Goal: Task Accomplishment & Management: Manage account settings

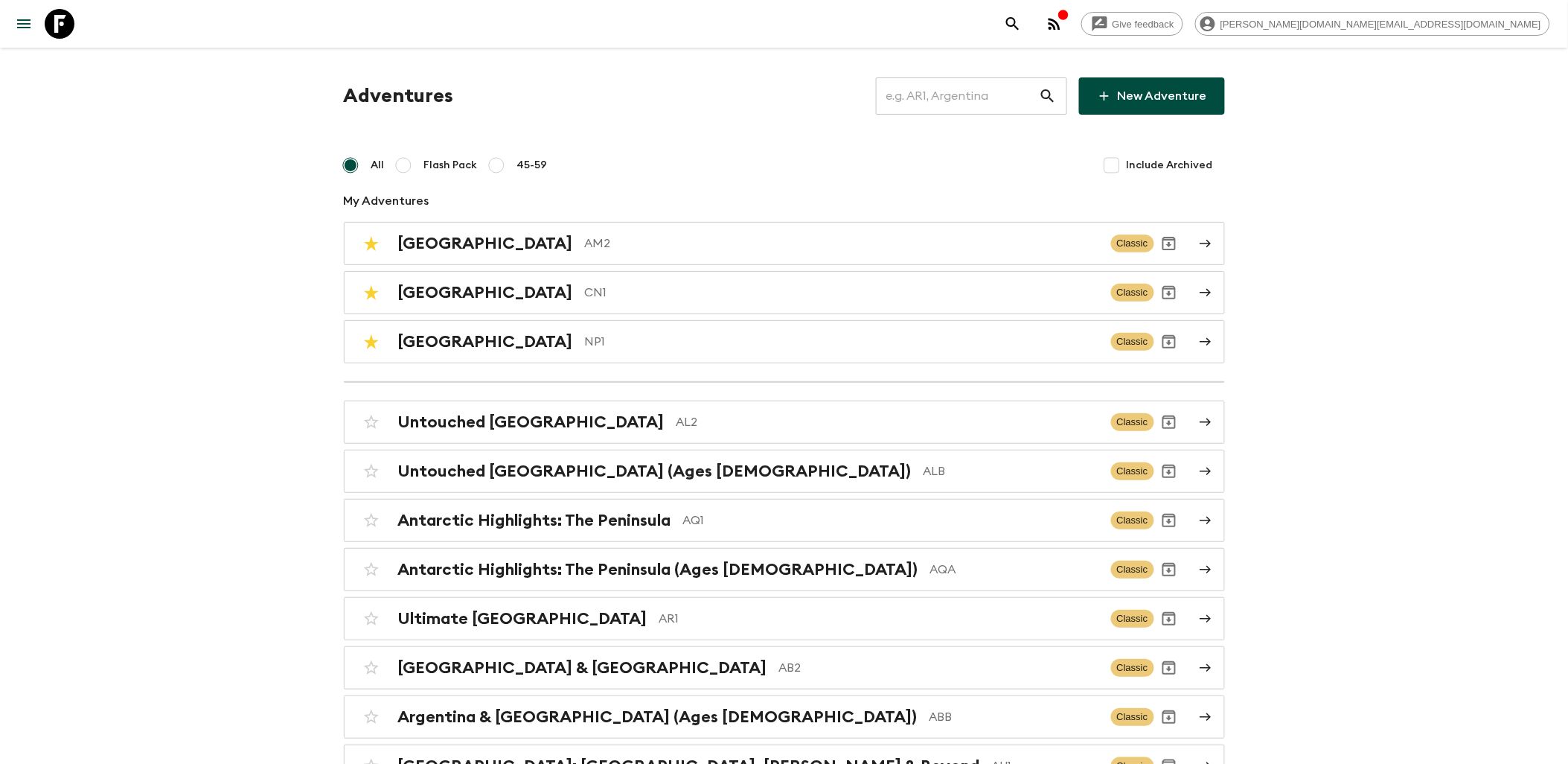
click at [69, 31] on icon at bounding box center [59, 24] width 30 height 30
click at [584, 247] on p "AM2" at bounding box center [841, 244] width 514 height 18
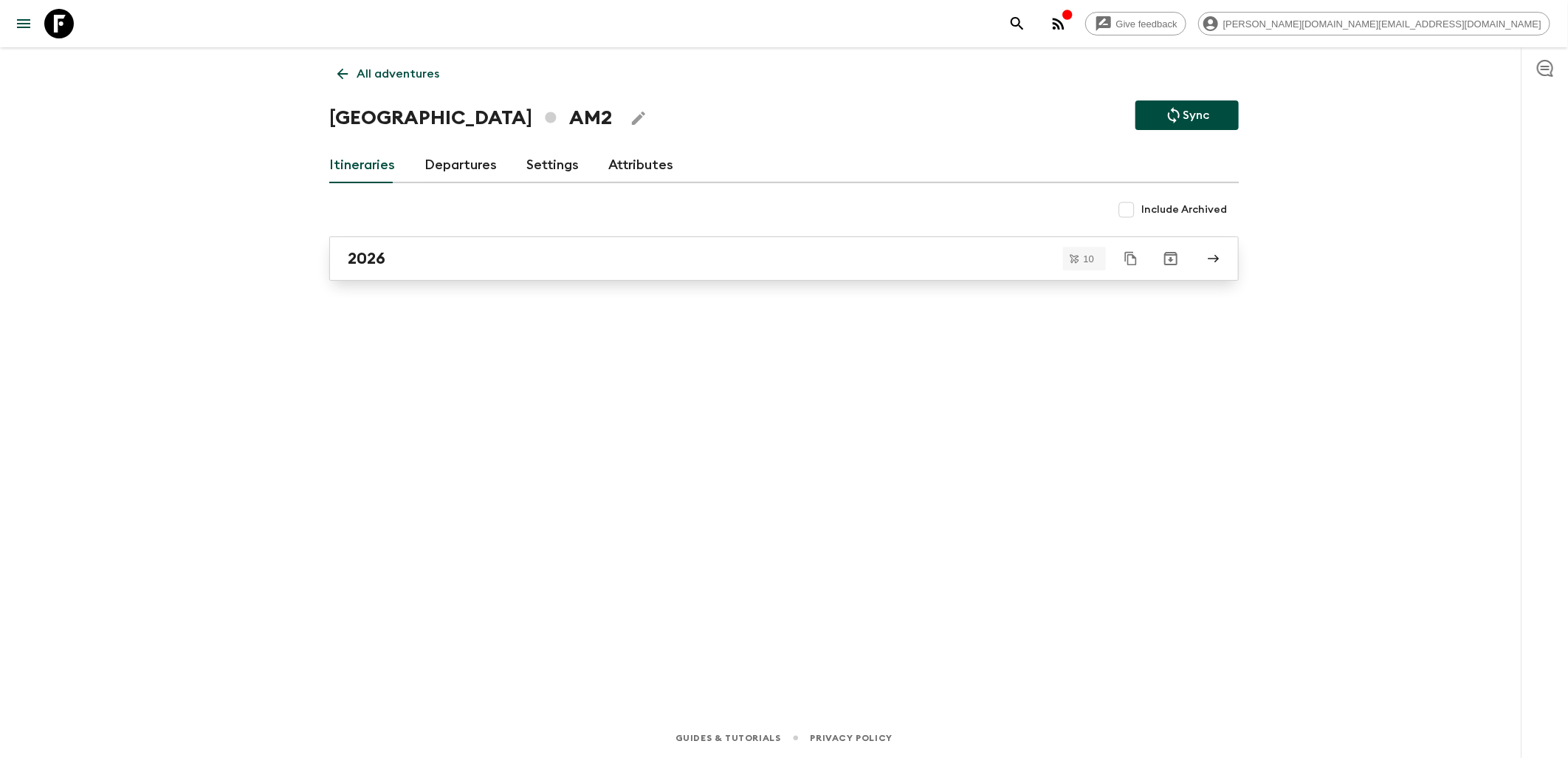
click at [501, 249] on div "2026" at bounding box center [769, 258] width 845 height 19
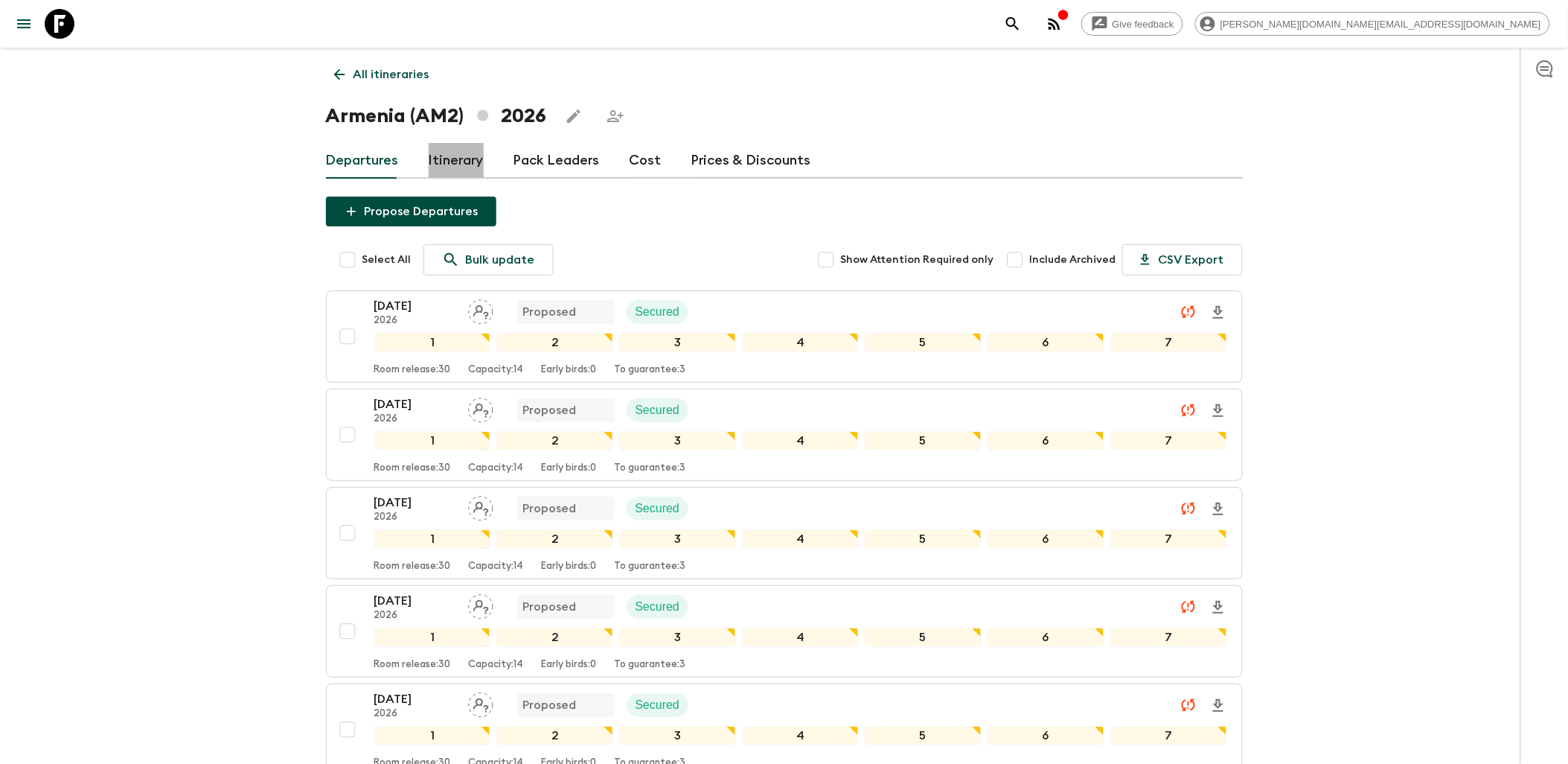
click at [446, 153] on link "Itinerary" at bounding box center [456, 160] width 55 height 35
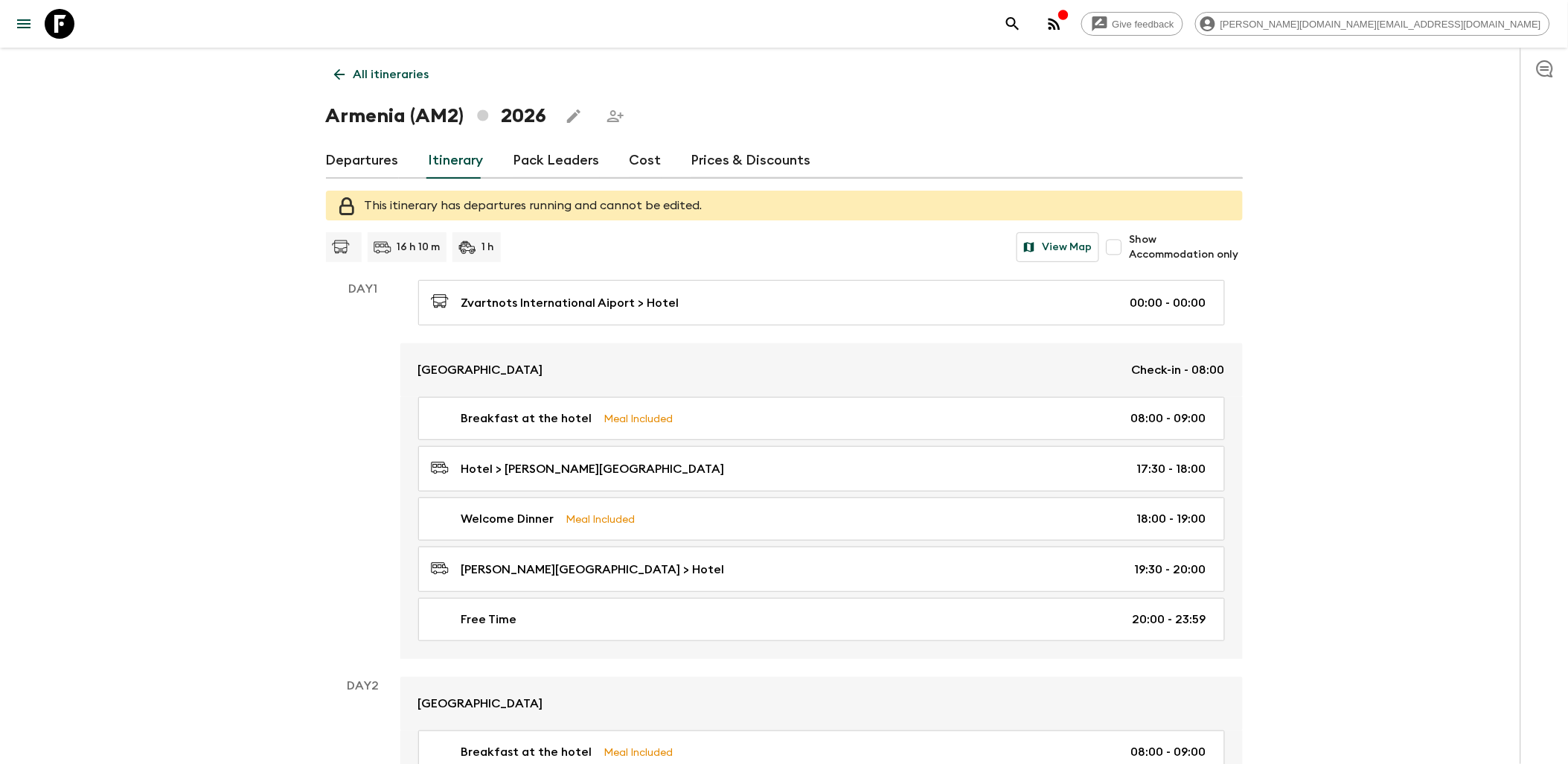
click at [71, 18] on icon at bounding box center [59, 24] width 30 height 30
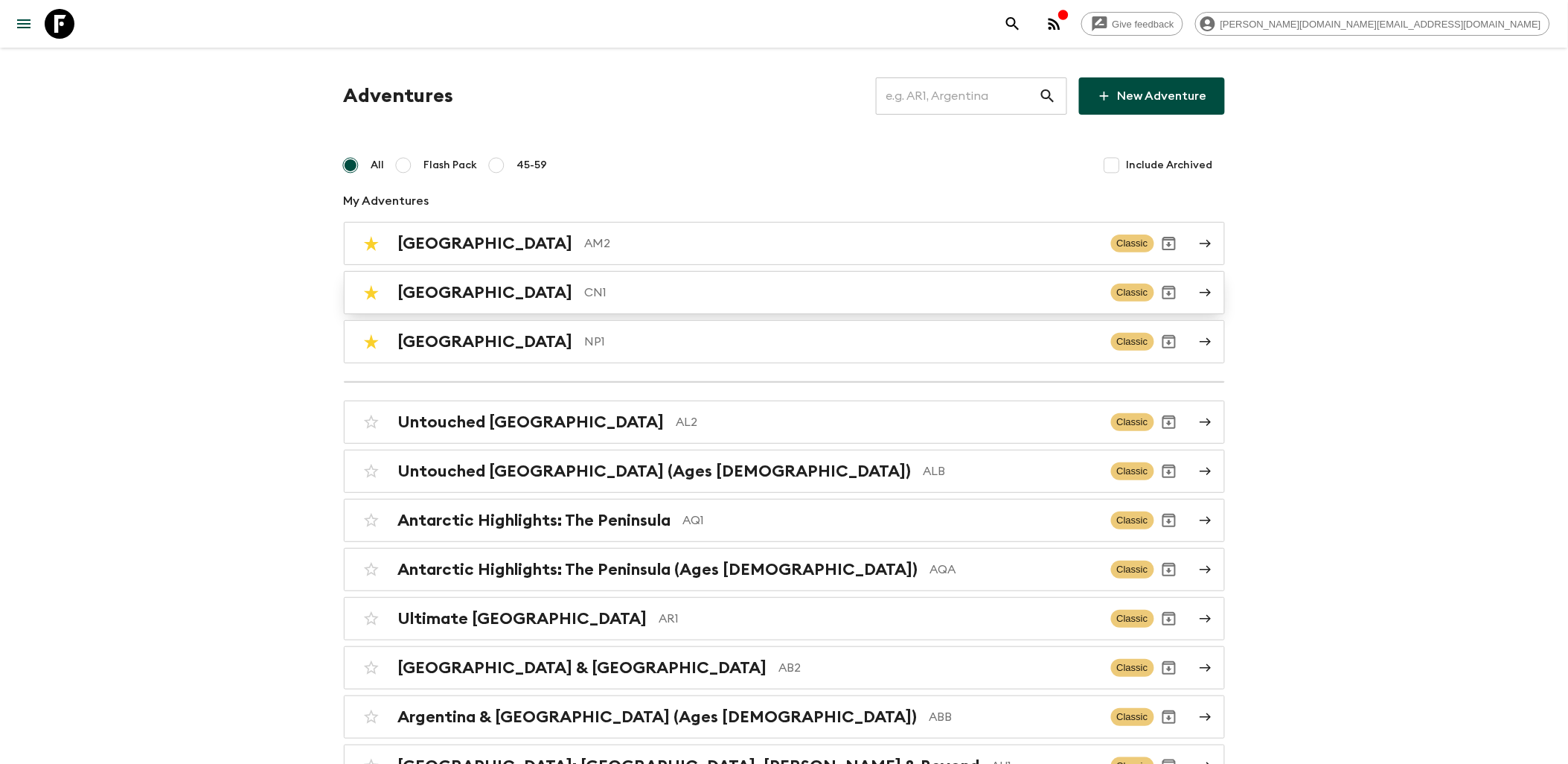
click at [584, 289] on p "CN1" at bounding box center [841, 292] width 514 height 18
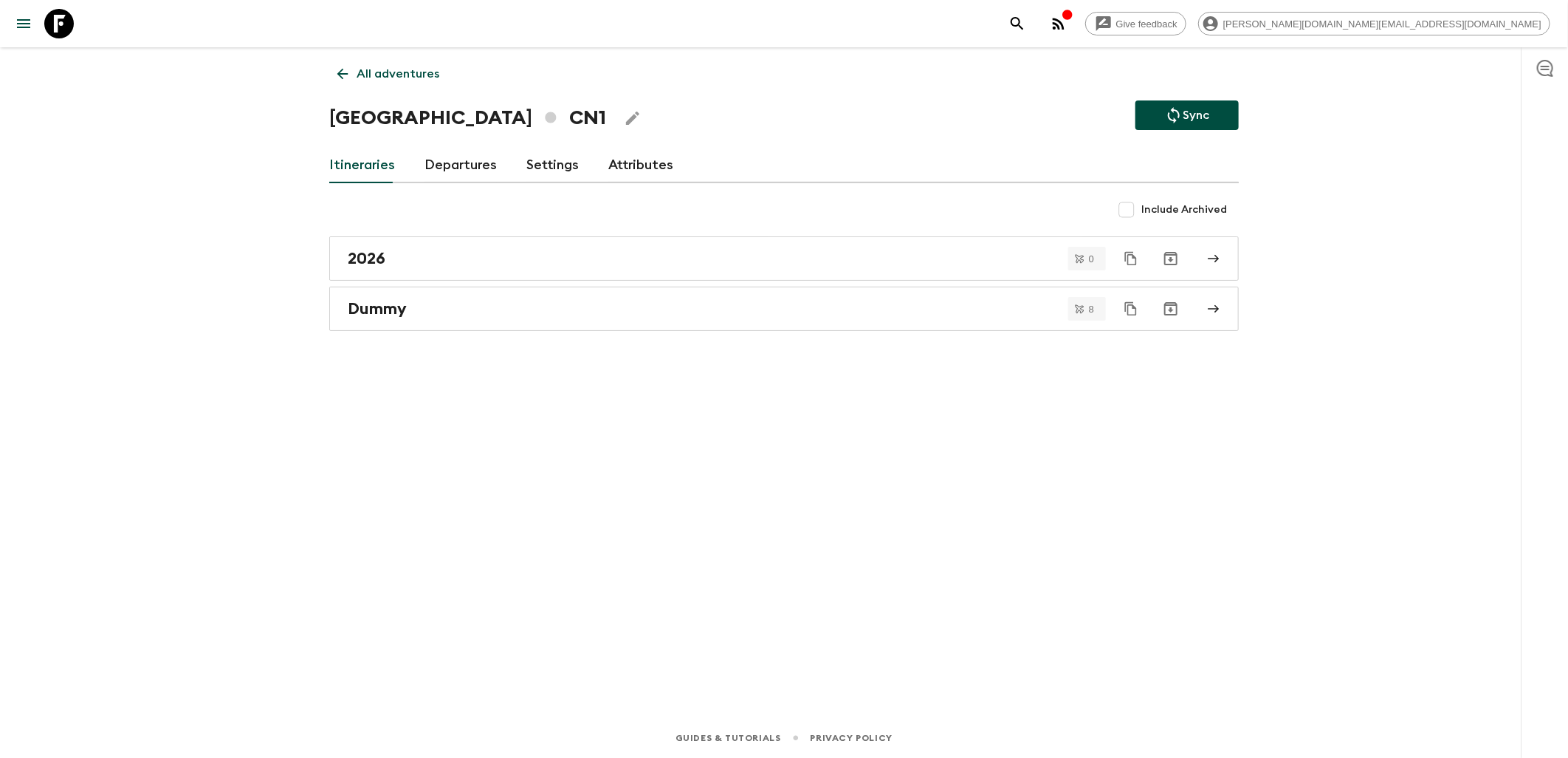
click at [347, 73] on icon at bounding box center [343, 74] width 16 height 16
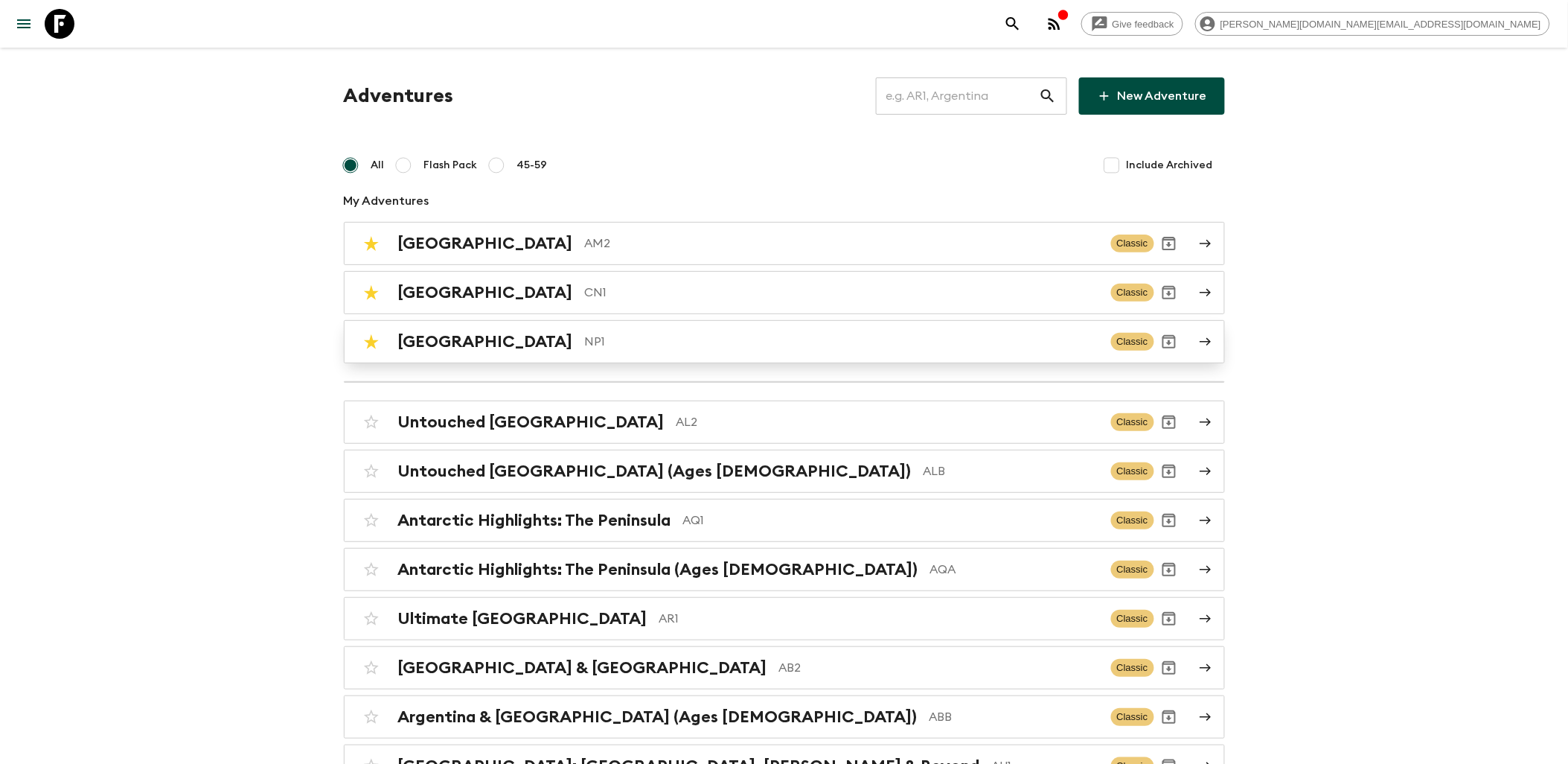
click at [584, 336] on p "NP1" at bounding box center [841, 342] width 514 height 18
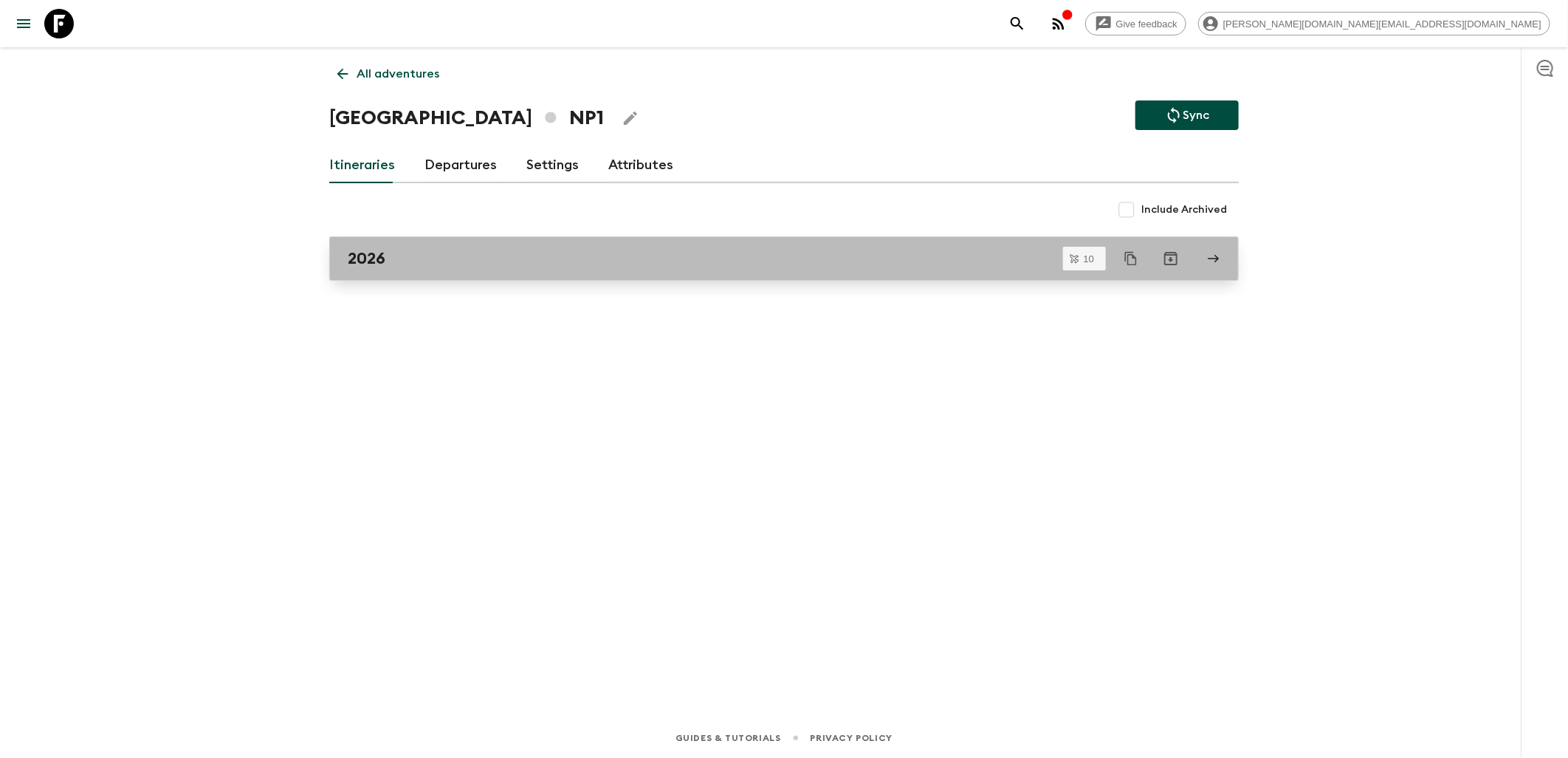
click at [445, 261] on div "2026" at bounding box center [769, 258] width 845 height 19
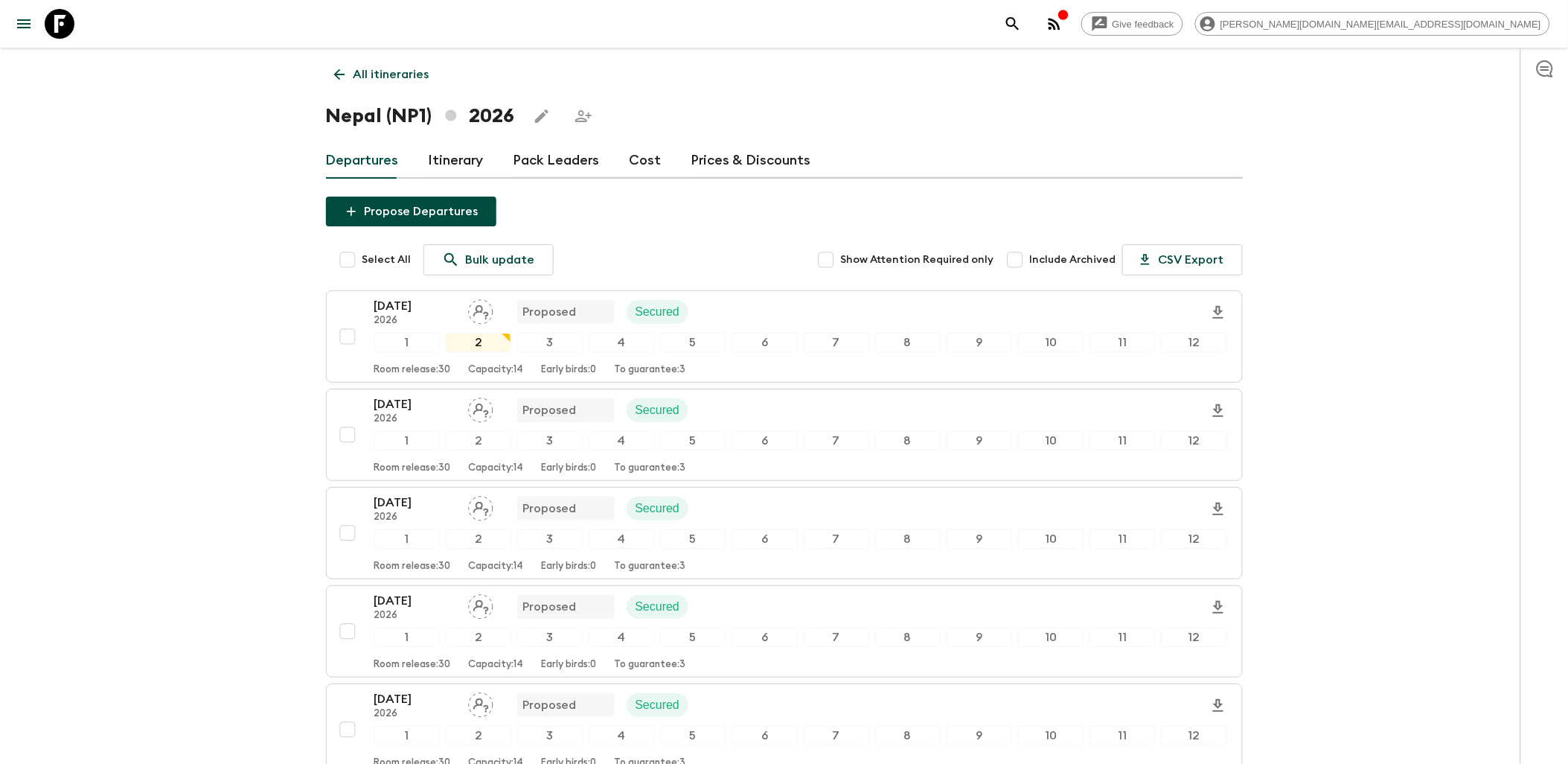
click at [634, 169] on link "Cost" at bounding box center [645, 160] width 32 height 35
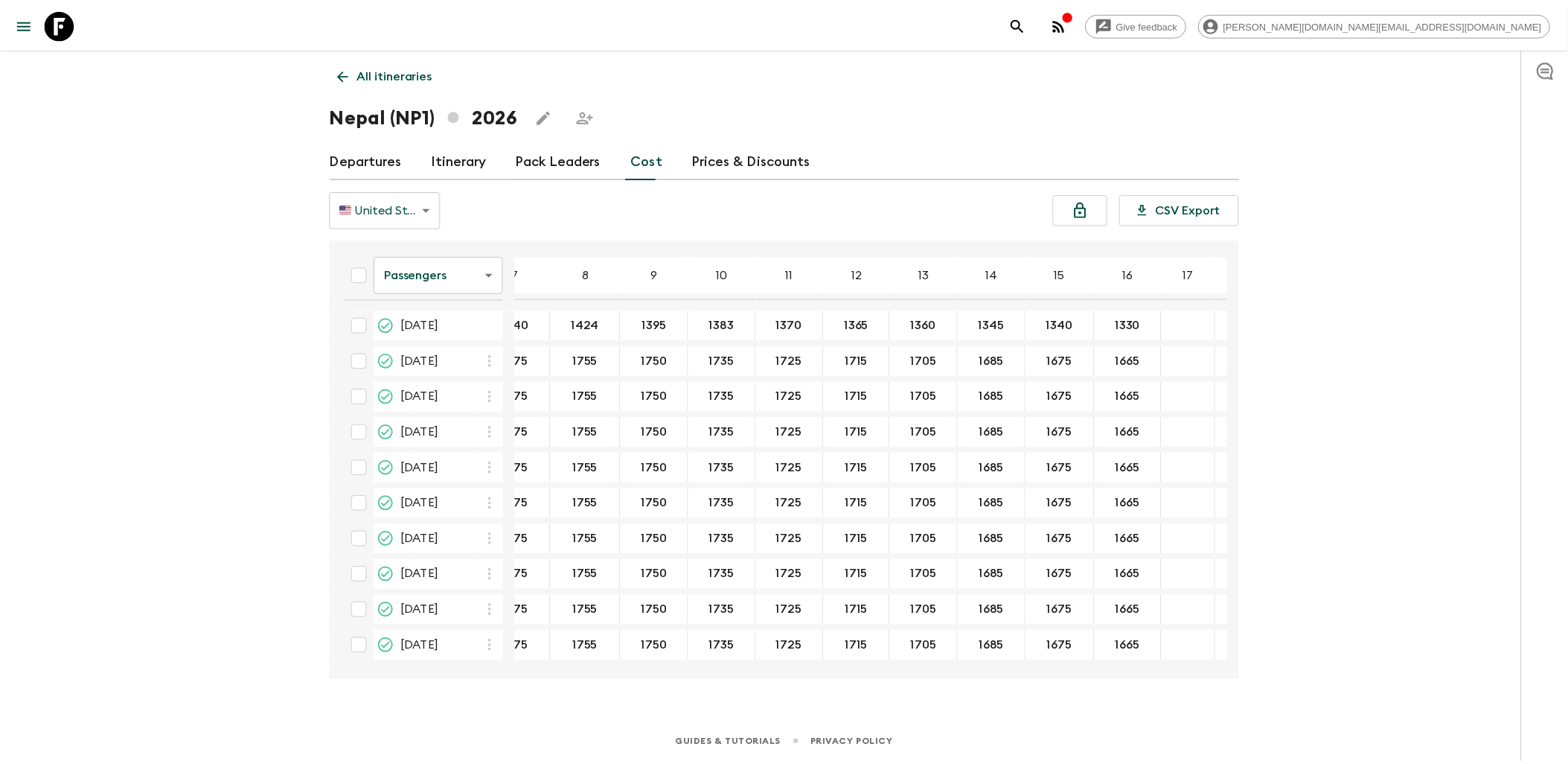
scroll to position [2, 258]
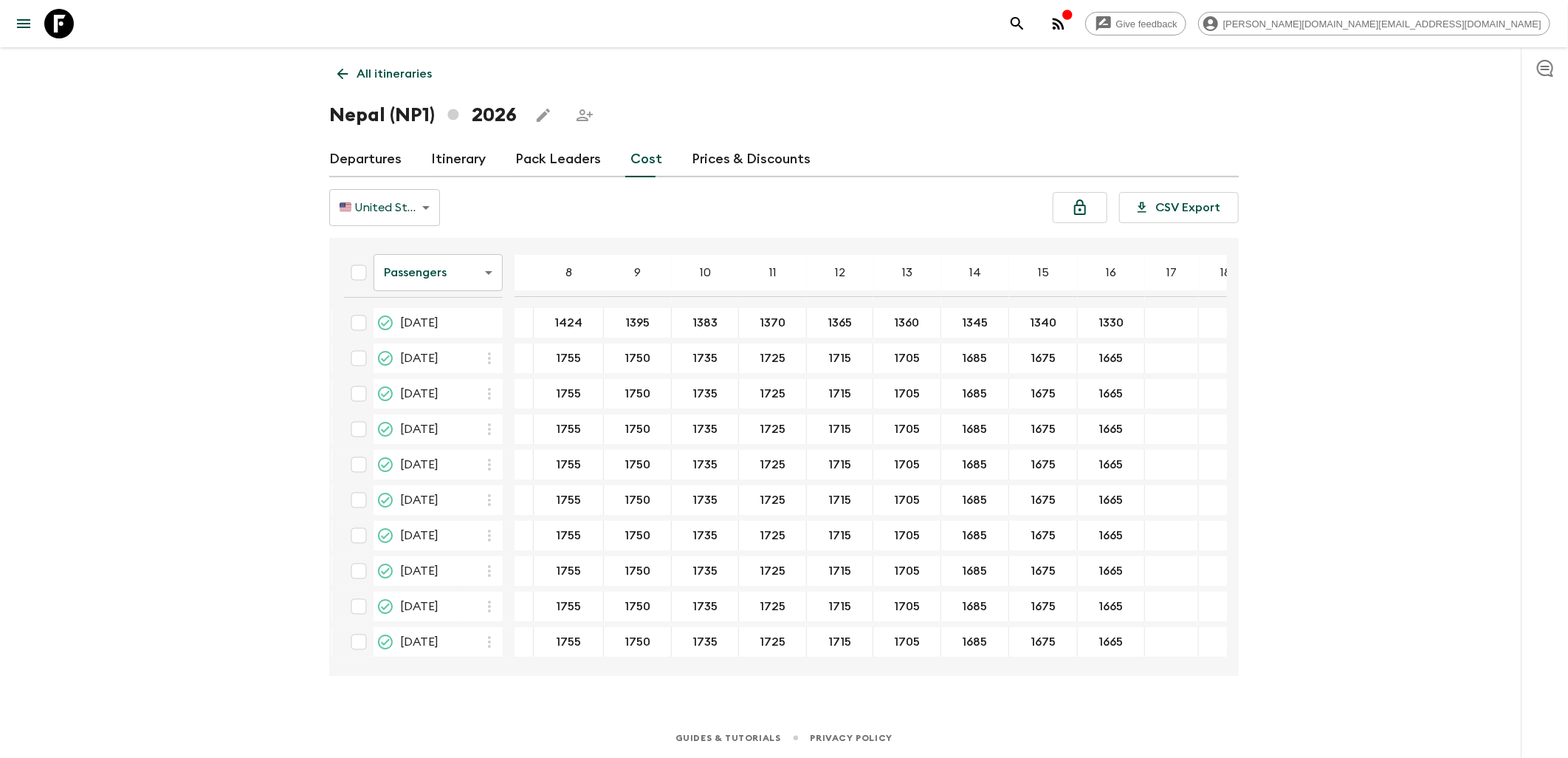
click at [57, 17] on icon at bounding box center [58, 23] width 30 height 30
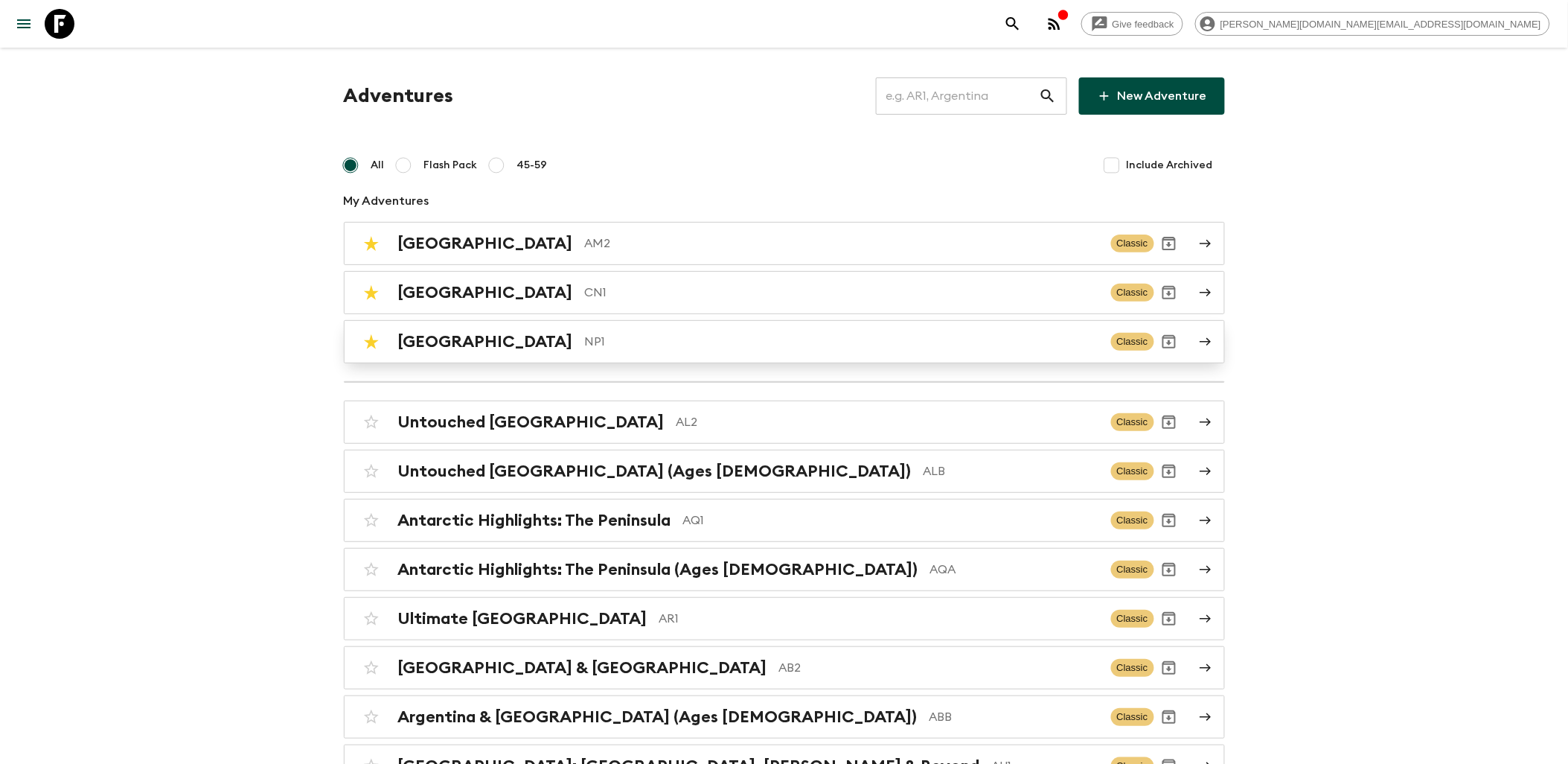
click at [584, 346] on p "NP1" at bounding box center [841, 342] width 514 height 18
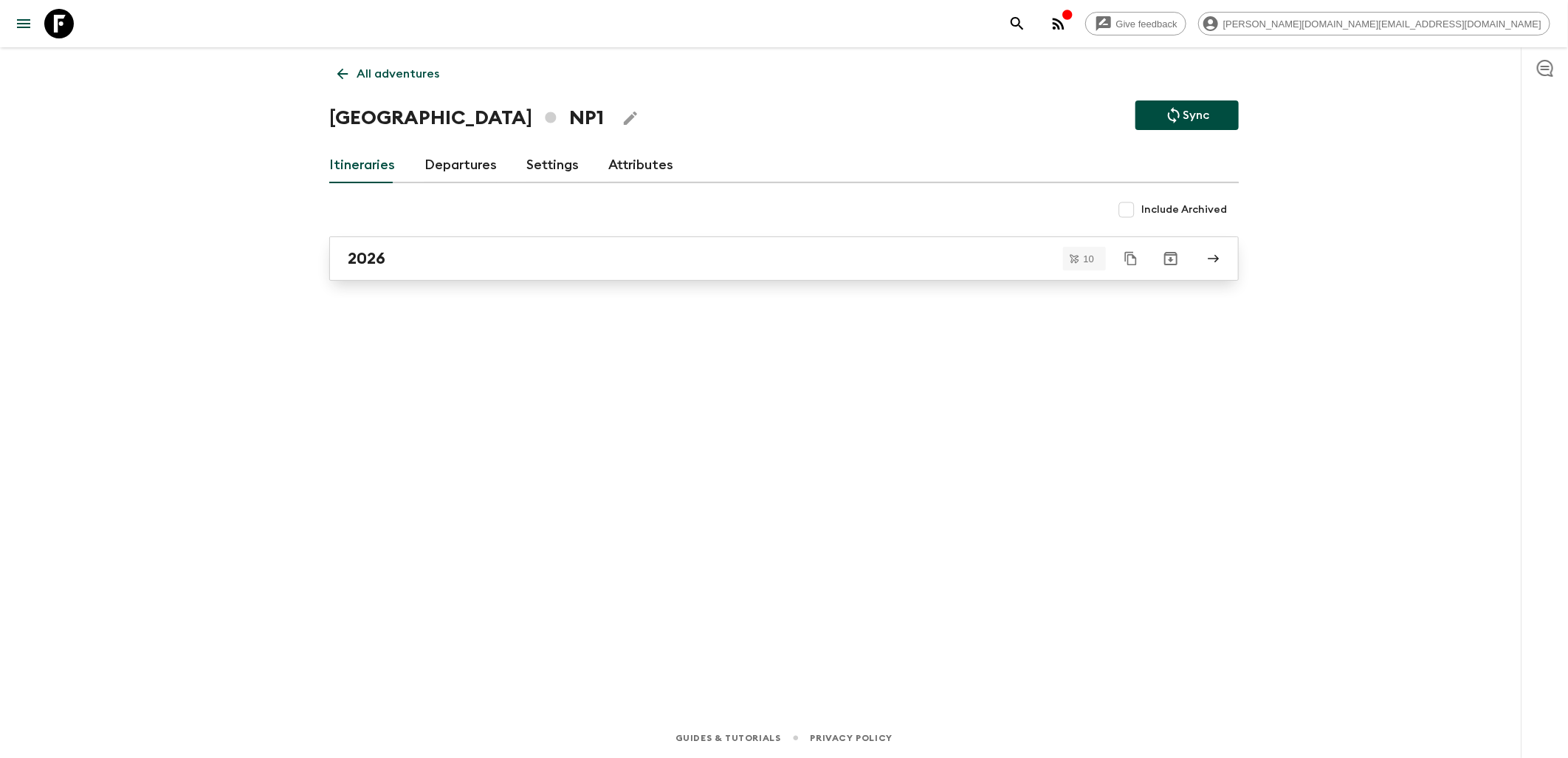
click at [421, 268] on div "2026" at bounding box center [769, 258] width 845 height 19
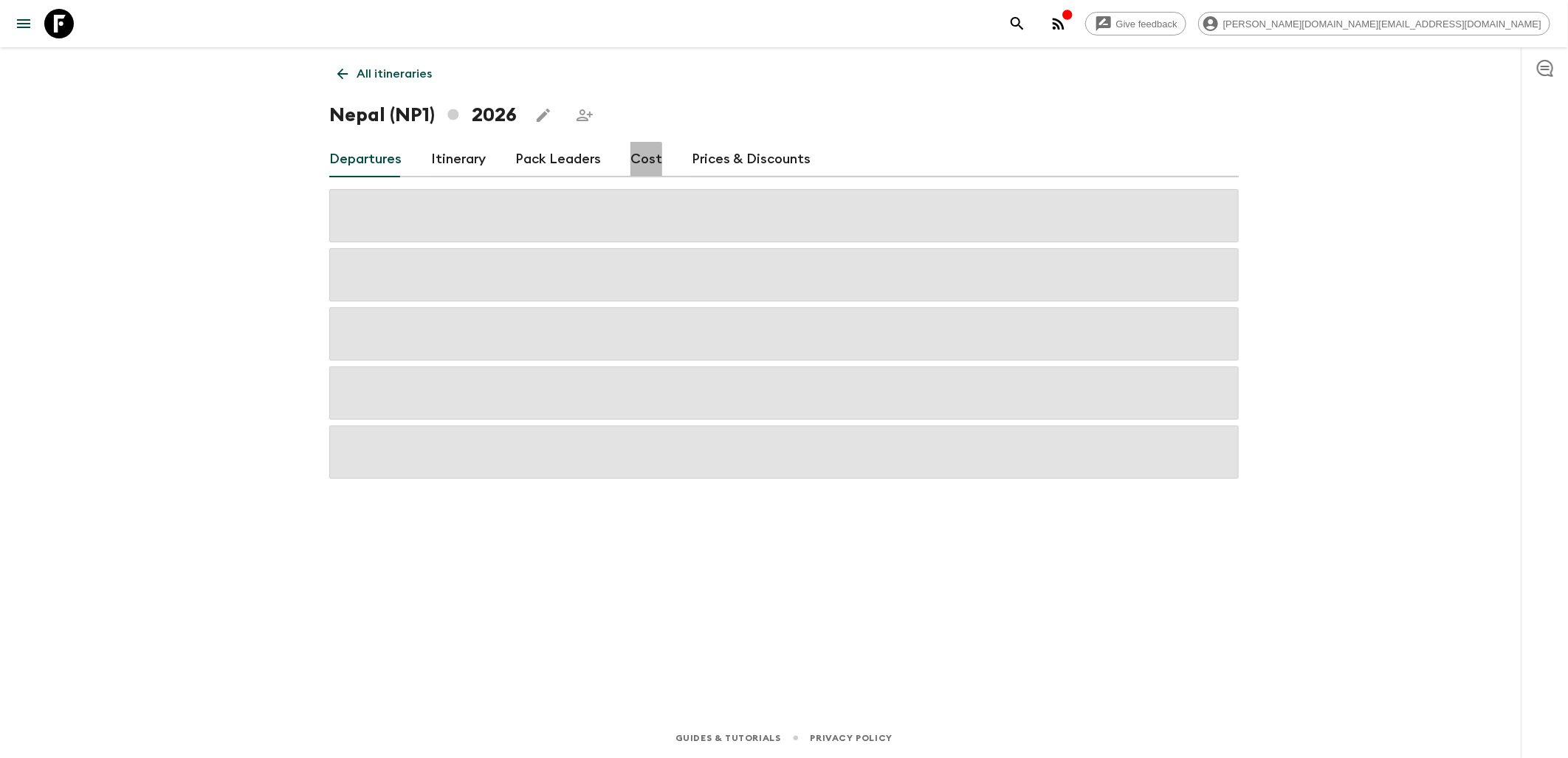
click at [641, 160] on link "Cost" at bounding box center [645, 159] width 31 height 35
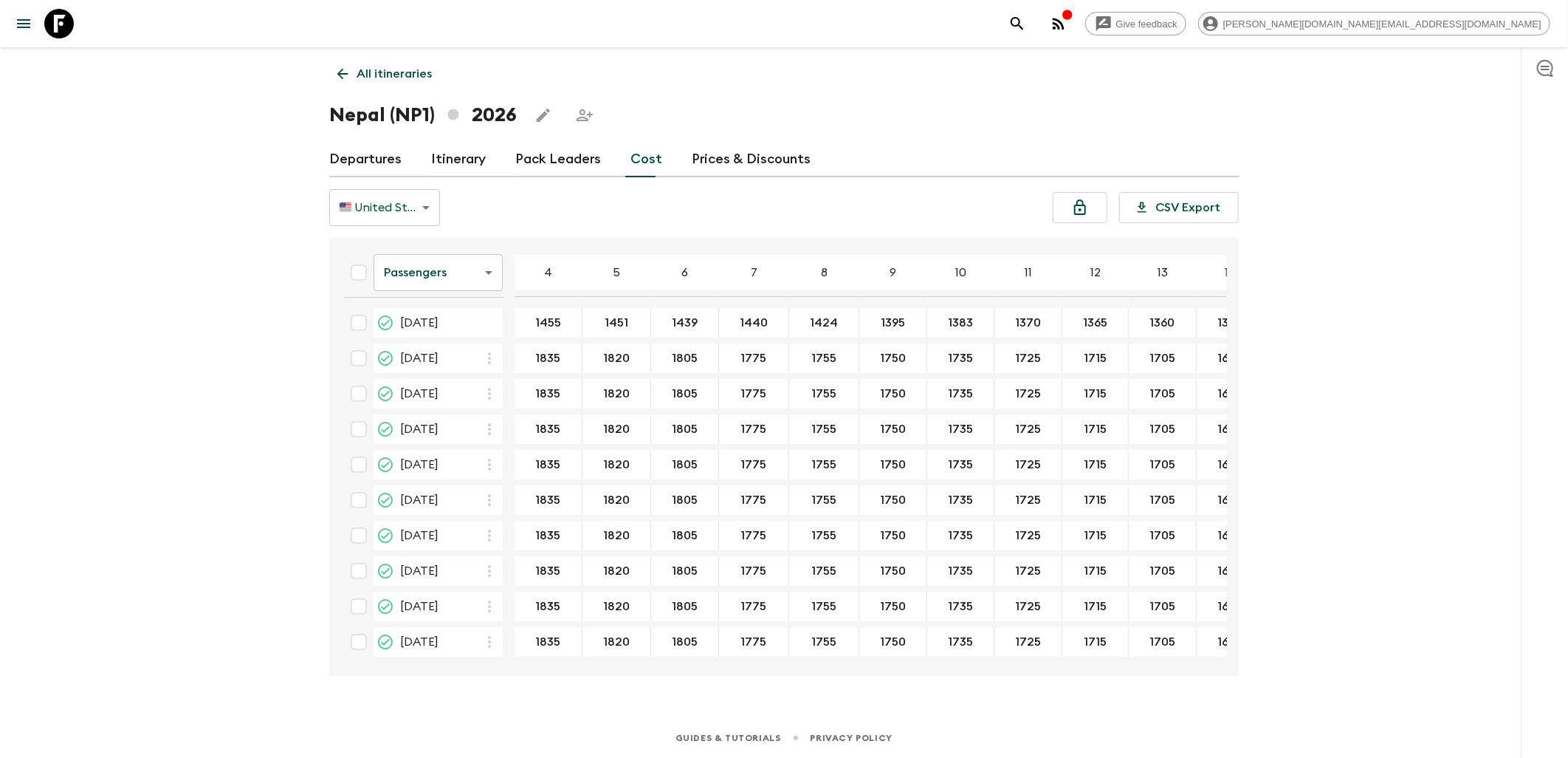
click at [411, 217] on body "Give feedback [PERSON_NAME][DOMAIN_NAME][EMAIL_ADDRESS][DOMAIN_NAME] All itiner…" at bounding box center [784, 379] width 1568 height 758
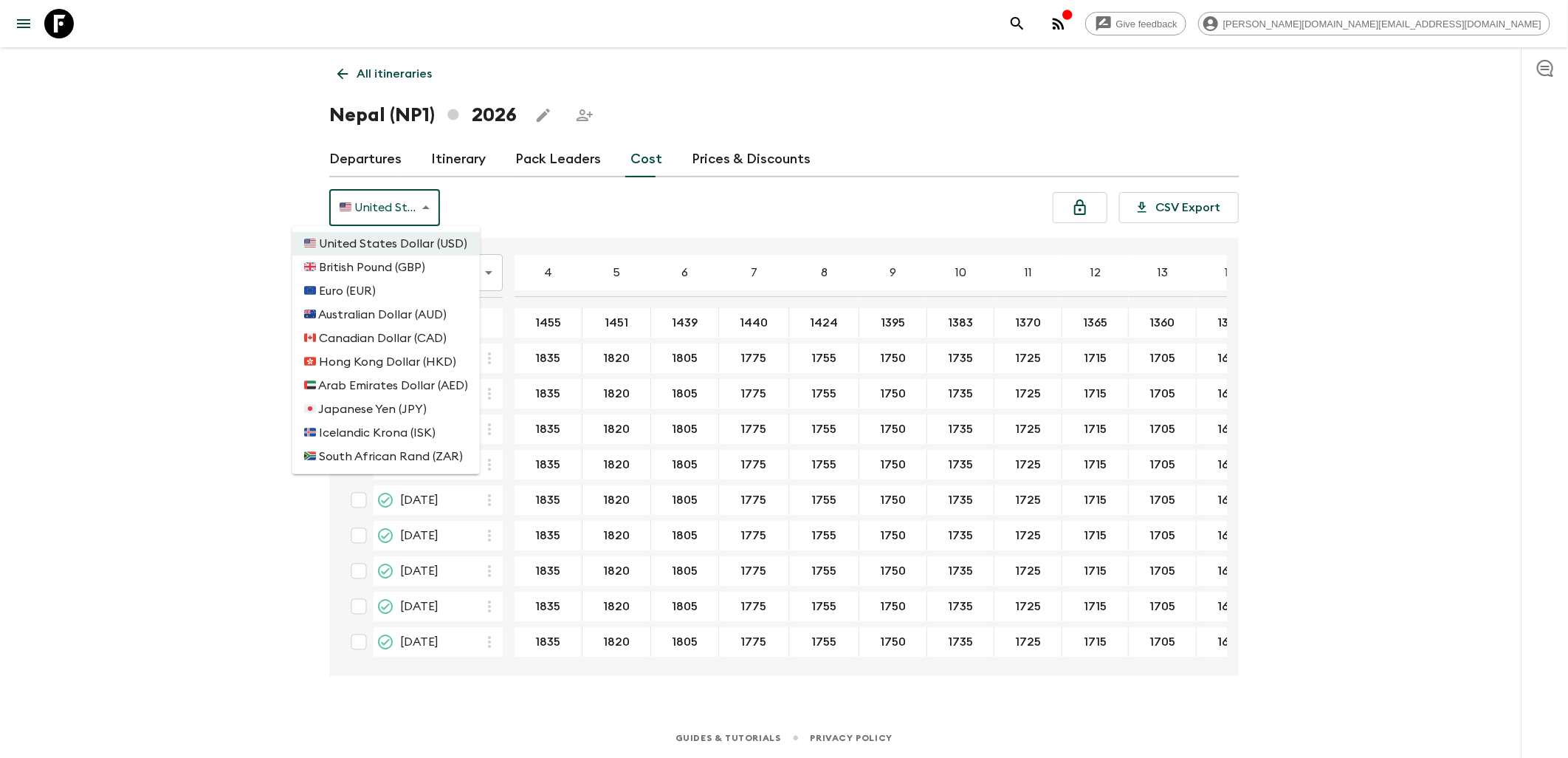
click at [518, 209] on div at bounding box center [784, 379] width 1568 height 758
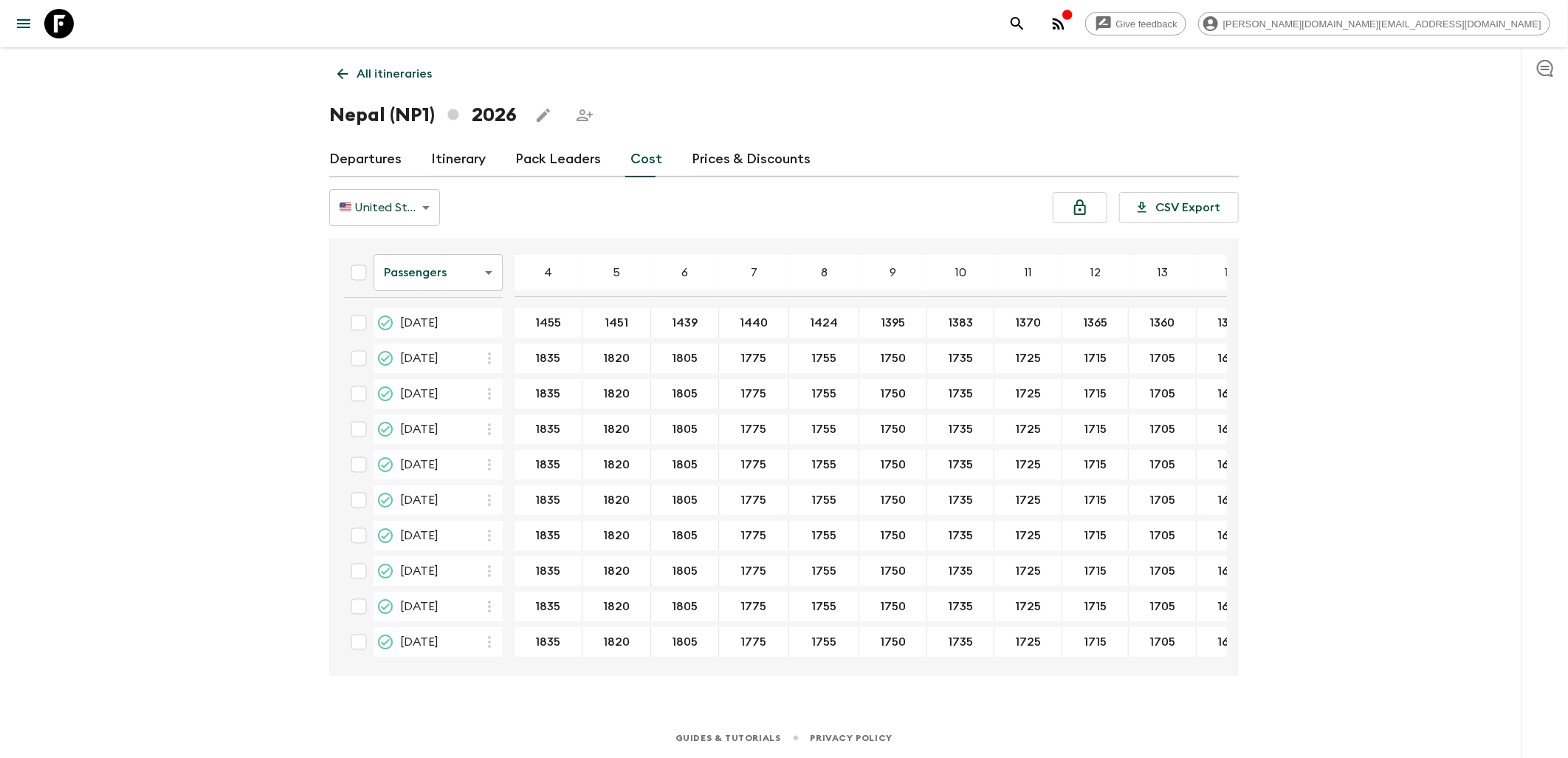
click at [487, 278] on body "Give feedback [PERSON_NAME][DOMAIN_NAME][EMAIL_ADDRESS][DOMAIN_NAME] All itiner…" at bounding box center [784, 379] width 1568 height 758
click at [422, 325] on li "Extras" at bounding box center [438, 332] width 129 height 23
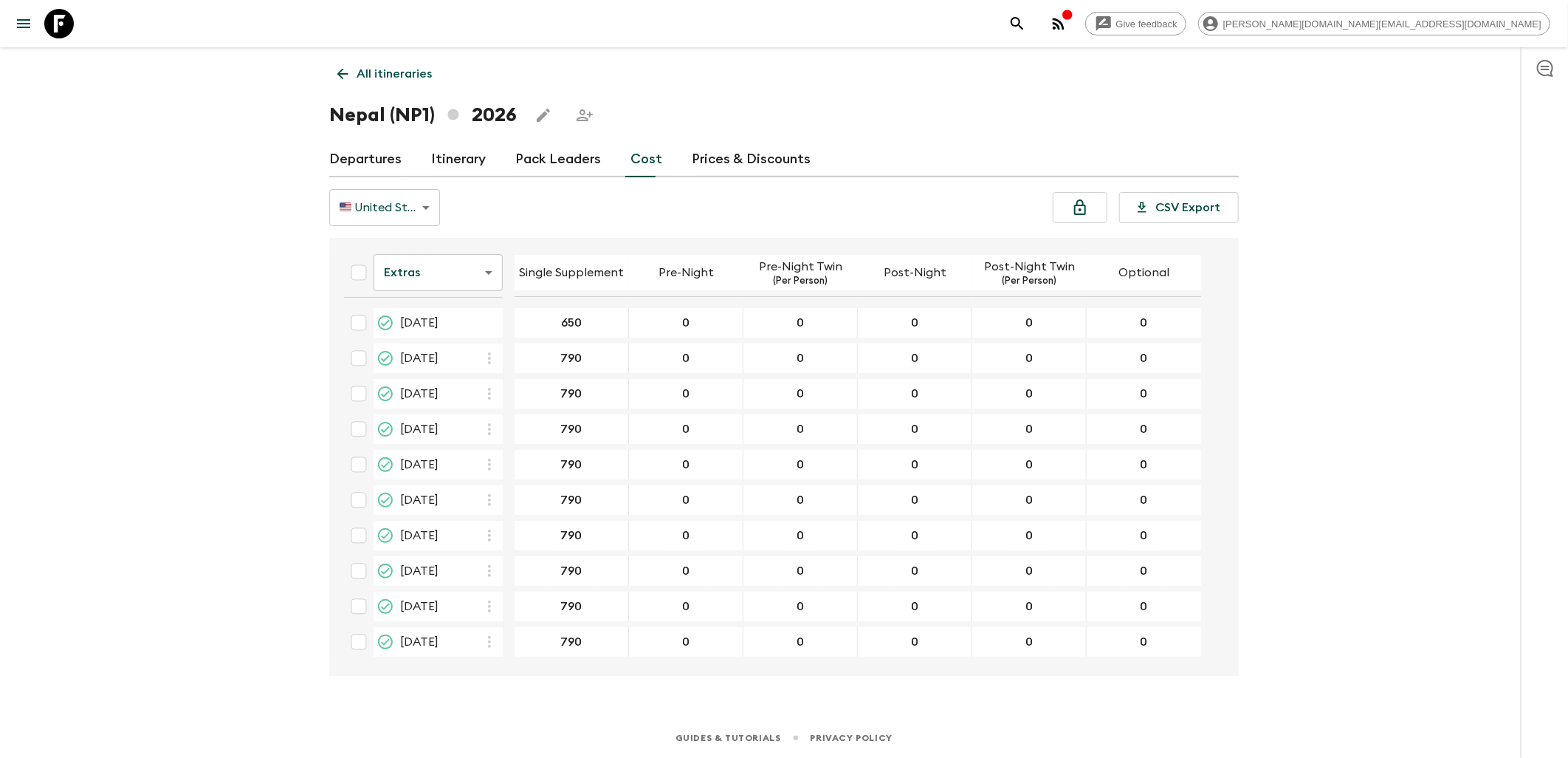
click at [452, 269] on body "Give feedback [PERSON_NAME][DOMAIN_NAME][EMAIL_ADDRESS][DOMAIN_NAME] All itiner…" at bounding box center [784, 379] width 1568 height 758
click at [430, 367] on li "Mandatory" at bounding box center [438, 356] width 129 height 23
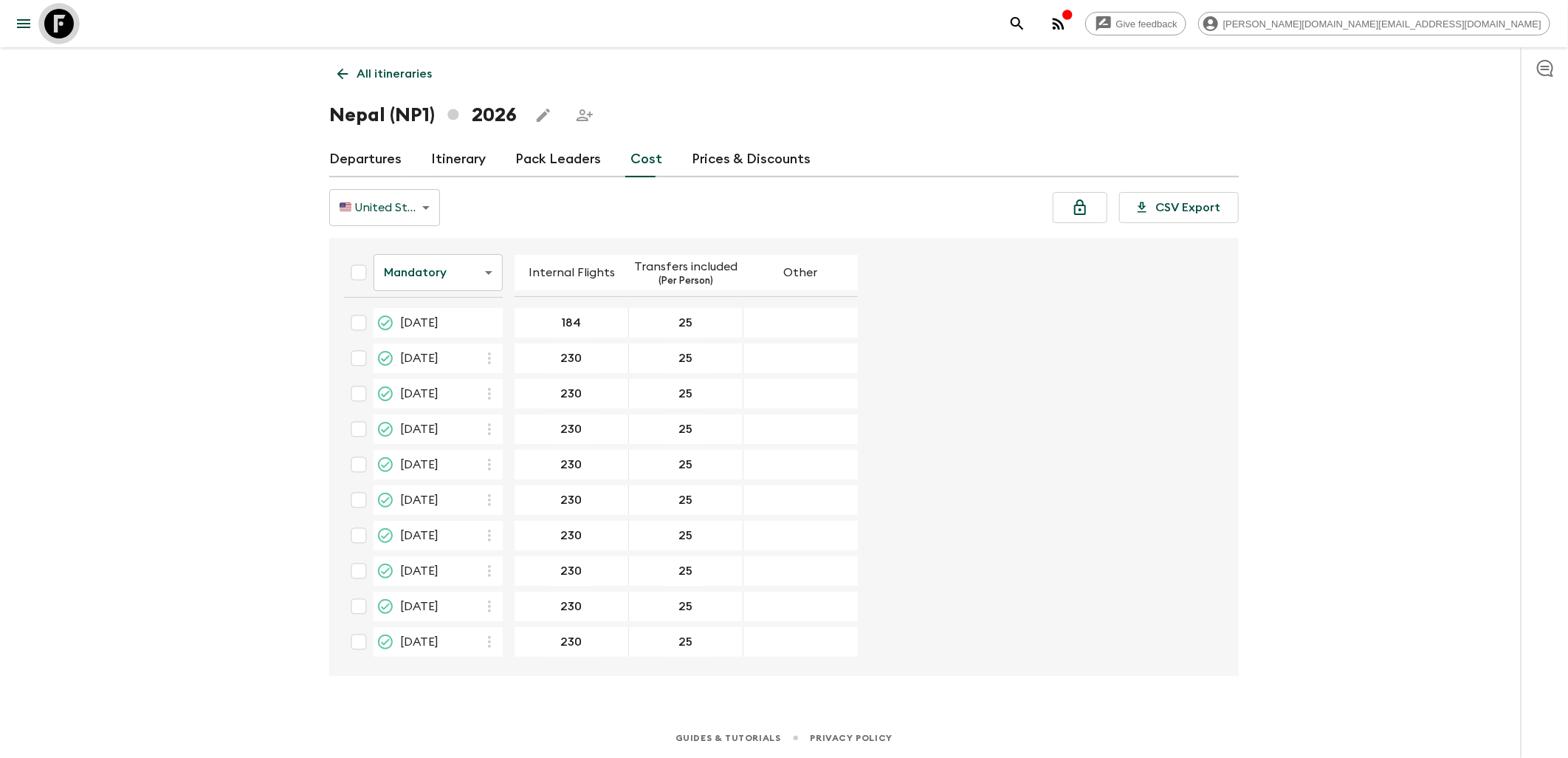
click at [56, 33] on icon at bounding box center [58, 23] width 30 height 30
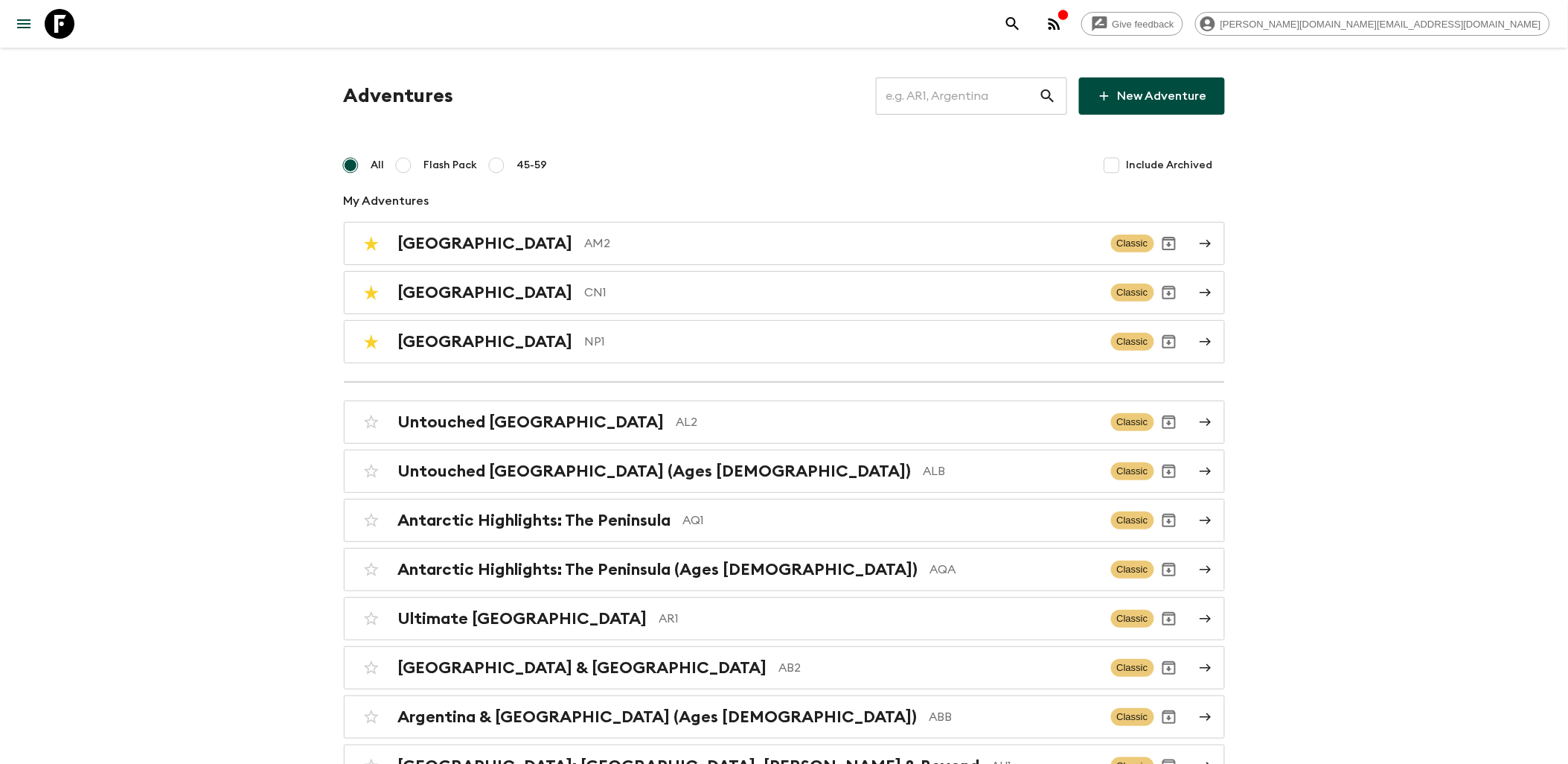
click at [947, 82] on input "text" at bounding box center [957, 96] width 163 height 42
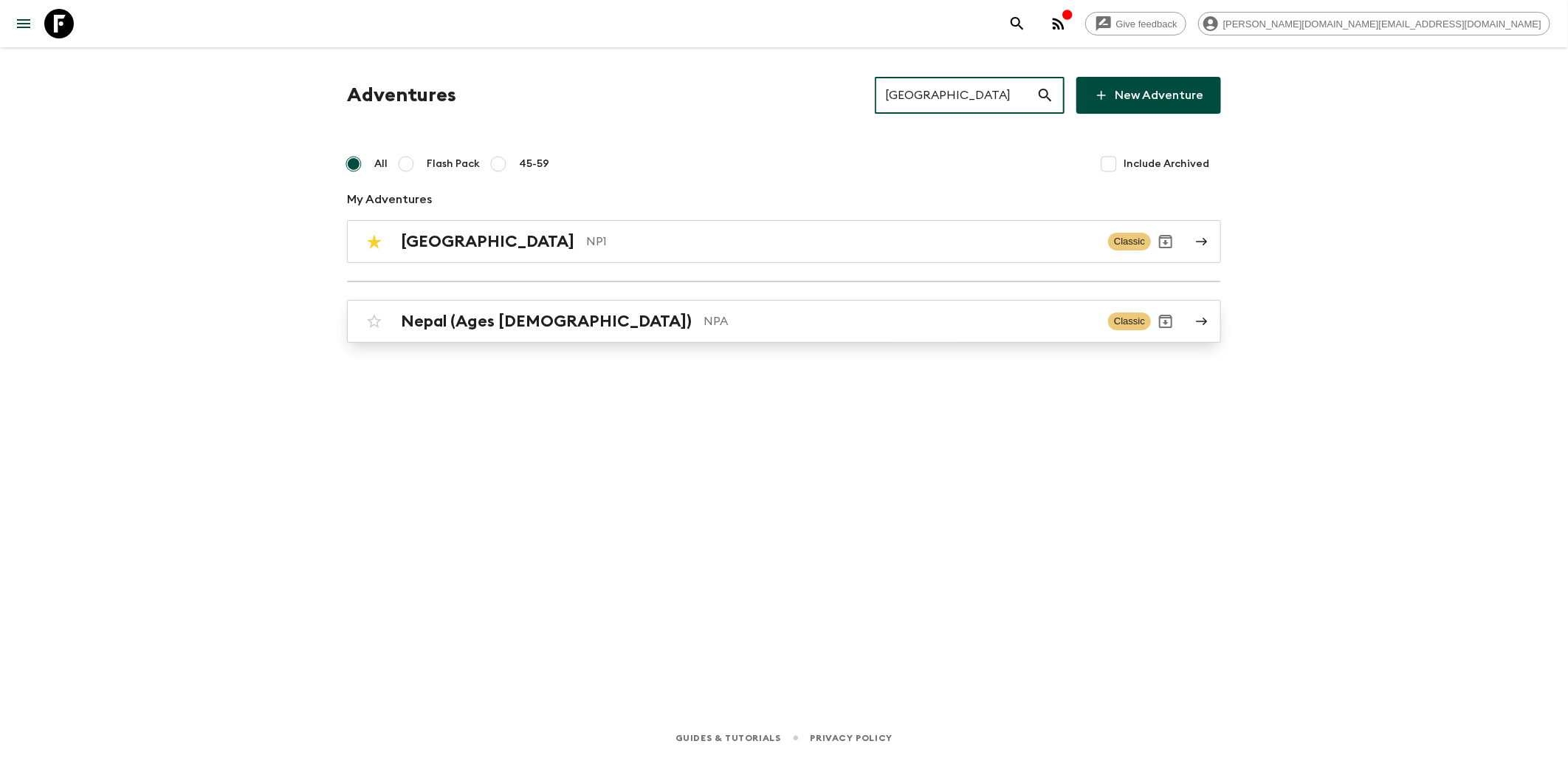
type input "[GEOGRAPHIC_DATA]"
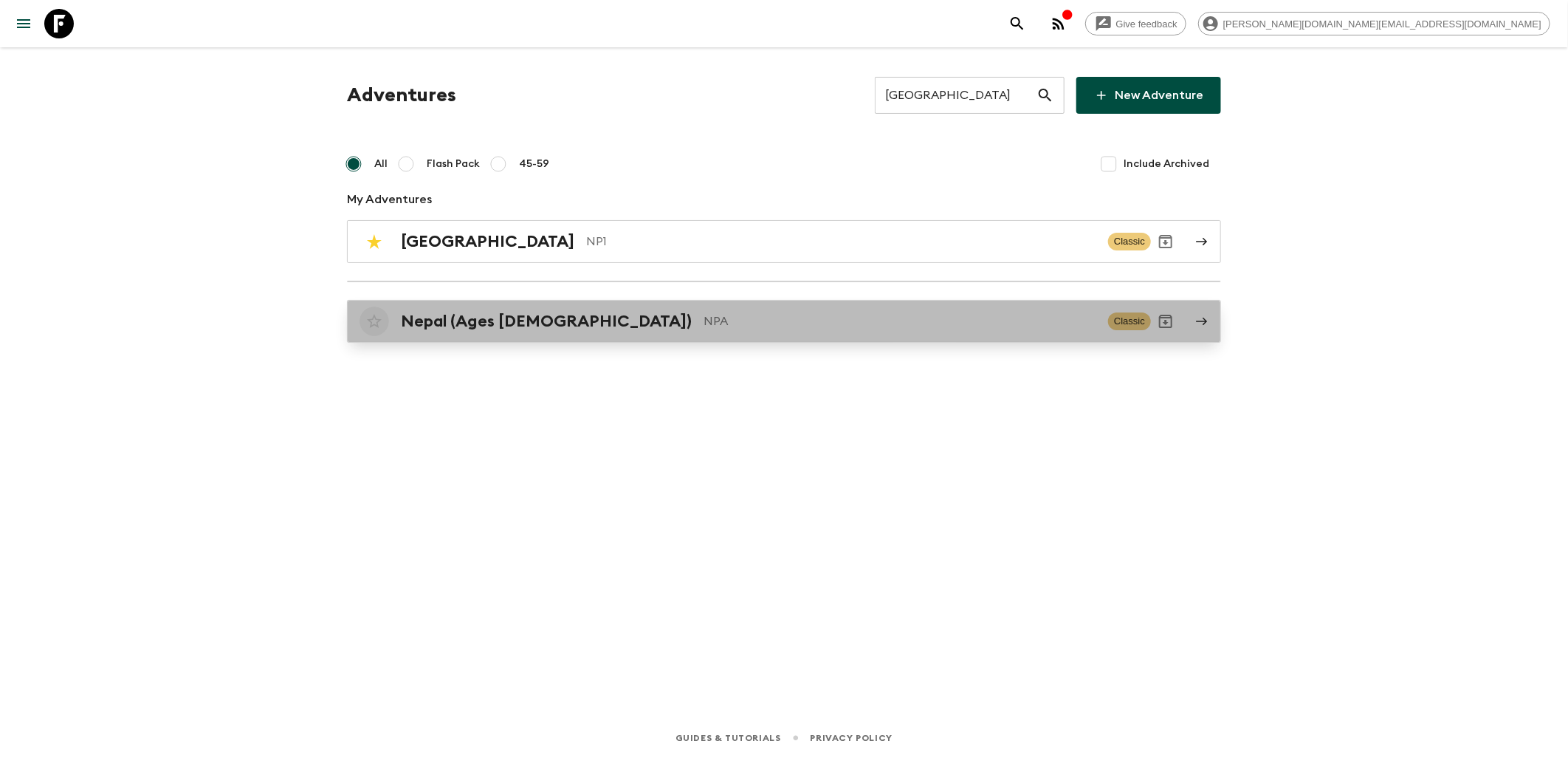
click at [372, 322] on input "checkbox" at bounding box center [374, 321] width 30 height 30
checkbox input "false"
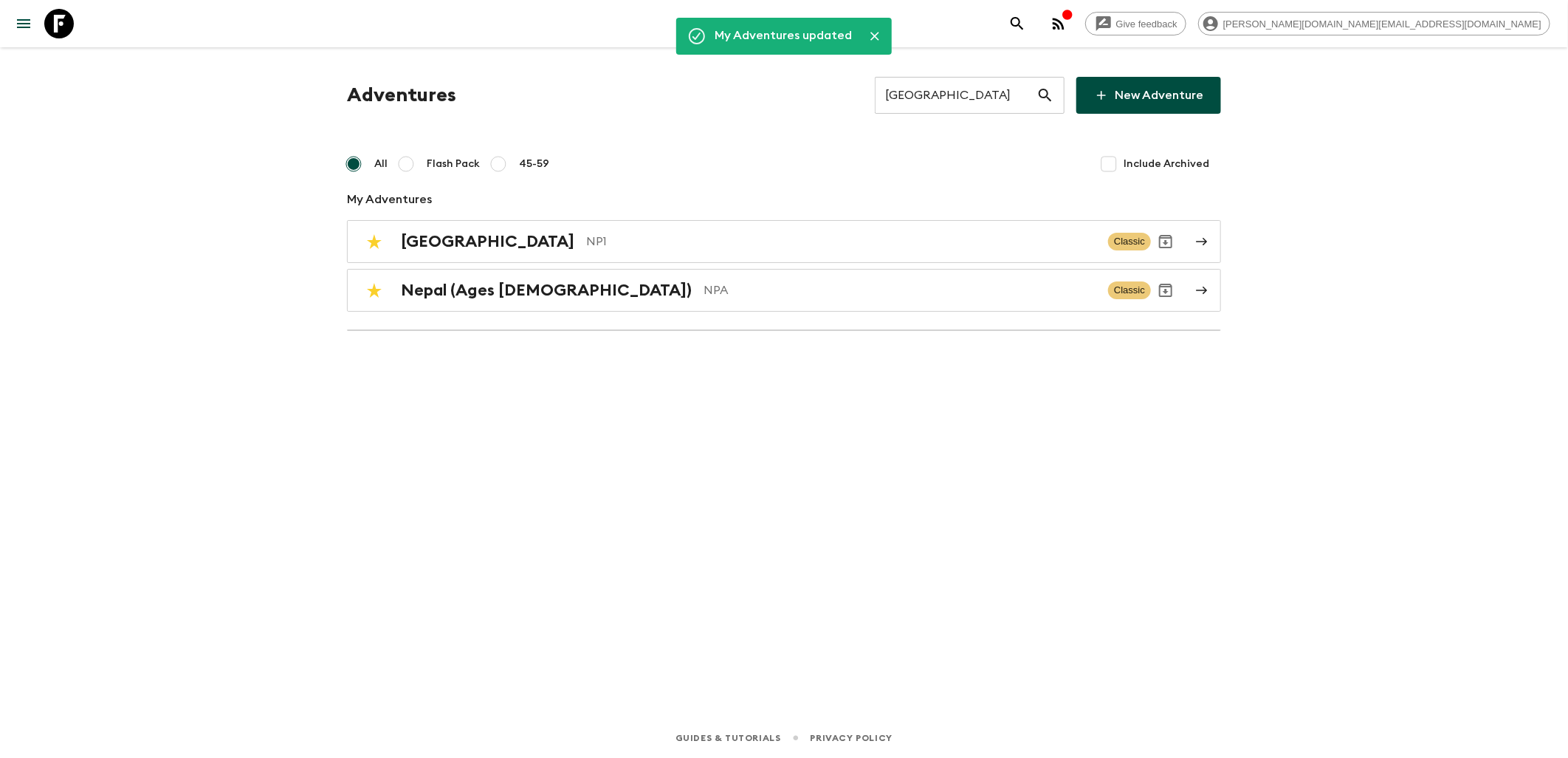
click at [74, 27] on link at bounding box center [59, 23] width 41 height 41
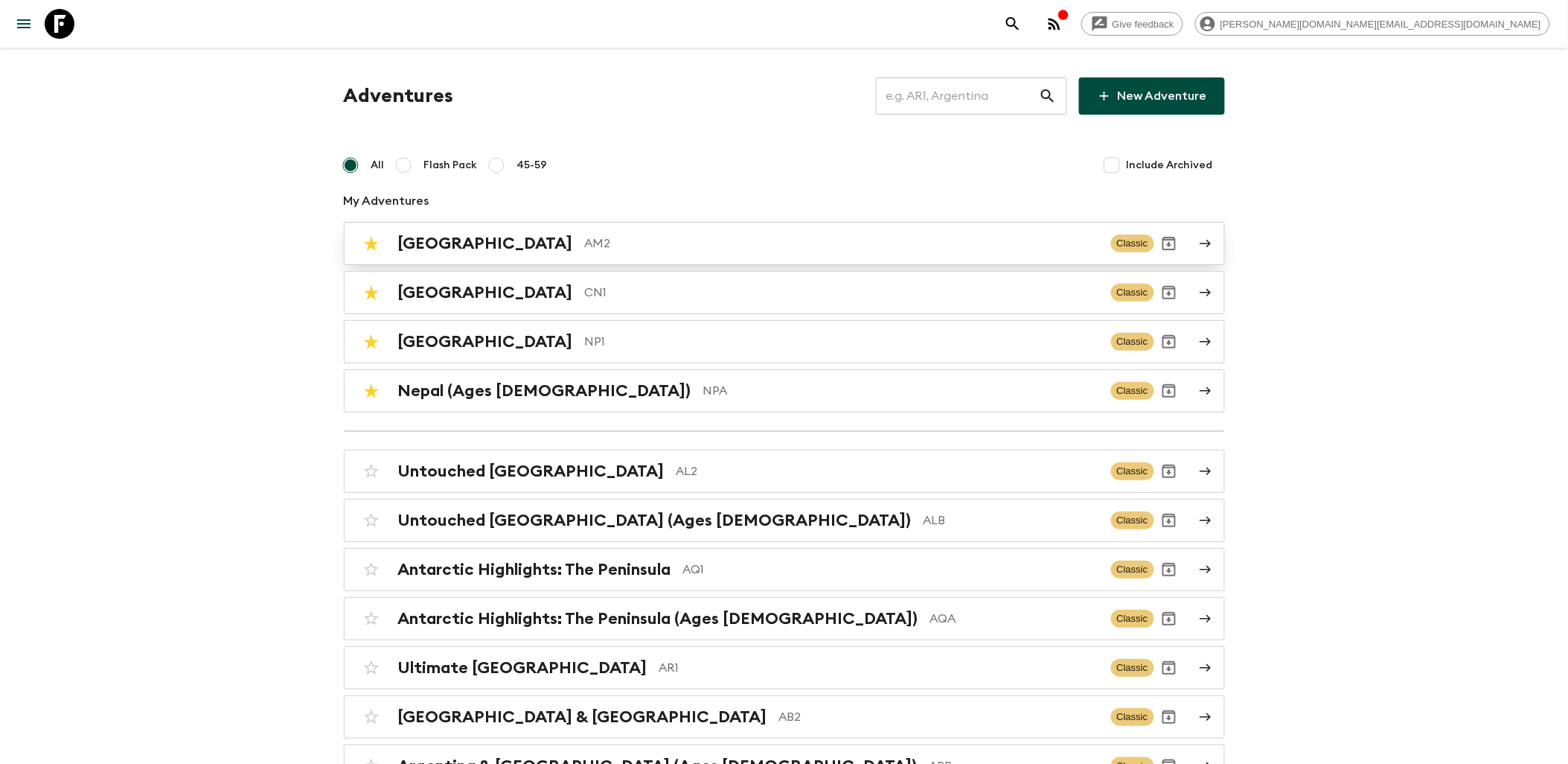
click at [584, 251] on p "AM2" at bounding box center [841, 244] width 514 height 18
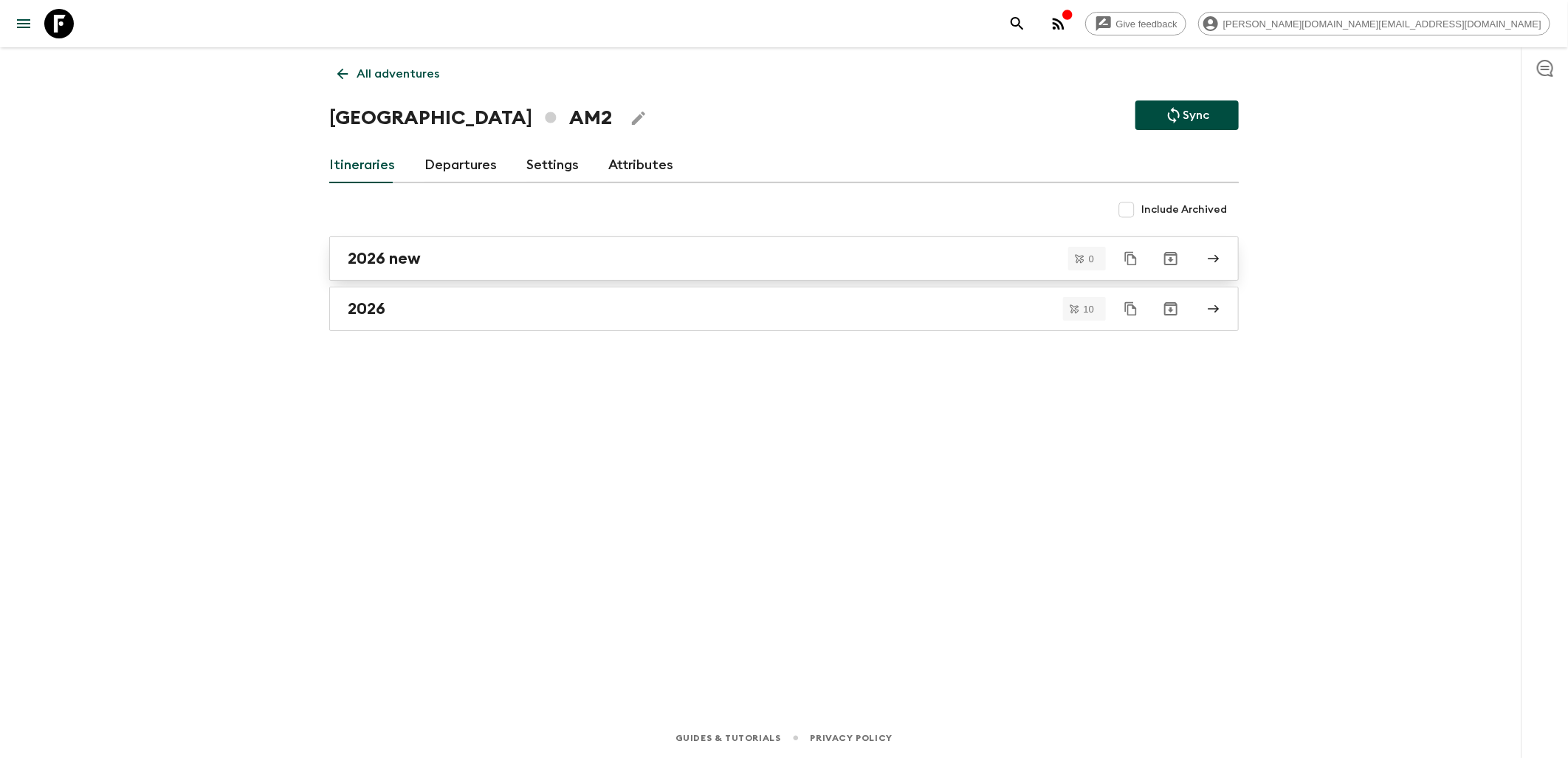
click at [496, 255] on div "2026 new" at bounding box center [769, 258] width 845 height 19
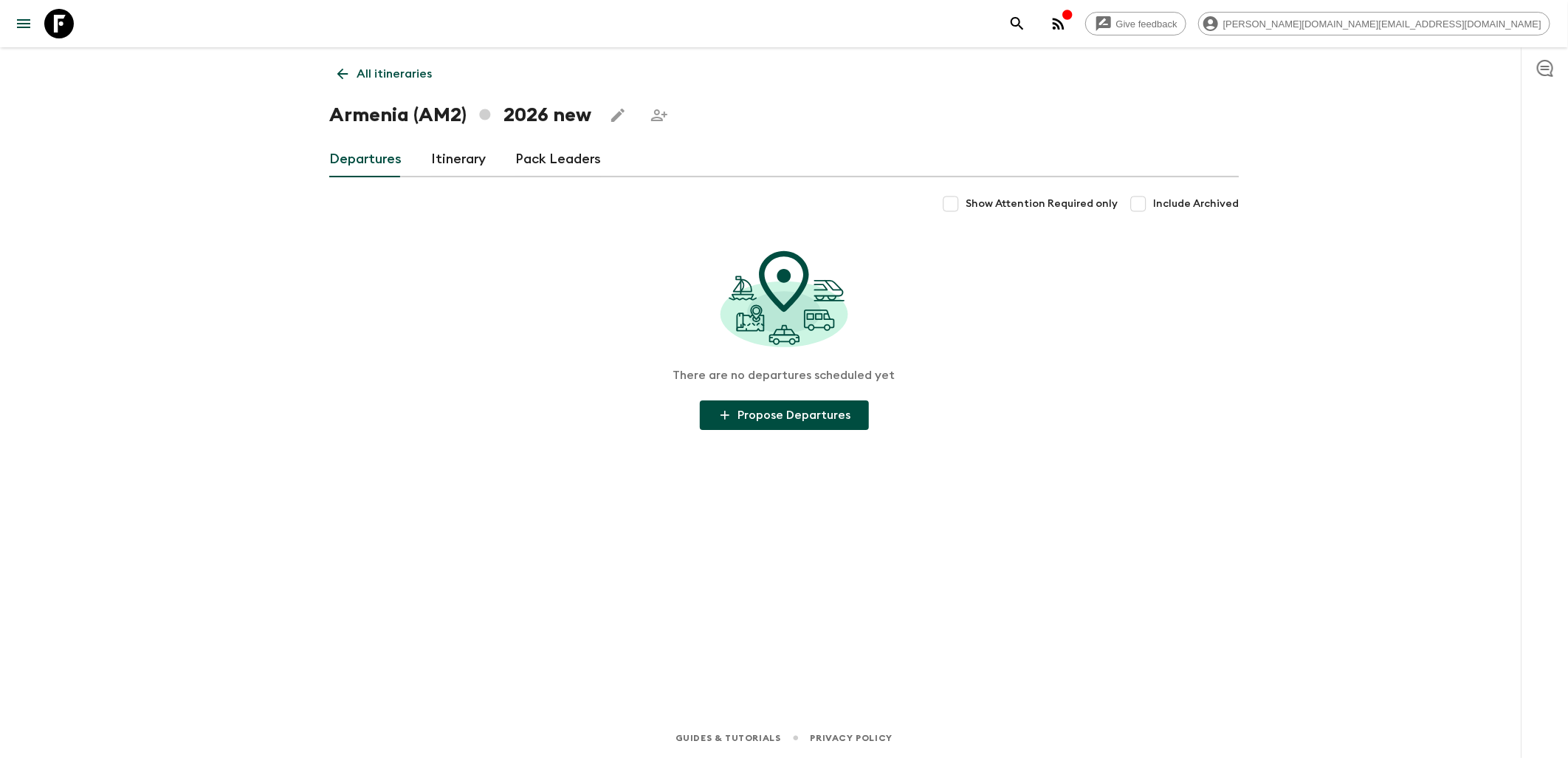
click at [451, 164] on link "Itinerary" at bounding box center [458, 159] width 55 height 35
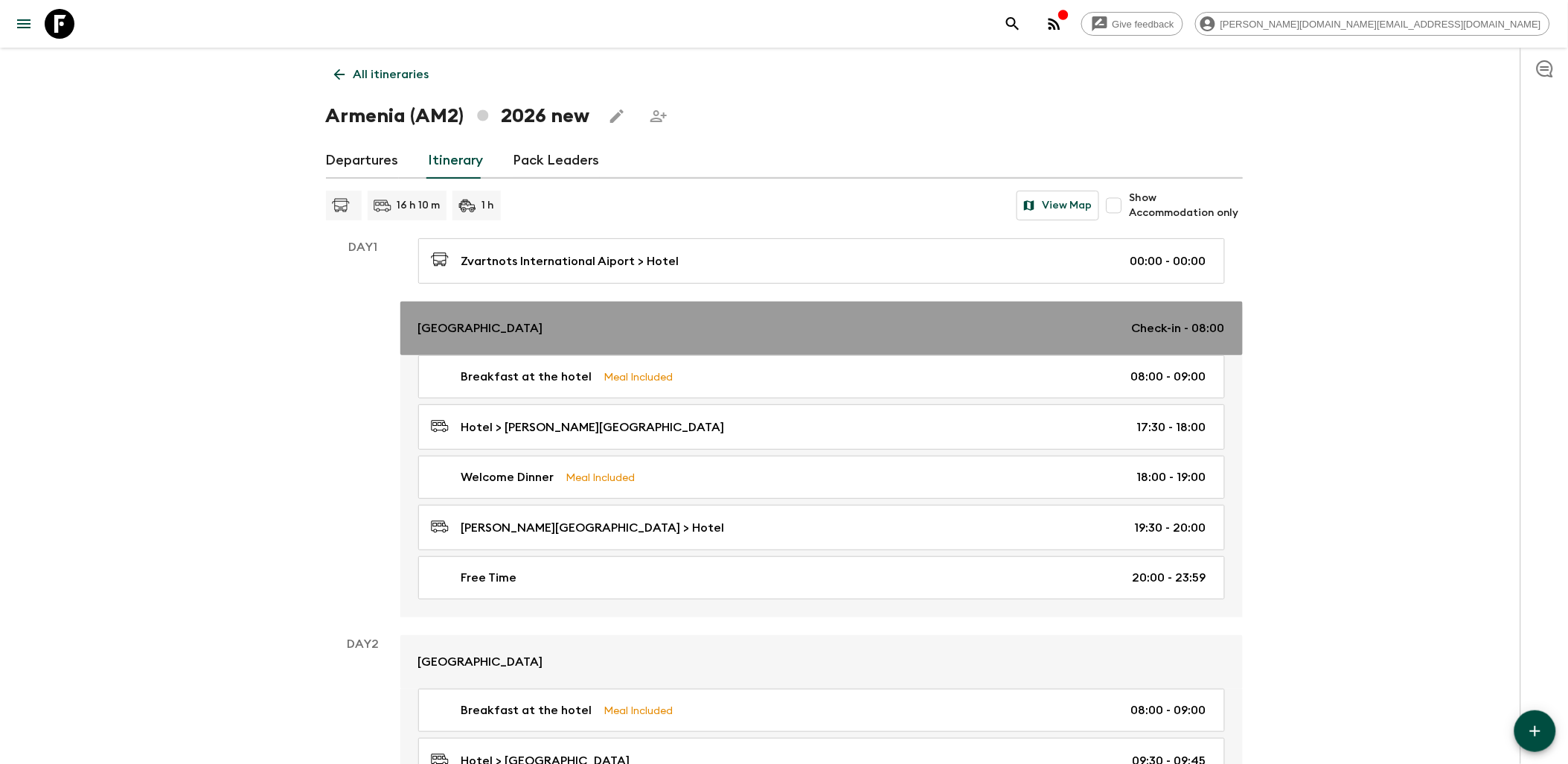
click at [640, 330] on div "[GEOGRAPHIC_DATA] Check-in - 08:00" at bounding box center [821, 329] width 806 height 18
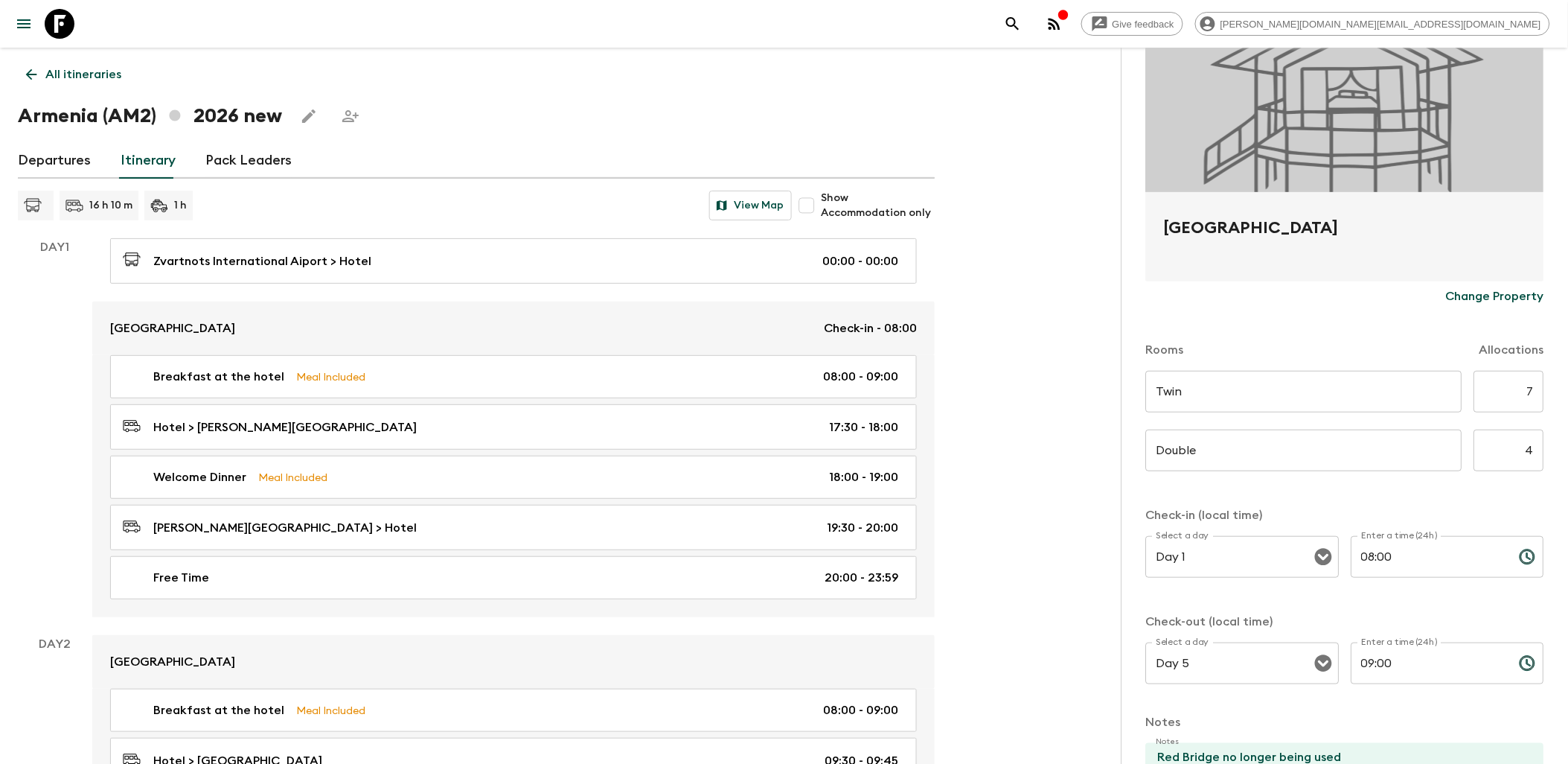
scroll to position [318, 0]
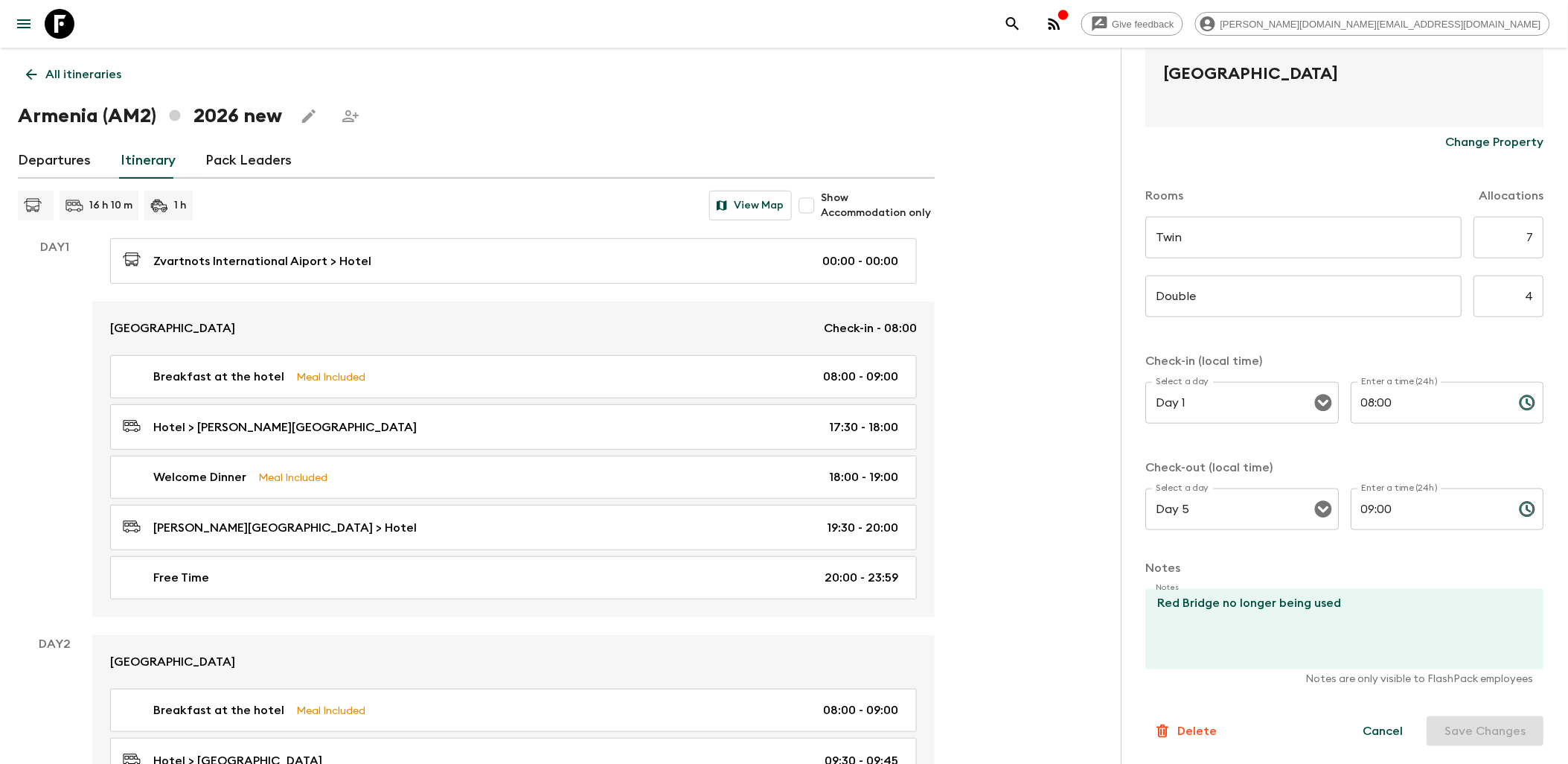
click at [1193, 733] on p "Delete" at bounding box center [1198, 731] width 40 height 18
click at [1278, 754] on button "Confirm" at bounding box center [1259, 745] width 75 height 26
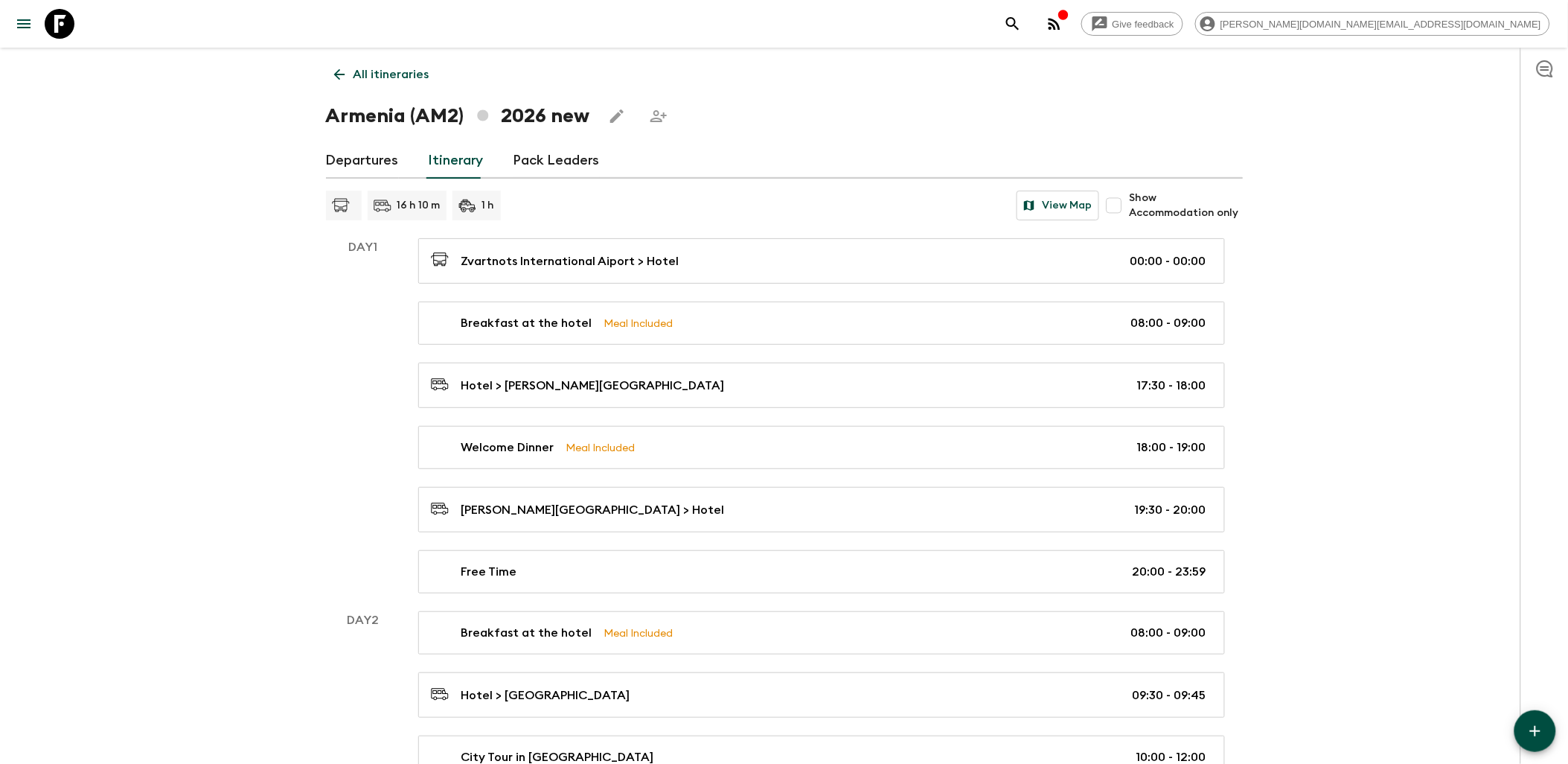
click at [363, 162] on link "Departures" at bounding box center [362, 160] width 73 height 35
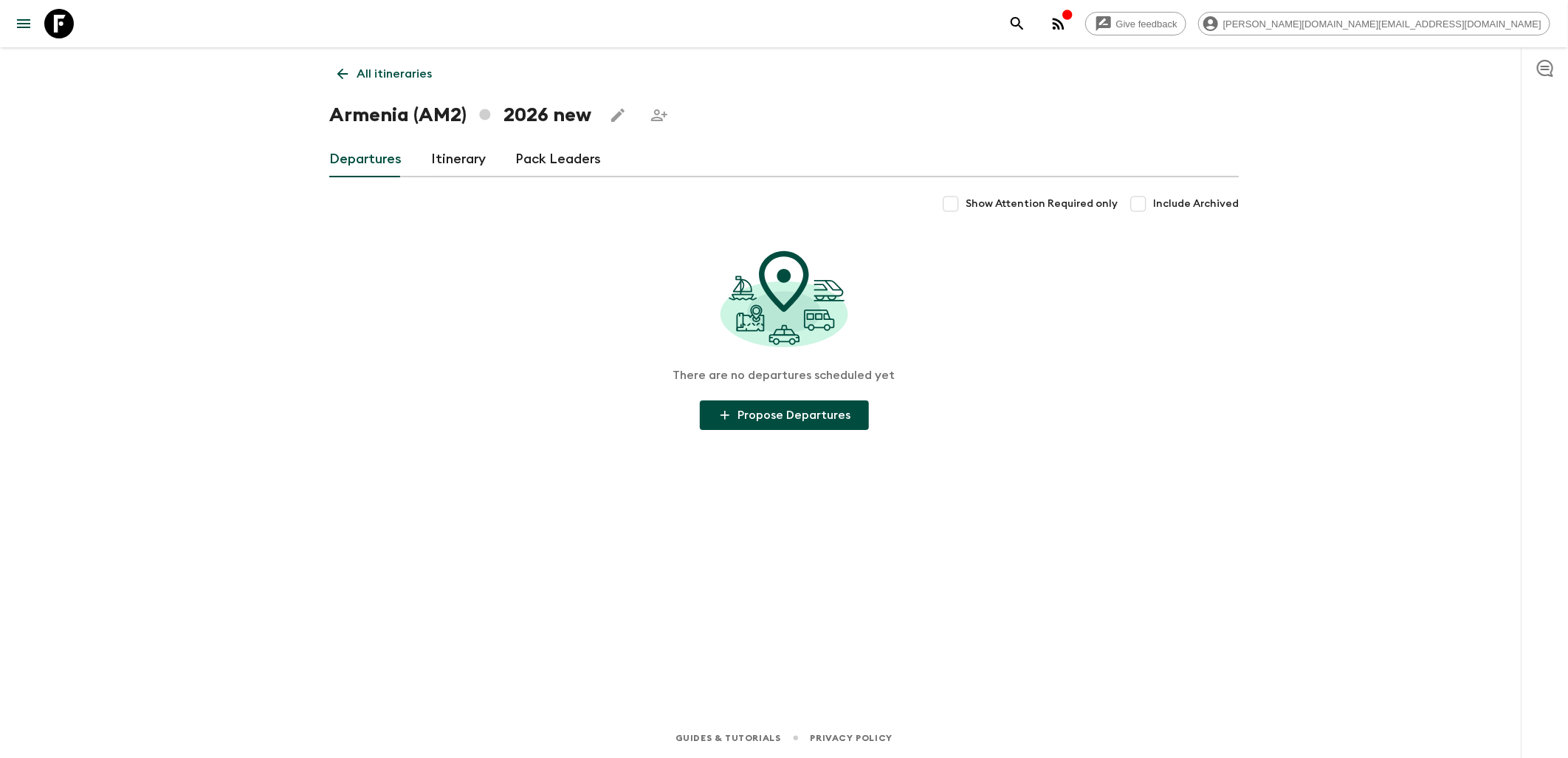
click at [340, 72] on icon at bounding box center [343, 74] width 11 height 11
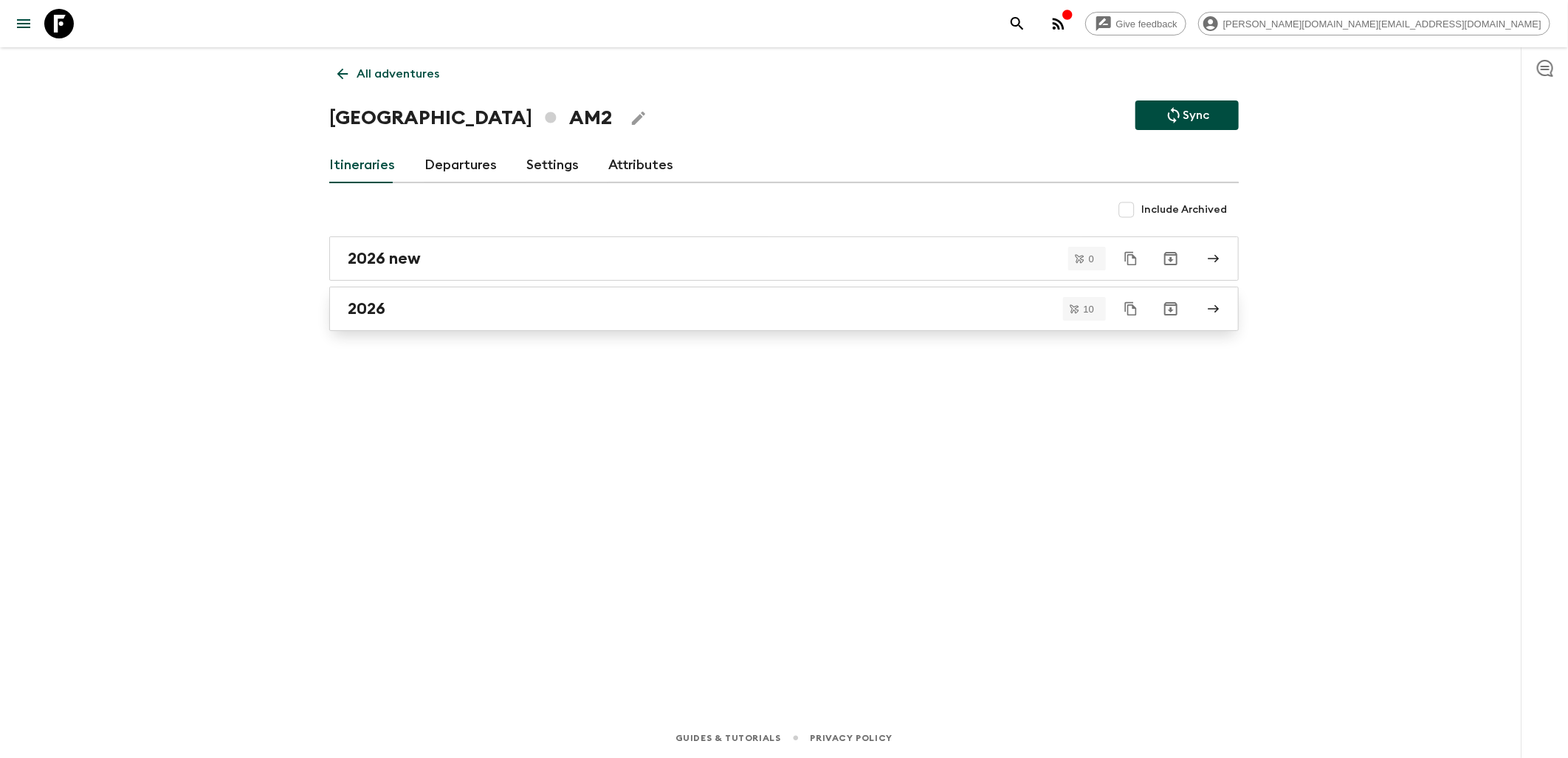
click at [451, 302] on div "2026" at bounding box center [769, 308] width 845 height 19
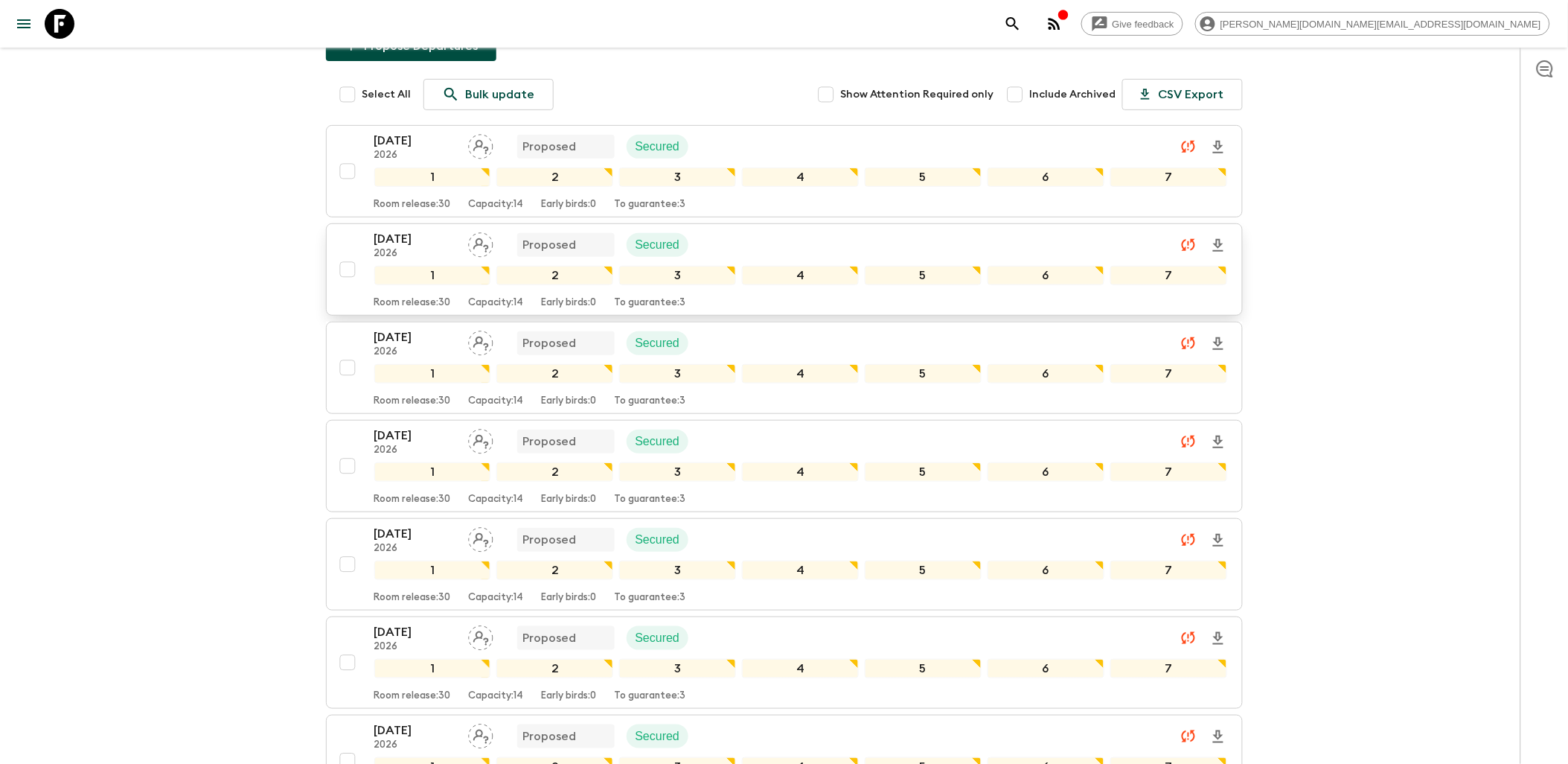
scroll to position [82, 0]
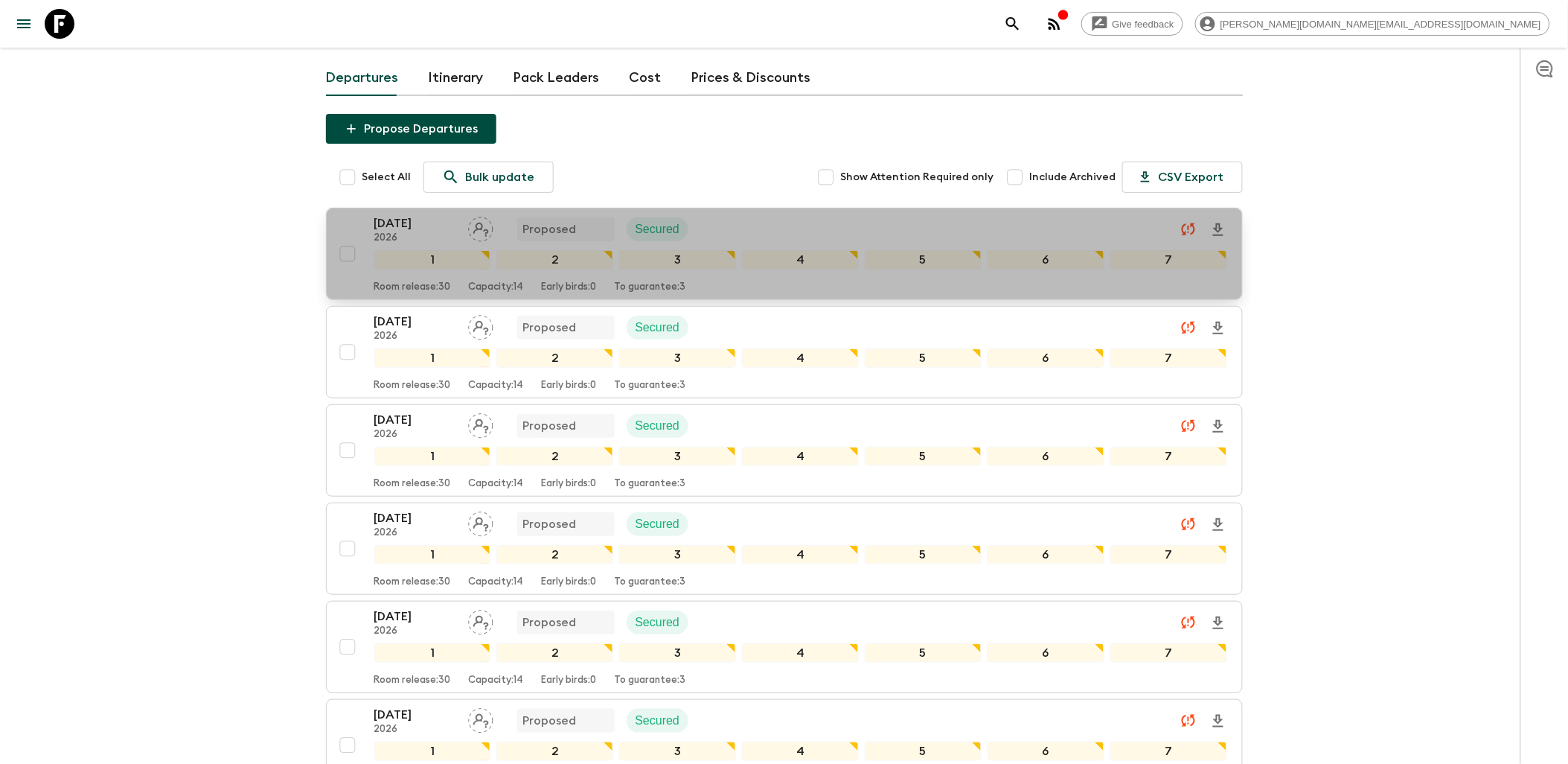
click at [745, 220] on div "[DATE] 2026 Proposed Secured" at bounding box center [801, 229] width 852 height 30
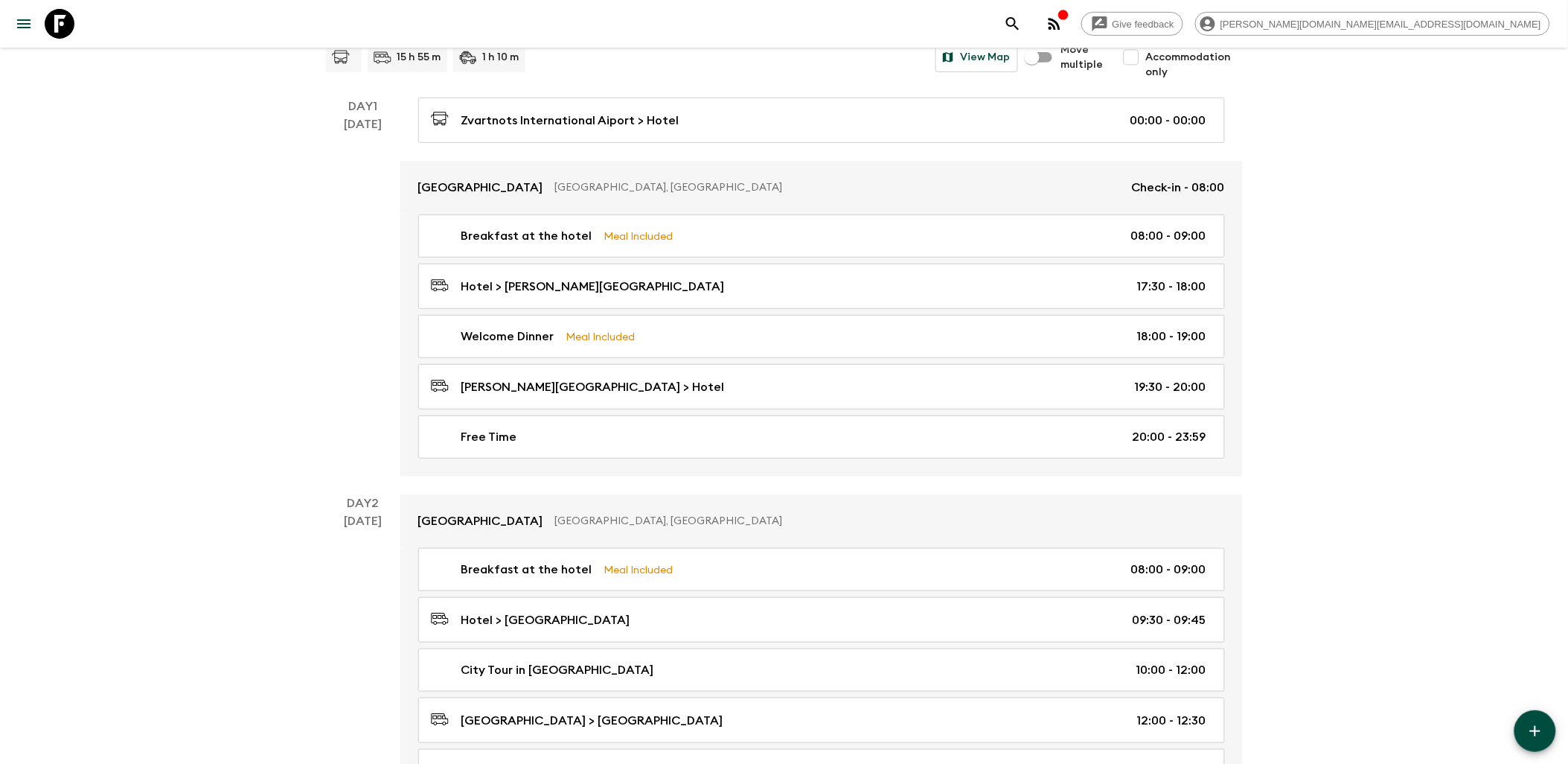
scroll to position [166, 0]
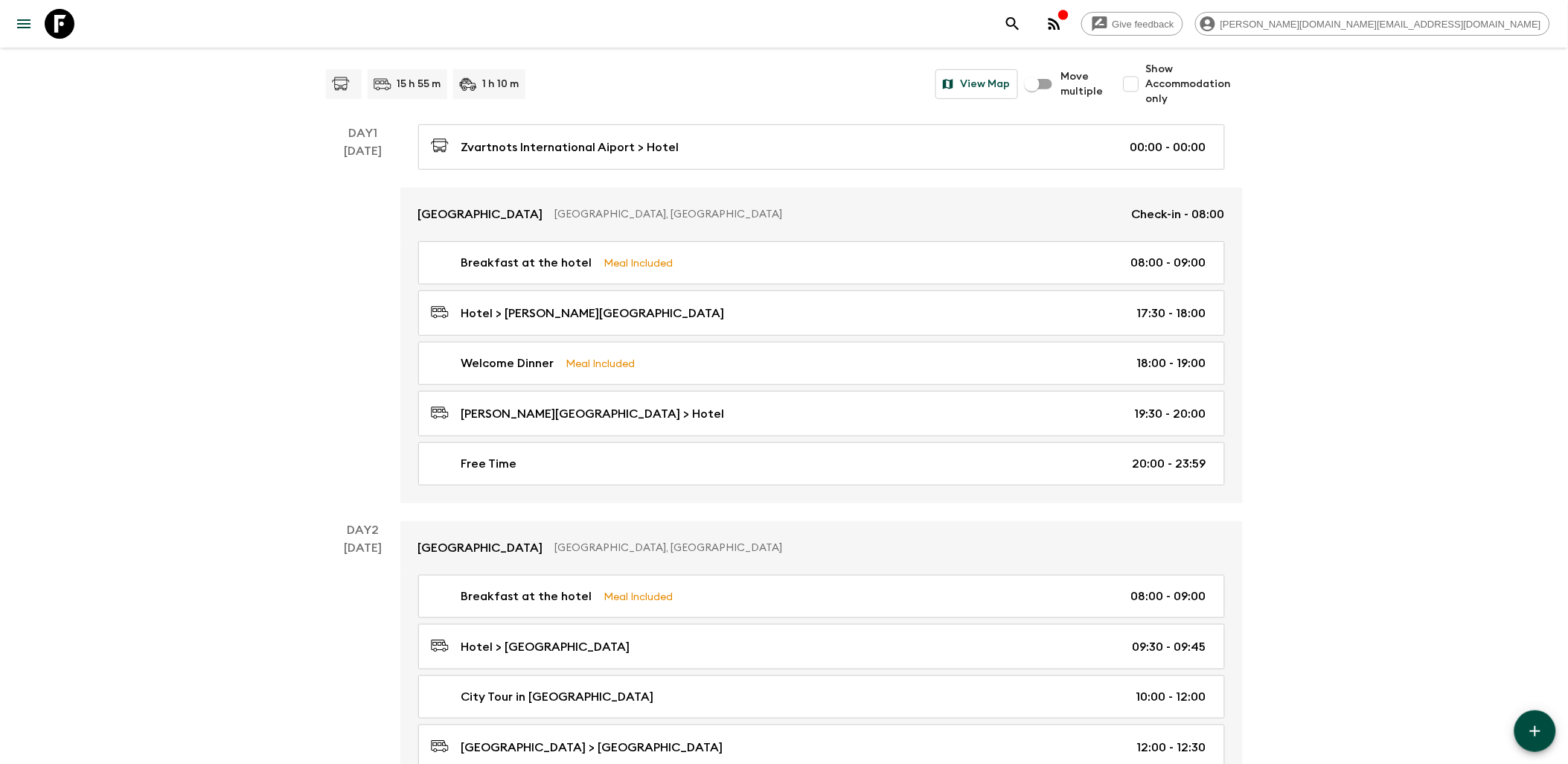
click at [52, 35] on icon at bounding box center [59, 24] width 30 height 30
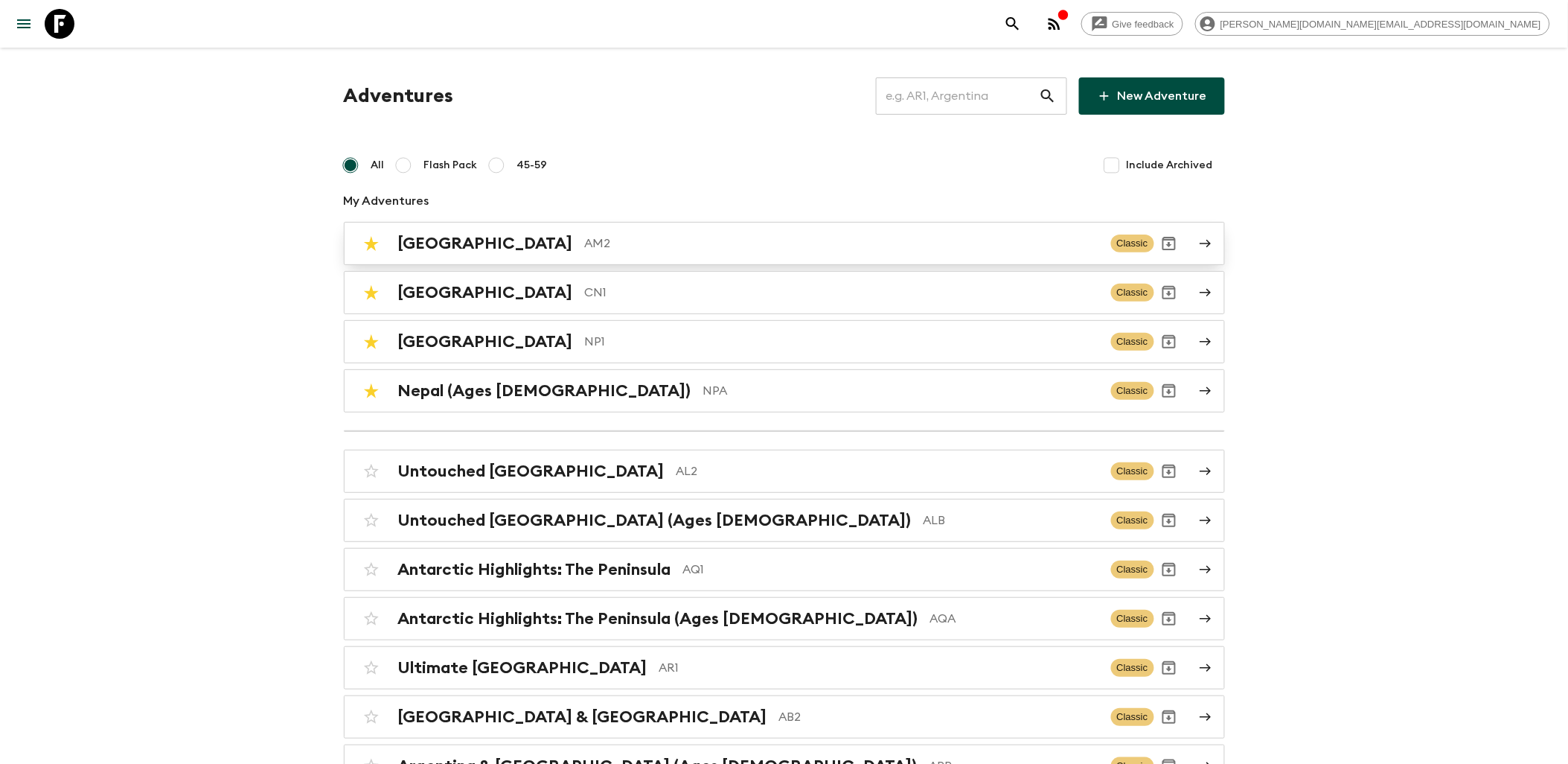
click at [584, 242] on p "AM2" at bounding box center [841, 244] width 514 height 18
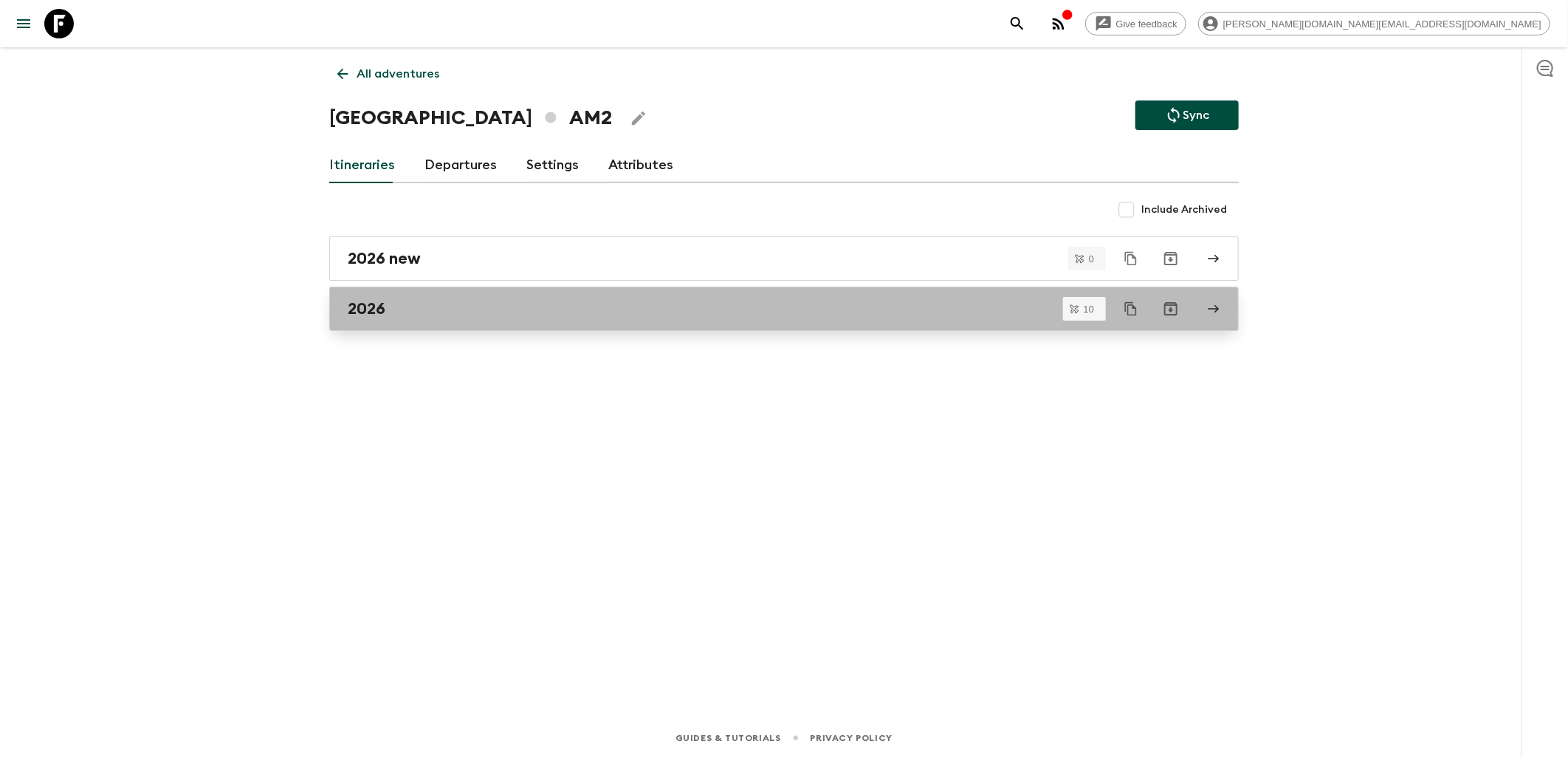
click at [595, 309] on div "2026" at bounding box center [769, 308] width 845 height 19
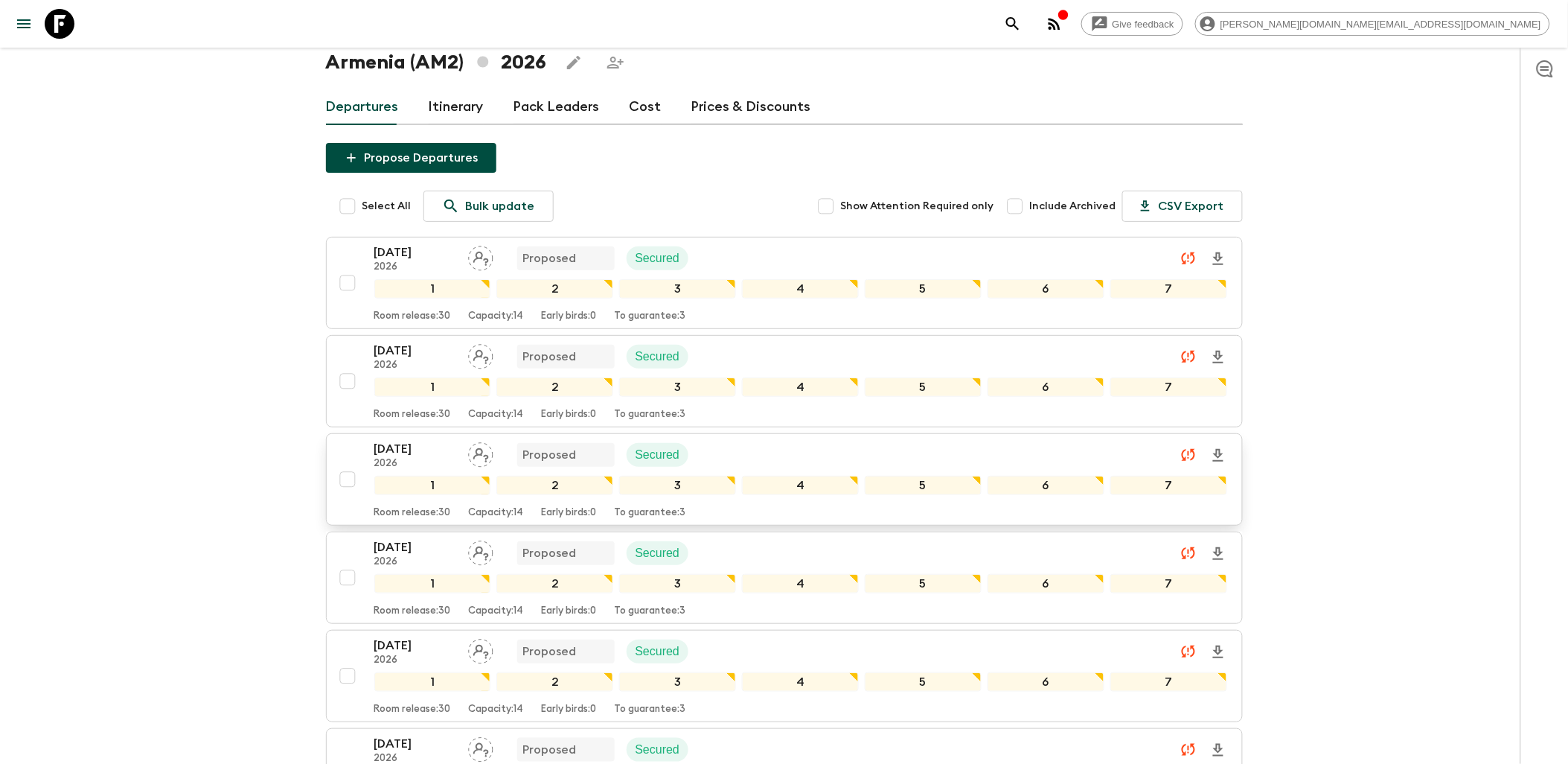
scroll to position [82, 0]
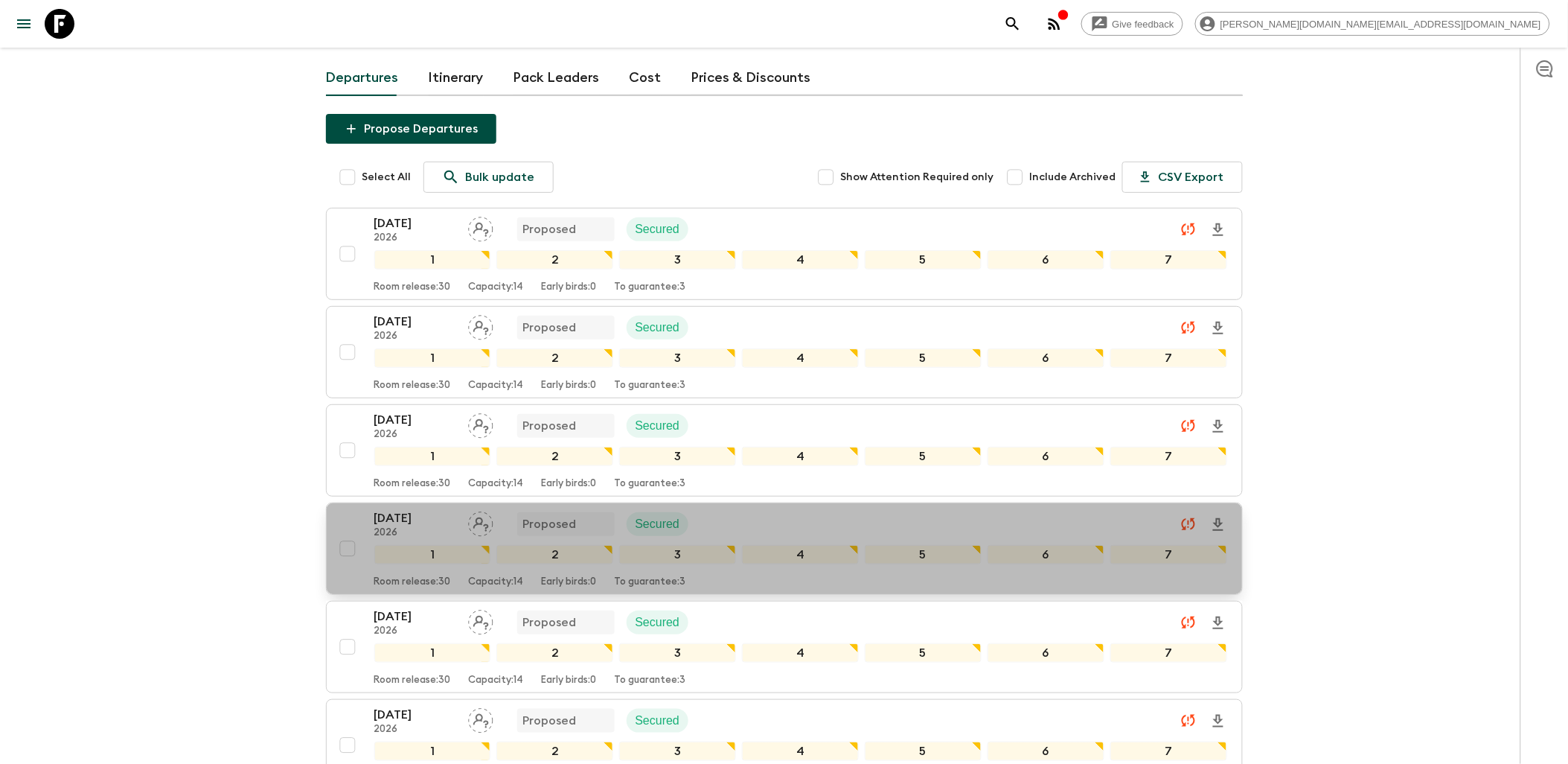
click at [723, 517] on div "[DATE] 2026 Proposed Secured" at bounding box center [801, 524] width 852 height 30
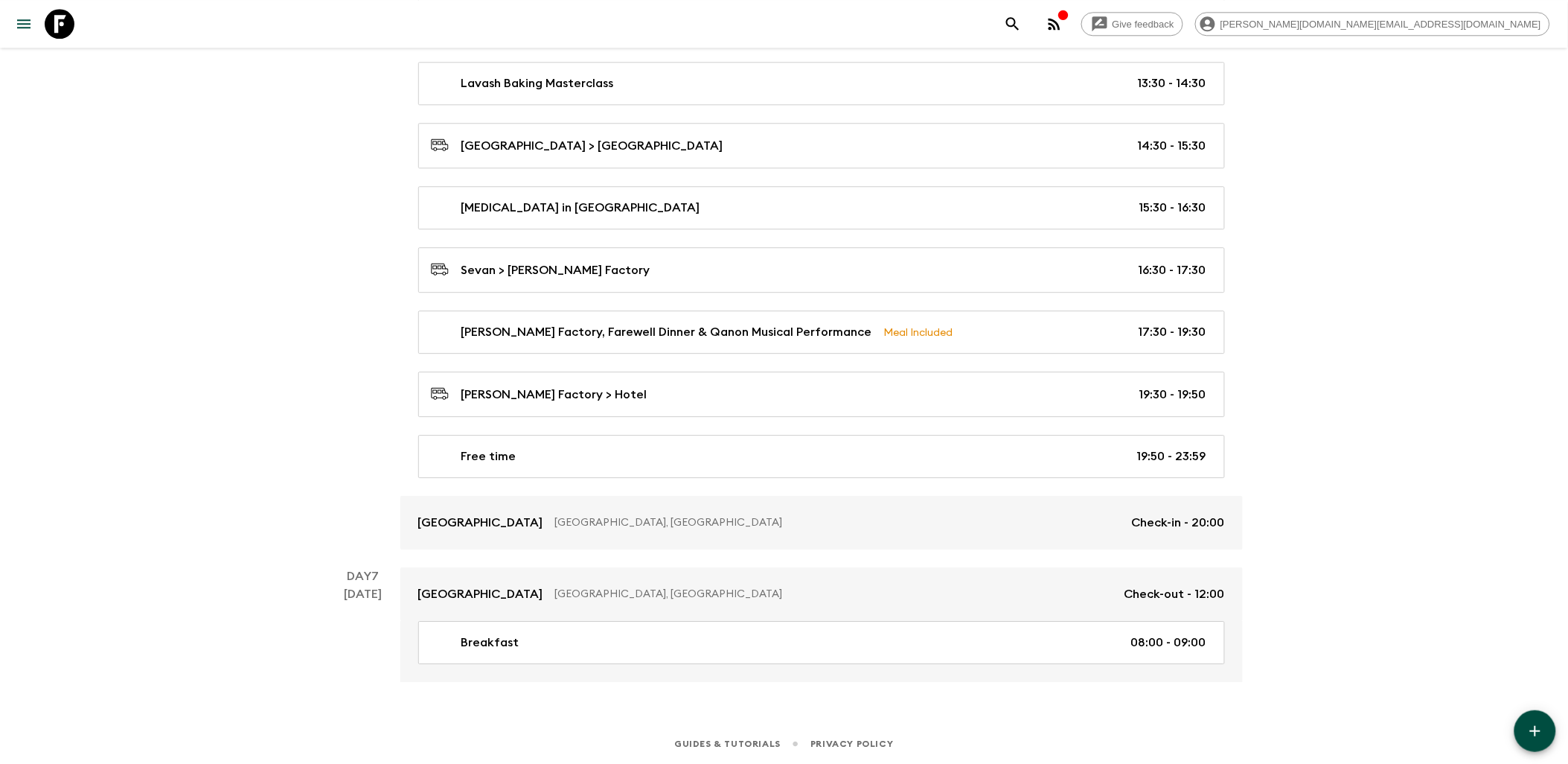
scroll to position [3374, 0]
click at [68, 16] on icon at bounding box center [59, 24] width 30 height 30
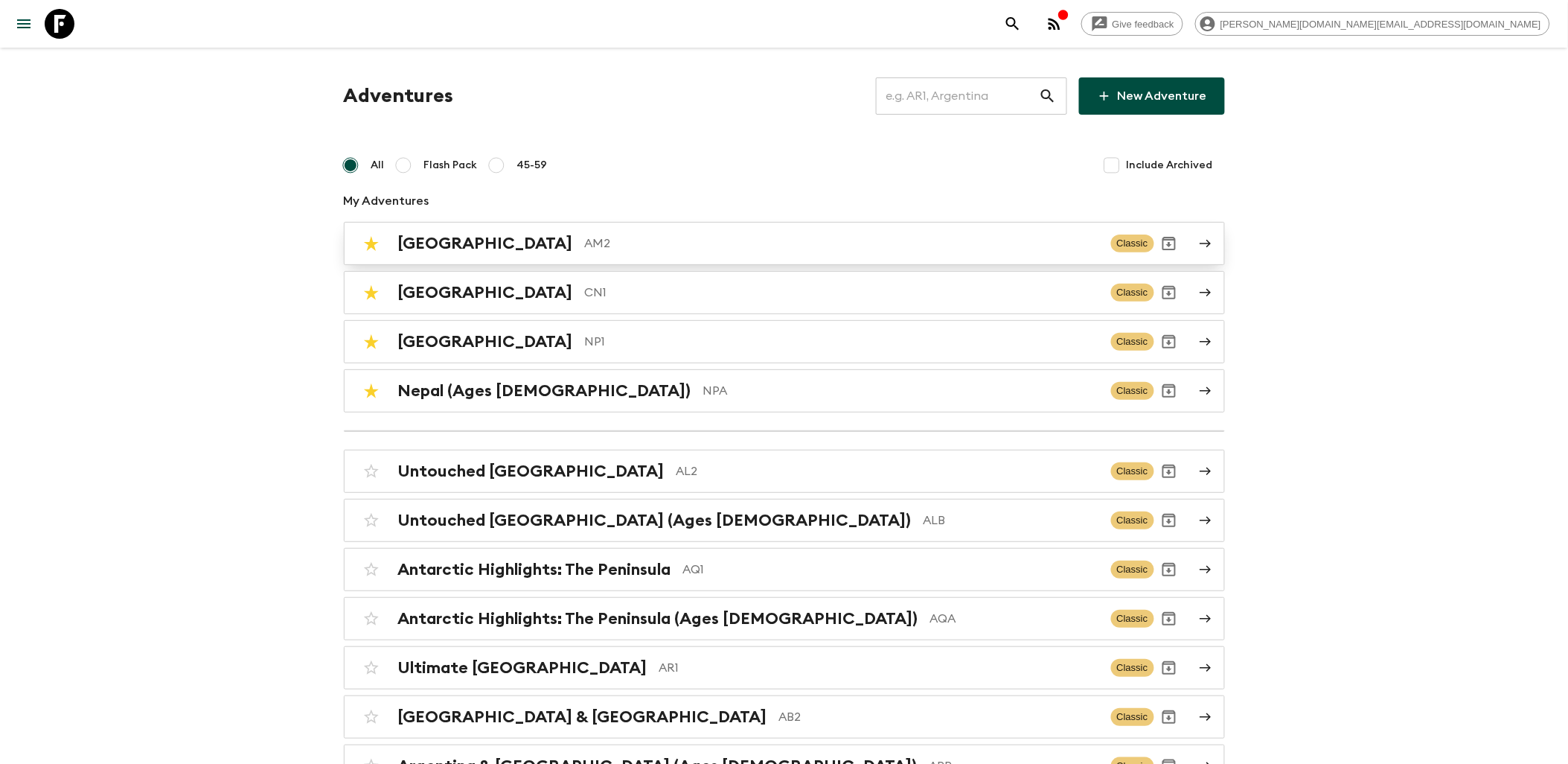
click at [529, 253] on div "Armenia AM2 Classic" at bounding box center [755, 243] width 798 height 30
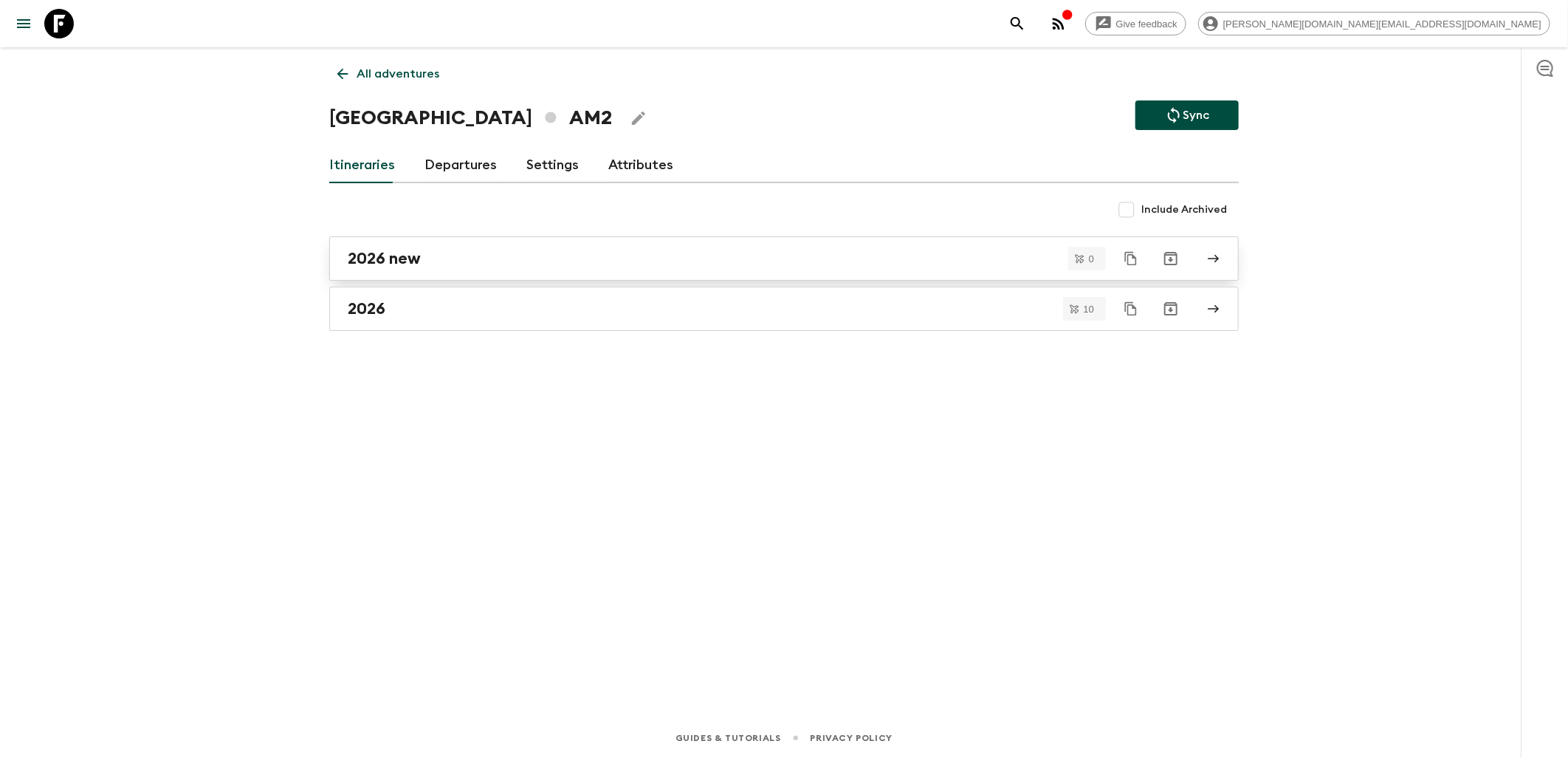
click at [486, 255] on div "2026 new" at bounding box center [769, 258] width 845 height 19
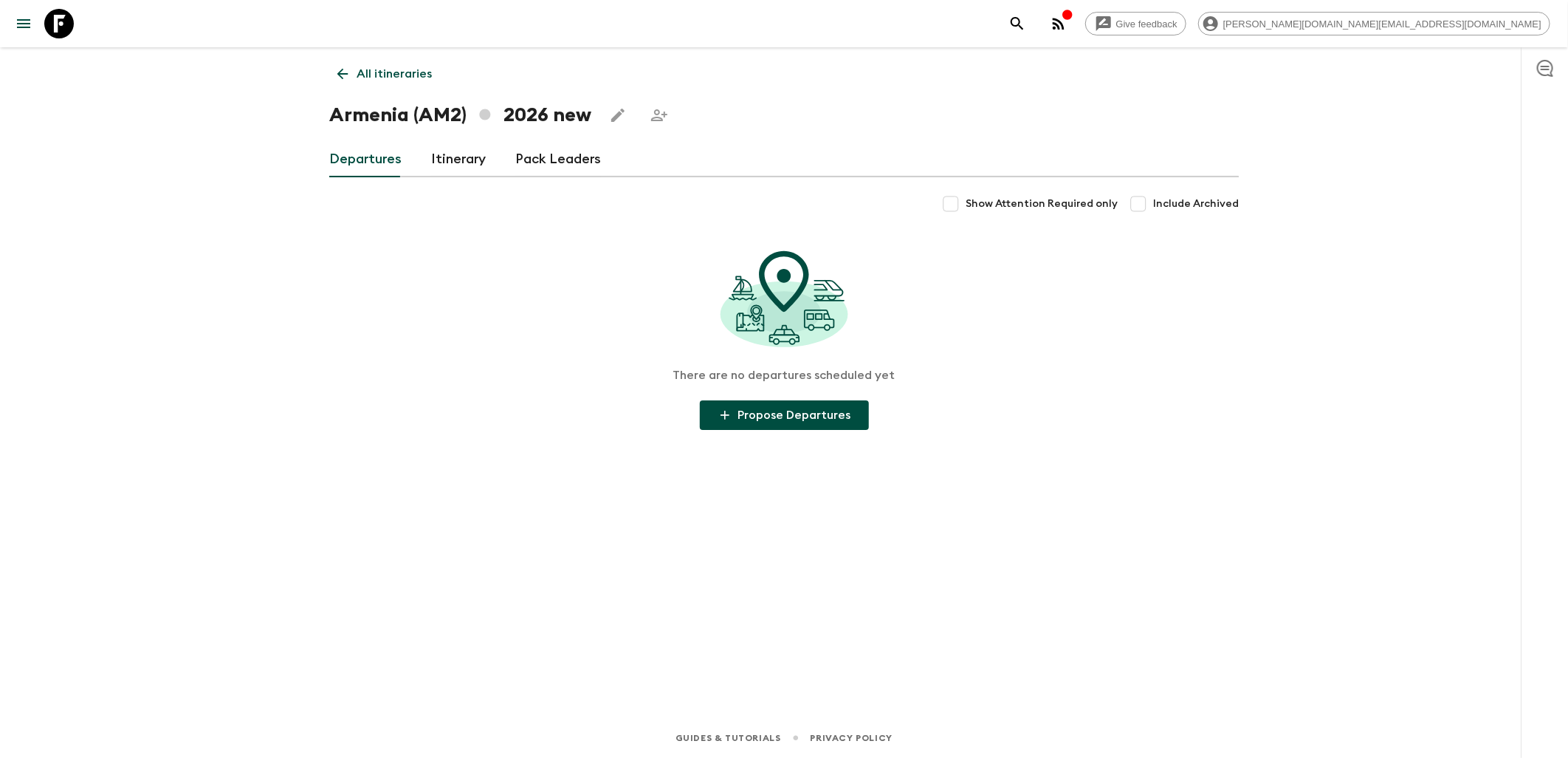
click at [447, 156] on link "Itinerary" at bounding box center [458, 159] width 55 height 35
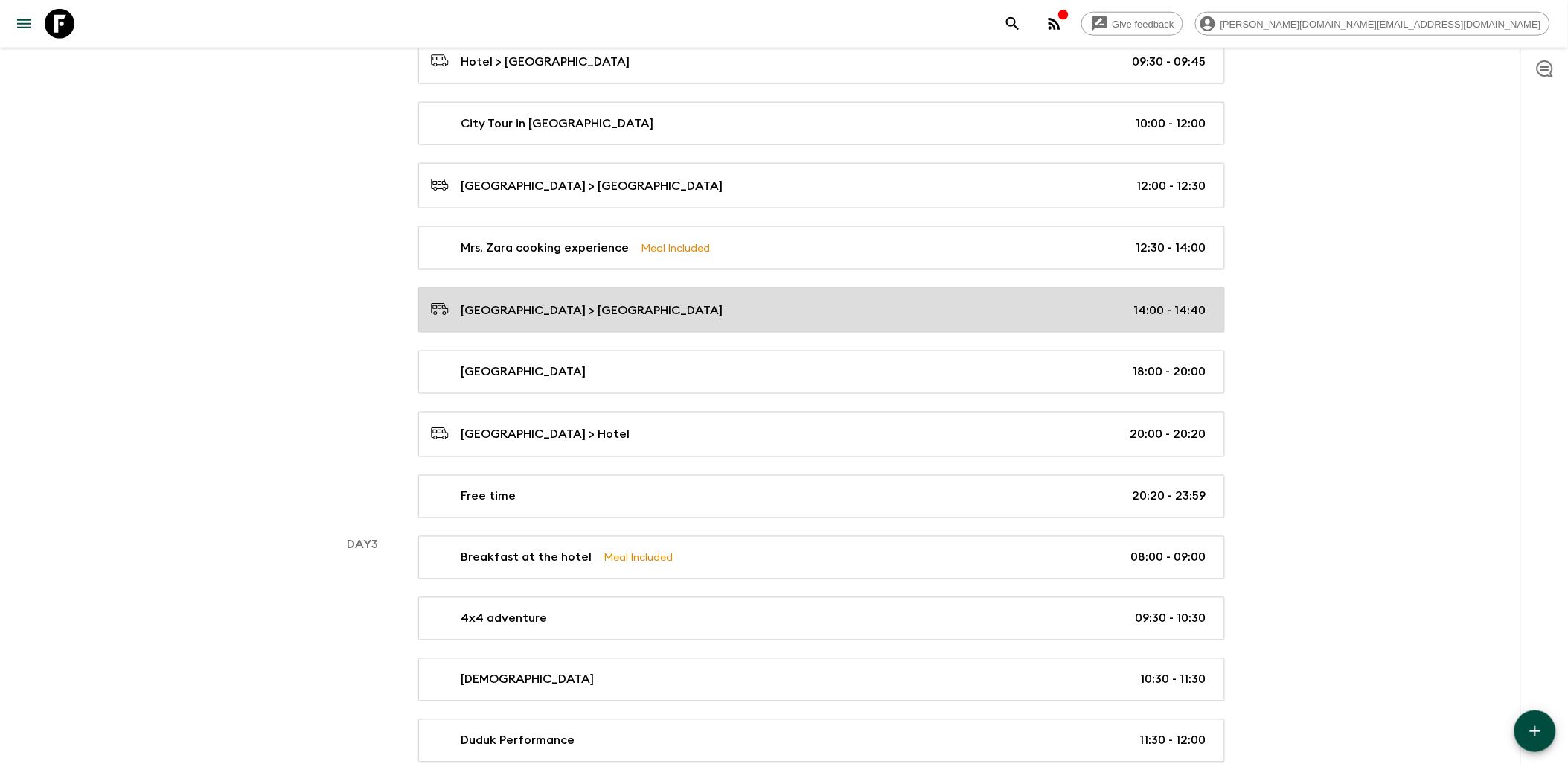
scroll to position [661, 0]
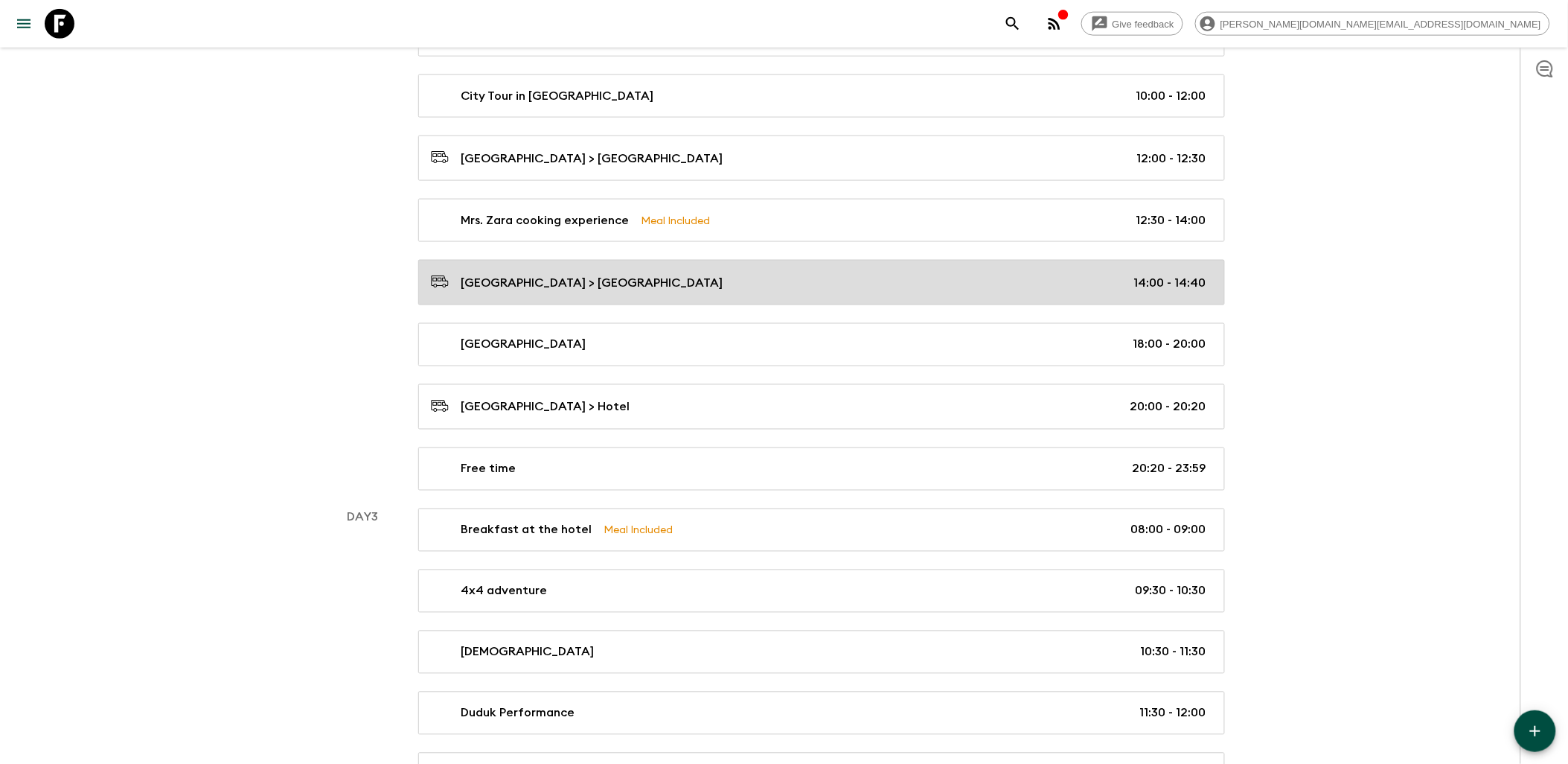
click at [702, 275] on div "[GEOGRAPHIC_DATA] > [GEOGRAPHIC_DATA] 14:00 - 14:40" at bounding box center [818, 282] width 775 height 20
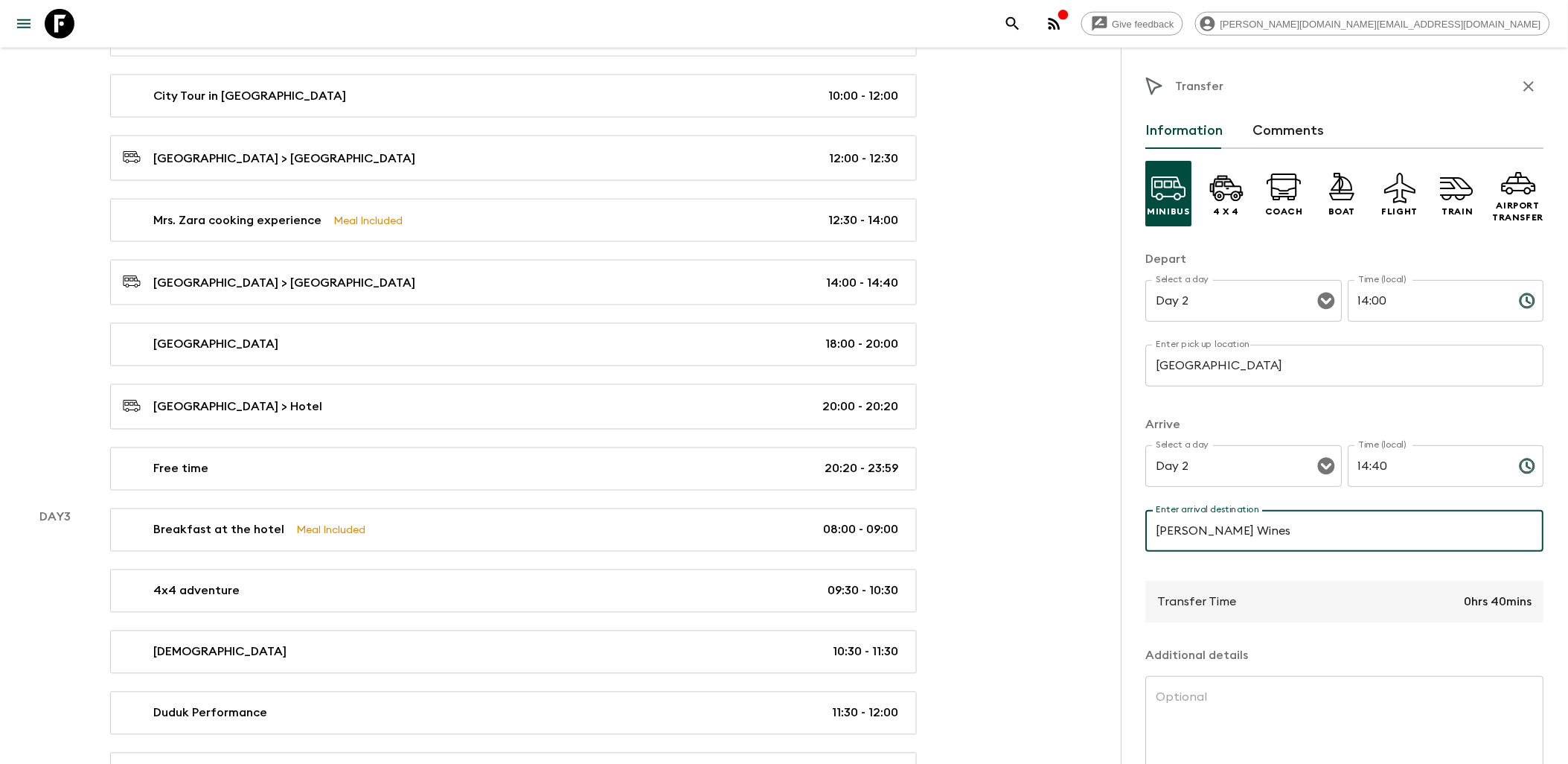
type input "[PERSON_NAME] Wines"
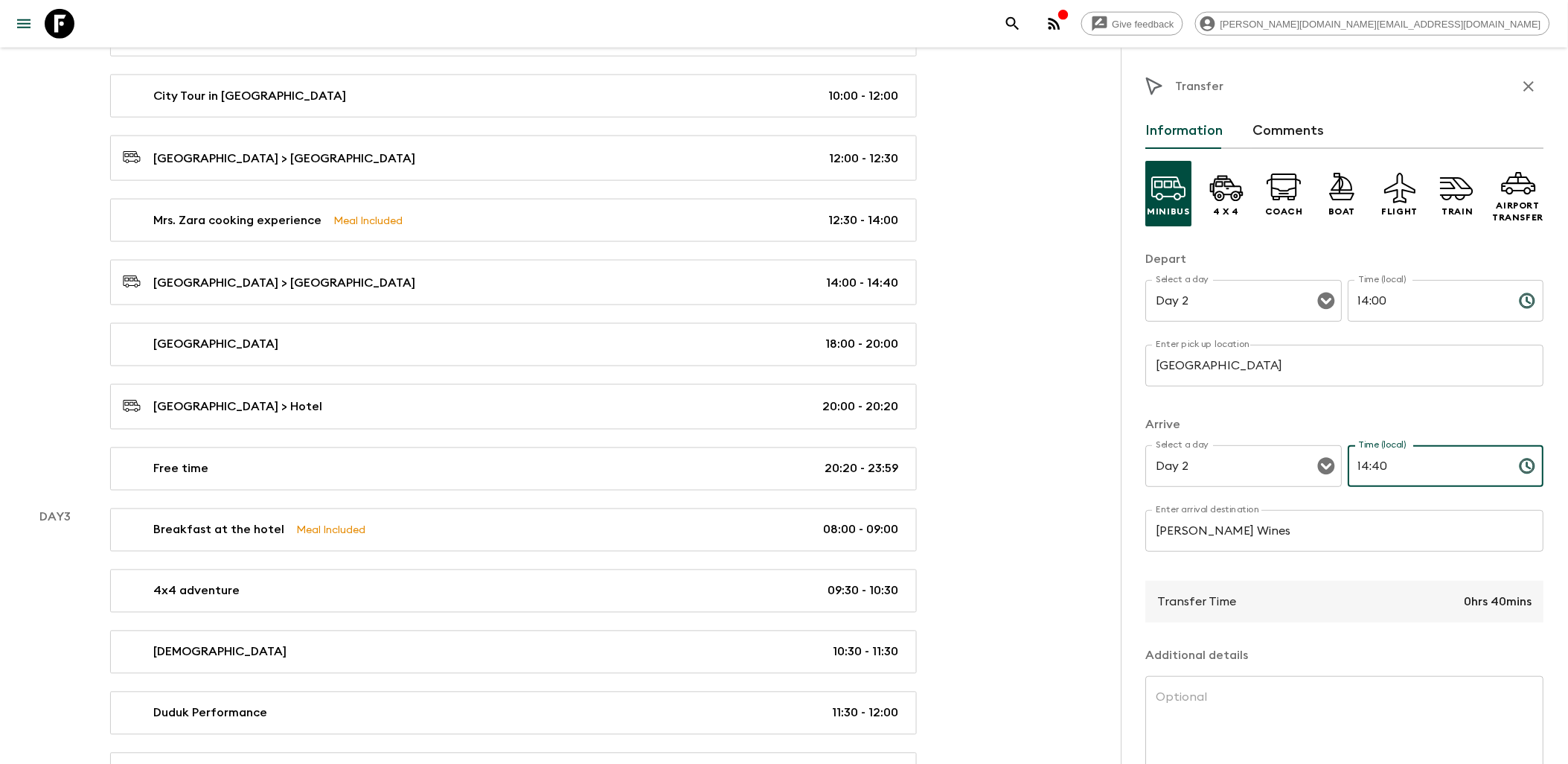
click at [1389, 464] on input "14:40" at bounding box center [1428, 466] width 159 height 42
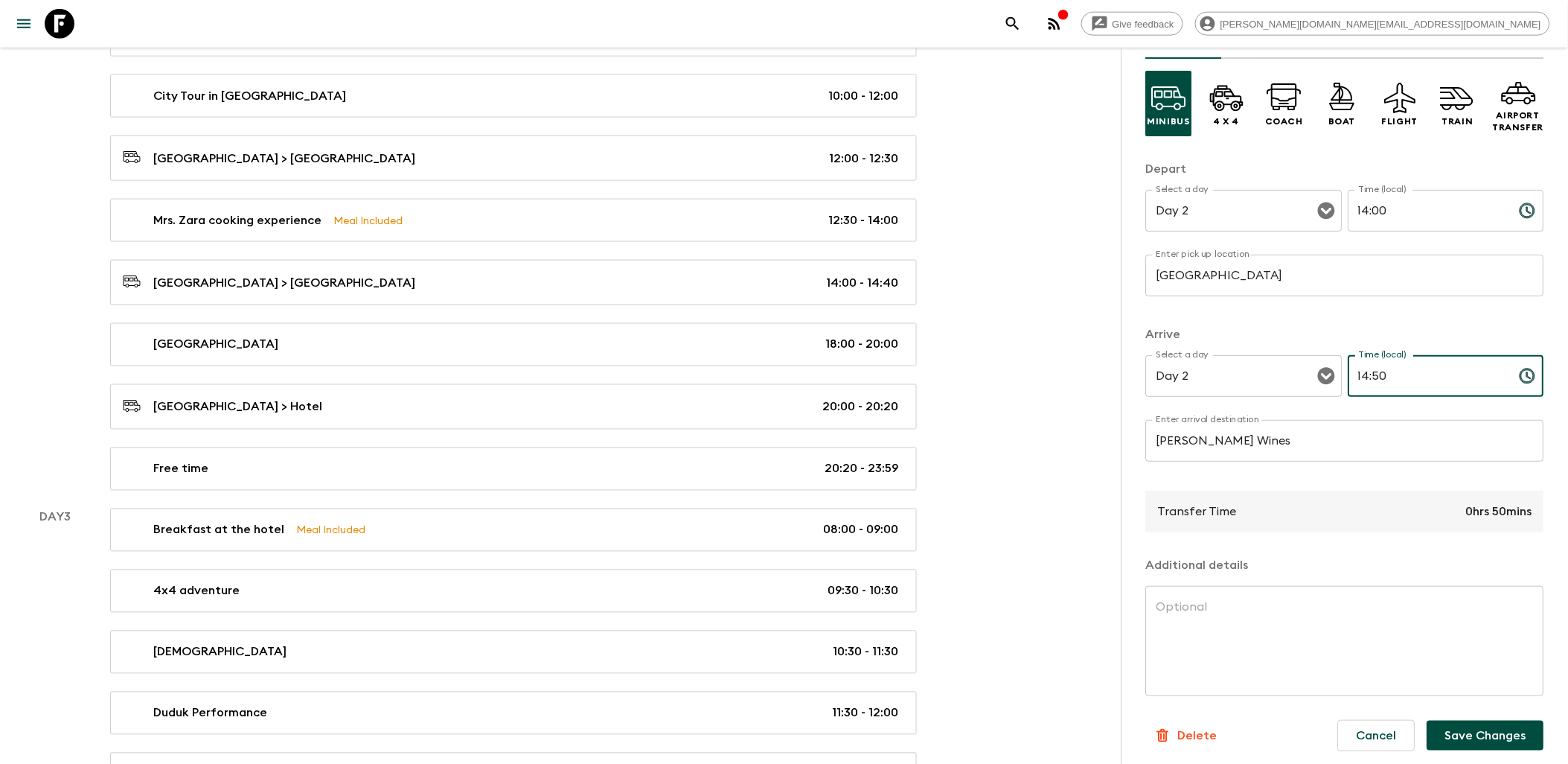
scroll to position [98, 0]
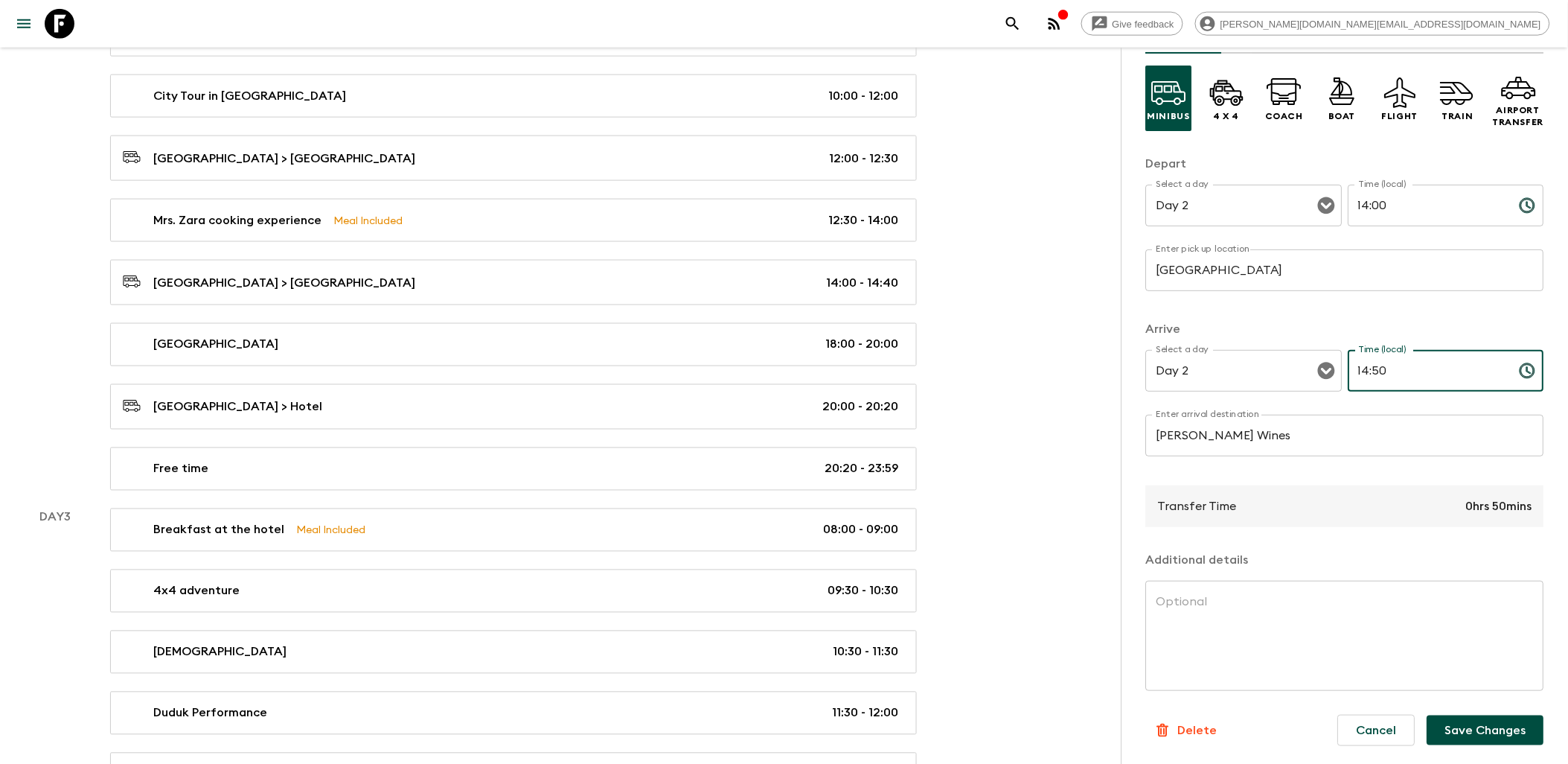
type input "14:50"
click at [1494, 730] on button "Save Changes" at bounding box center [1485, 730] width 117 height 30
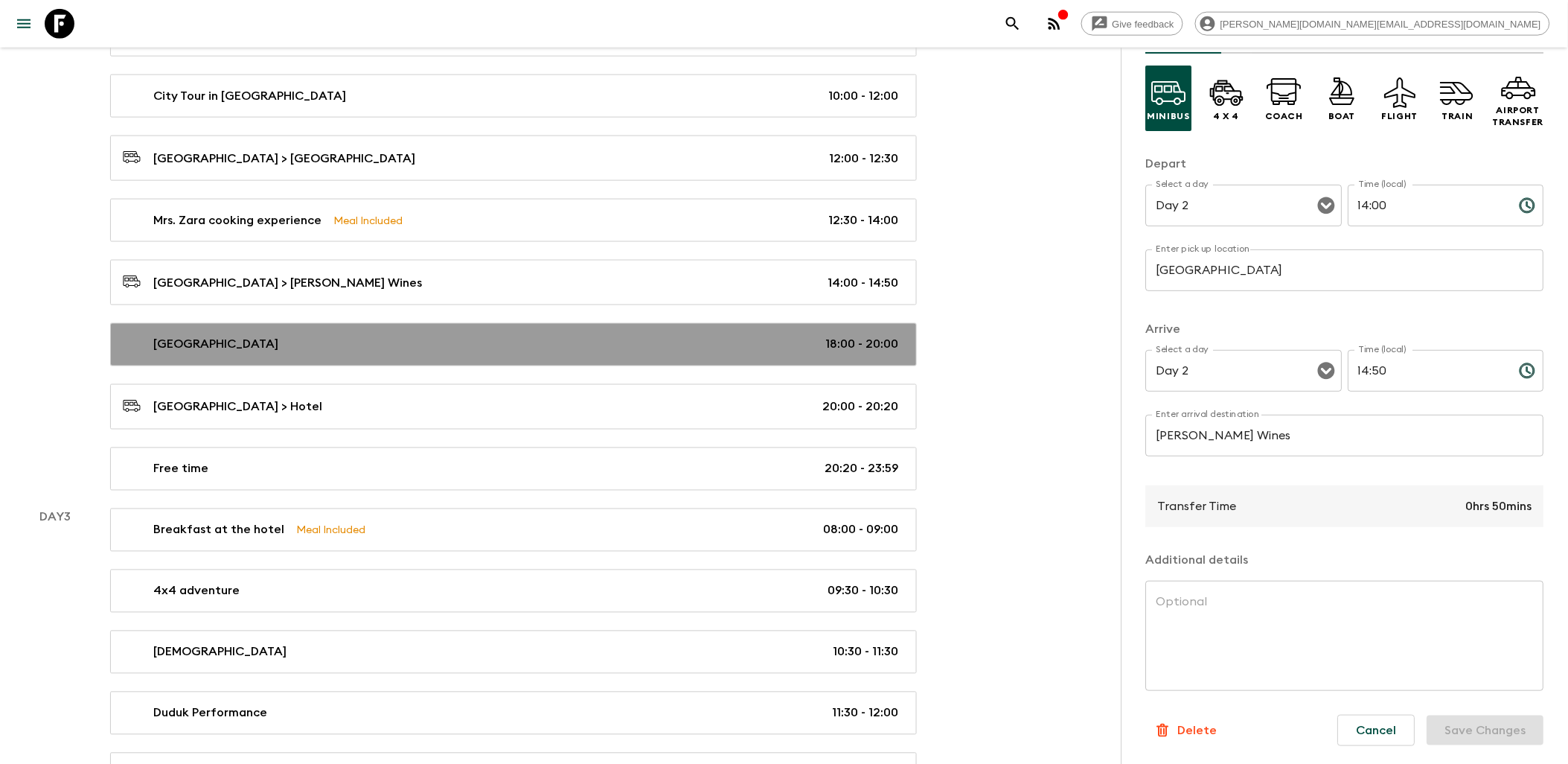
click at [376, 337] on link "[GEOGRAPHIC_DATA] 18:00 - 20:00" at bounding box center [513, 345] width 806 height 43
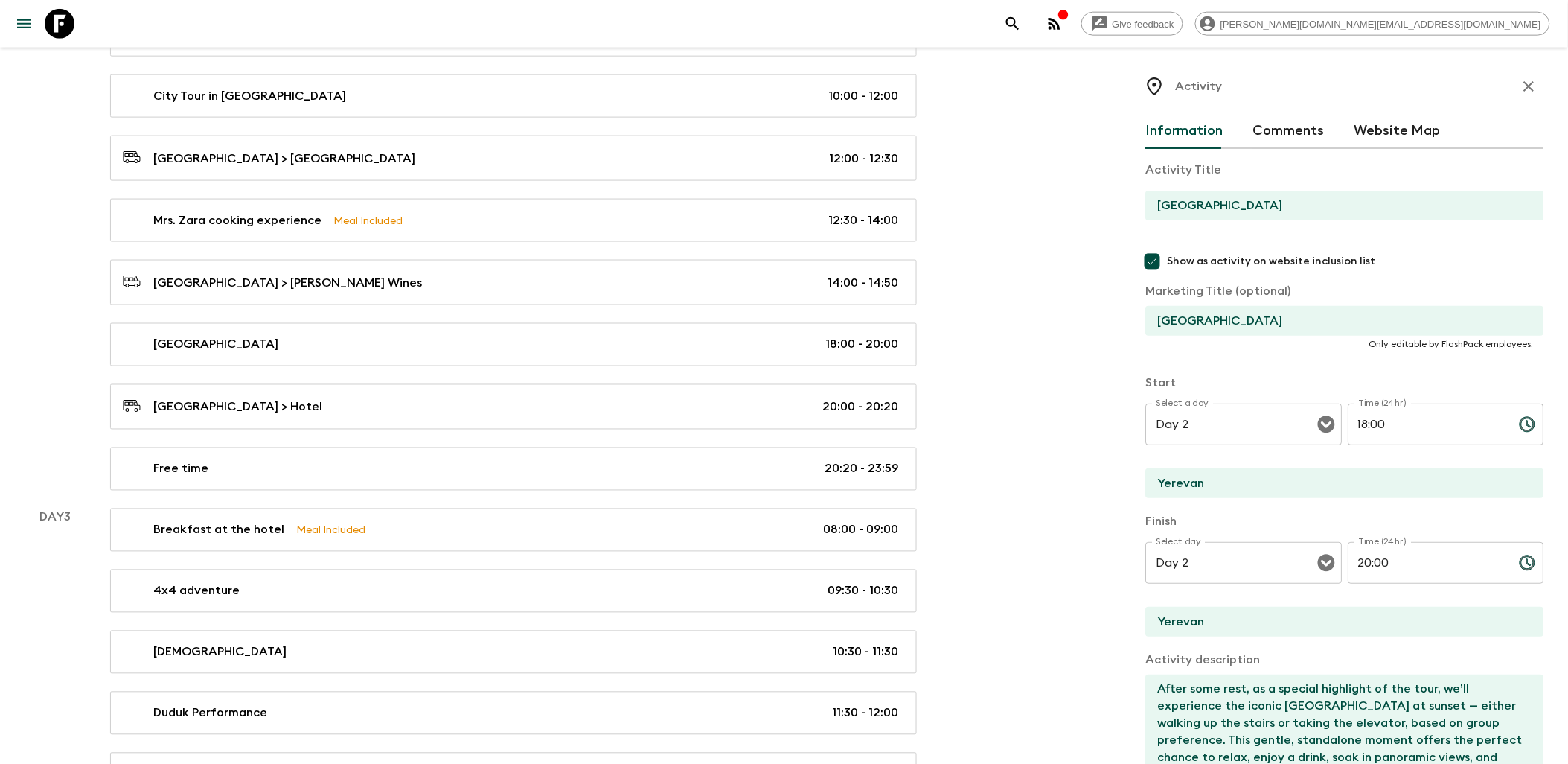
click at [1230, 205] on input "[GEOGRAPHIC_DATA]" at bounding box center [1338, 205] width 386 height 30
drag, startPoint x: 1277, startPoint y: 205, endPoint x: 1139, endPoint y: 207, distance: 138.0
click at [1139, 207] on div "Activity Information Comments Website Map Activity Title Cascade Complex Show a…" at bounding box center [1344, 430] width 446 height 764
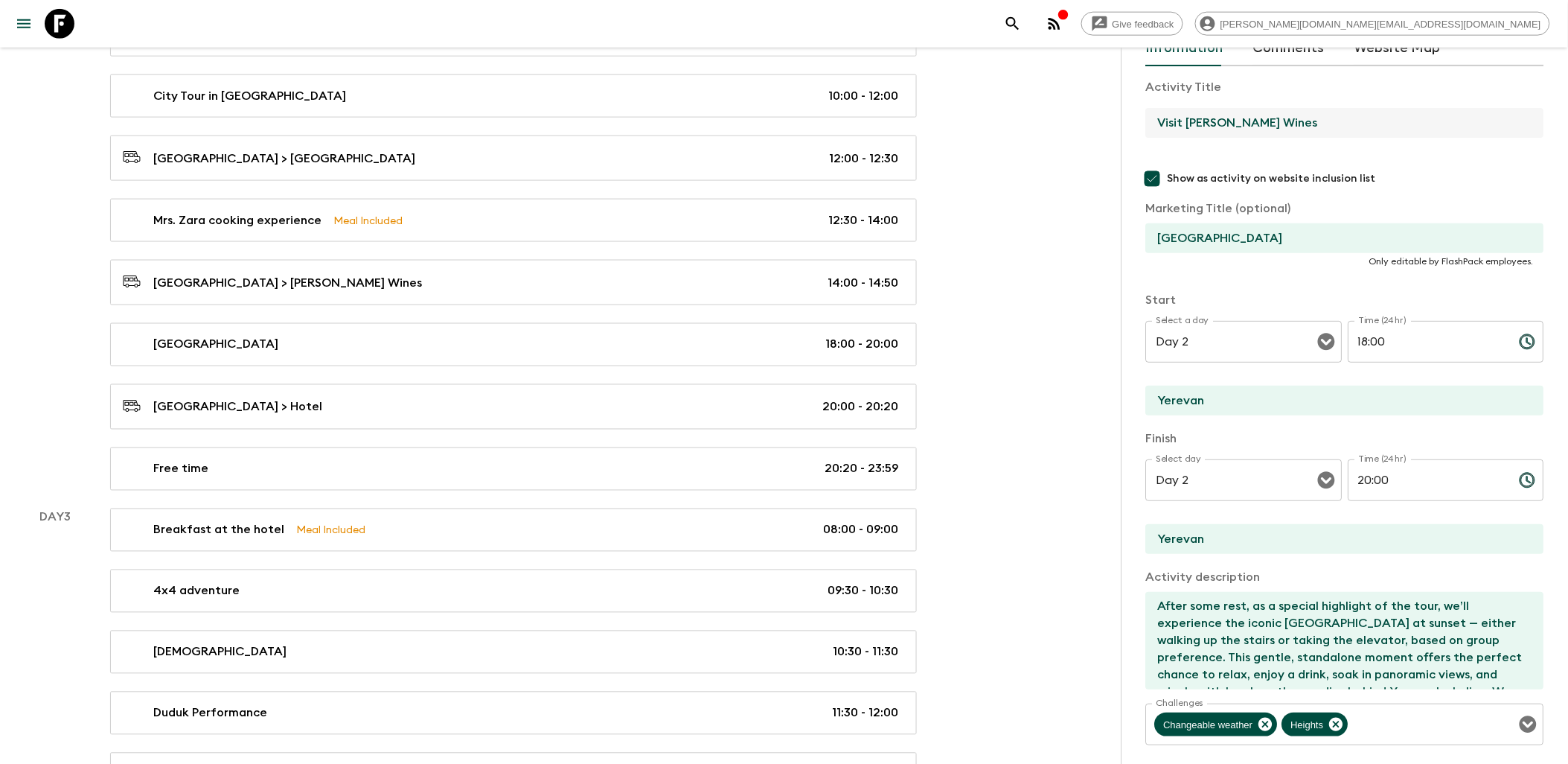
type input "Visit [PERSON_NAME] Wines"
click at [1383, 338] on input "18:00" at bounding box center [1428, 341] width 159 height 42
drag, startPoint x: 1276, startPoint y: 118, endPoint x: 1157, endPoint y: 115, distance: 119.0
click at [1157, 115] on input "Visit [PERSON_NAME] Wines" at bounding box center [1338, 122] width 386 height 30
drag, startPoint x: 1288, startPoint y: 235, endPoint x: 1152, endPoint y: 244, distance: 136.3
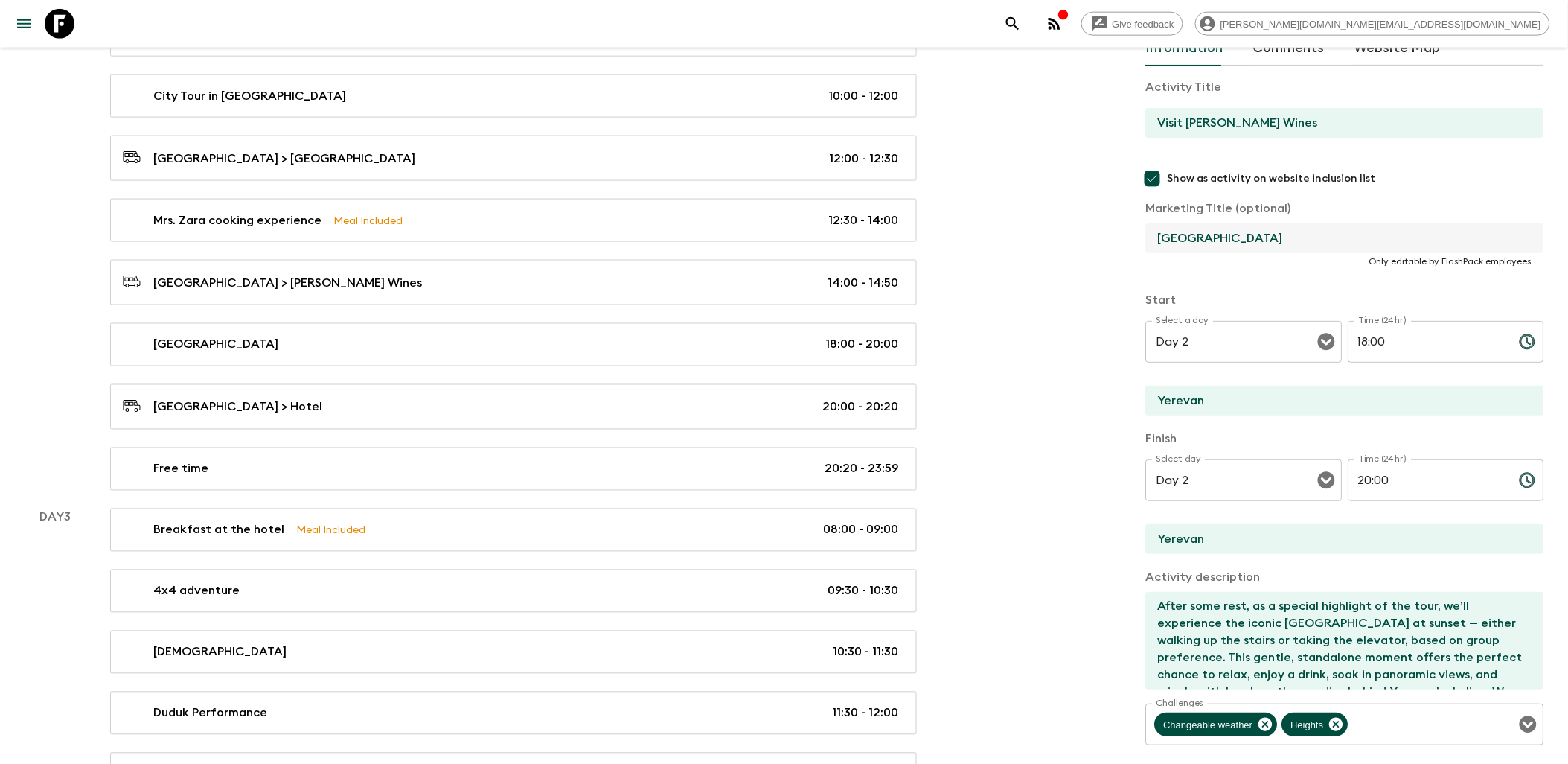
click at [1152, 244] on input "[GEOGRAPHIC_DATA]" at bounding box center [1338, 238] width 386 height 30
paste input "Visit [PERSON_NAME] Wines"
type input "Visit [PERSON_NAME] Wines"
click at [1217, 283] on div "Activity Title Visit [PERSON_NAME] Wines Show as activity on website inclusion …" at bounding box center [1345, 486] width 398 height 840
click at [1236, 689] on textarea "After some rest, as a special highlight of the tour, we’ll experience the iconi…" at bounding box center [1338, 641] width 386 height 98
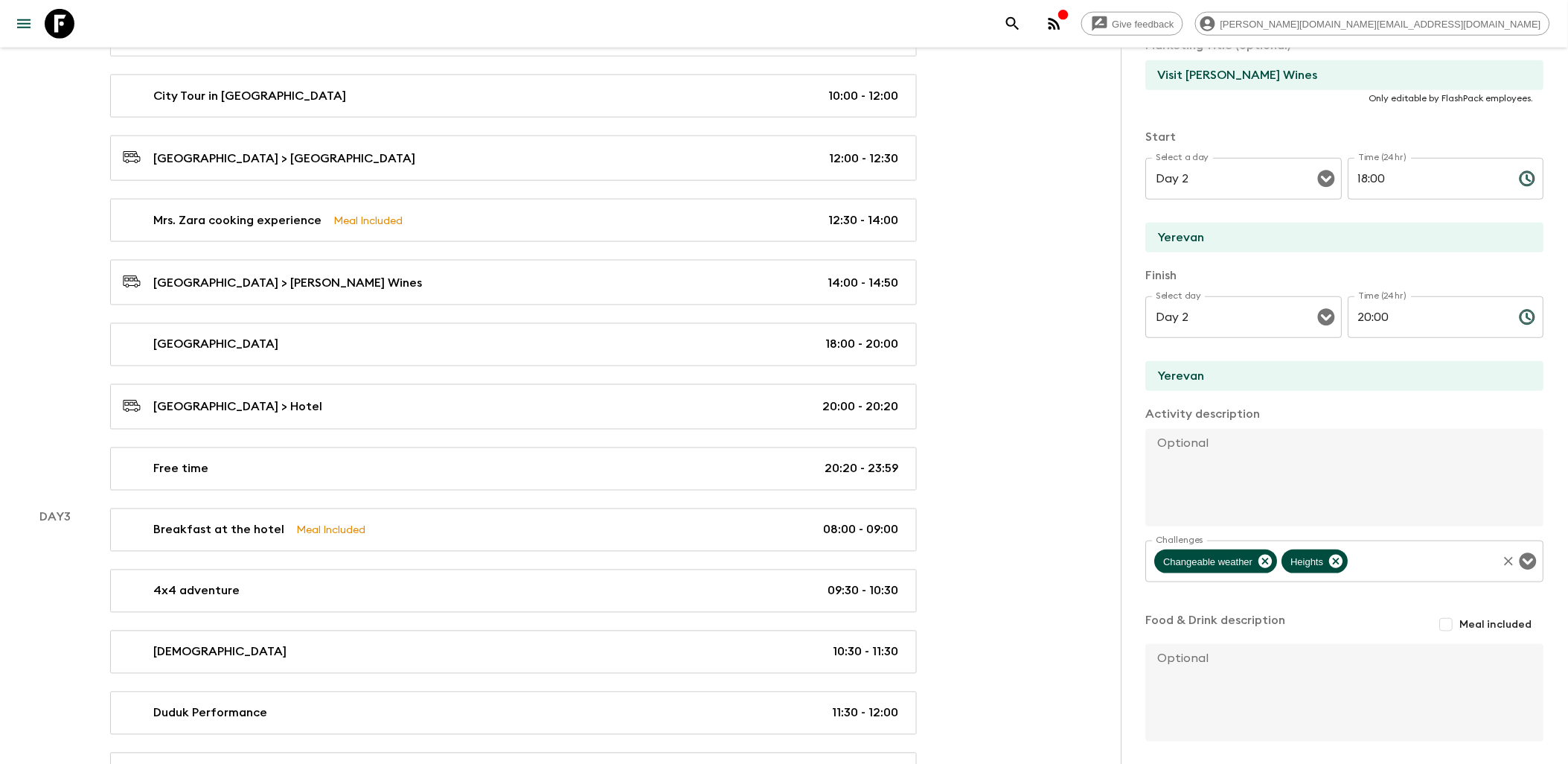
scroll to position [248, 0]
click at [1330, 555] on icon at bounding box center [1336, 559] width 14 height 14
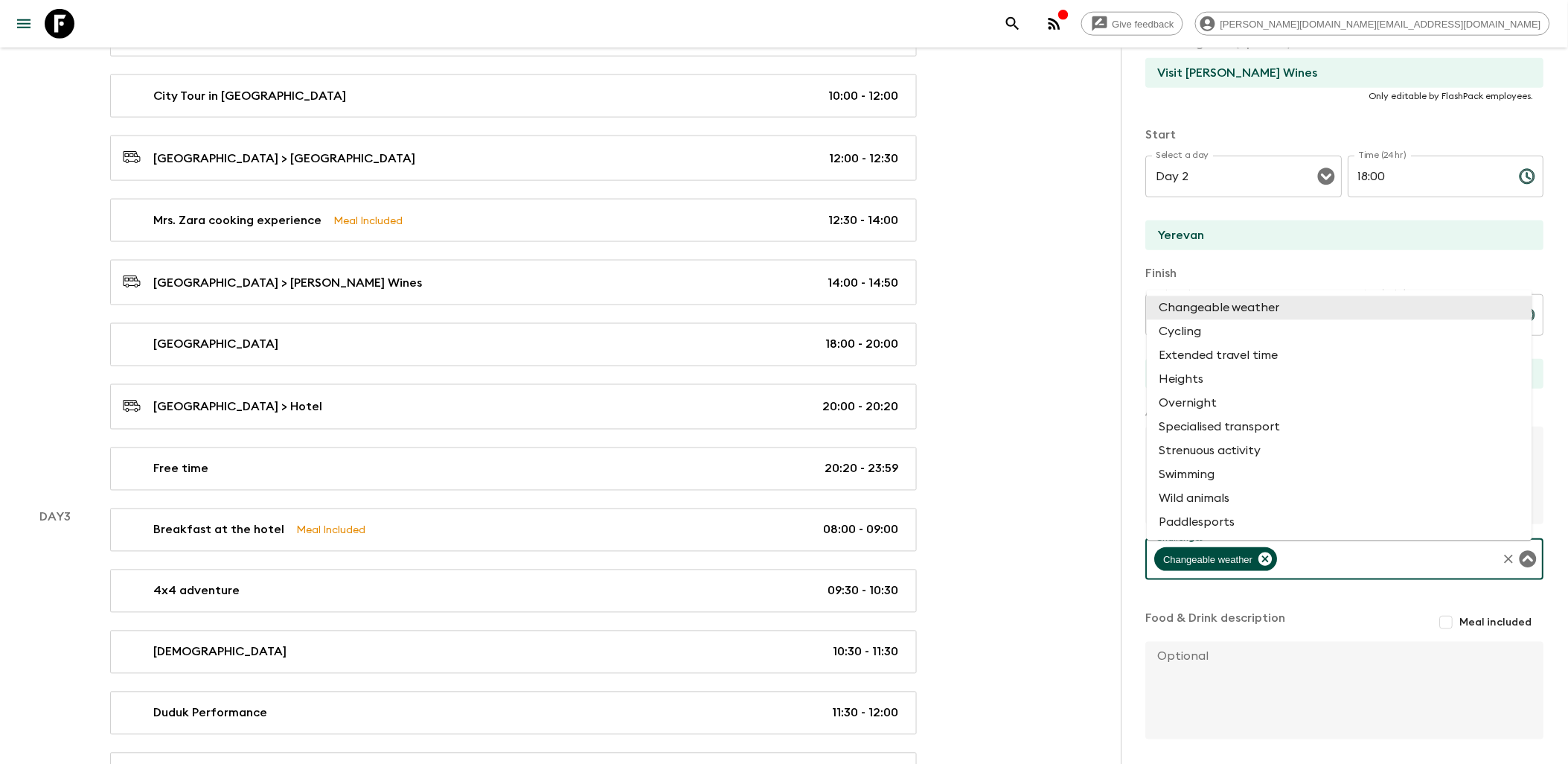
click at [1317, 560] on input "Challenges" at bounding box center [1388, 559] width 215 height 28
click at [1314, 609] on div "Activity Title Visit [PERSON_NAME] Wines Show as activity on website inclusion …" at bounding box center [1345, 321] width 398 height 840
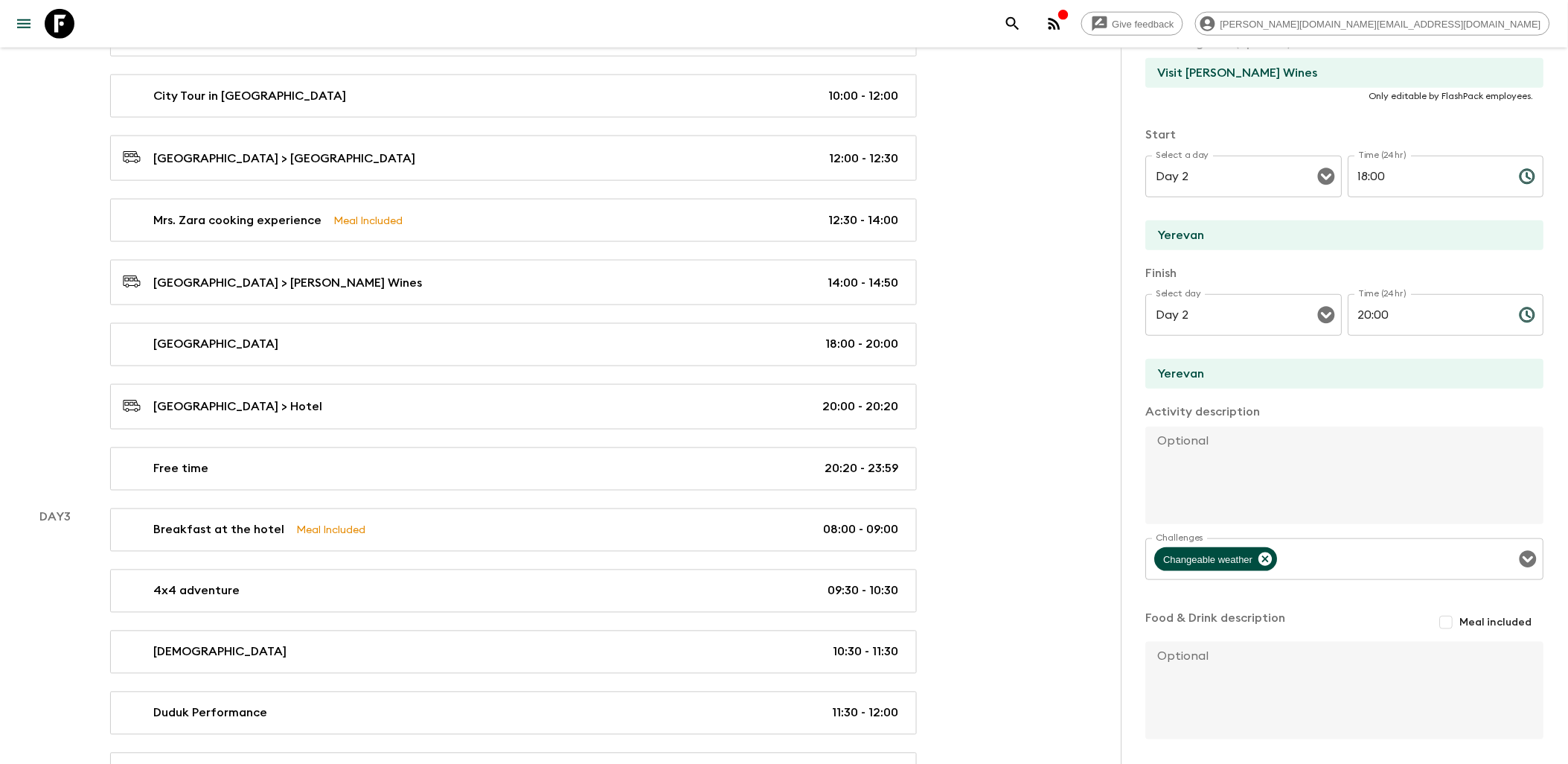
scroll to position [166, 0]
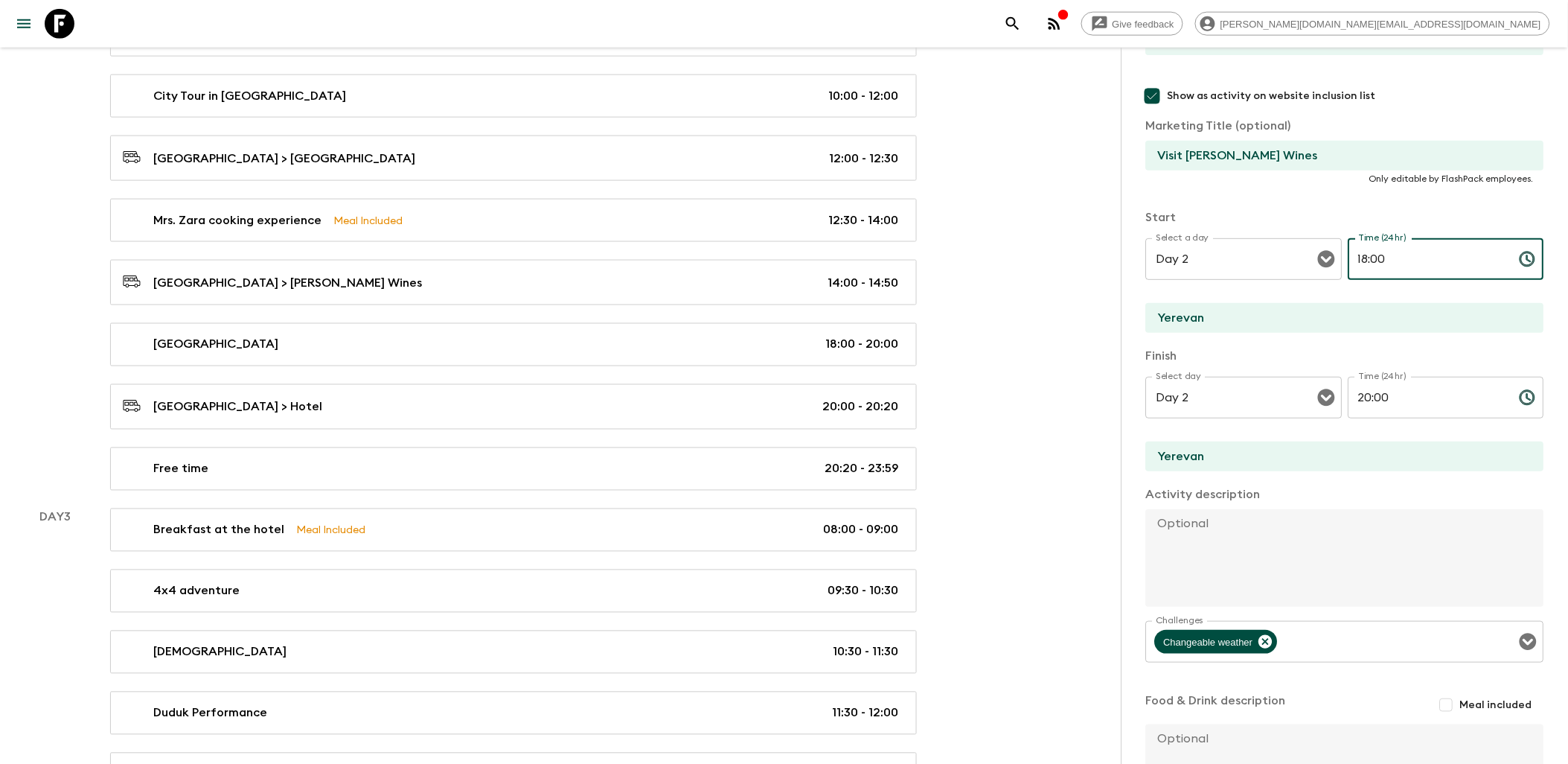
click at [1485, 256] on input "18:00" at bounding box center [1428, 259] width 159 height 42
click at [1518, 256] on icon "Choose time, selected time is 6:00 PM" at bounding box center [1527, 259] width 18 height 18
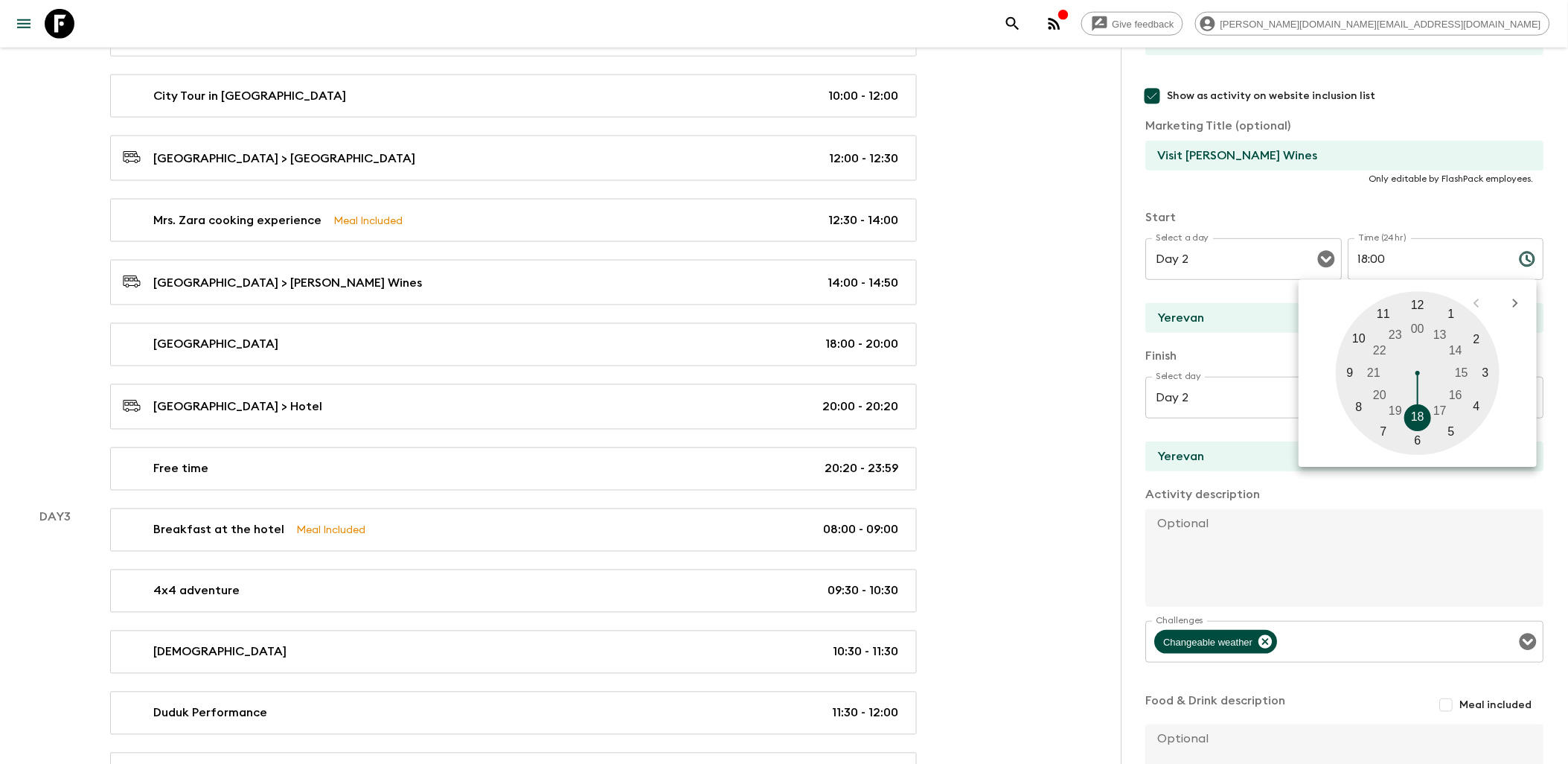
click at [1457, 350] on div at bounding box center [1418, 373] width 164 height 164
click at [1357, 333] on div at bounding box center [1418, 373] width 164 height 164
type input "14:50"
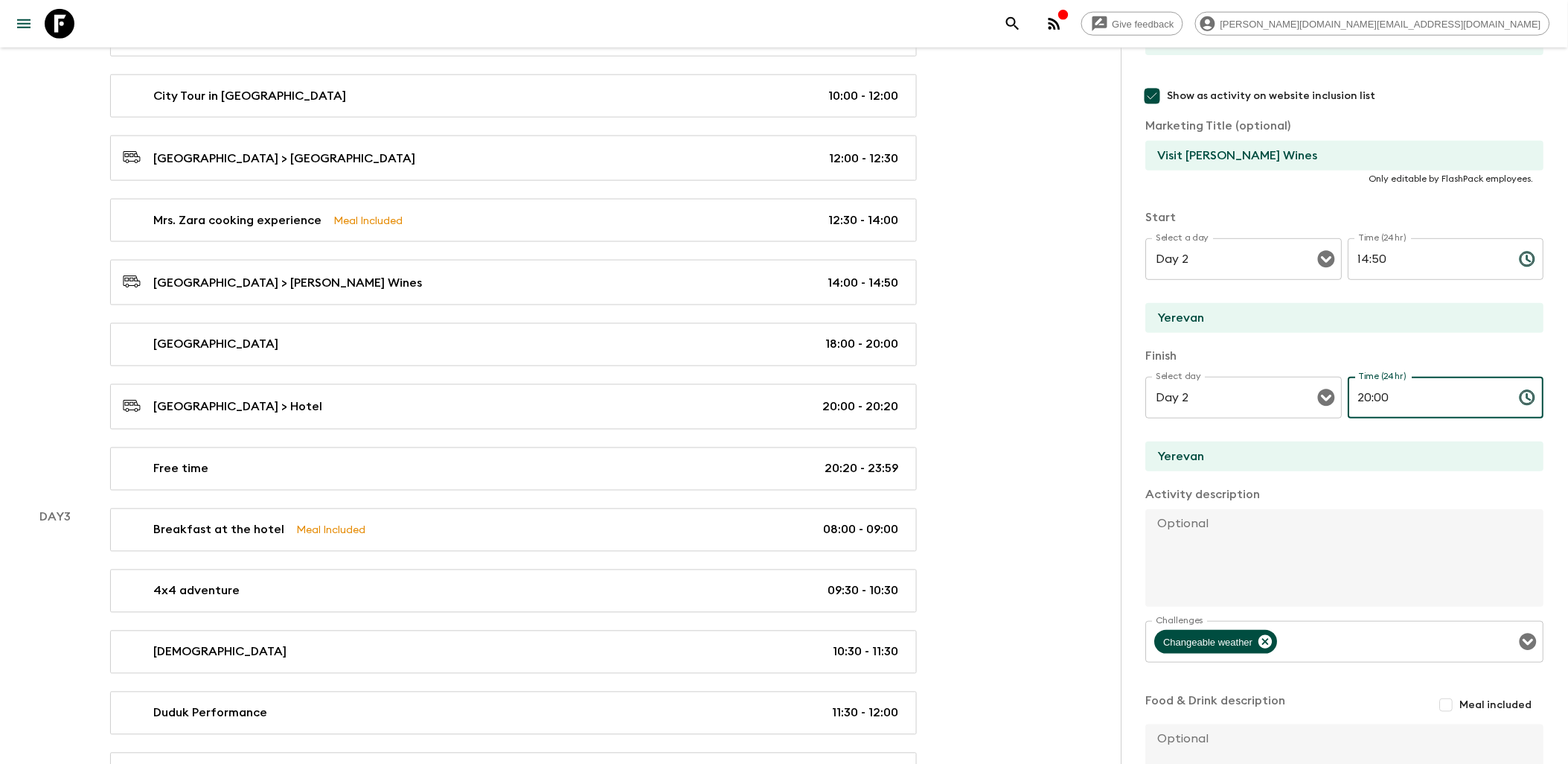
click at [1416, 393] on input "20:00" at bounding box center [1428, 397] width 159 height 42
click at [1518, 396] on icon "Choose time, selected time is 8:00 PM" at bounding box center [1527, 397] width 18 height 18
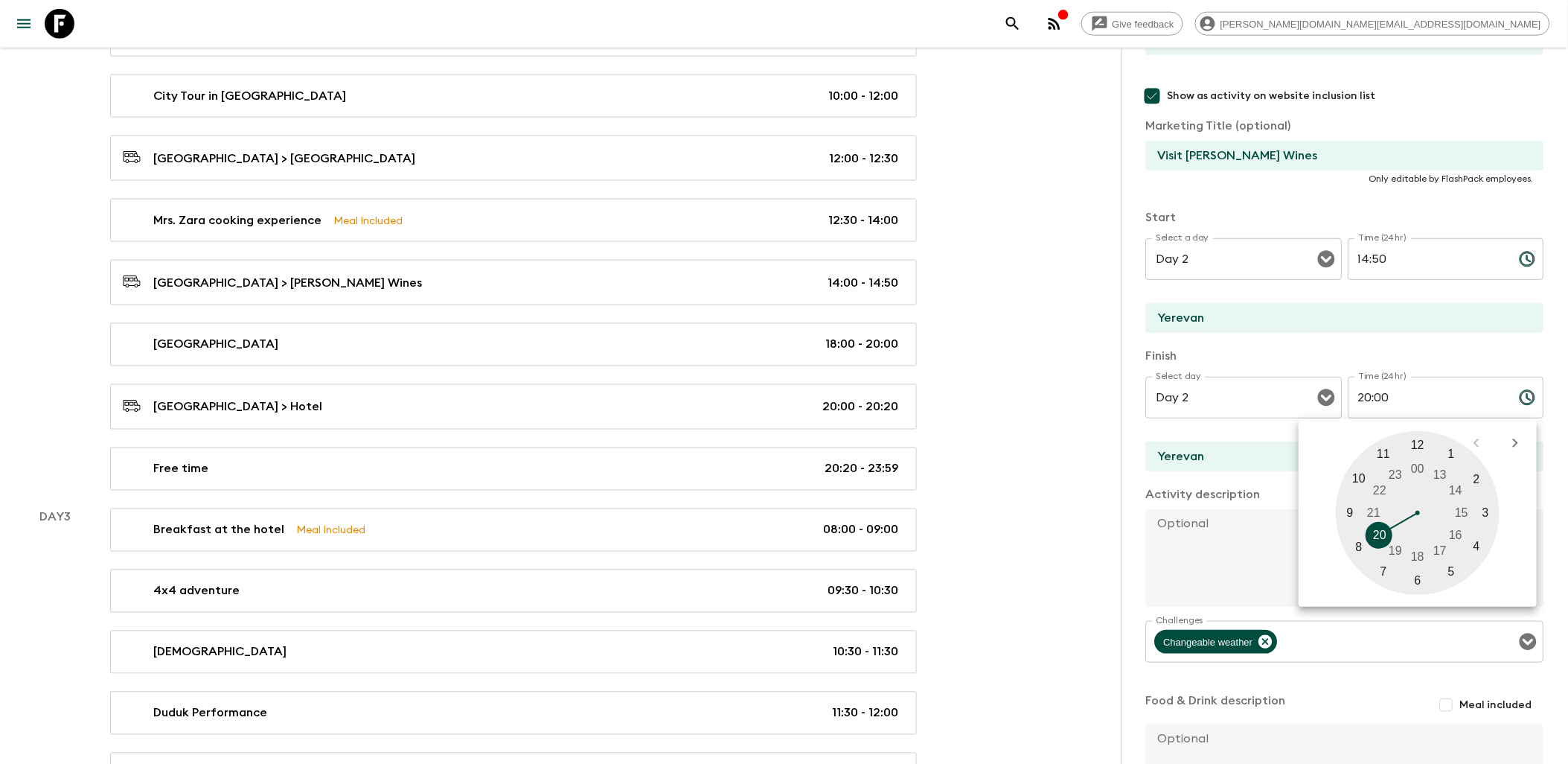
click at [1457, 531] on div at bounding box center [1418, 512] width 164 height 164
type input "16:00"
click at [1417, 444] on div at bounding box center [1418, 512] width 164 height 164
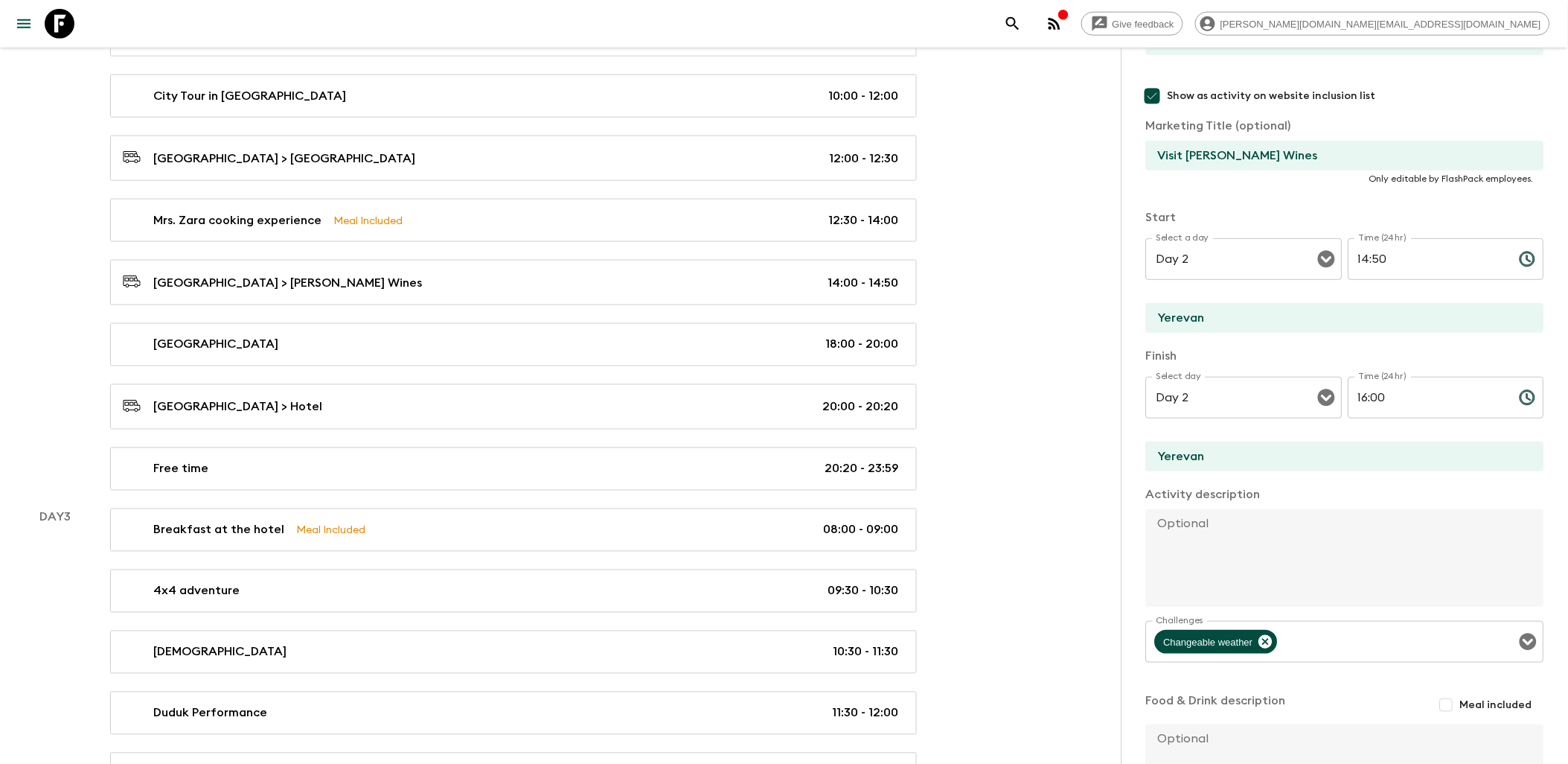
scroll to position [306, 0]
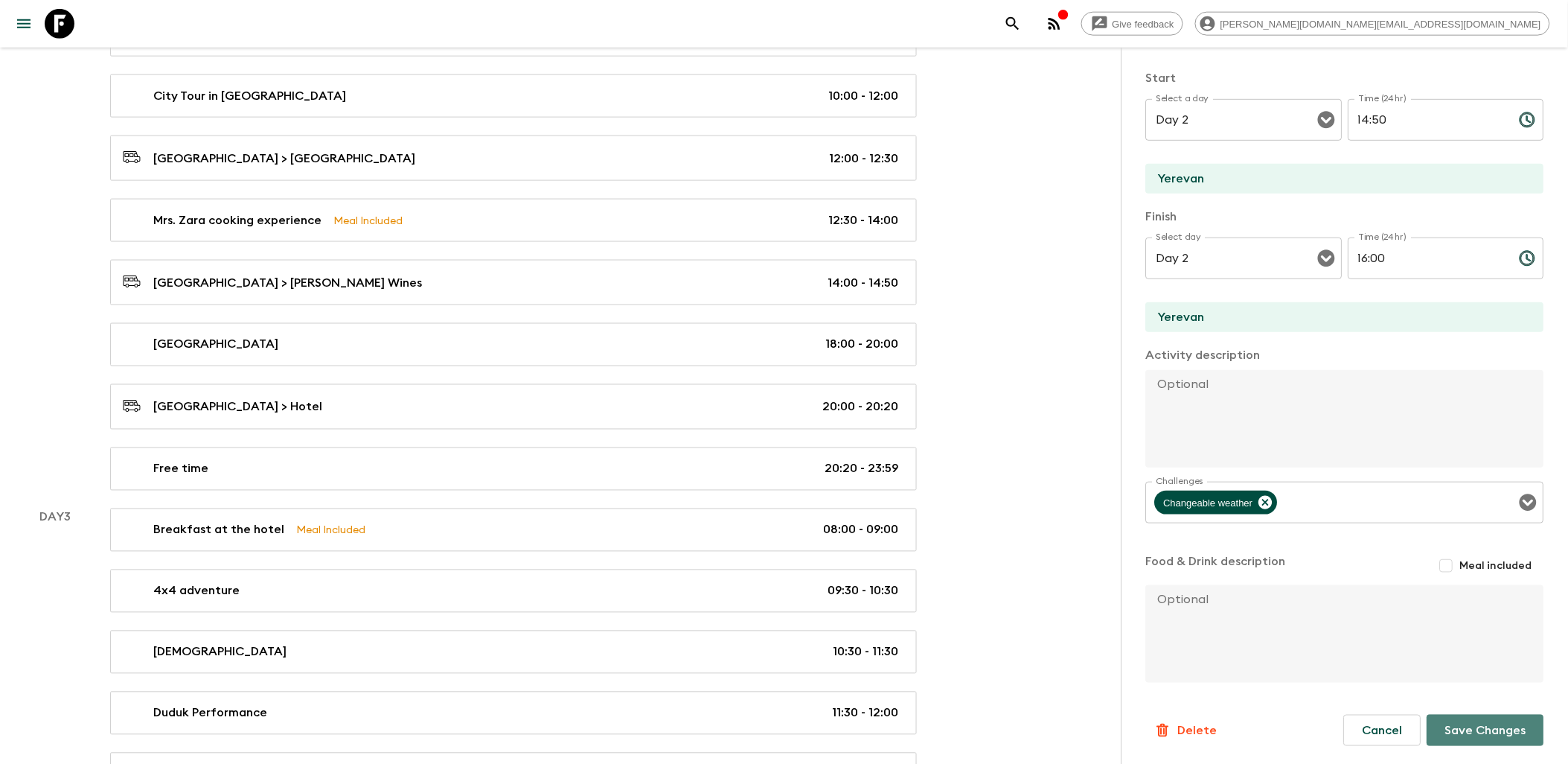
click at [1476, 720] on button "Save Changes" at bounding box center [1485, 730] width 117 height 32
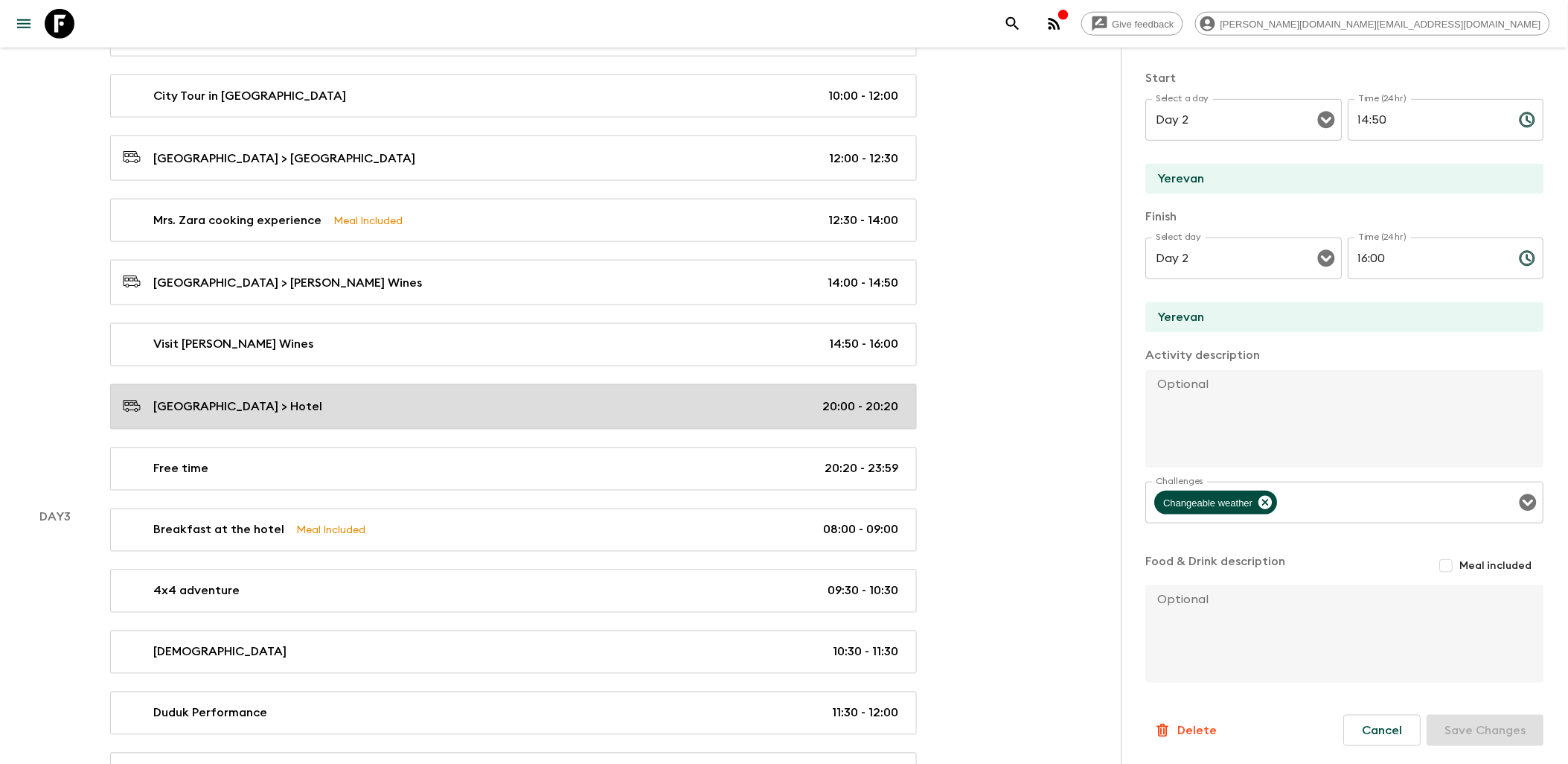
click at [499, 406] on div "[GEOGRAPHIC_DATA] > Hotel 20:00 - 20:20" at bounding box center [510, 406] width 775 height 20
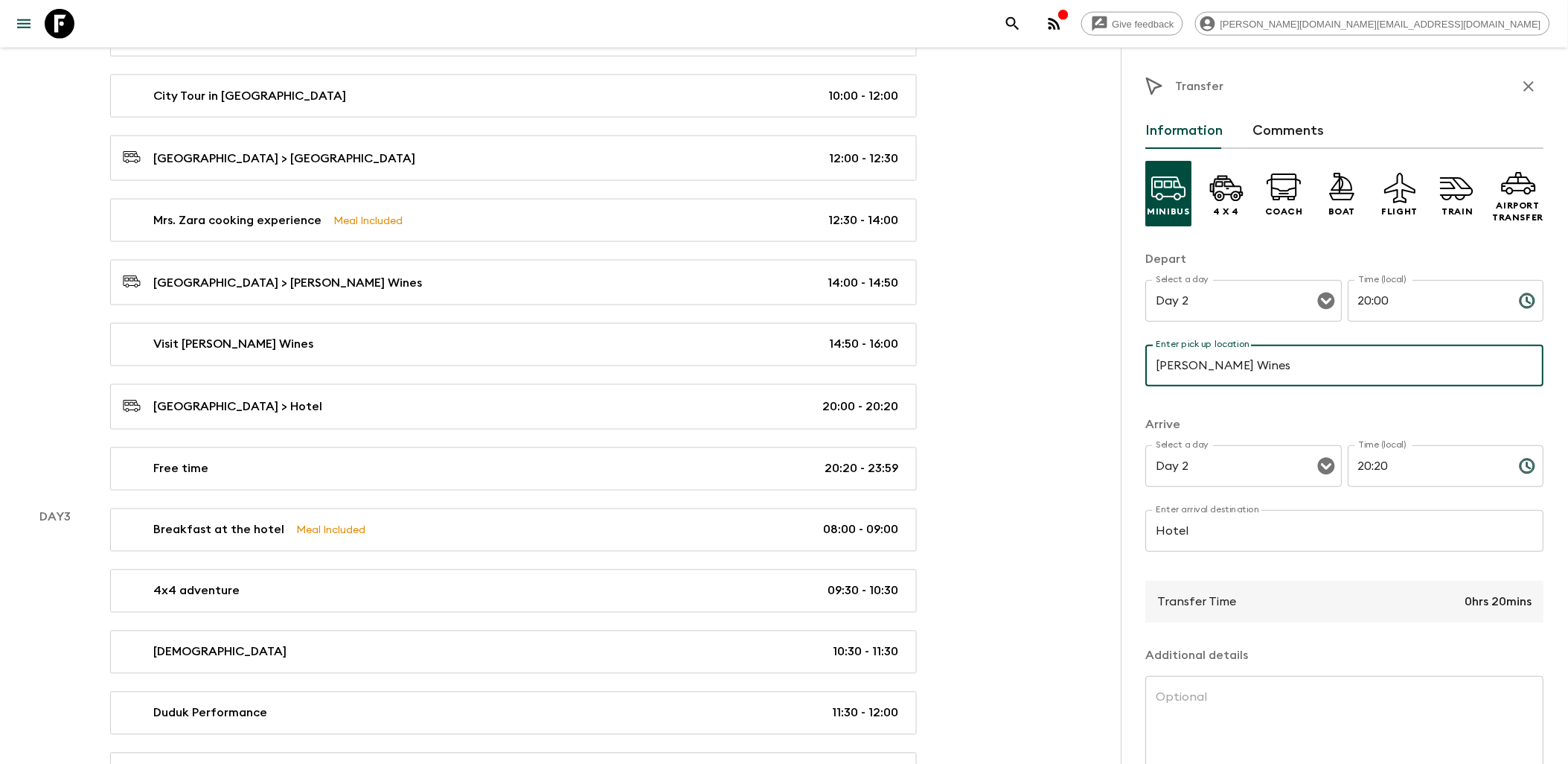
type input "[PERSON_NAME] Wines"
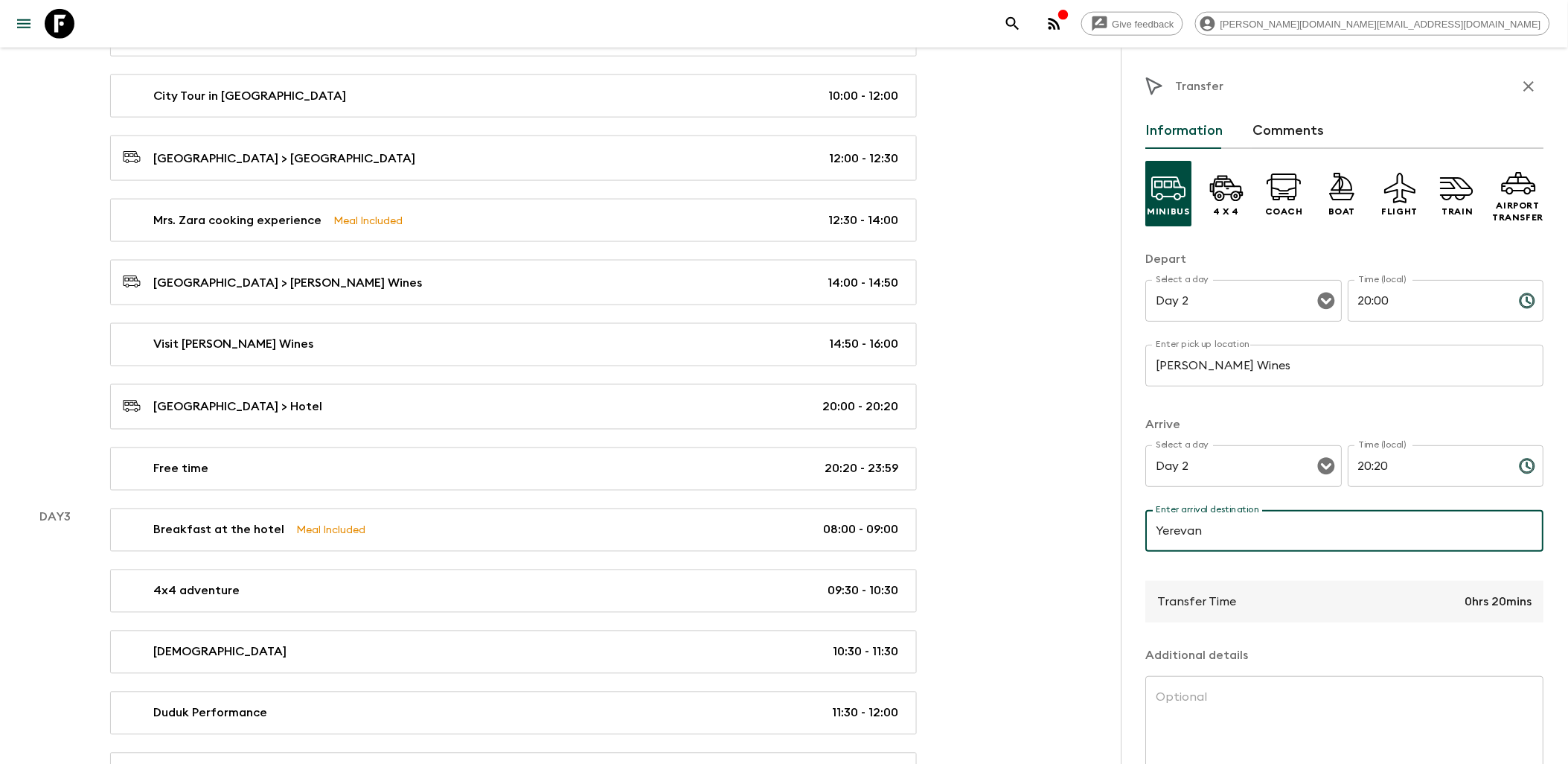
type input "Yerevan"
click at [1440, 305] on input "20:00" at bounding box center [1428, 301] width 159 height 42
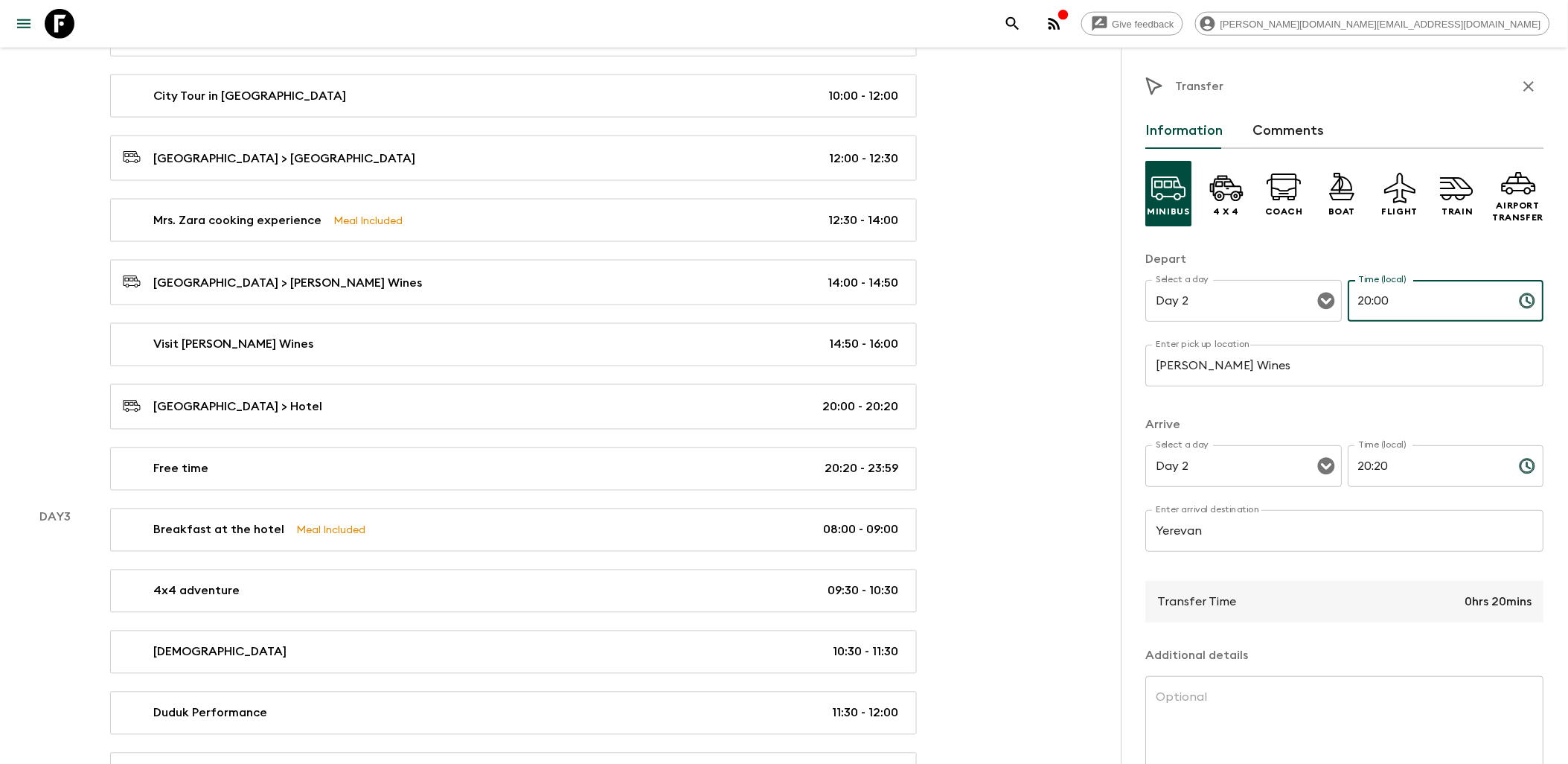
click at [1527, 301] on icon "Choose time, selected time is 8:00 PM" at bounding box center [1529, 300] width 5 height 6
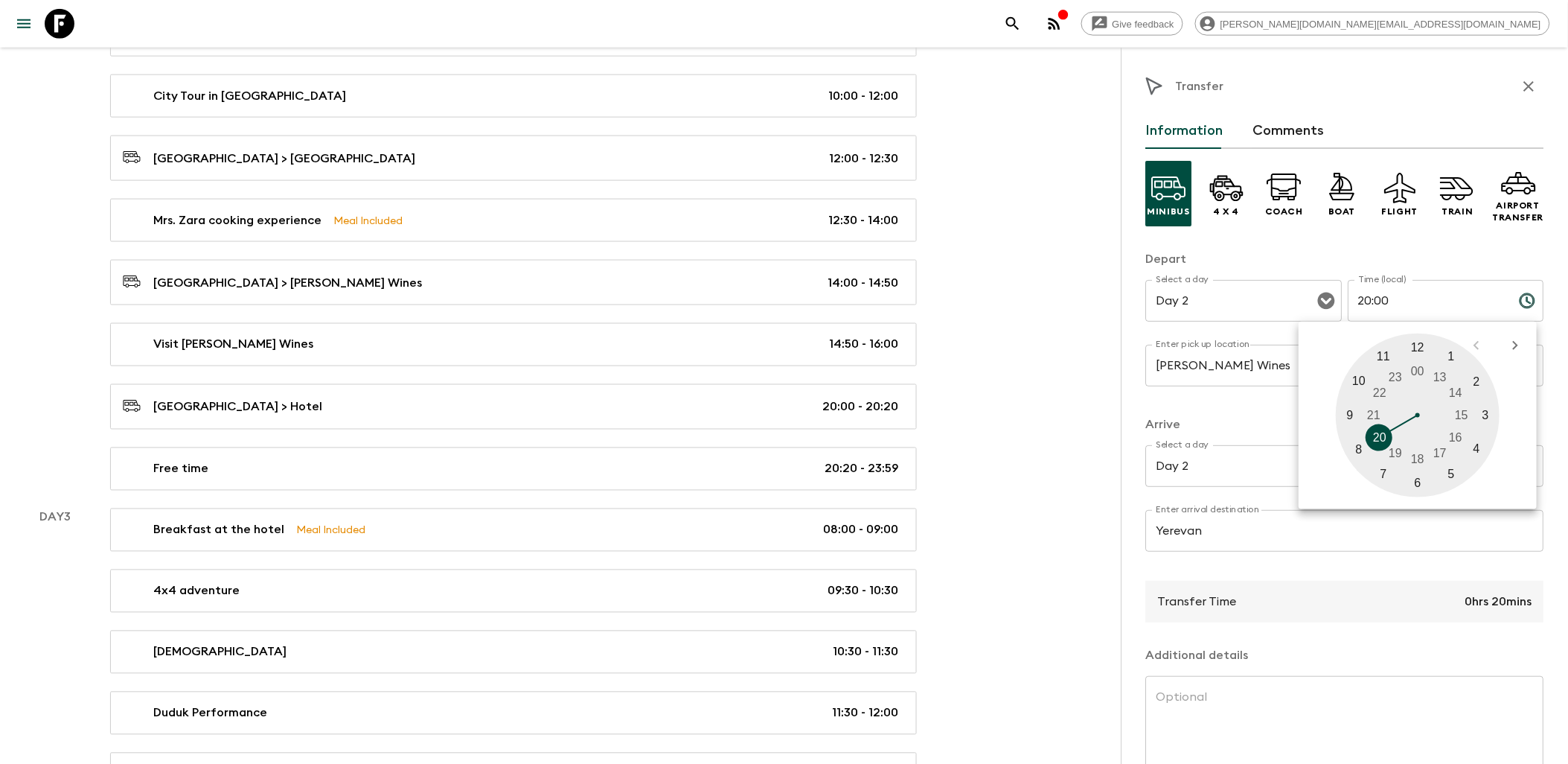
click at [1456, 438] on div at bounding box center [1418, 415] width 164 height 164
type input "16:00"
click at [1417, 346] on div at bounding box center [1418, 415] width 164 height 164
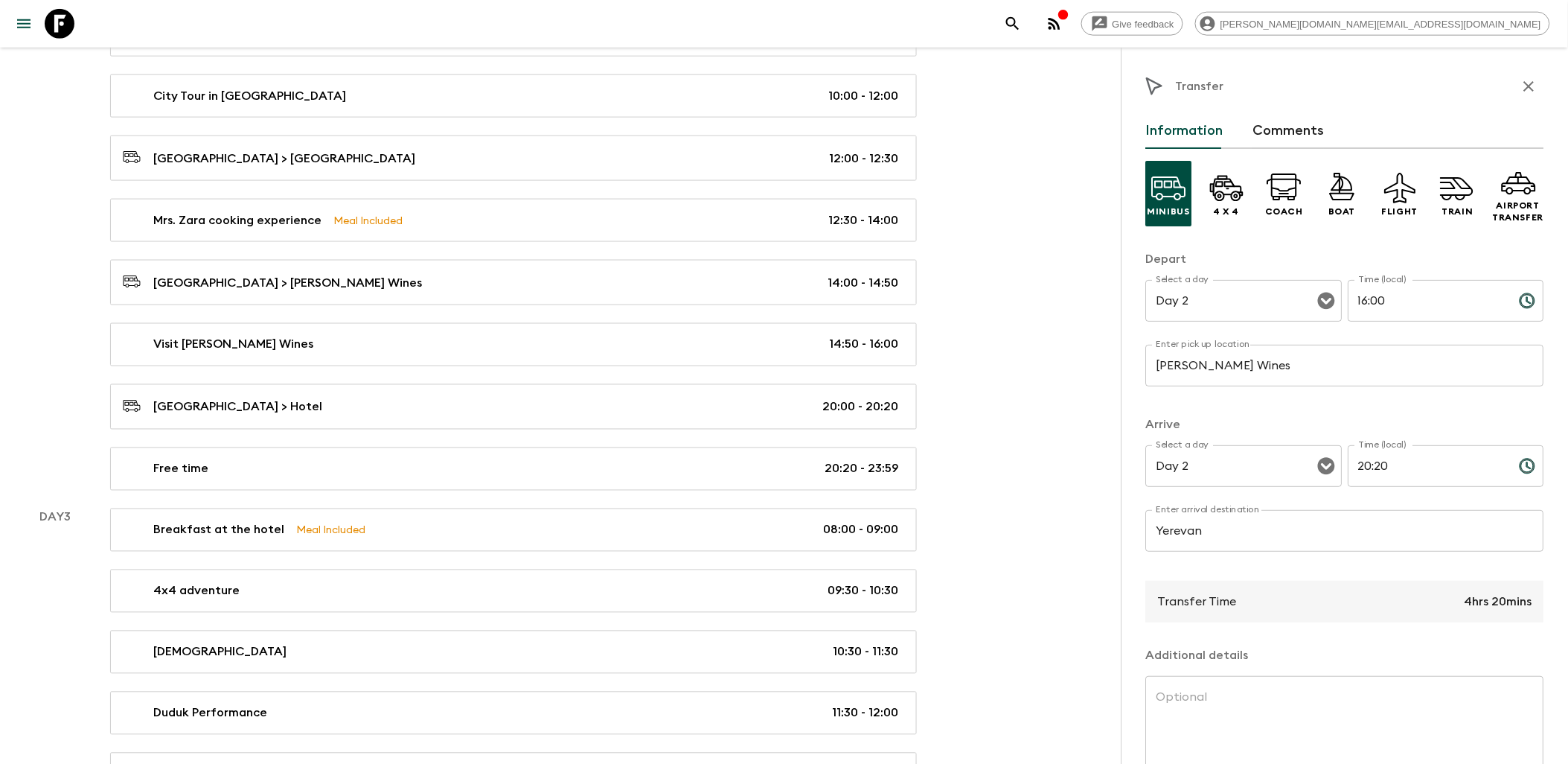
click at [1405, 467] on input "20:20" at bounding box center [1428, 466] width 159 height 42
click at [1520, 463] on icon "Choose time, selected time is 8:20 PM" at bounding box center [1527, 466] width 14 height 14
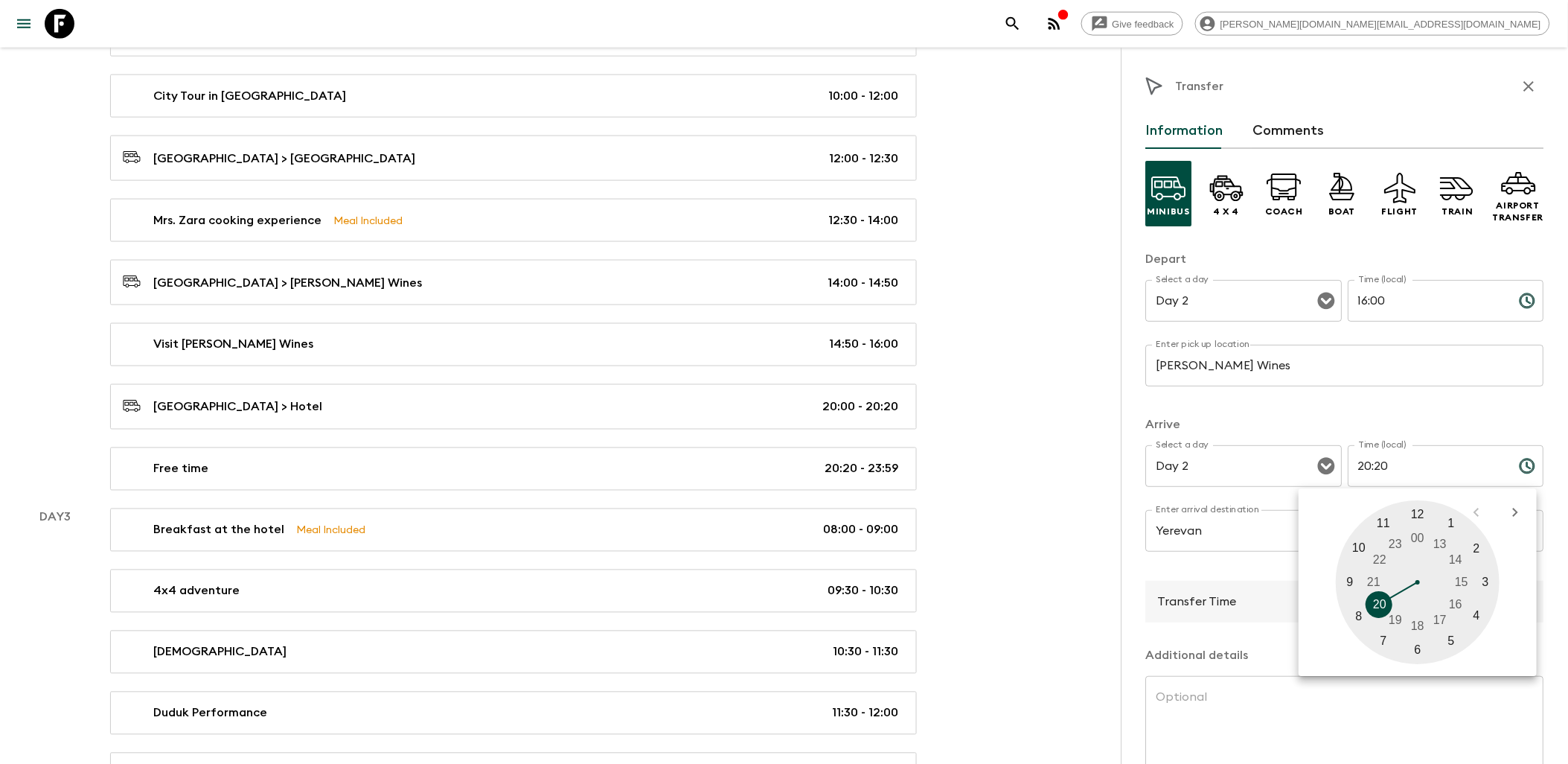
click at [1444, 622] on div at bounding box center [1418, 582] width 164 height 164
click at [1475, 547] on div at bounding box center [1418, 582] width 164 height 164
type input "17:10"
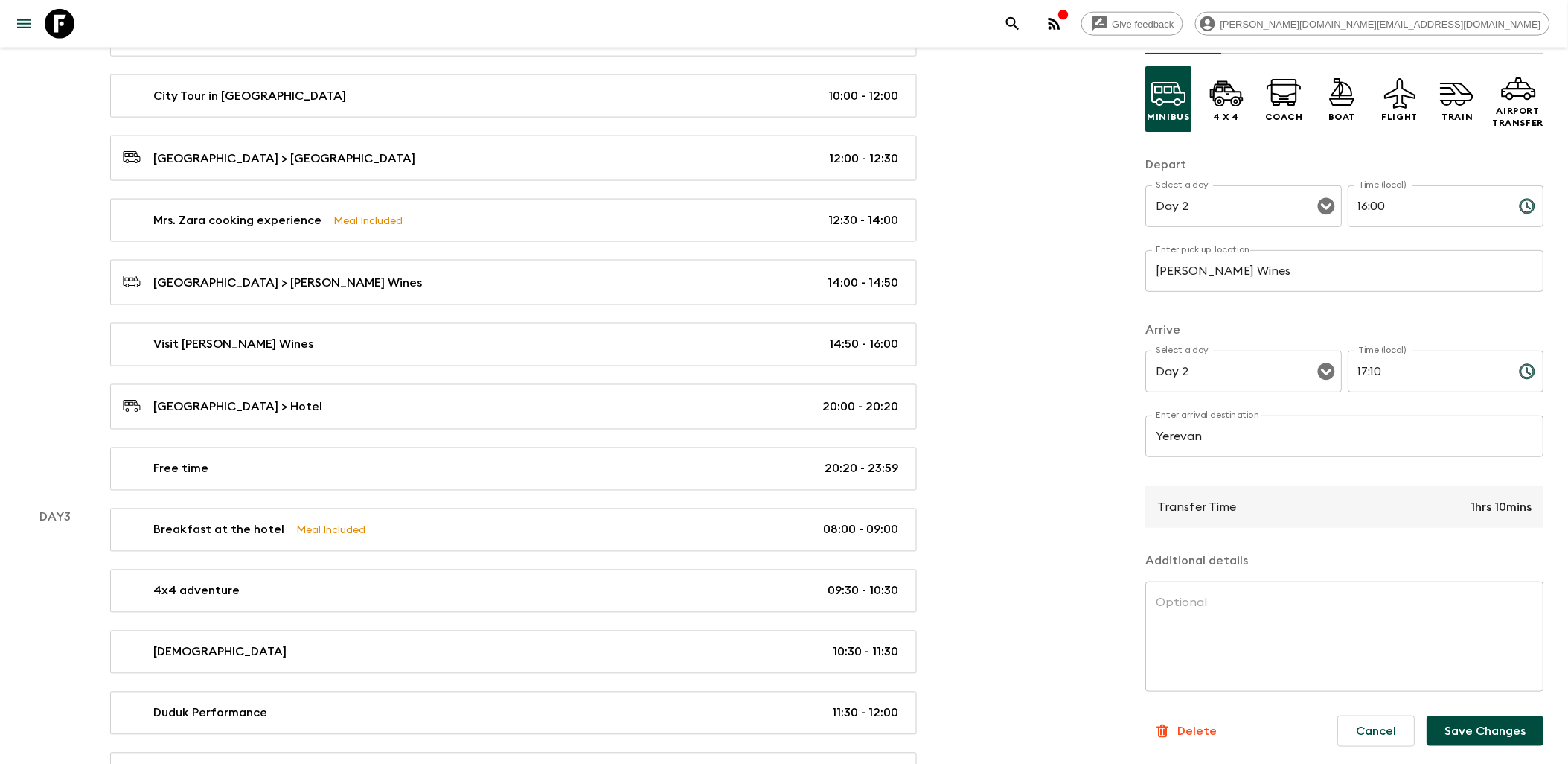
scroll to position [98, 0]
click at [1473, 733] on button "Save Changes" at bounding box center [1485, 730] width 117 height 30
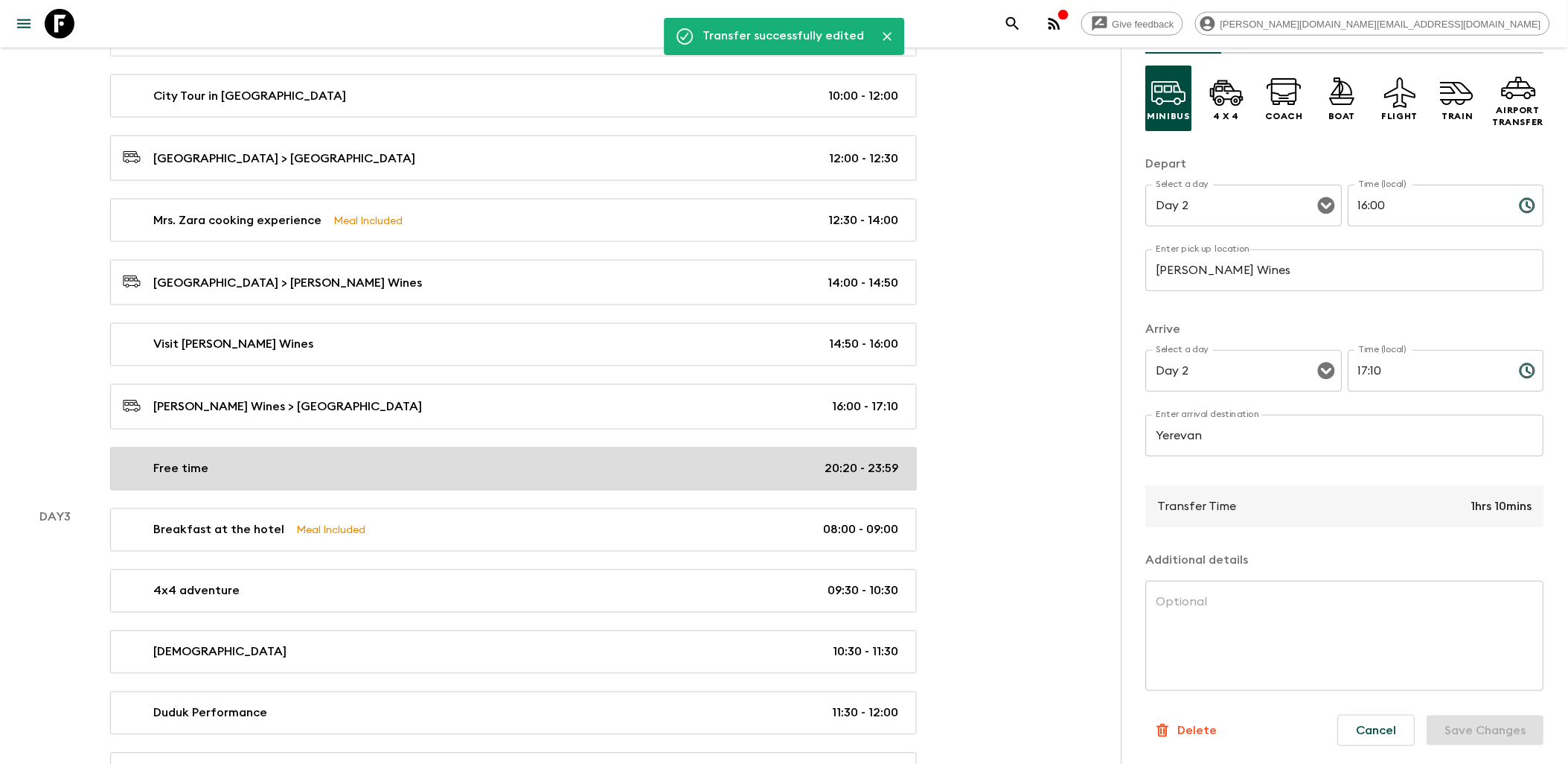
click at [777, 464] on div "Free time 20:20 - 23:59" at bounding box center [510, 469] width 775 height 18
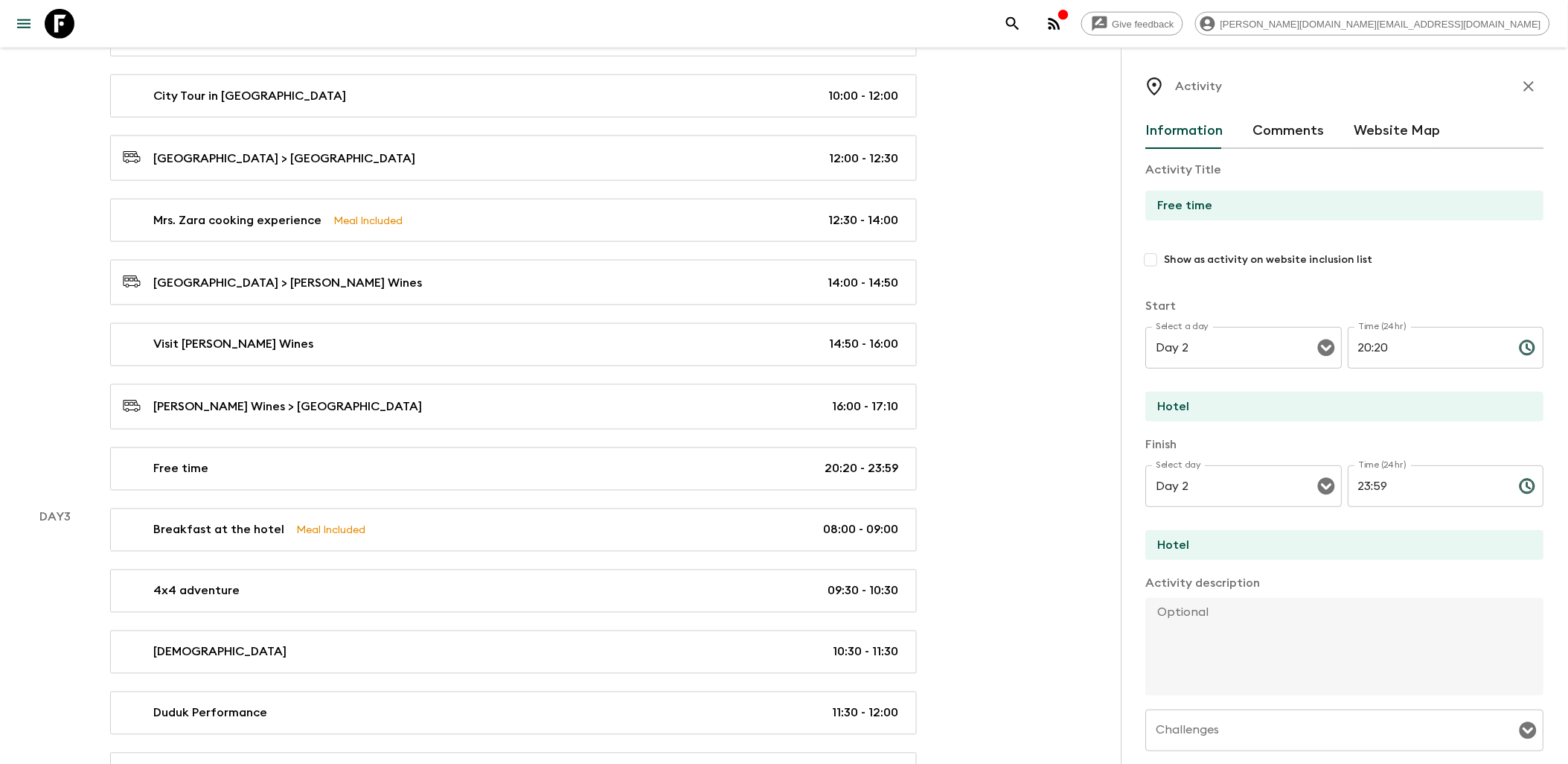
click at [1513, 346] on button "Choose time, selected time is 8:20 PM" at bounding box center [1527, 348] width 30 height 30
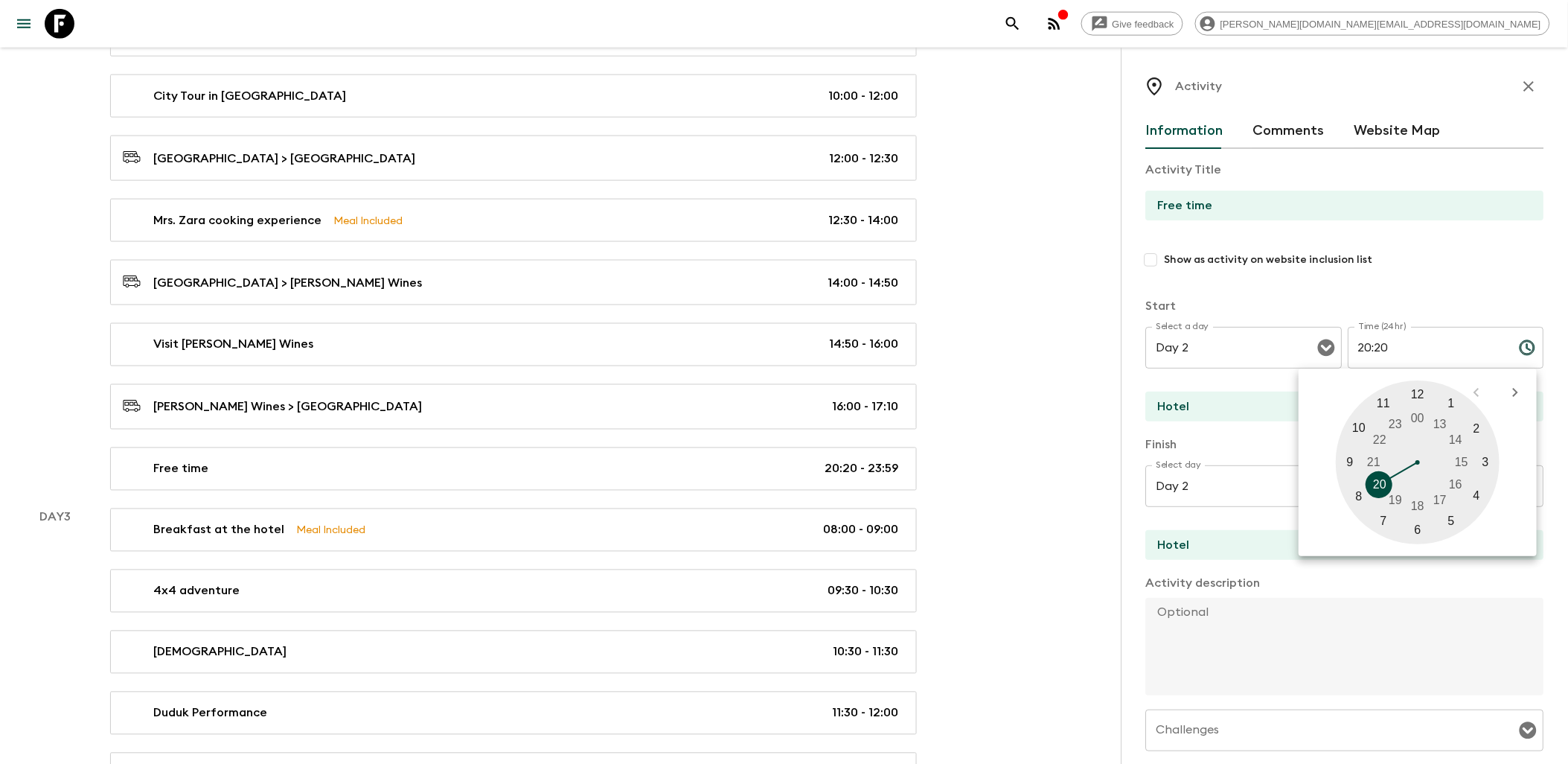
click at [1435, 501] on div at bounding box center [1418, 462] width 164 height 164
click at [1474, 428] on div at bounding box center [1418, 462] width 164 height 164
type input "17:10"
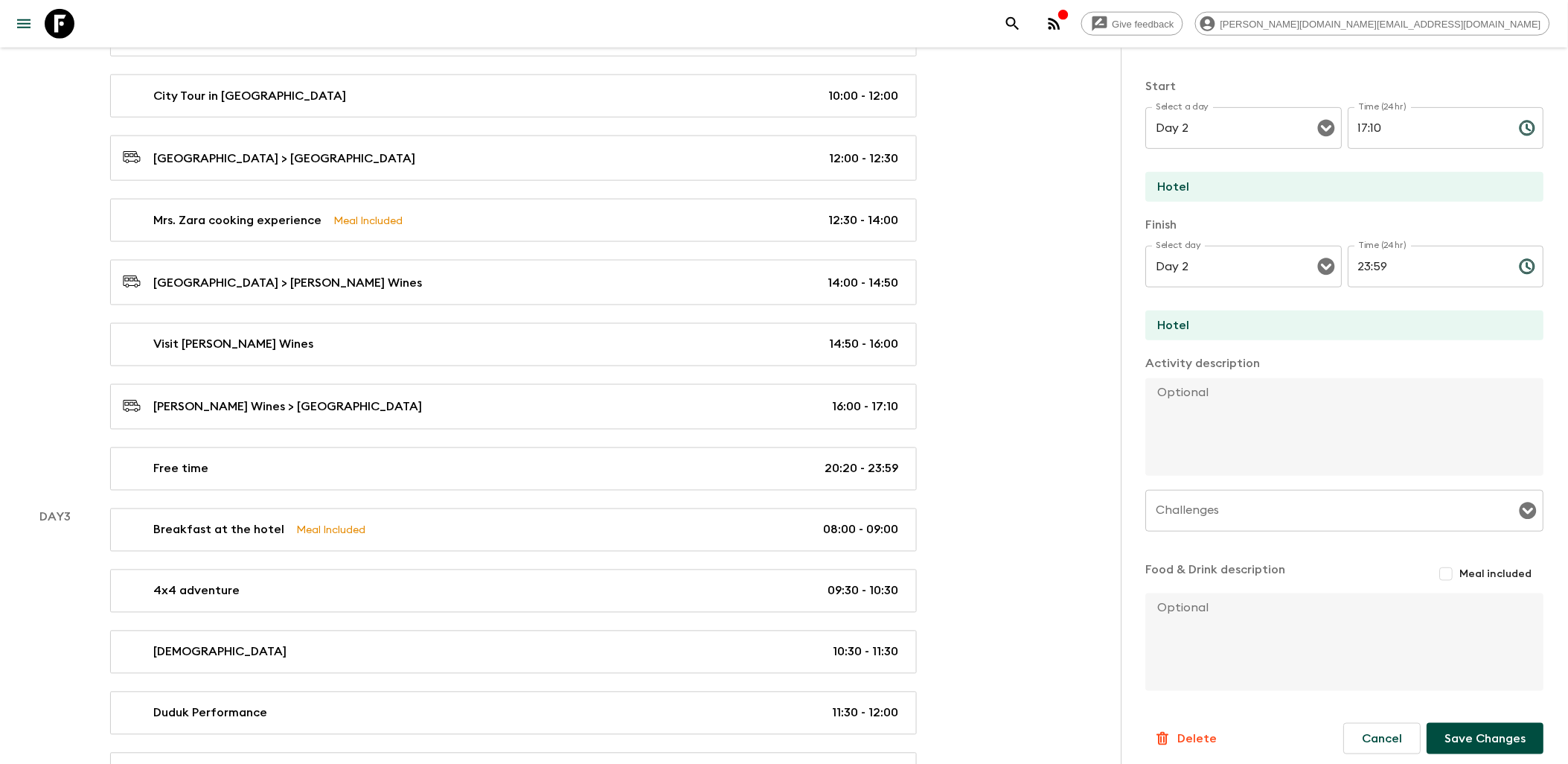
scroll to position [228, 0]
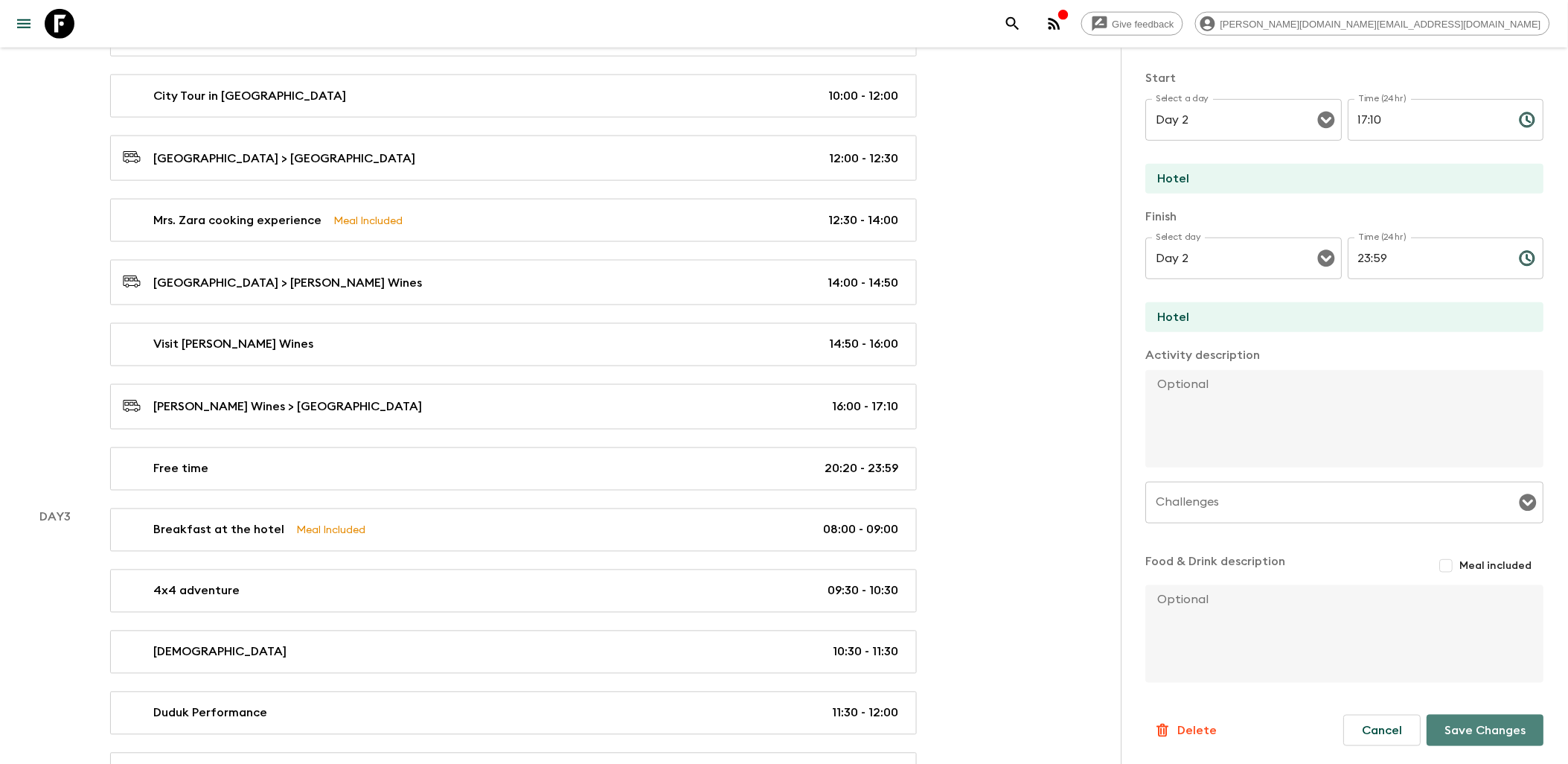
click at [1494, 730] on button "Save Changes" at bounding box center [1485, 730] width 117 height 32
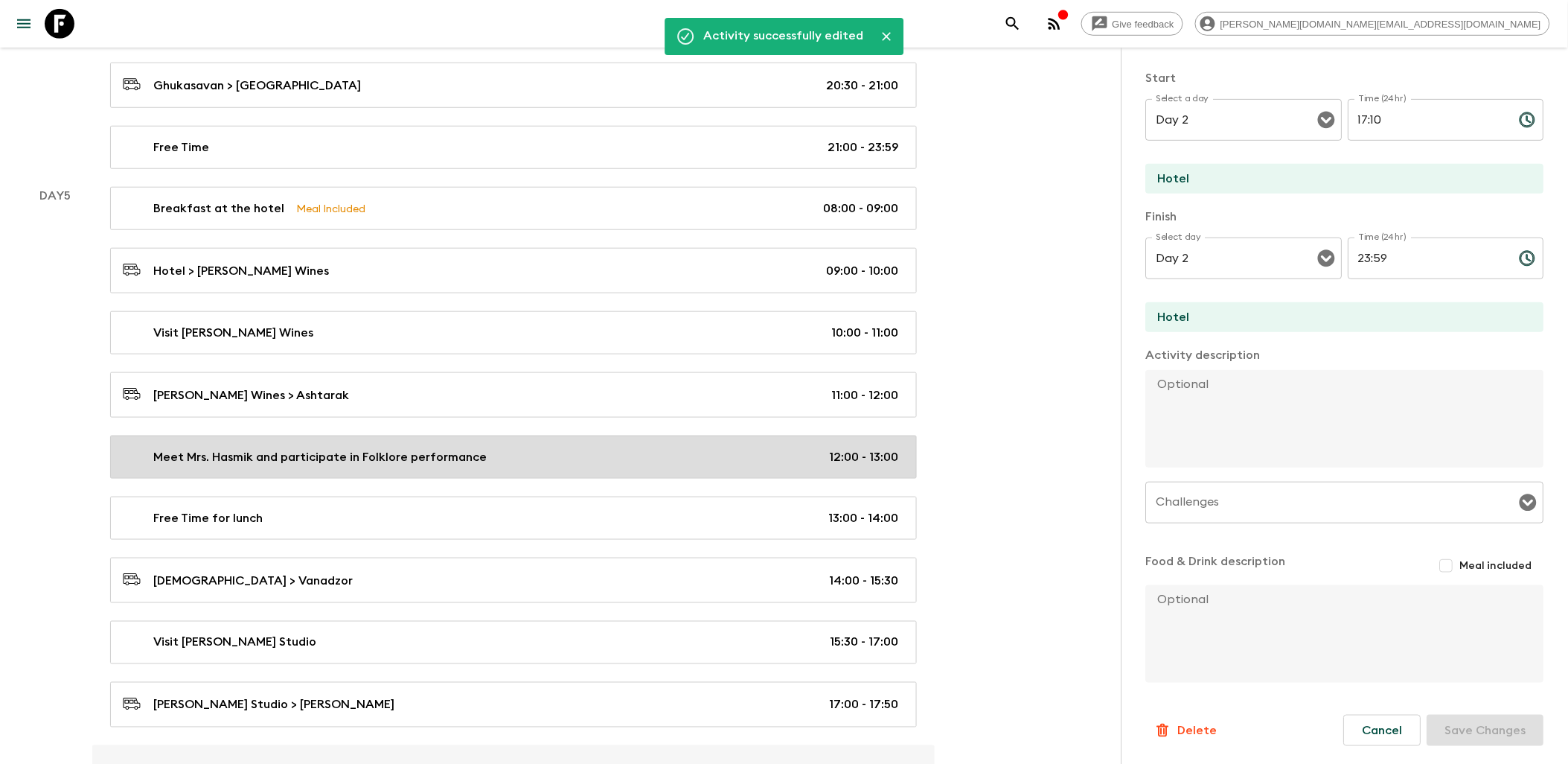
scroll to position [2399, 0]
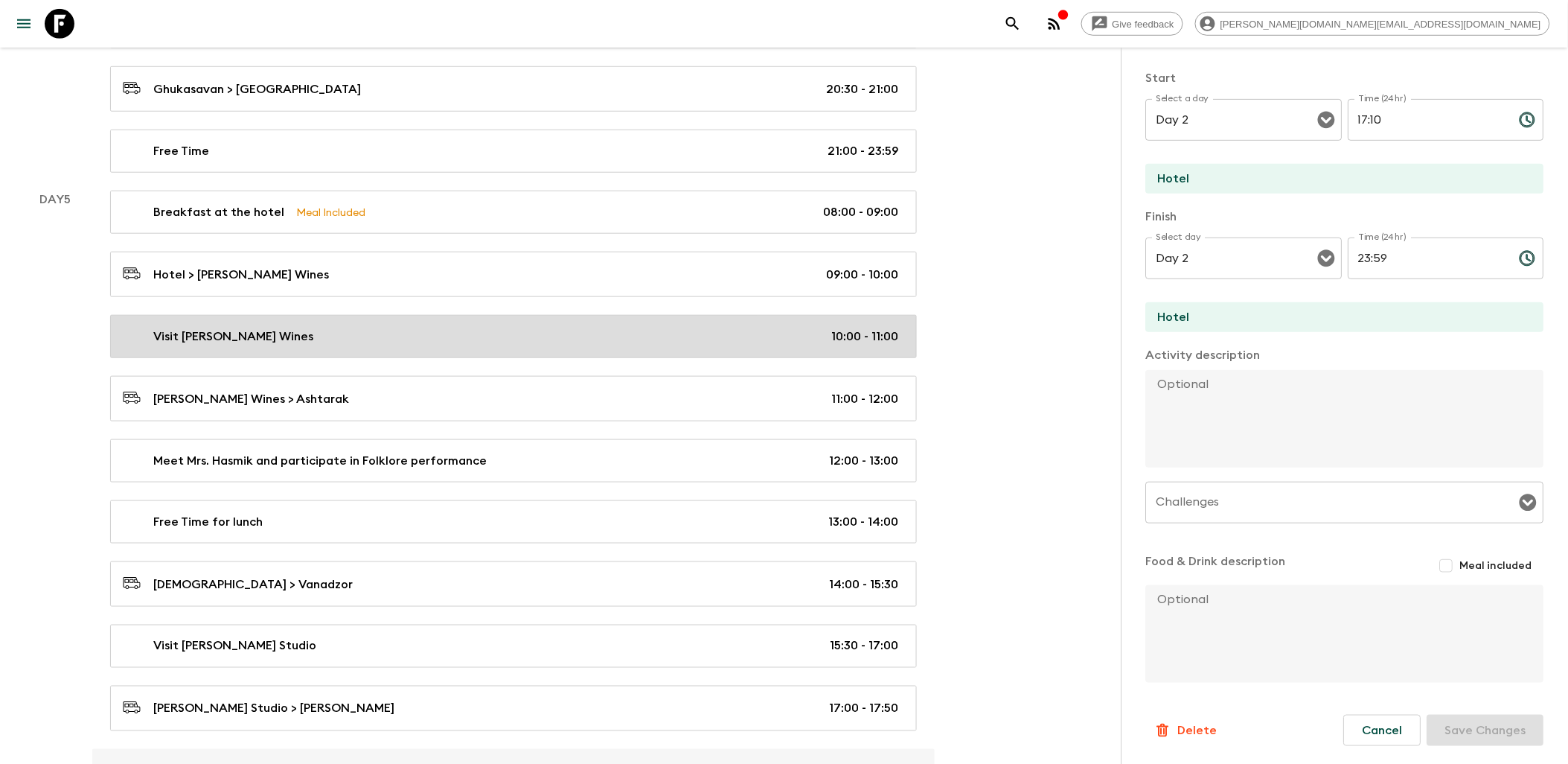
click at [420, 339] on link "Visit [PERSON_NAME] Wines 10:00 - 11:00" at bounding box center [513, 337] width 806 height 43
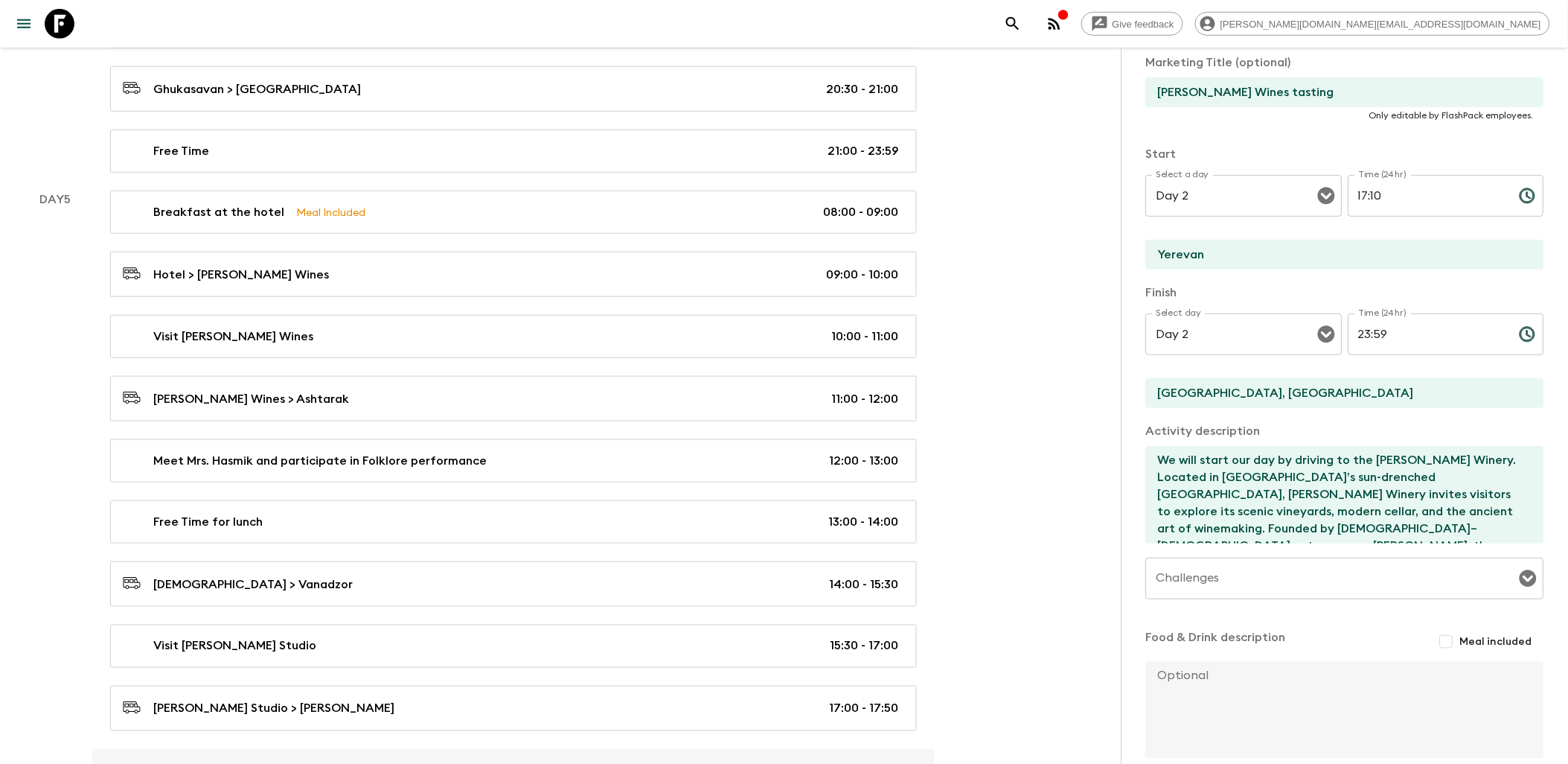
type input "Visit [PERSON_NAME] Wines"
checkbox input "true"
type input "Yerevan"
type input "[GEOGRAPHIC_DATA], [GEOGRAPHIC_DATA]"
type textarea "We will start our day by driving to the [PERSON_NAME] Winery. Located in [GEOGR…"
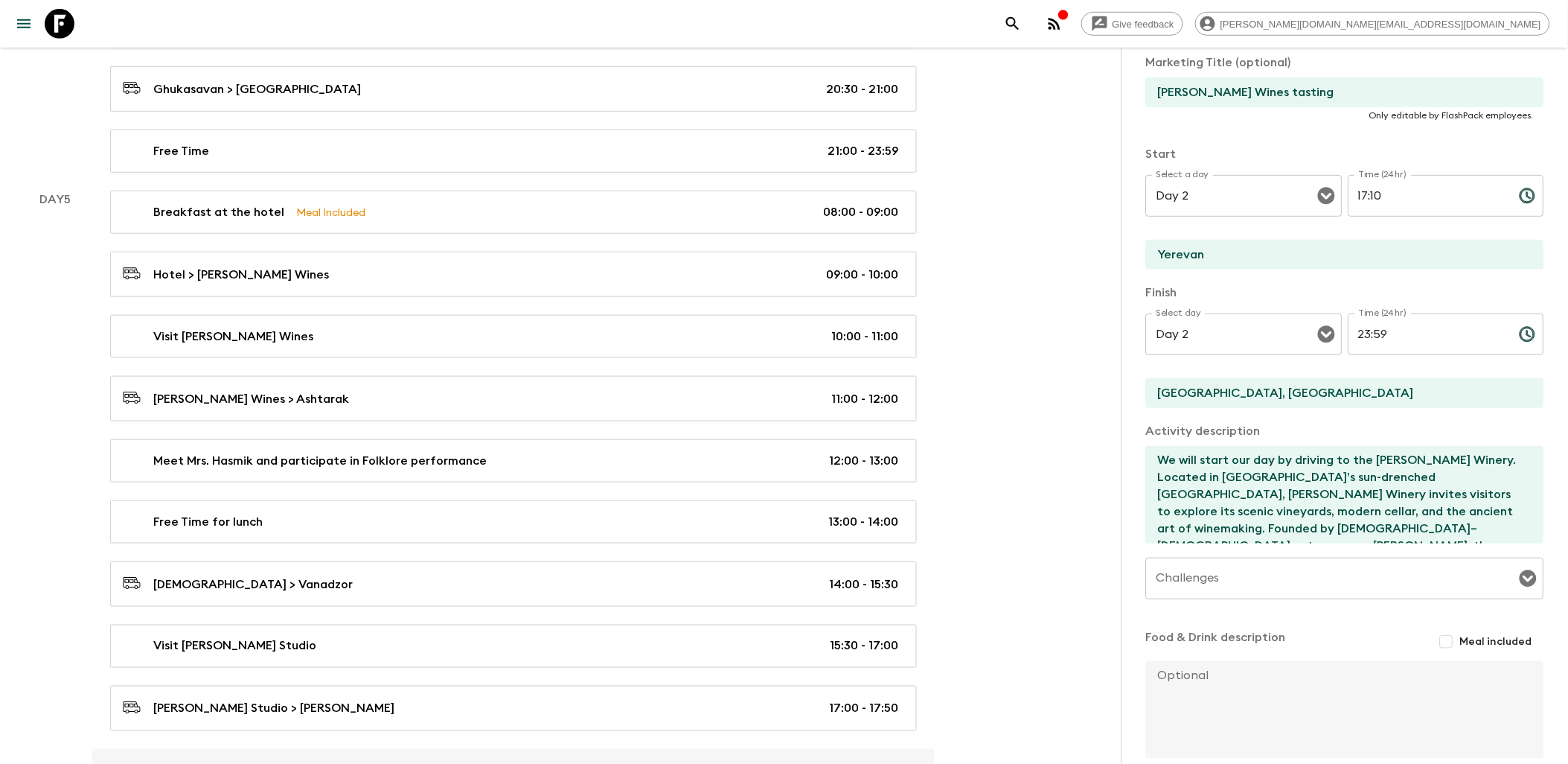
type input "Day 5"
type input "10:00"
type input "Day 5"
type input "11:00"
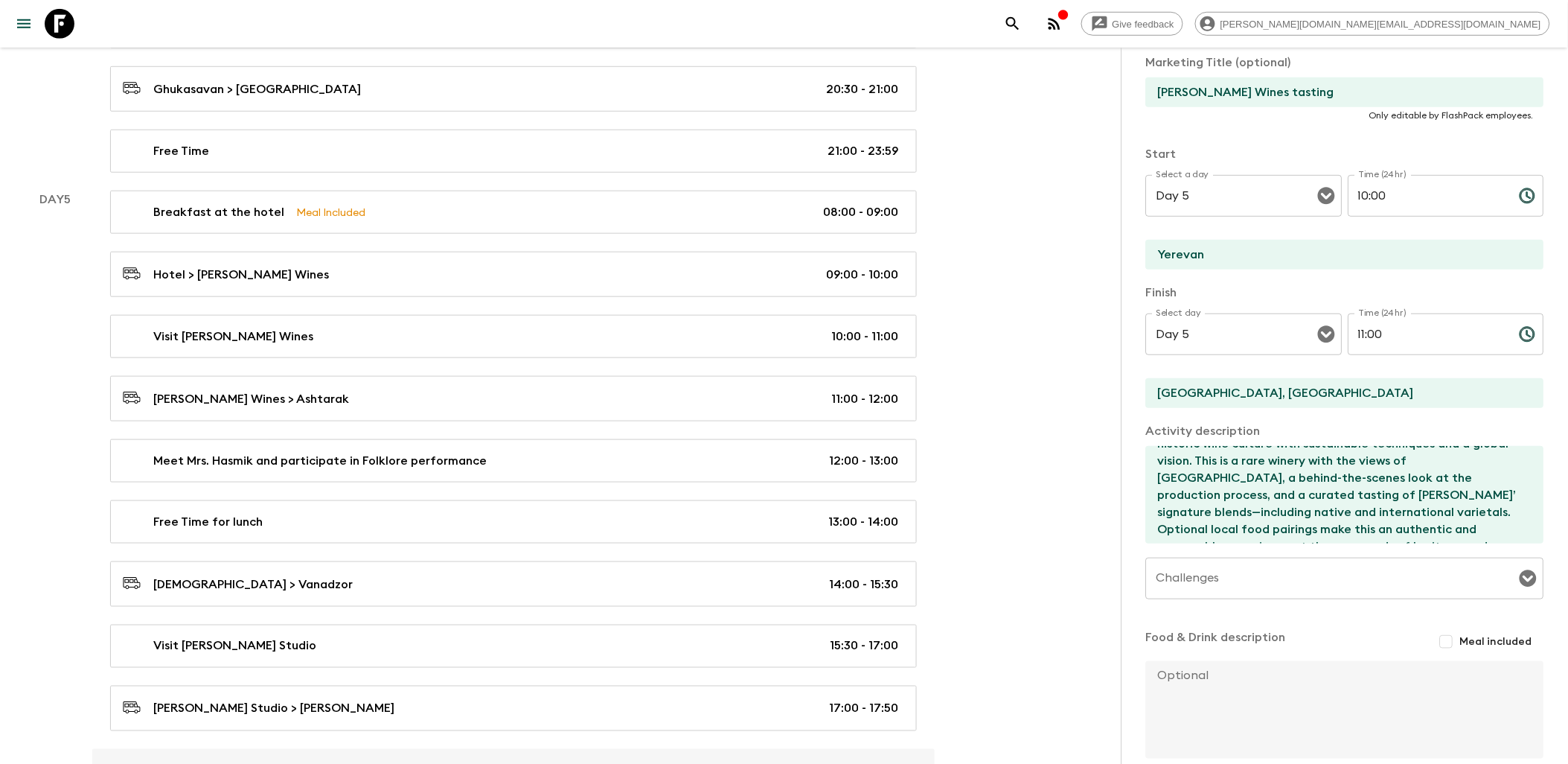
click at [1276, 485] on textarea "We will start our day by driving to the [PERSON_NAME] Winery. Located in [GEOGR…" at bounding box center [1338, 495] width 386 height 98
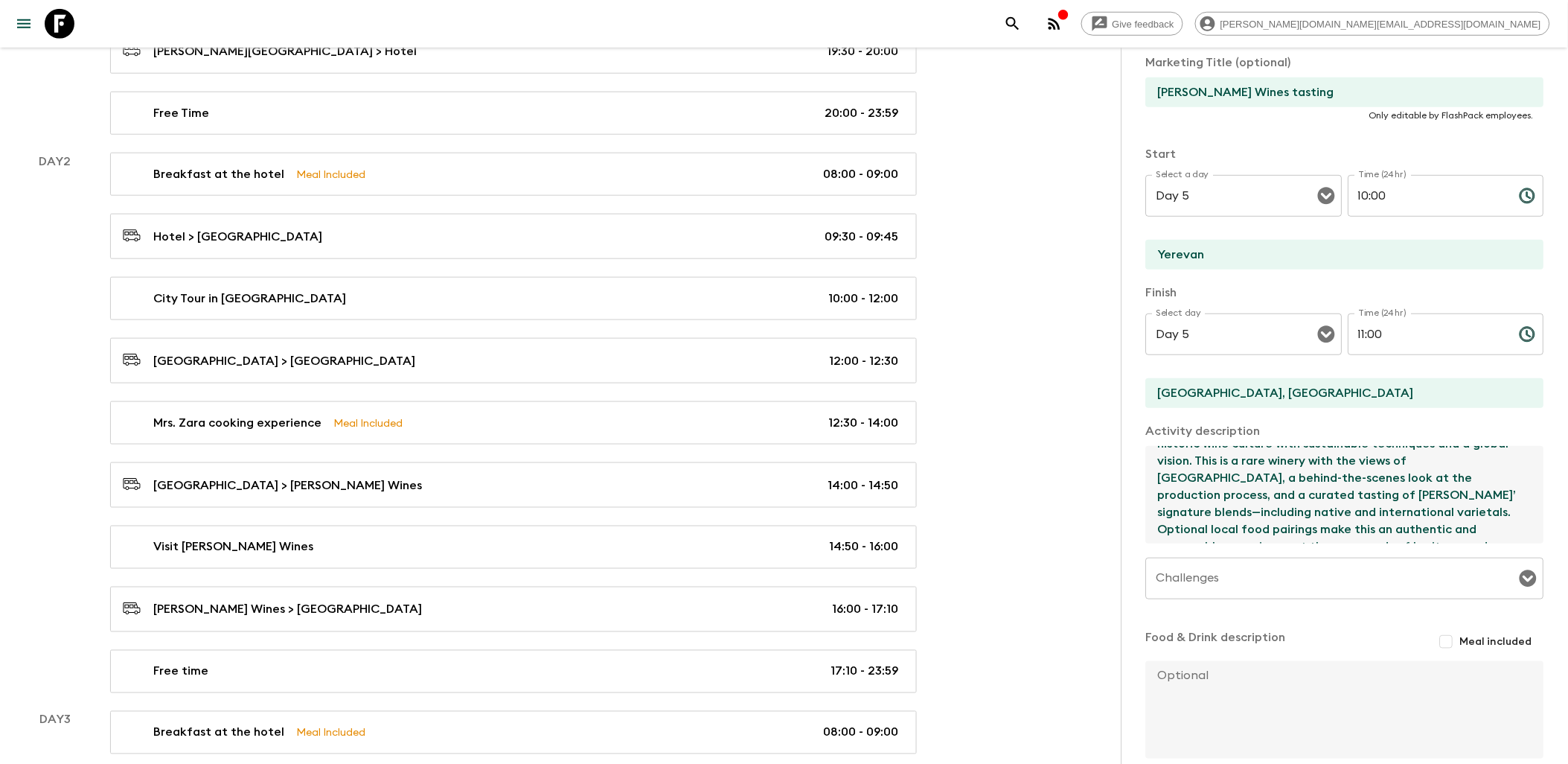
scroll to position [496, 0]
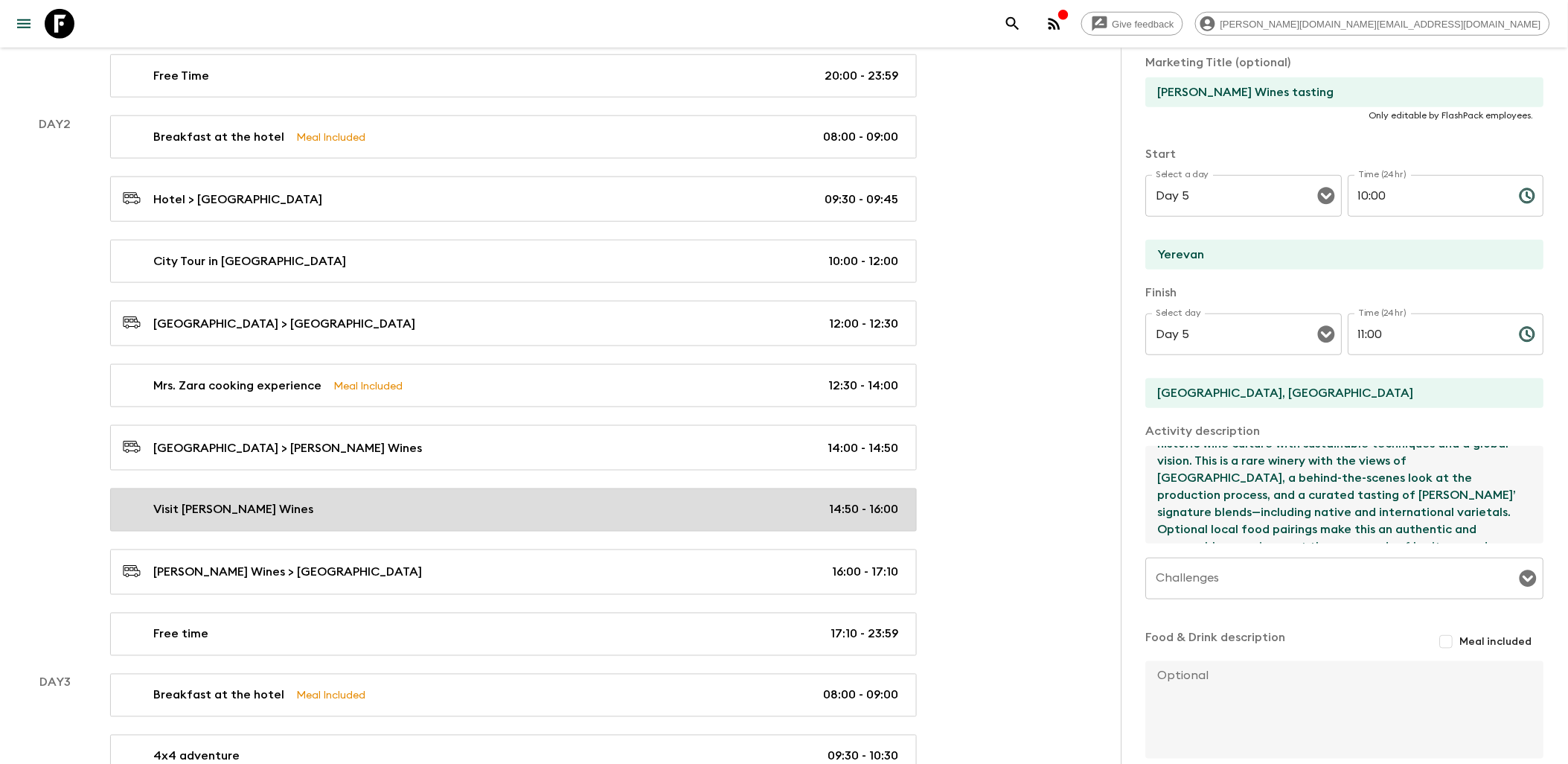
click at [413, 501] on link "Visit [PERSON_NAME] Wines 14:50 - 16:00" at bounding box center [513, 510] width 806 height 43
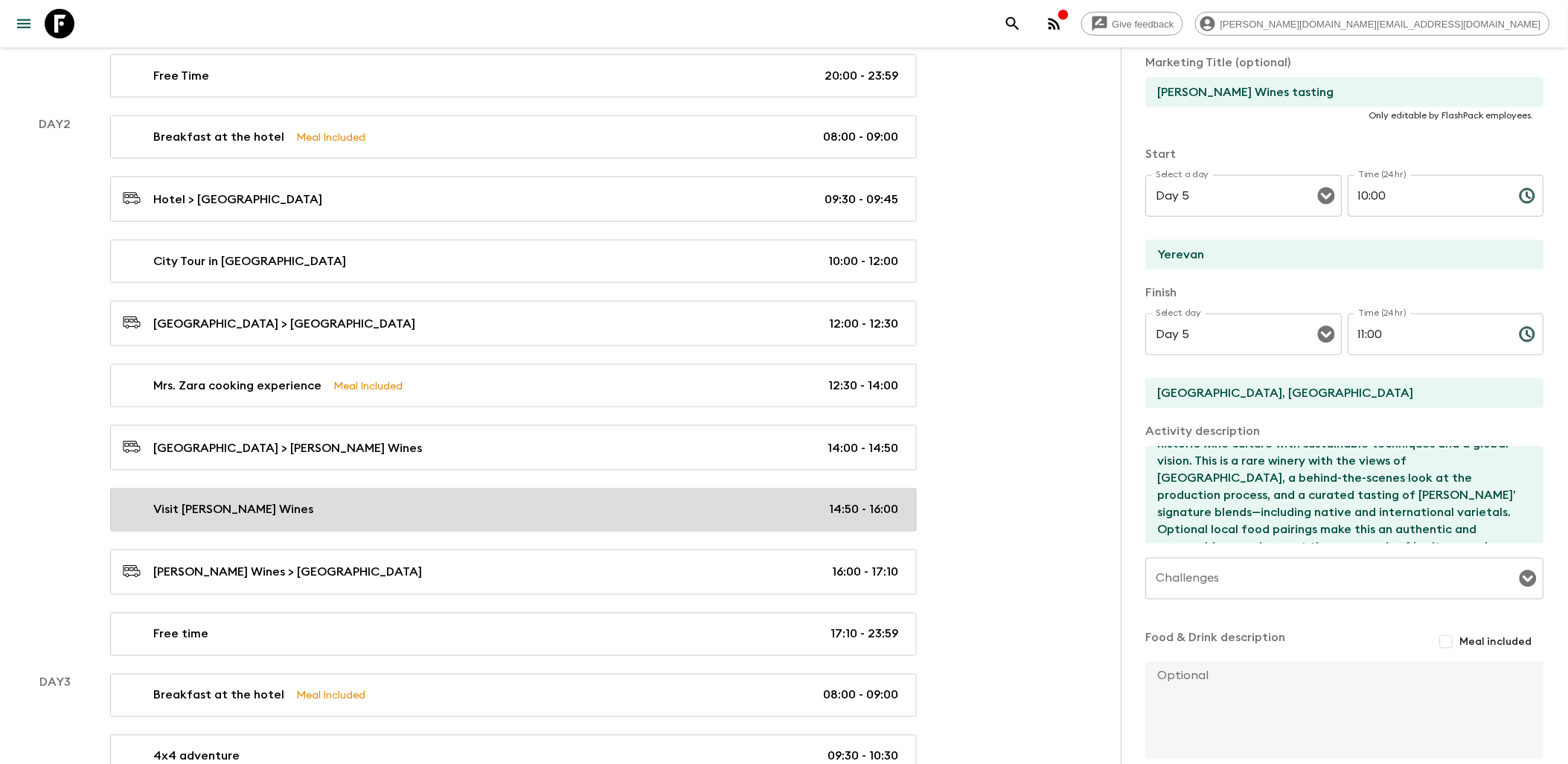
type input "Yerevan"
type input "Visit [PERSON_NAME] Wines"
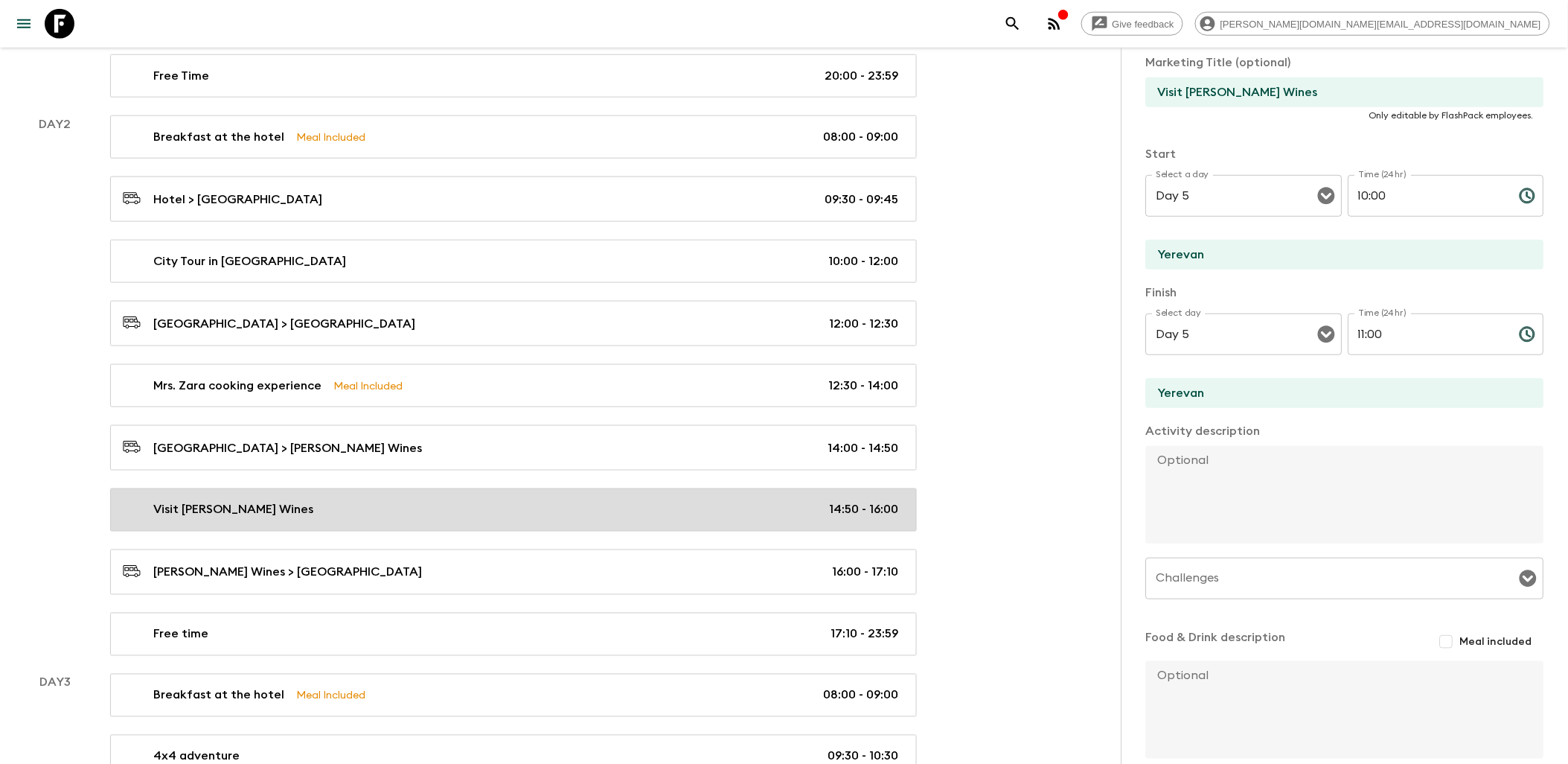
type input "Day 2"
type input "14:50"
type input "Day 2"
type input "16:00"
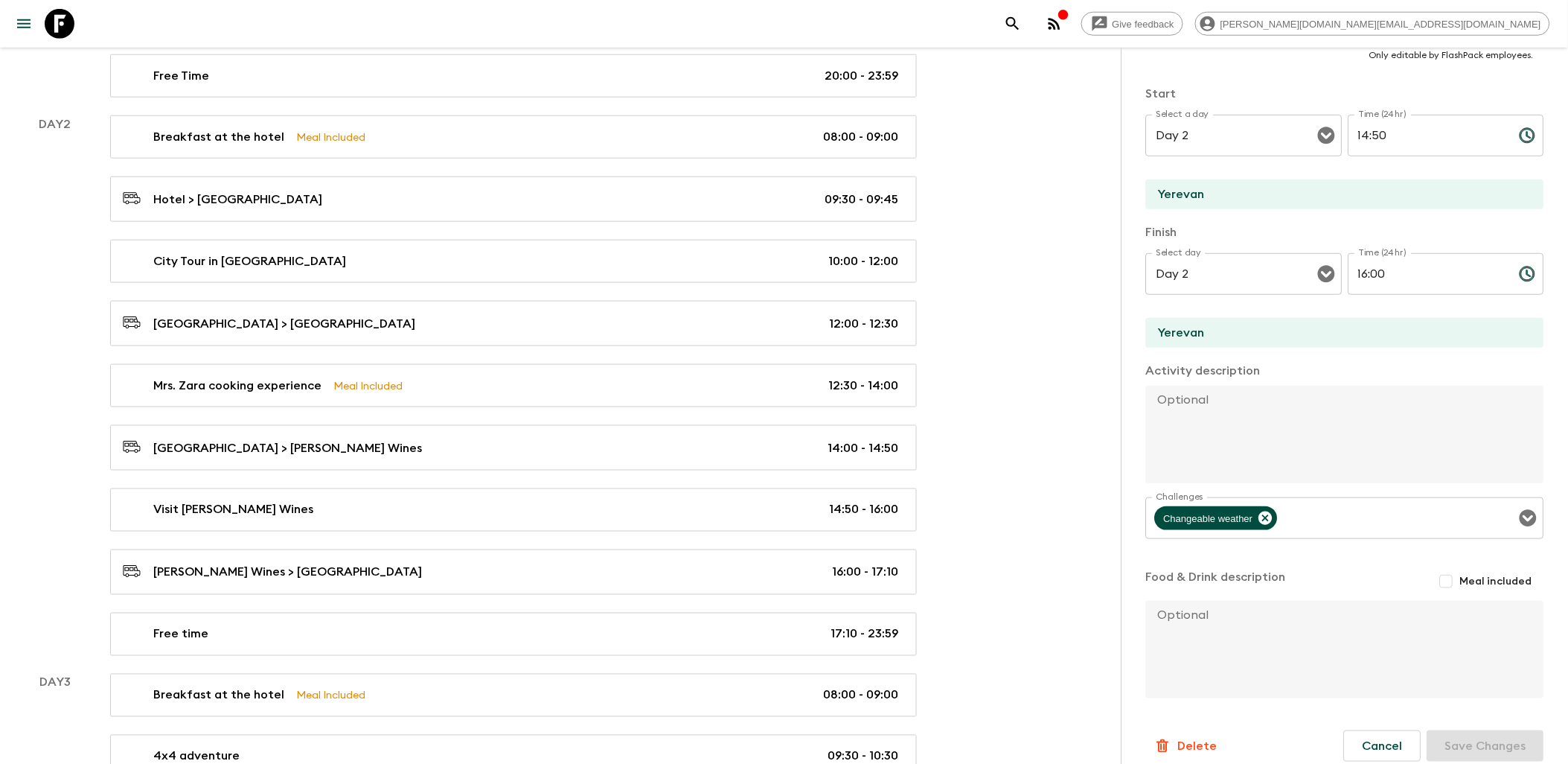
scroll to position [306, 0]
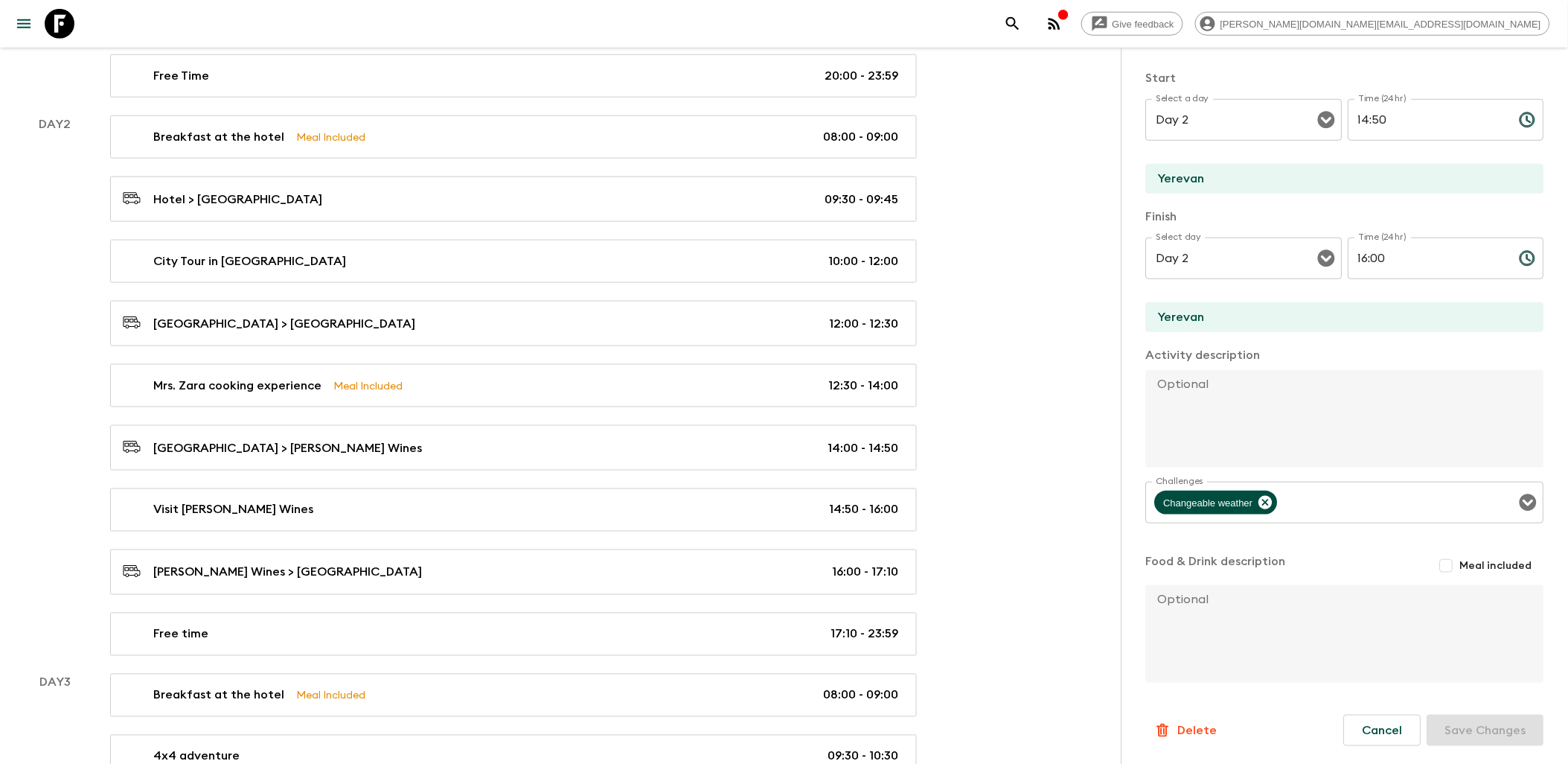
click at [1243, 631] on textarea at bounding box center [1338, 634] width 386 height 98
paste textarea "We will start our day by driving to the [PERSON_NAME] Winery. Located in [GEOGR…"
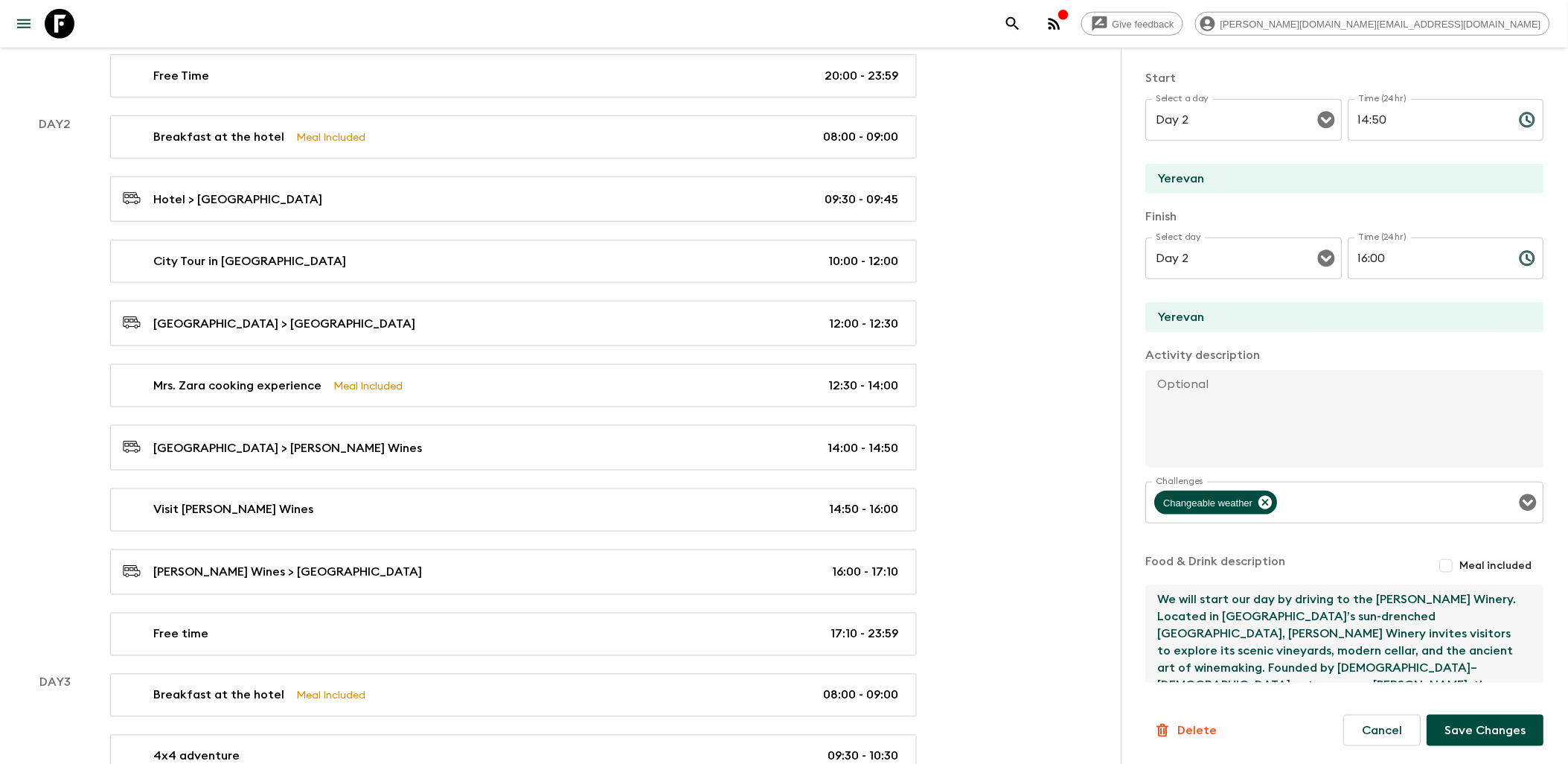
scroll to position [128, 0]
type textarea "We will start our day by driving to the [PERSON_NAME] Winery. Located in [GEOGR…"
click at [1484, 730] on button "Save Changes" at bounding box center [1485, 730] width 117 height 32
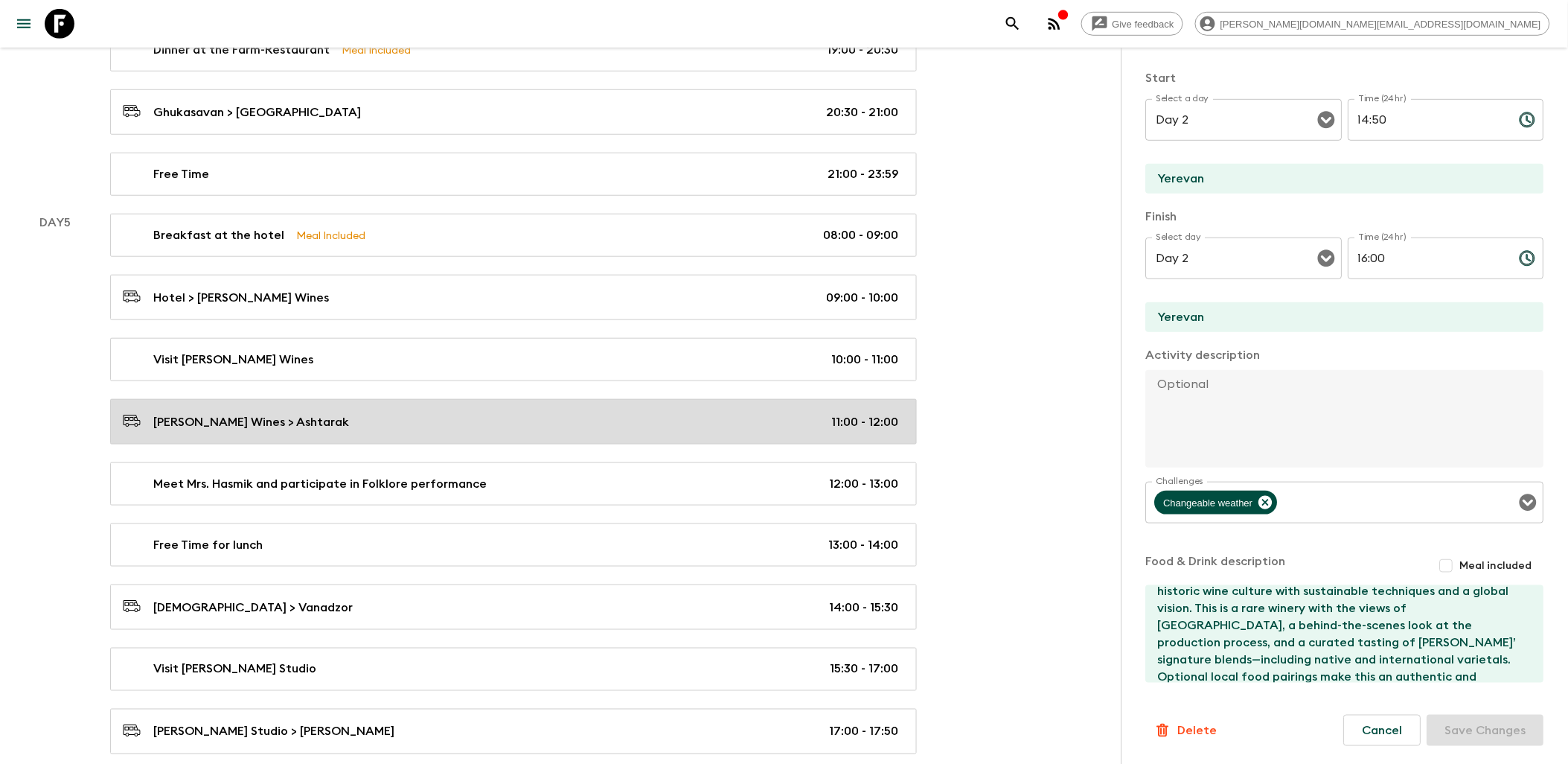
scroll to position [2399, 0]
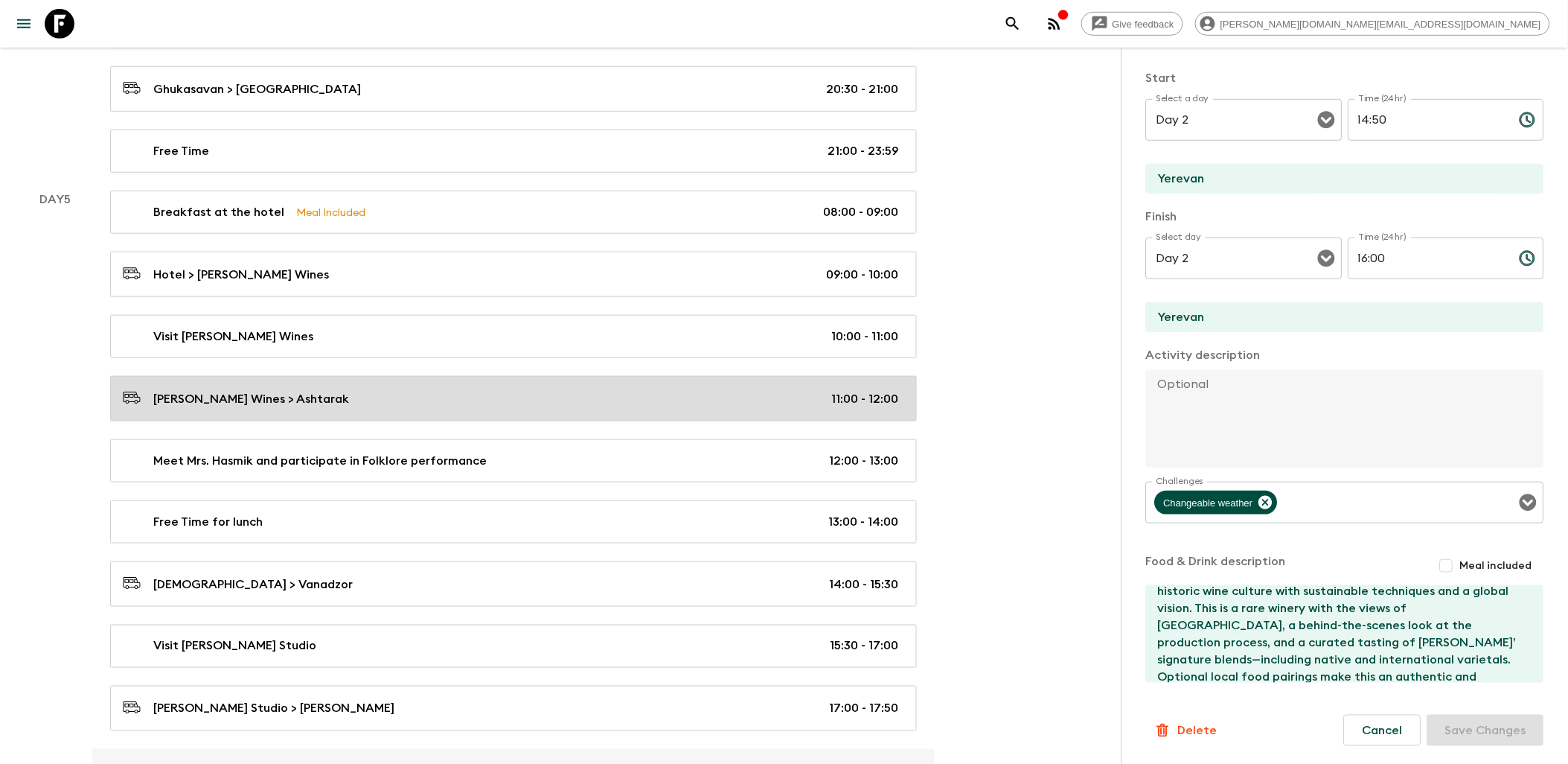
click at [346, 408] on div "[PERSON_NAME] Wines > Ashtarak 11:00 - 12:00" at bounding box center [510, 398] width 775 height 20
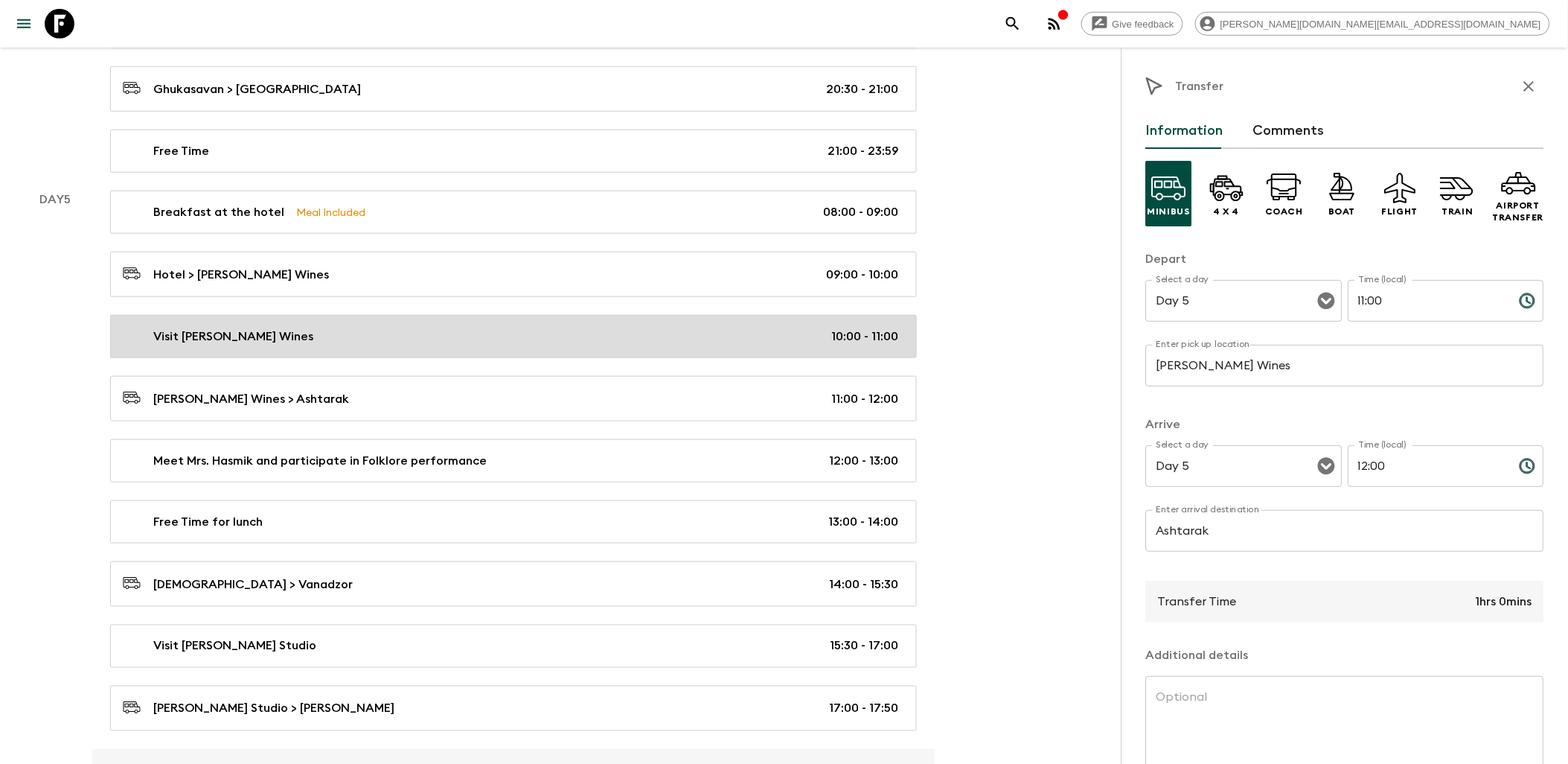
click at [340, 358] on link "Visit [PERSON_NAME] Wines 10:00 - 11:00" at bounding box center [513, 337] width 806 height 43
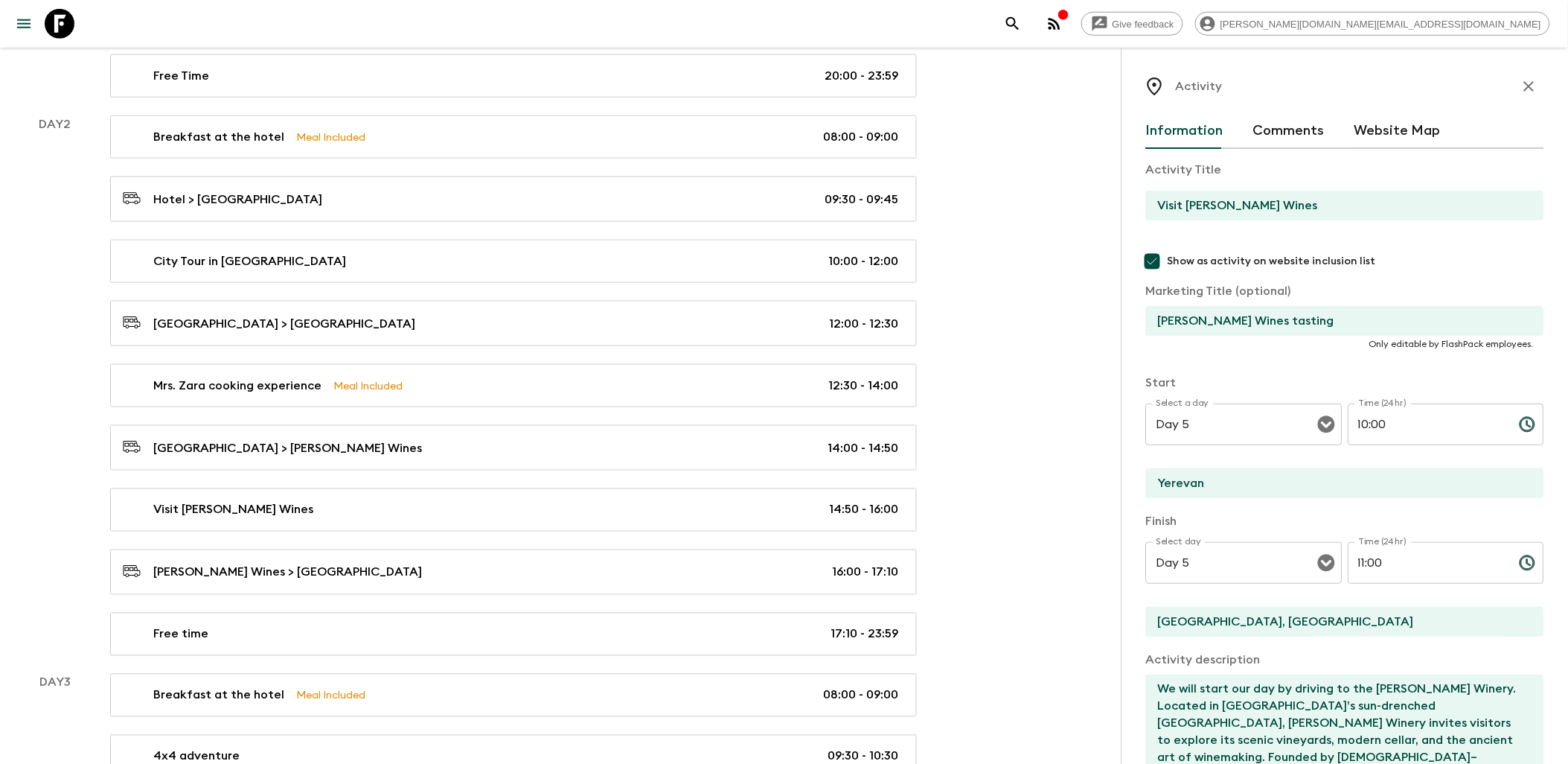
scroll to position [82, 0]
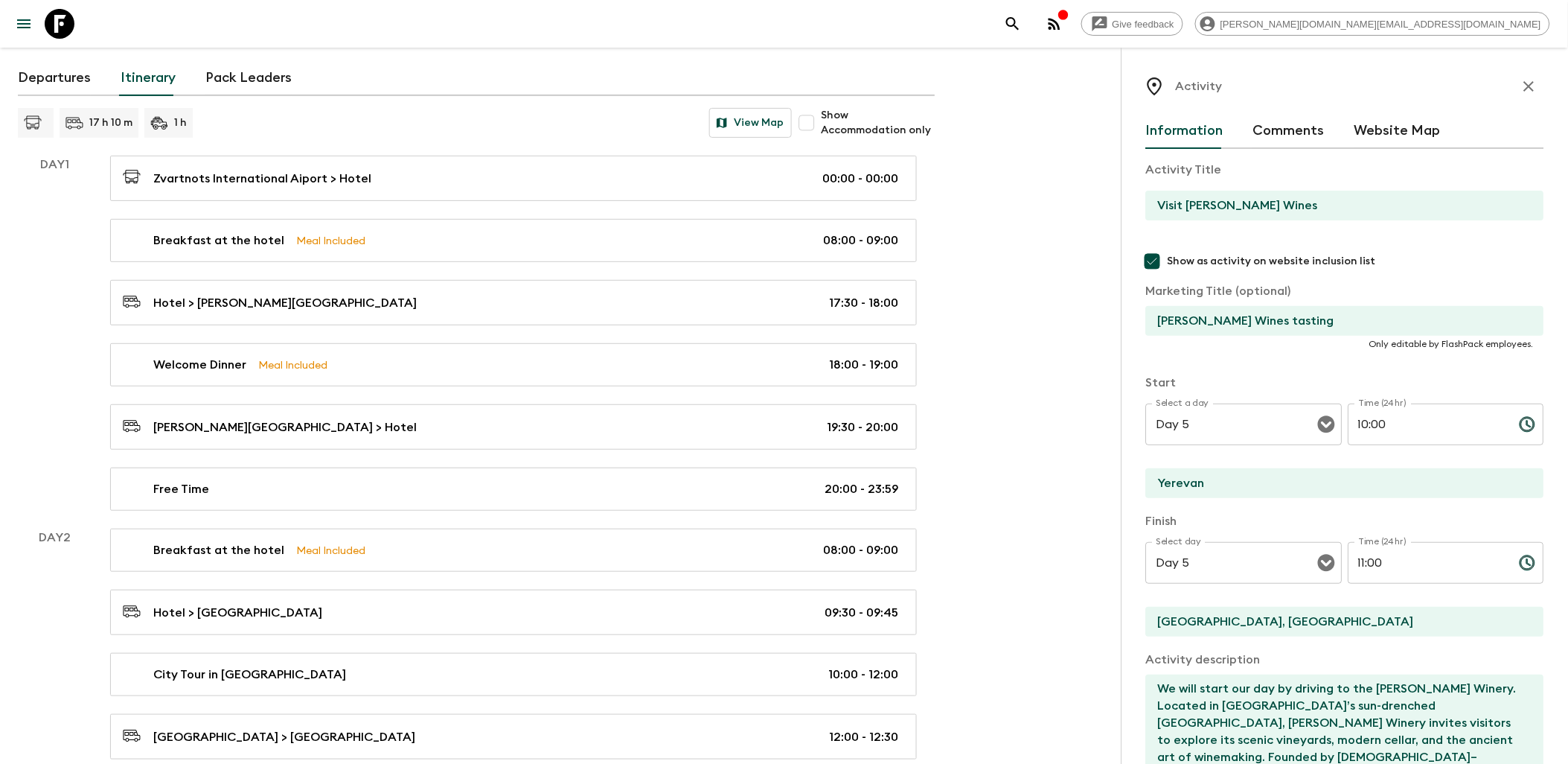
click at [1520, 91] on icon "button" at bounding box center [1529, 87] width 18 height 18
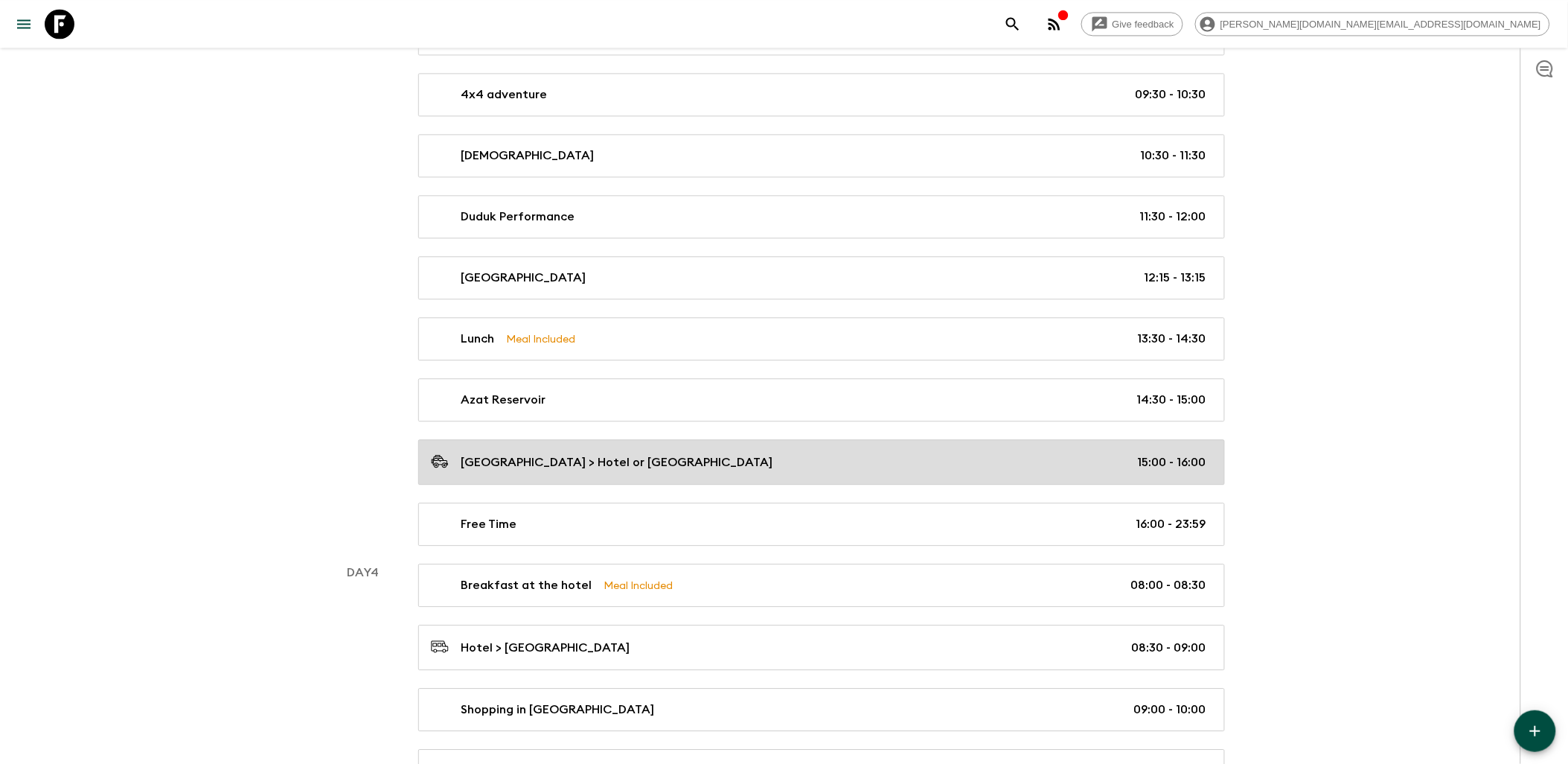
scroll to position [1240, 0]
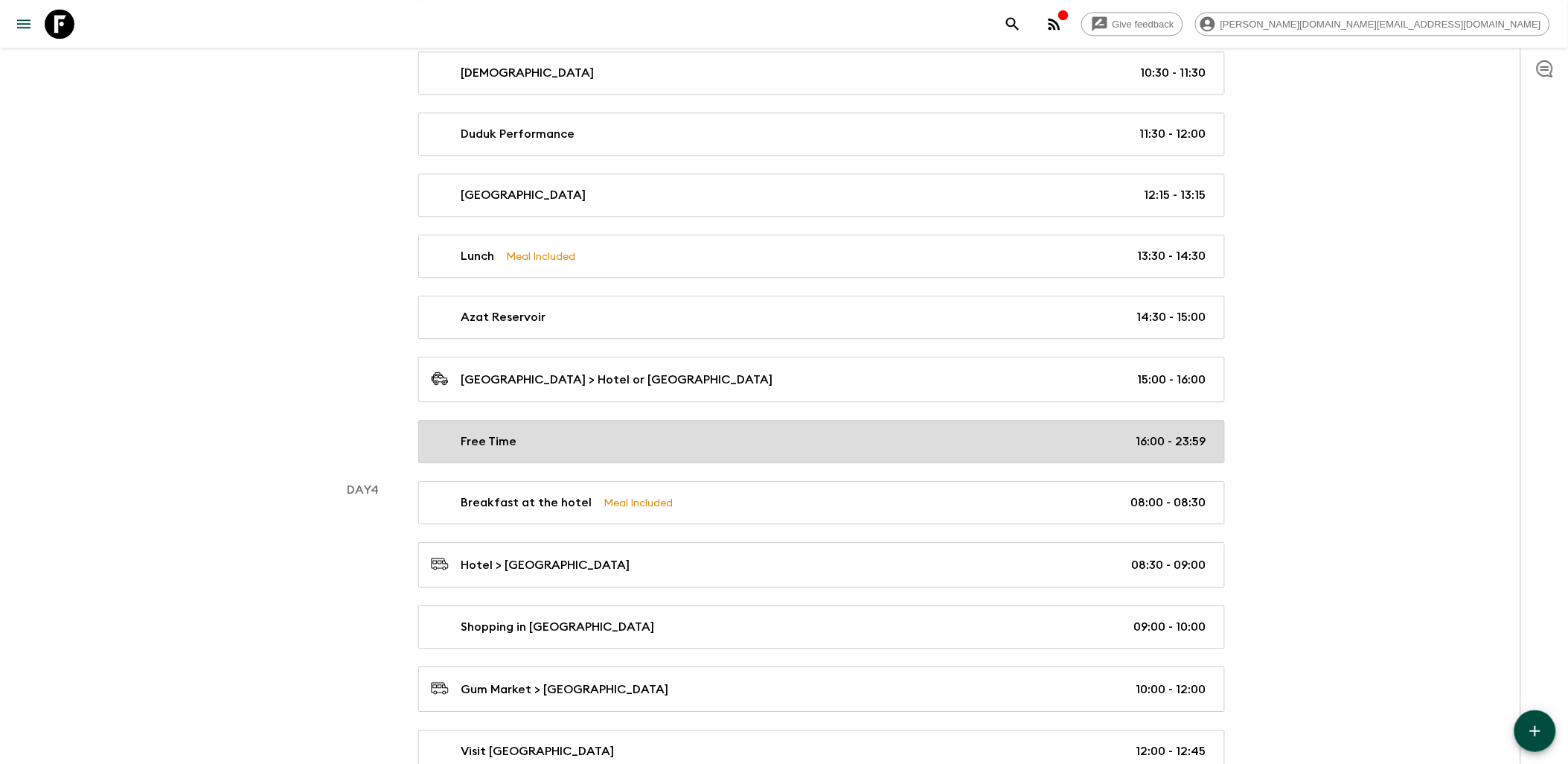
click at [1005, 445] on div "Free Time 16:00 - 23:59" at bounding box center [818, 442] width 775 height 18
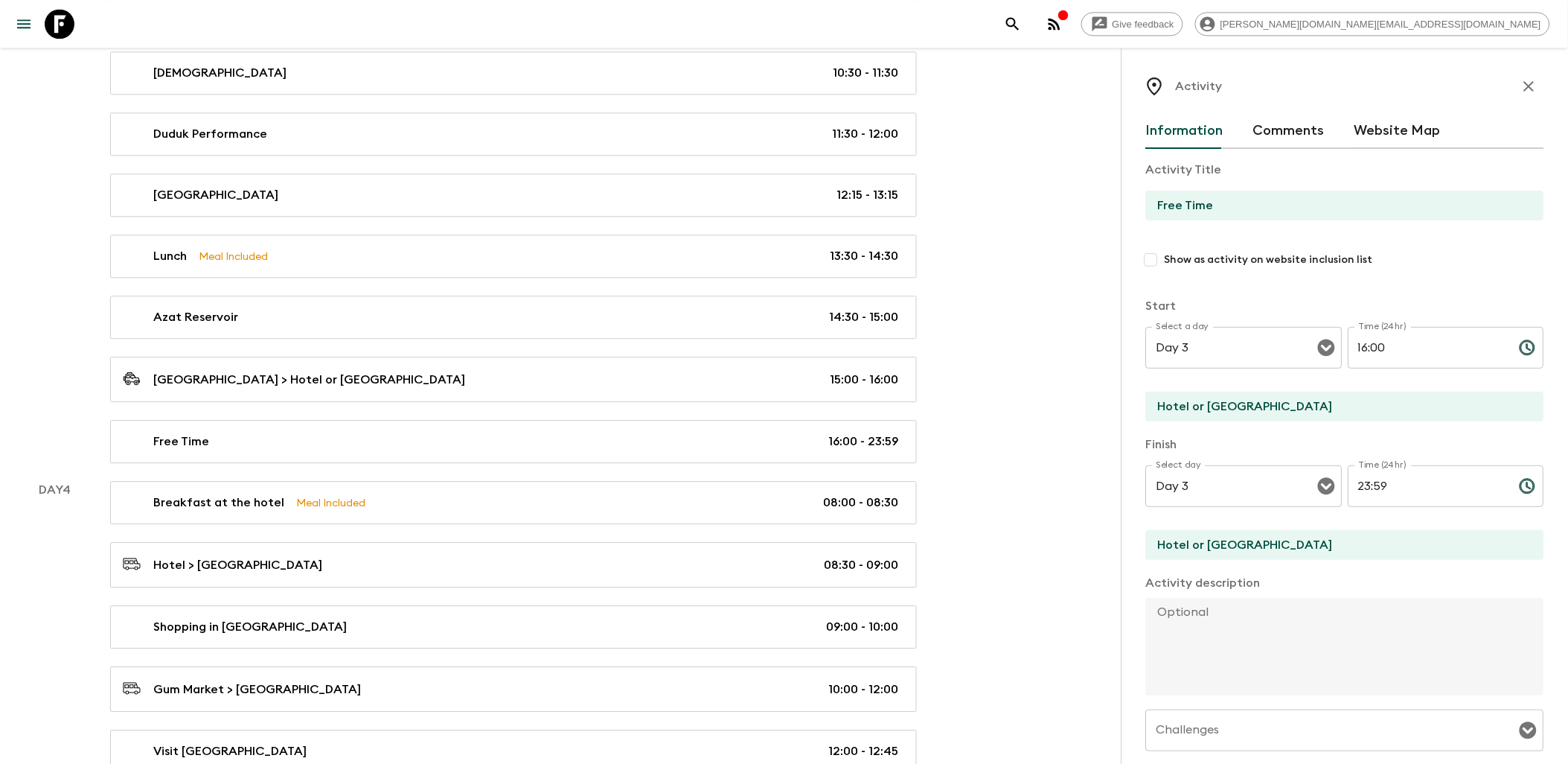
click at [1518, 488] on icon "Choose time, selected time is 11:59 PM" at bounding box center [1527, 486] width 18 height 18
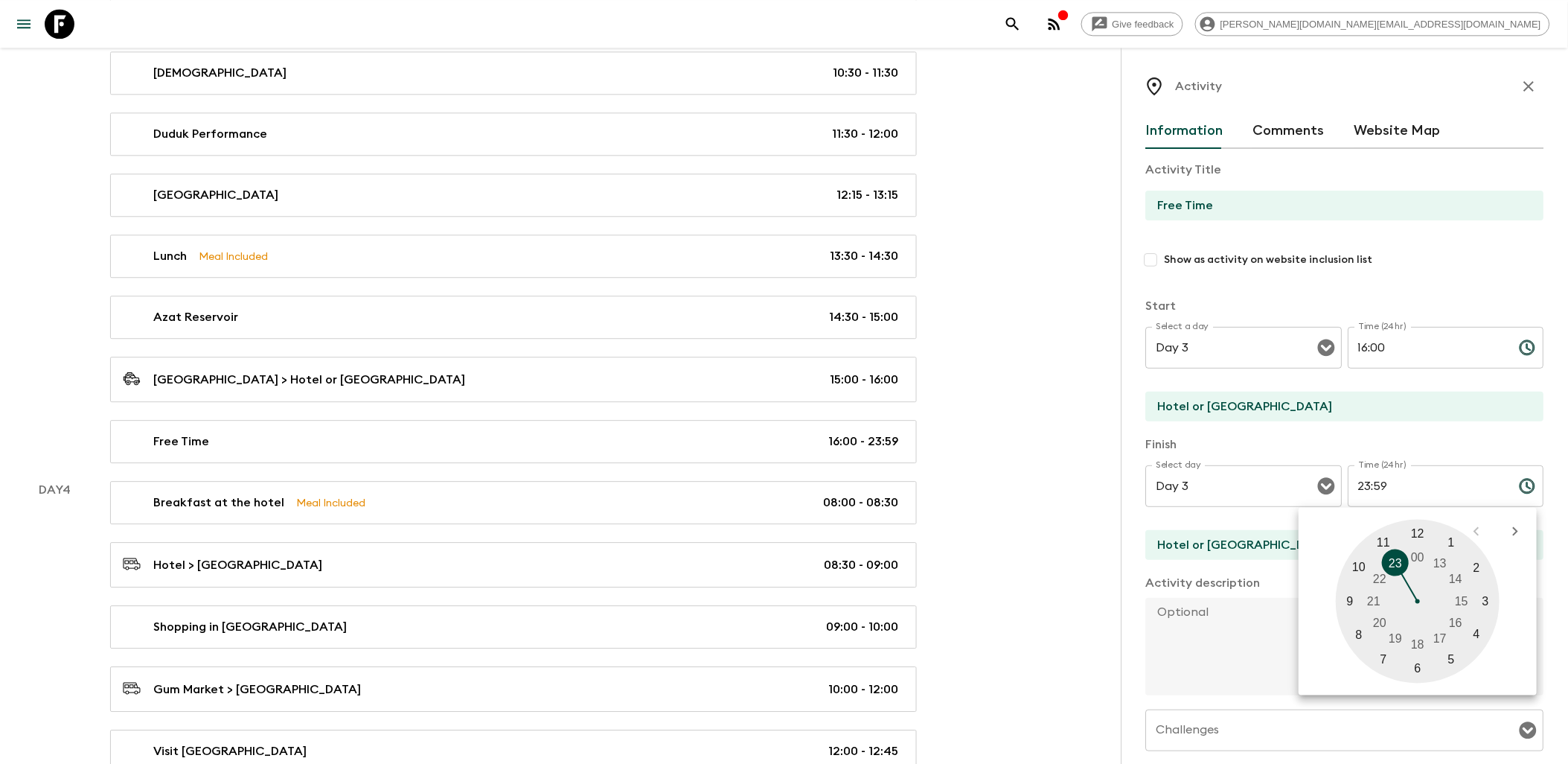
click at [1384, 621] on div at bounding box center [1418, 601] width 164 height 164
click at [1417, 531] on div at bounding box center [1418, 601] width 164 height 164
type input "20:00"
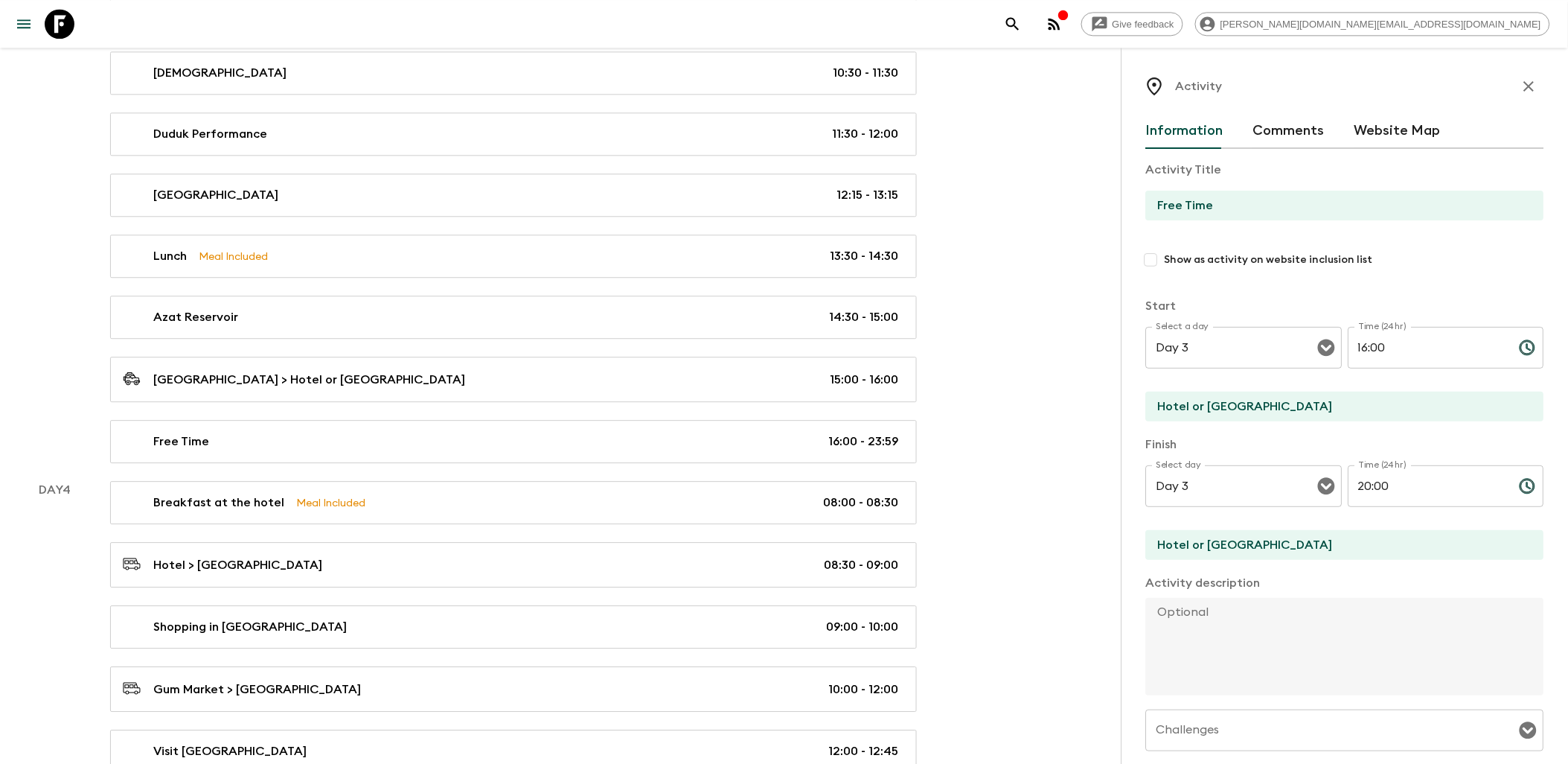
click at [1421, 440] on p "Finish" at bounding box center [1345, 444] width 398 height 18
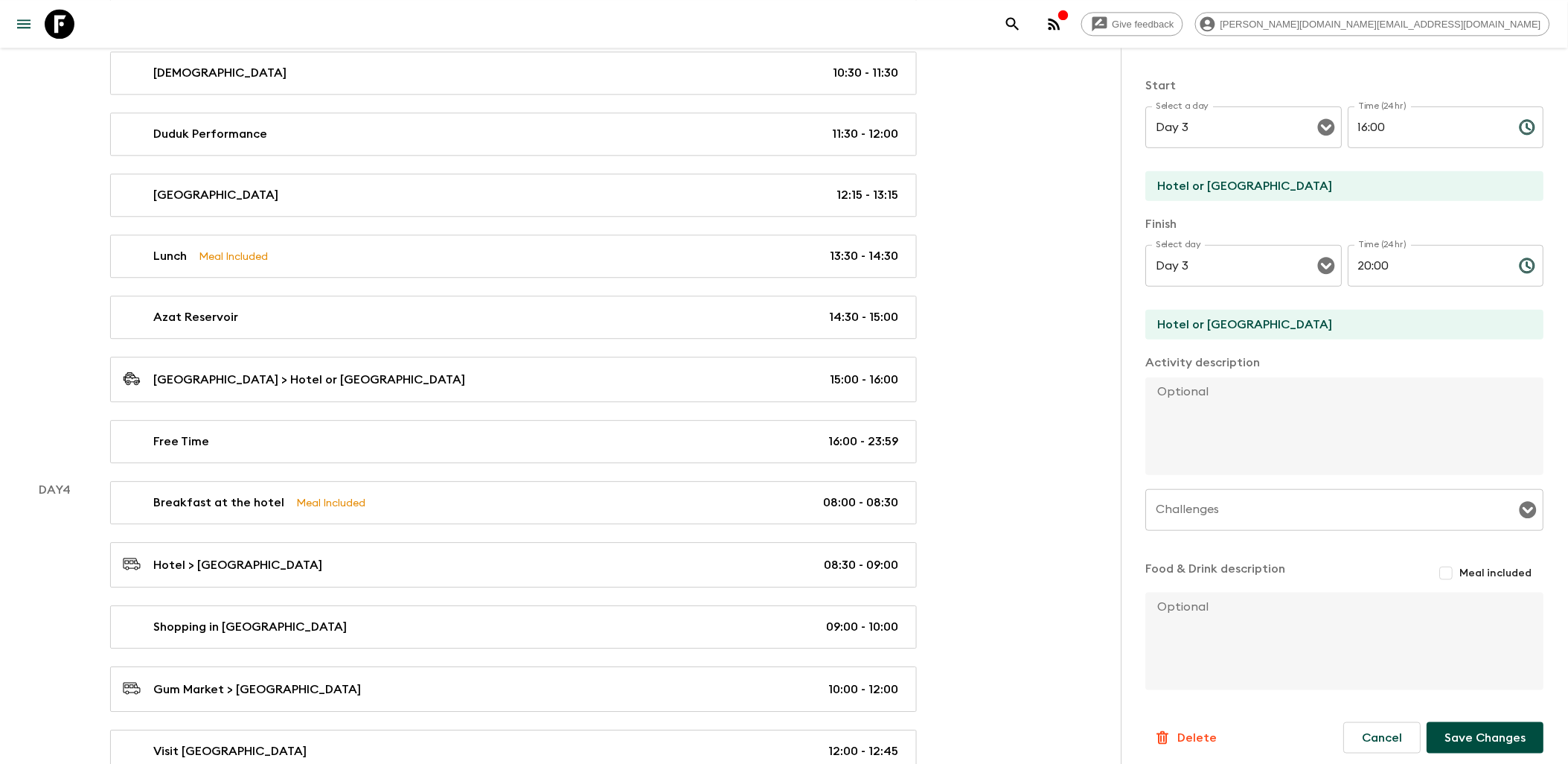
scroll to position [228, 0]
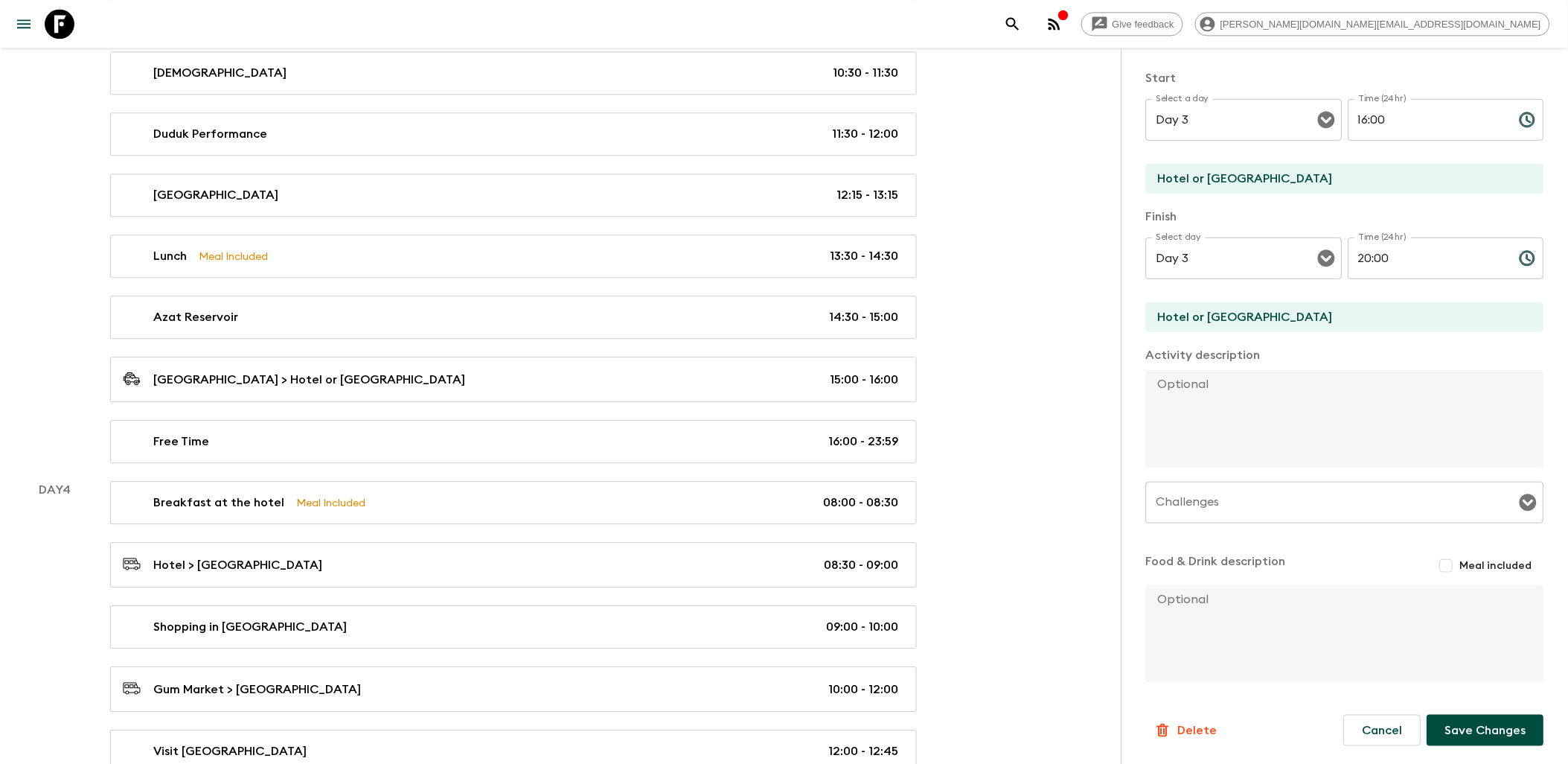
click at [1490, 726] on button "Save Changes" at bounding box center [1485, 730] width 117 height 32
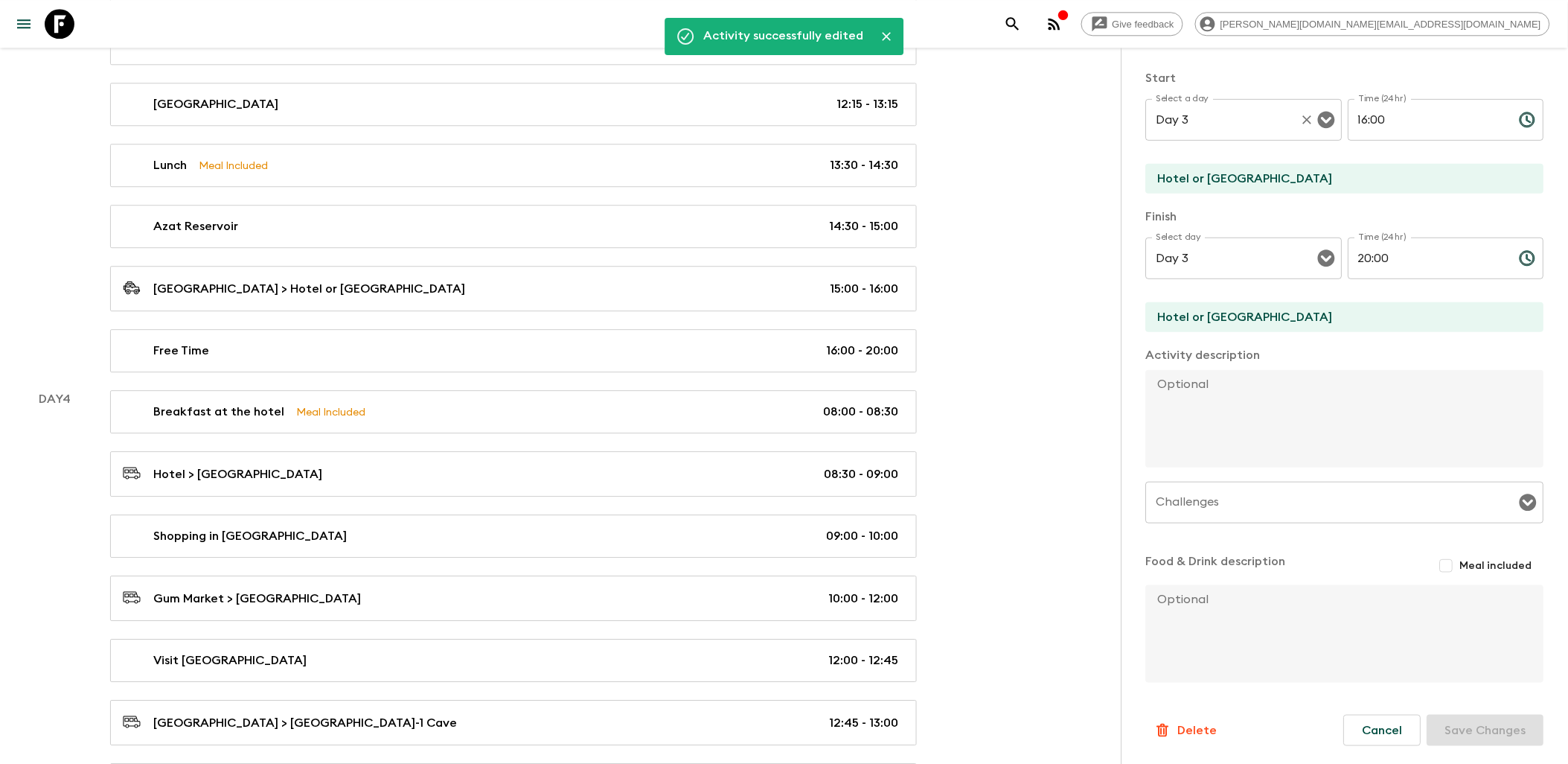
scroll to position [1323, 0]
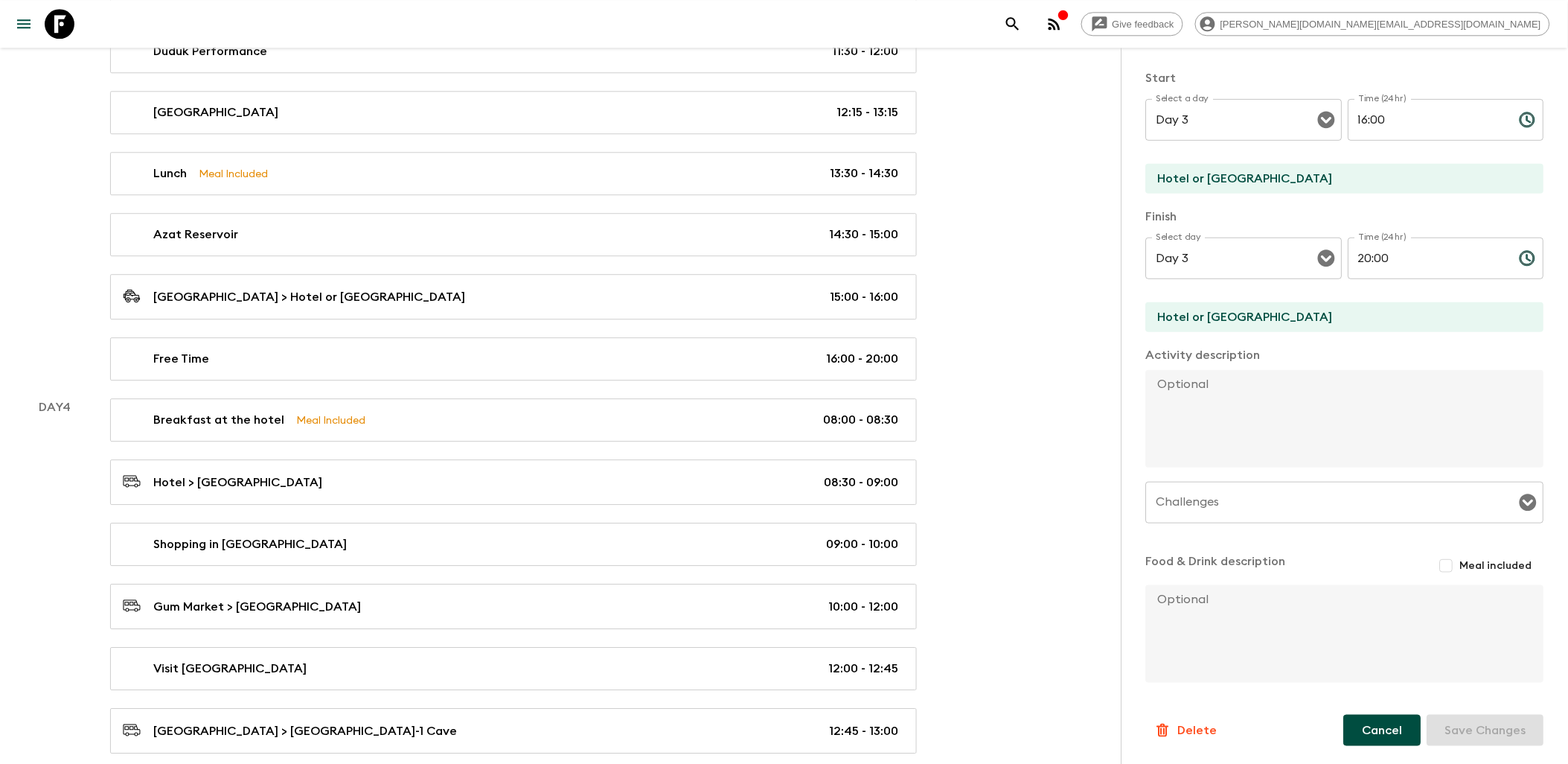
click at [1364, 719] on button "Cancel" at bounding box center [1383, 730] width 78 height 32
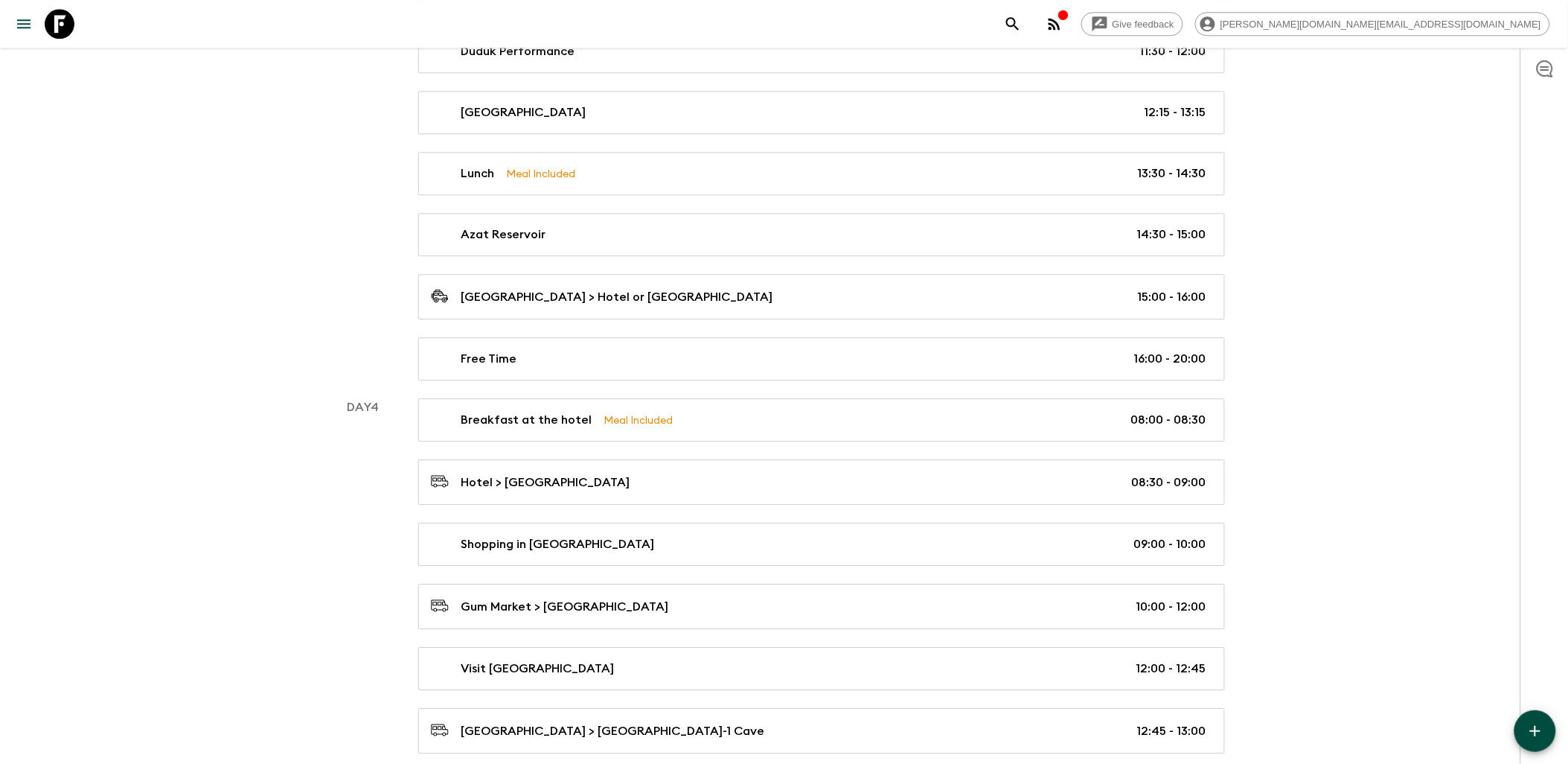
click at [1523, 730] on button "button" at bounding box center [1535, 731] width 42 height 42
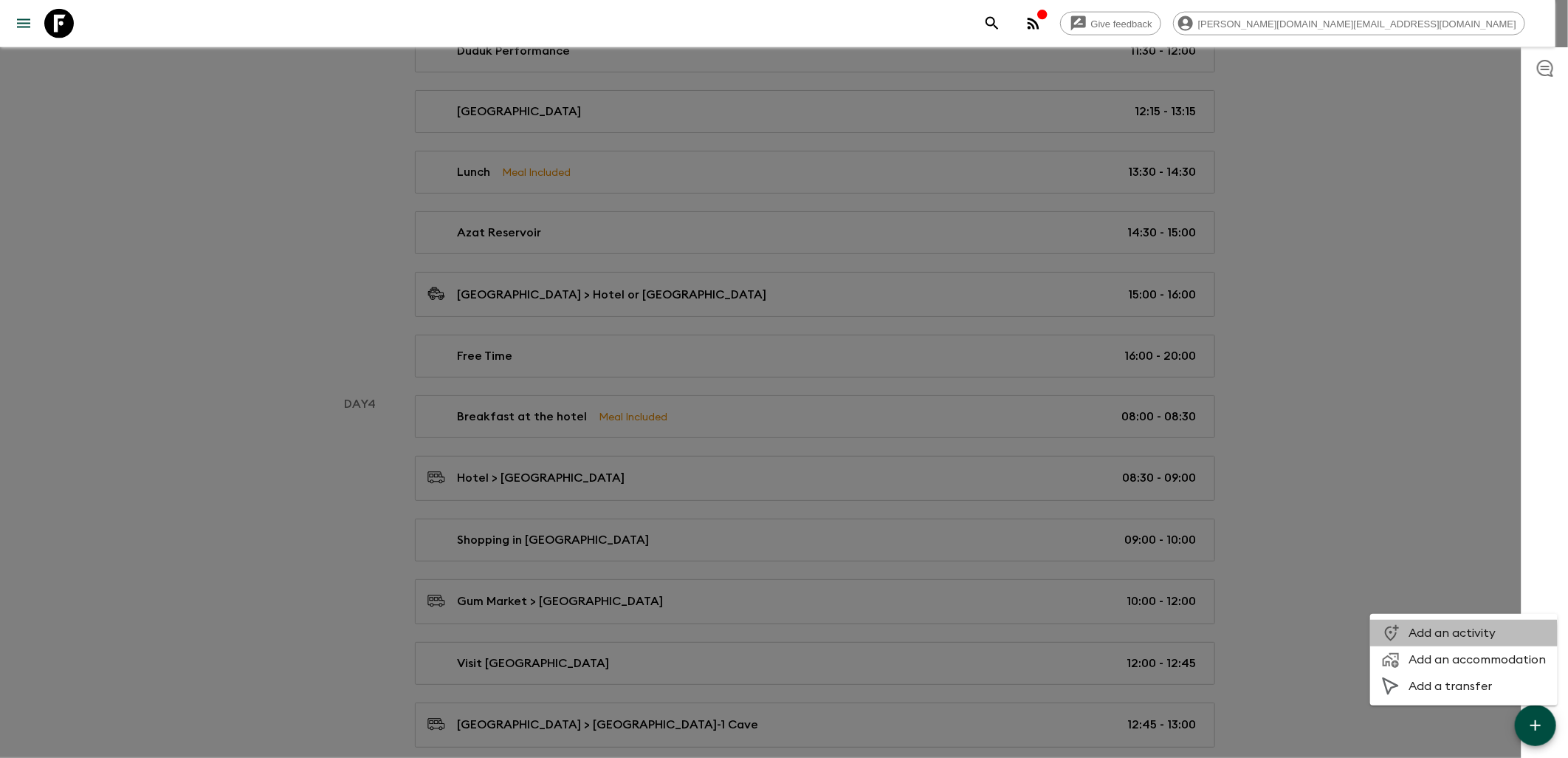
click at [1455, 635] on span "Add an activity" at bounding box center [1476, 633] width 137 height 14
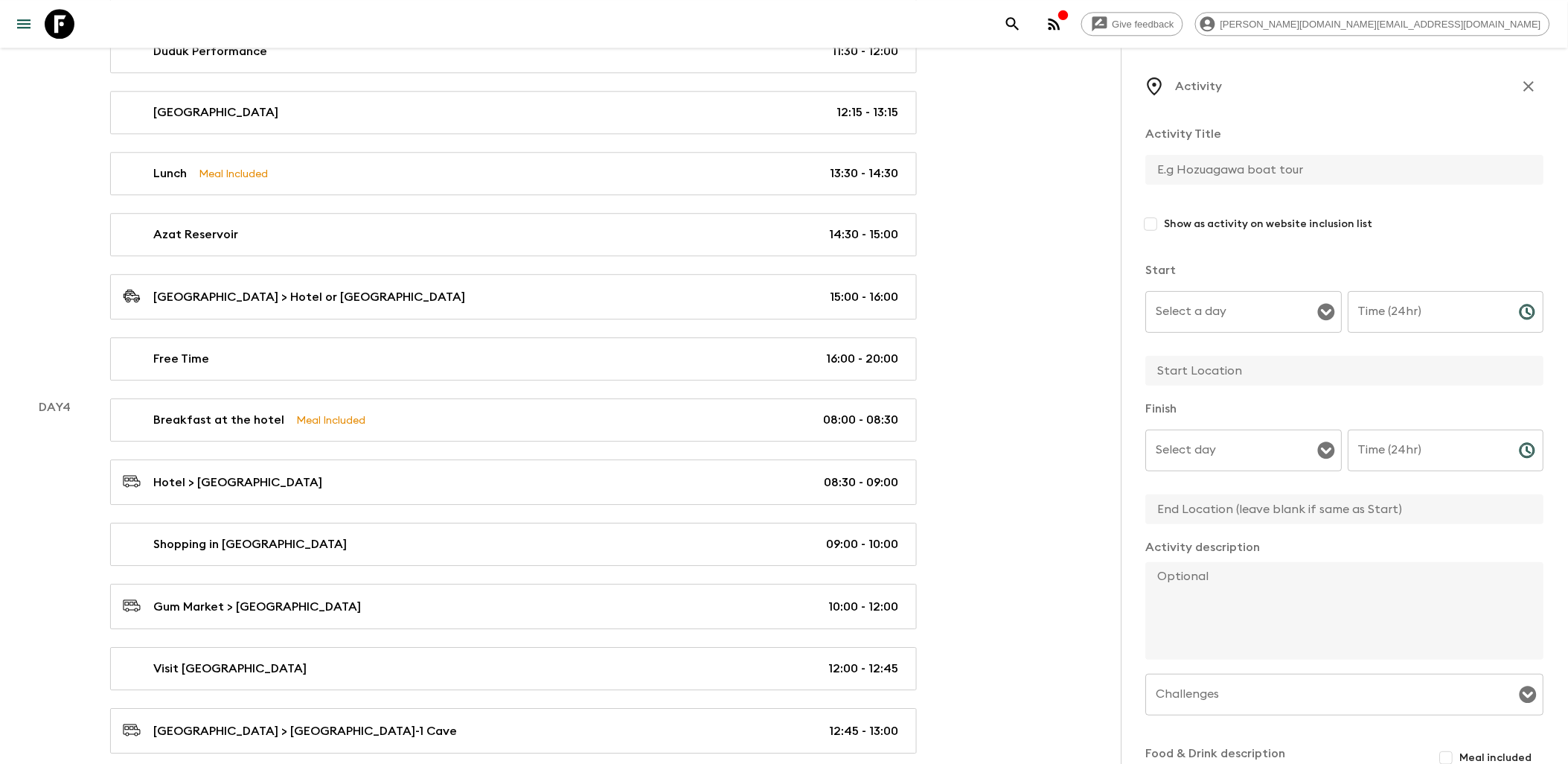
click at [1202, 171] on input "text" at bounding box center [1338, 169] width 386 height 30
type input "[GEOGRAPHIC_DATA]"
click at [1176, 226] on span "Show as activity on website inclusion list" at bounding box center [1269, 224] width 208 height 14
click at [1164, 226] on input "Show as activity on website inclusion list" at bounding box center [1151, 224] width 27 height 27
checkbox input "true"
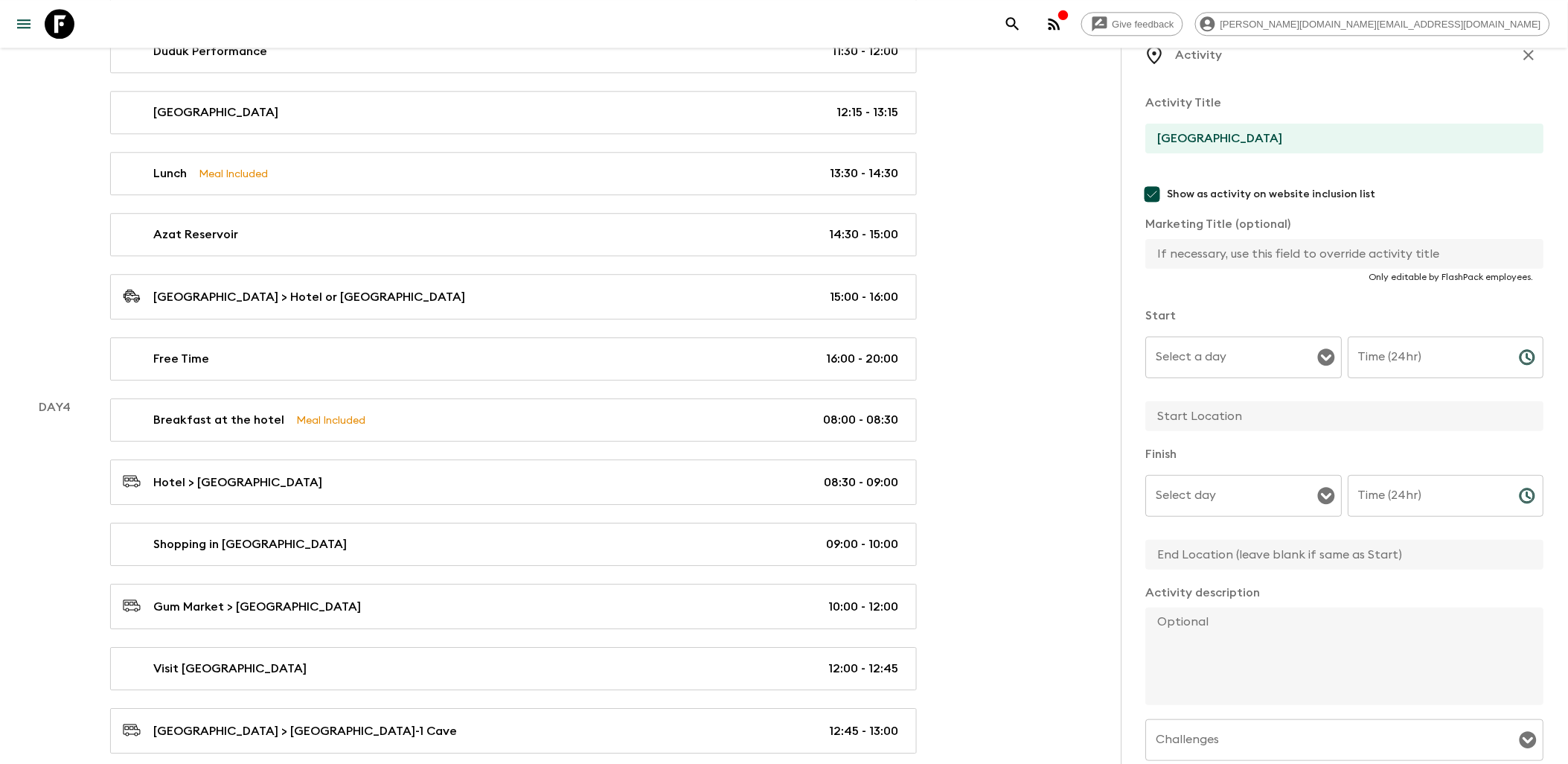
scroll to position [82, 0]
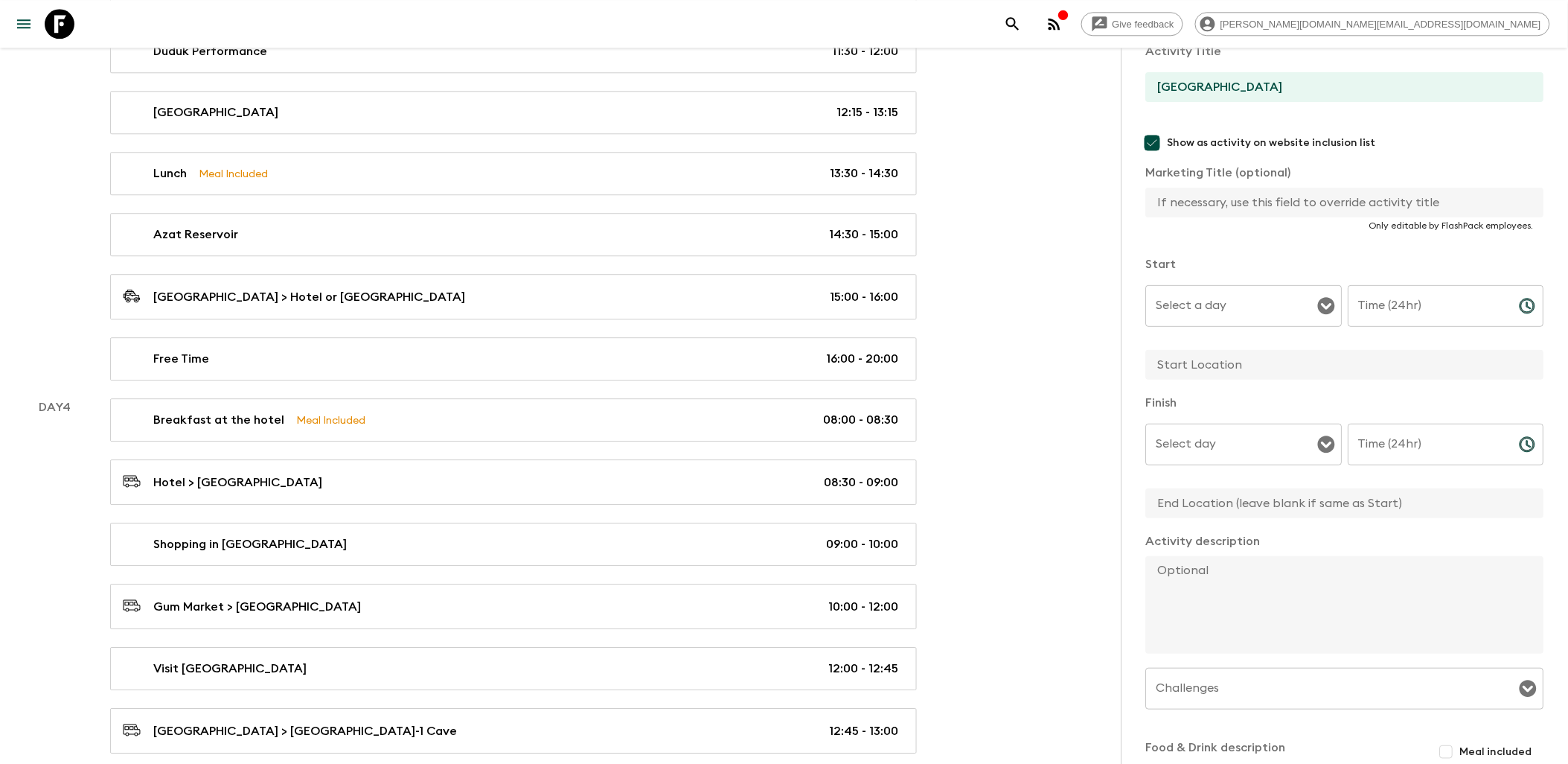
click at [1308, 308] on div "Select a day" at bounding box center [1243, 306] width 196 height 42
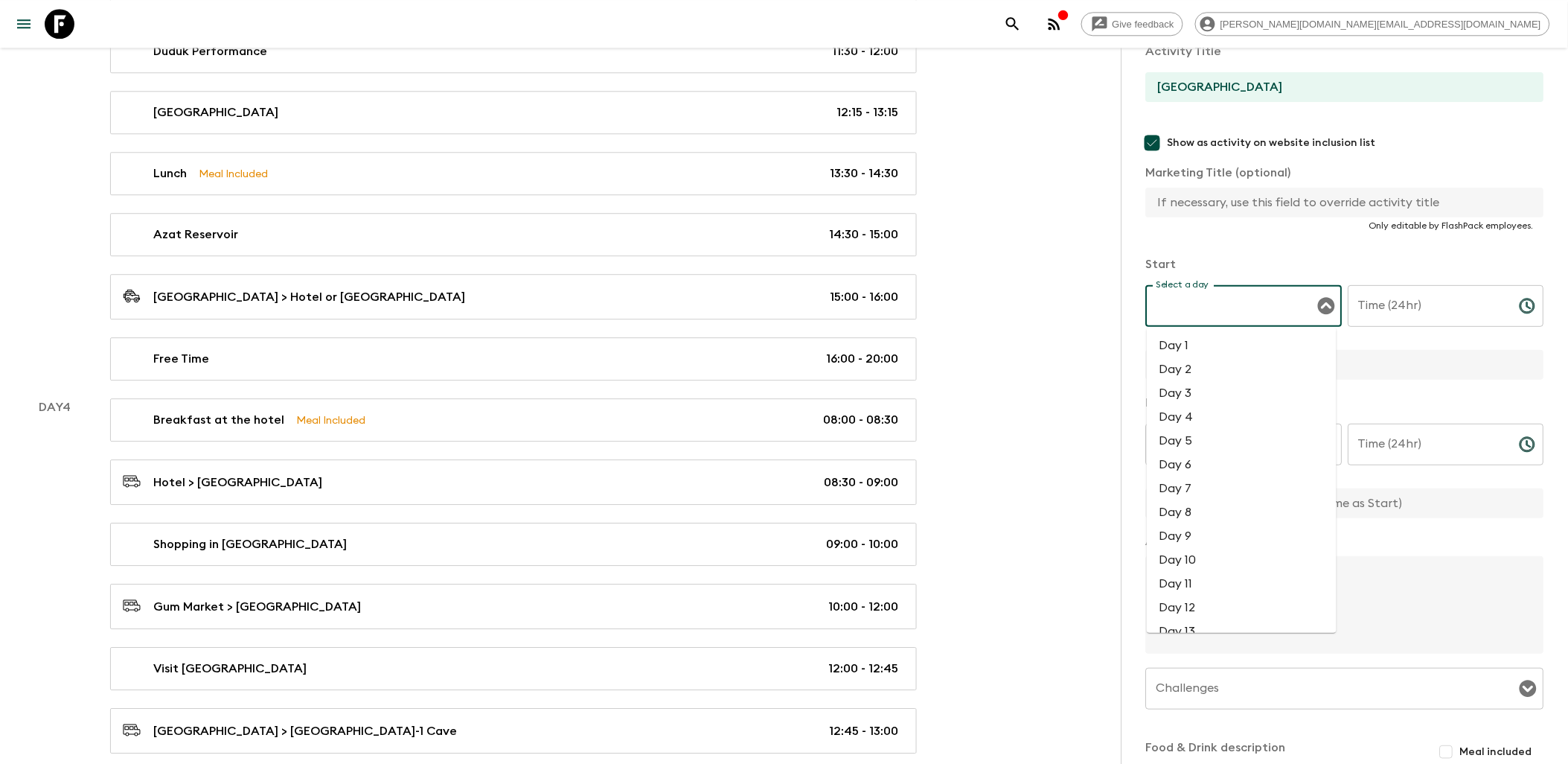
click at [1238, 388] on li "Day 3" at bounding box center [1241, 393] width 190 height 24
type input "Day 3"
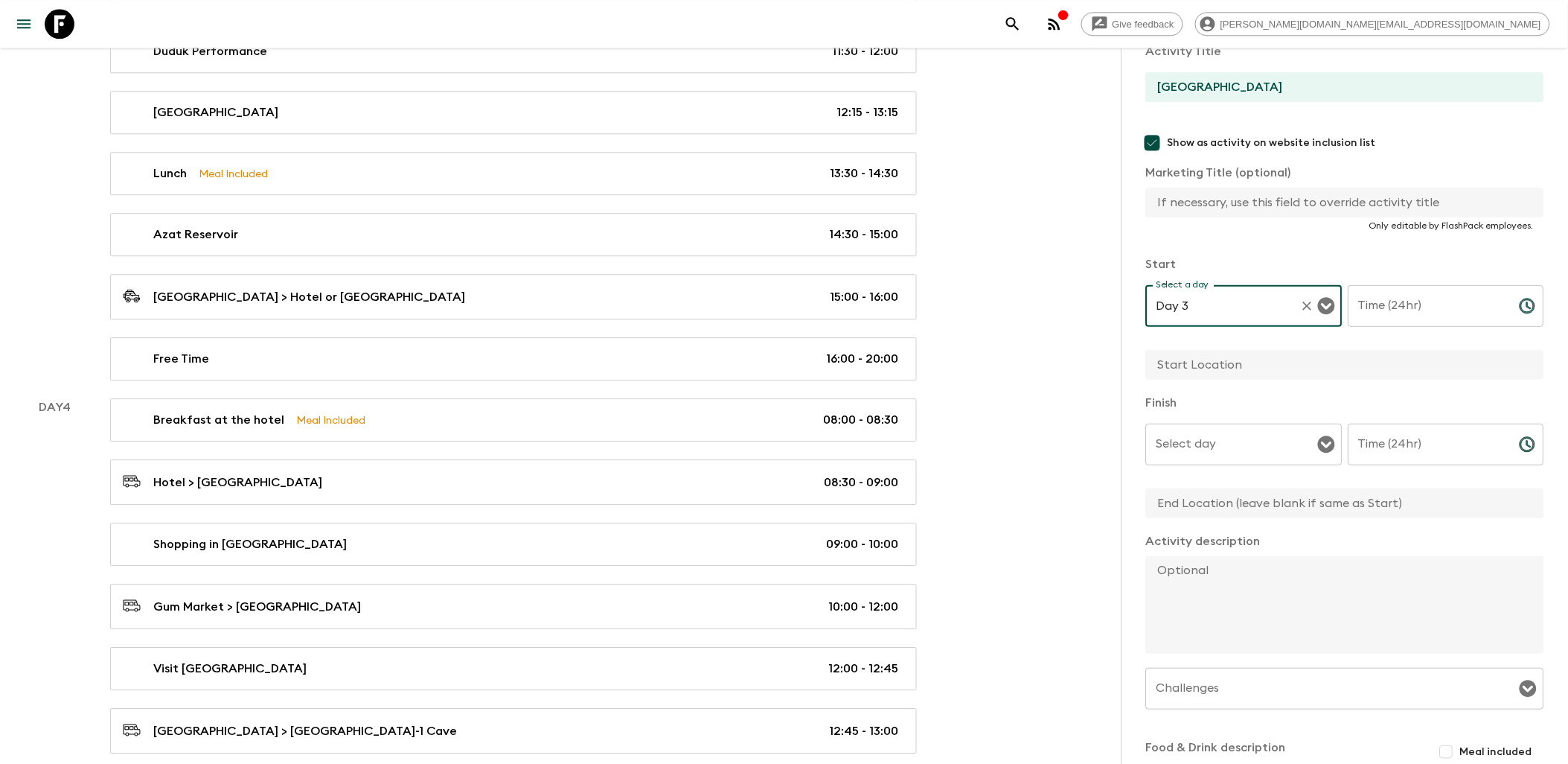
click at [1415, 308] on input "Time (24hr)" at bounding box center [1428, 306] width 159 height 42
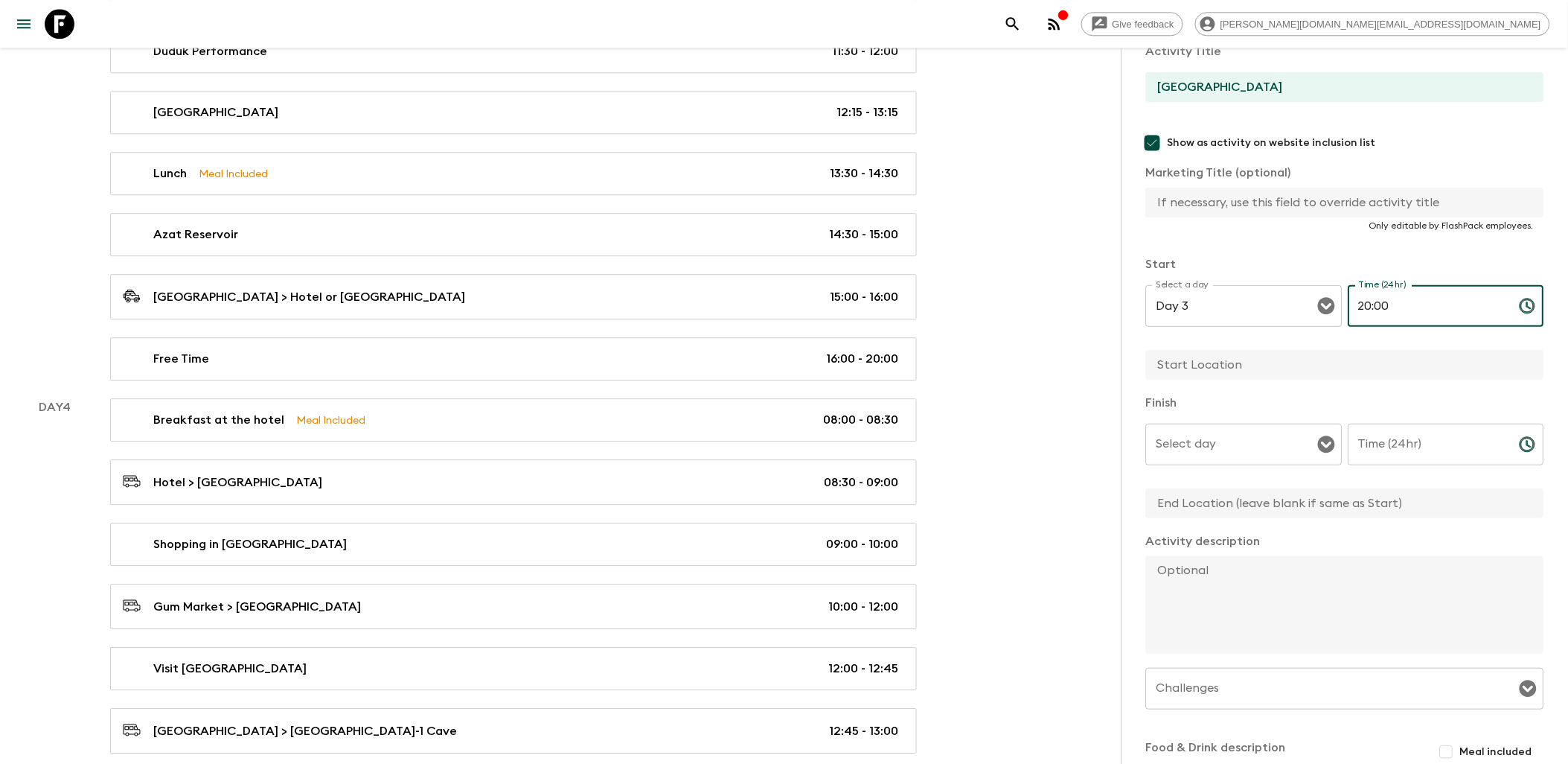
type input "20:00"
click at [1265, 368] on input "text" at bounding box center [1338, 365] width 386 height 30
click at [1308, 442] on div "Select day" at bounding box center [1243, 444] width 196 height 42
type input "Hotel"
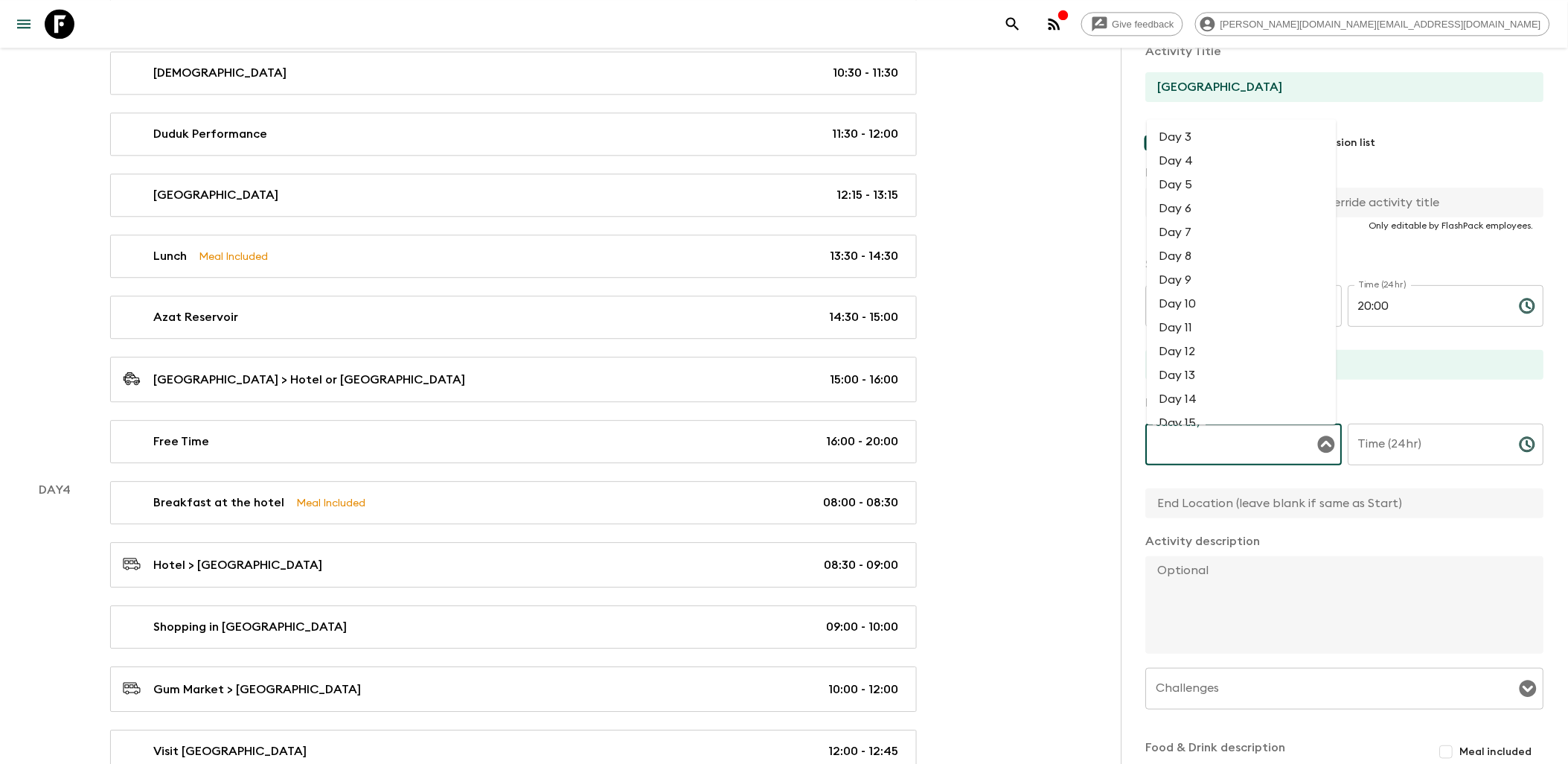
scroll to position [0, 0]
click at [1195, 138] on li "Day 3" at bounding box center [1241, 137] width 190 height 24
type input "Day 3"
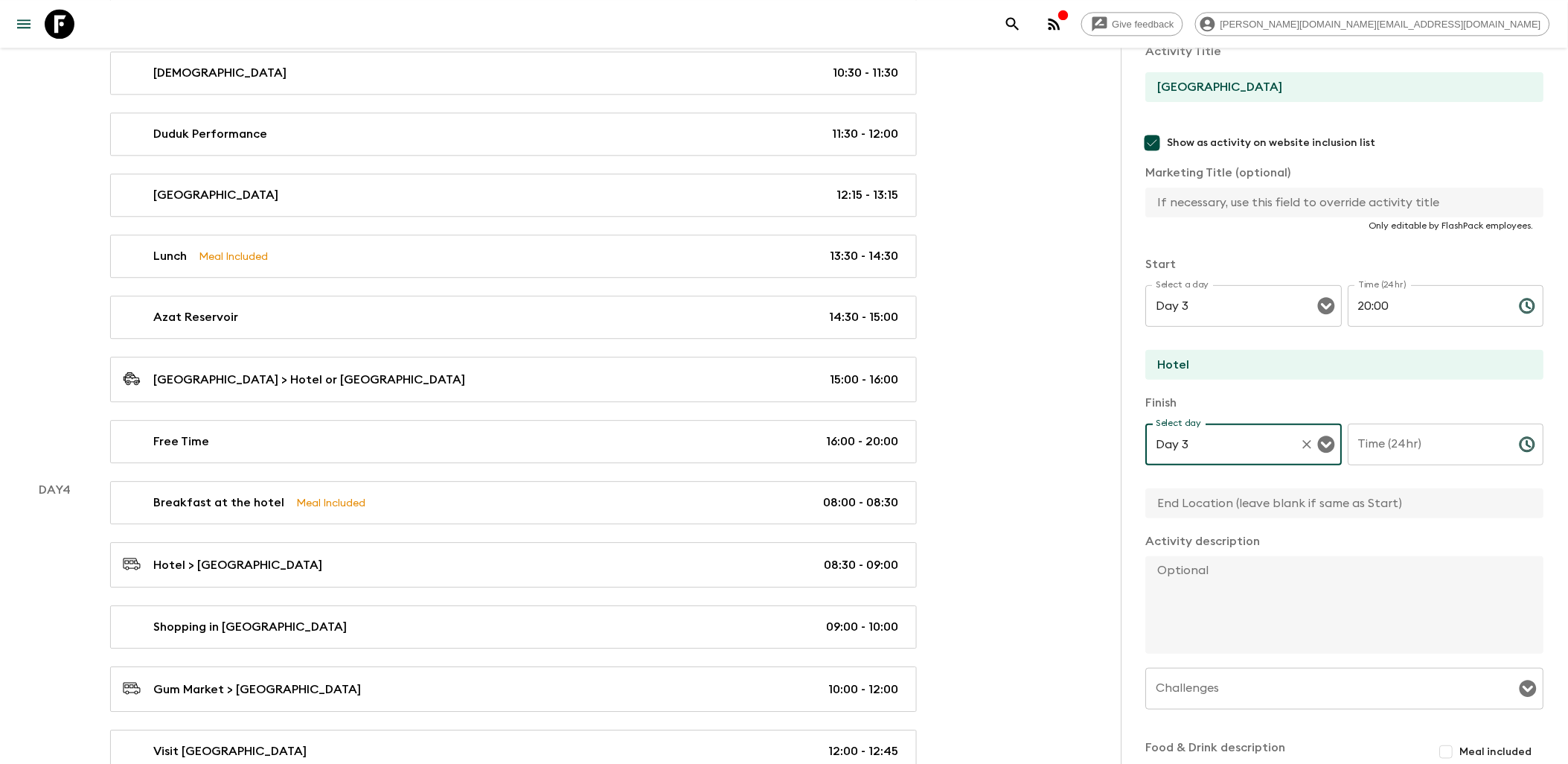
click at [1393, 447] on input "Time (24hr)" at bounding box center [1428, 444] width 159 height 42
type input "23:59"
click at [1293, 91] on input "[GEOGRAPHIC_DATA]" at bounding box center [1338, 87] width 386 height 30
type input "[GEOGRAPHIC_DATA] and Free Evening"
click at [1181, 584] on textarea at bounding box center [1338, 605] width 386 height 98
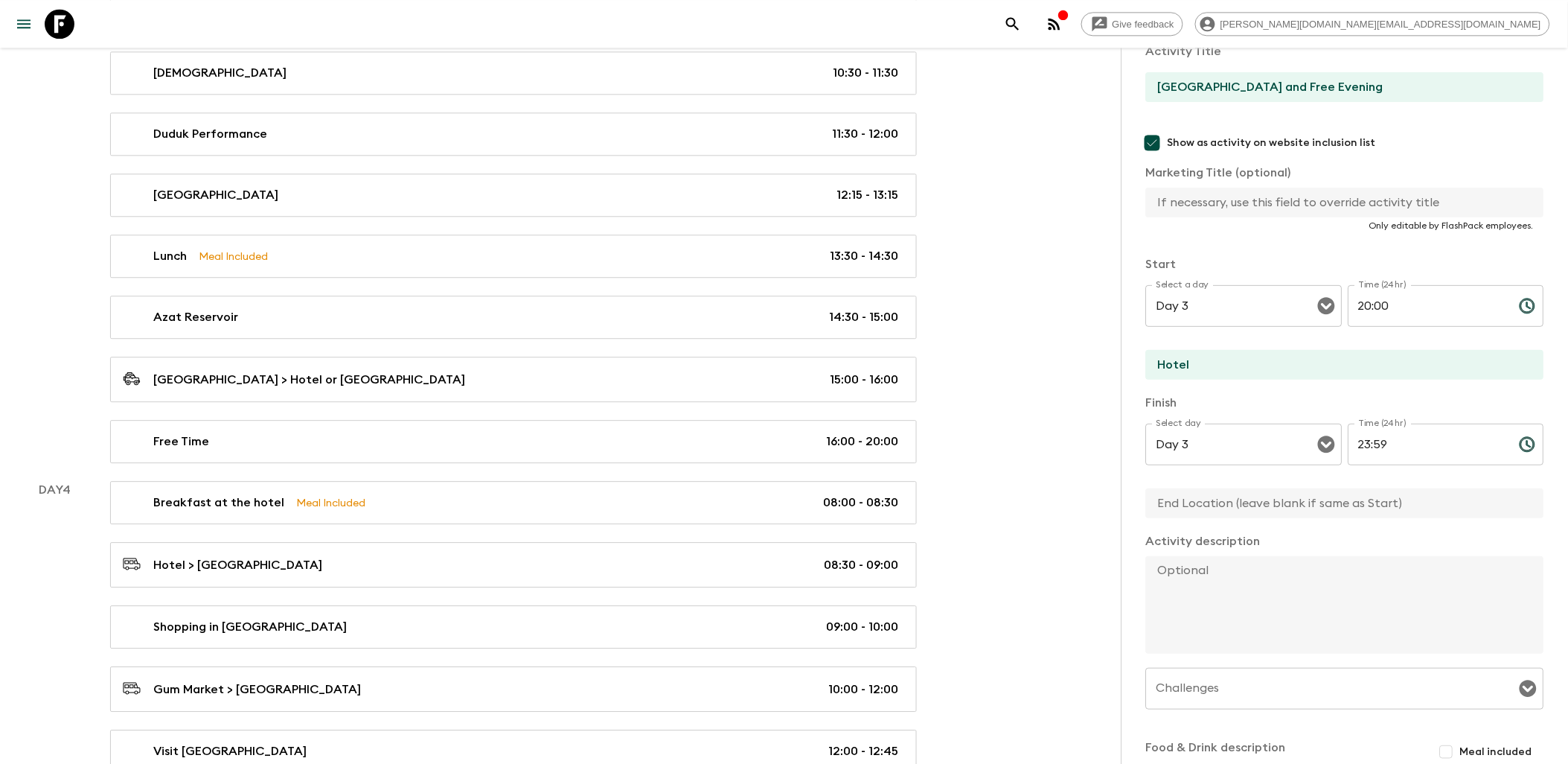
paste textarea "twilight visit to [GEOGRAPHIC_DATA]’s [GEOGRAPHIC_DATA], where on a clear day y…"
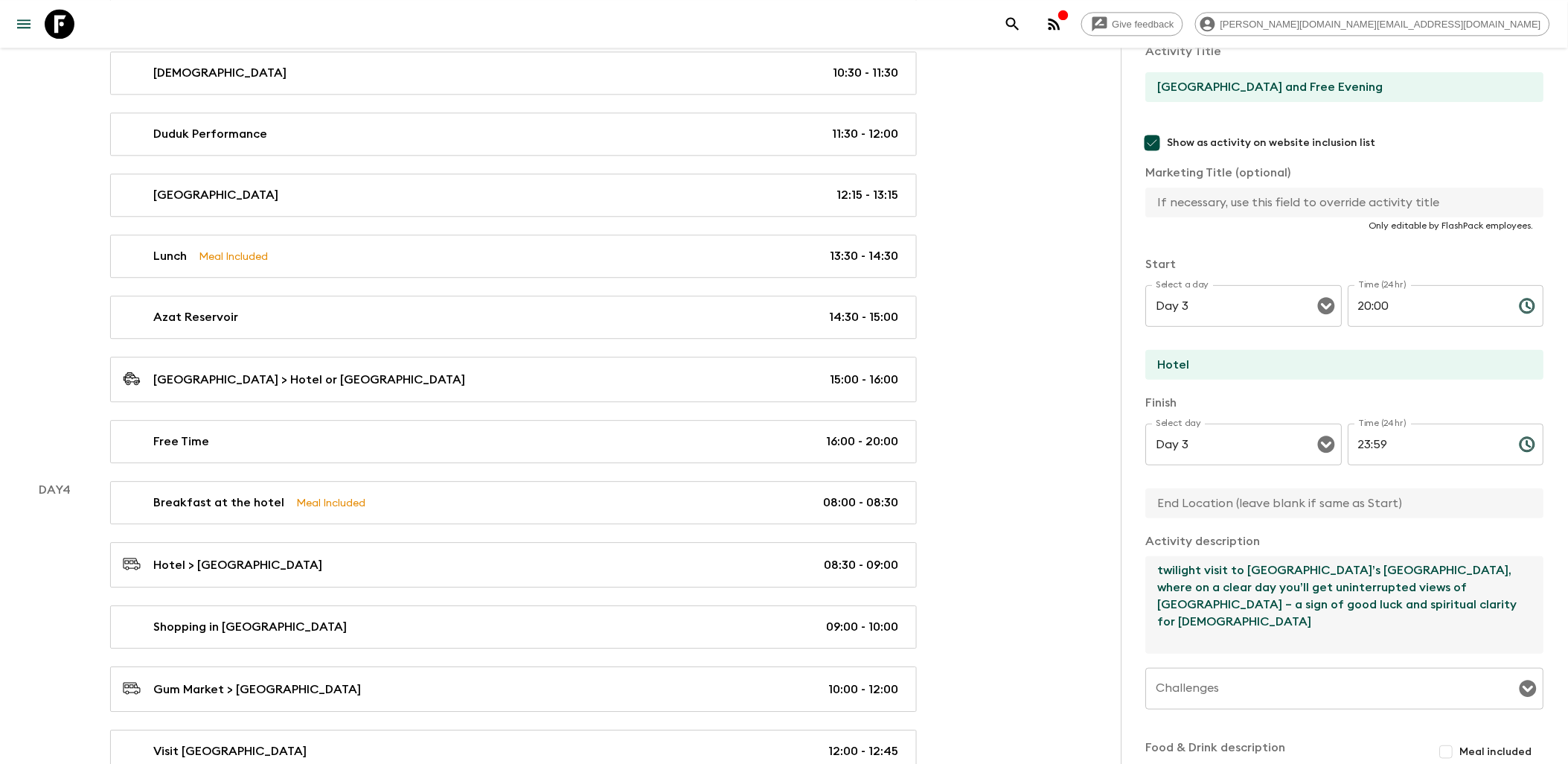
click at [1163, 568] on textarea "twilight visit to [GEOGRAPHIC_DATA]’s [GEOGRAPHIC_DATA], where on a clear day y…" at bounding box center [1338, 605] width 386 height 98
click at [1418, 608] on textarea "Sunset visit to [GEOGRAPHIC_DATA]’s [GEOGRAPHIC_DATA], where on a clear day you…" at bounding box center [1338, 605] width 386 height 98
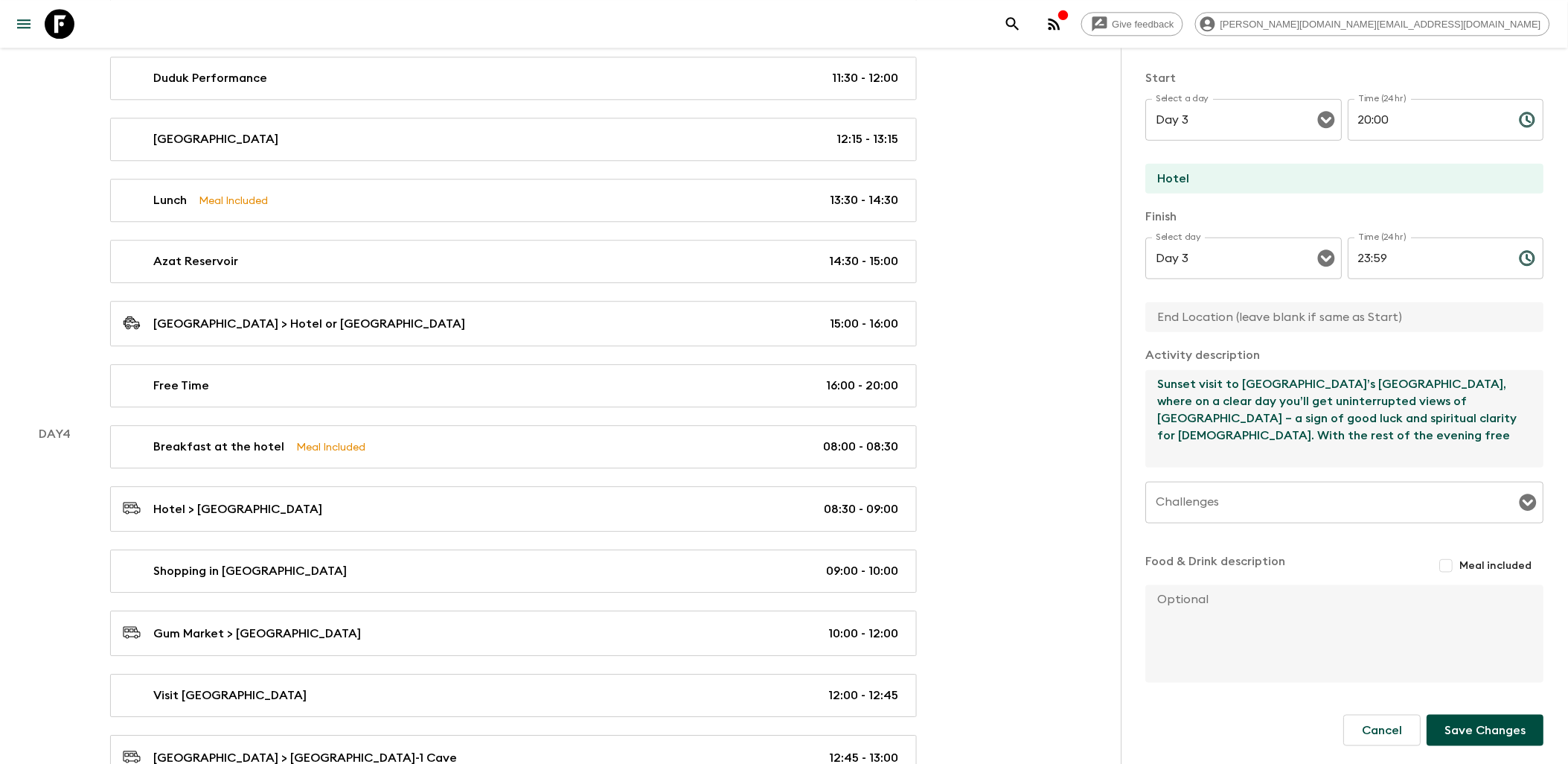
scroll to position [1323, 0]
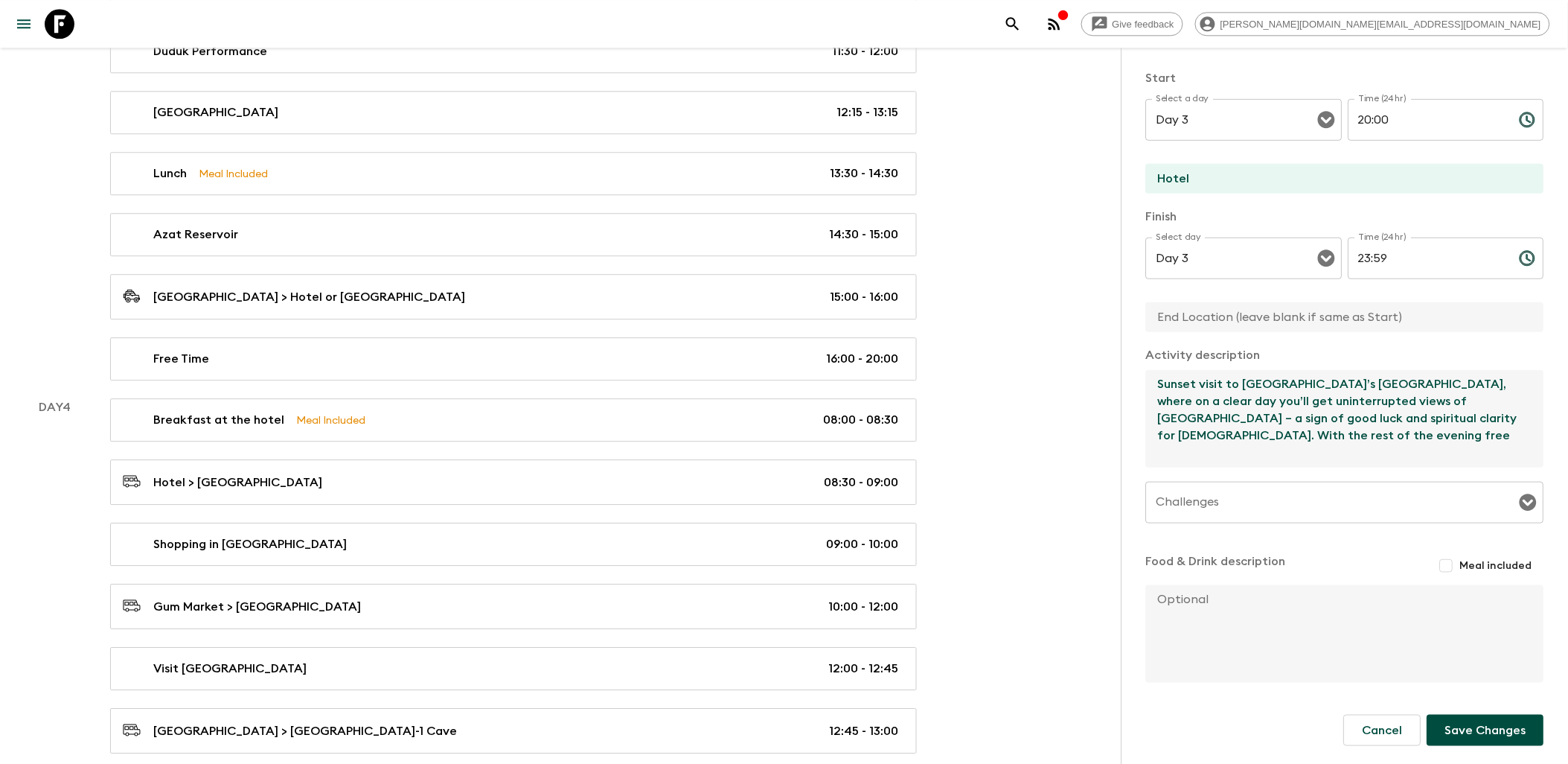
type textarea "Sunset visit to [GEOGRAPHIC_DATA]’s [GEOGRAPHIC_DATA], where on a clear day you…"
click at [1483, 723] on button "Save Changes" at bounding box center [1485, 730] width 117 height 32
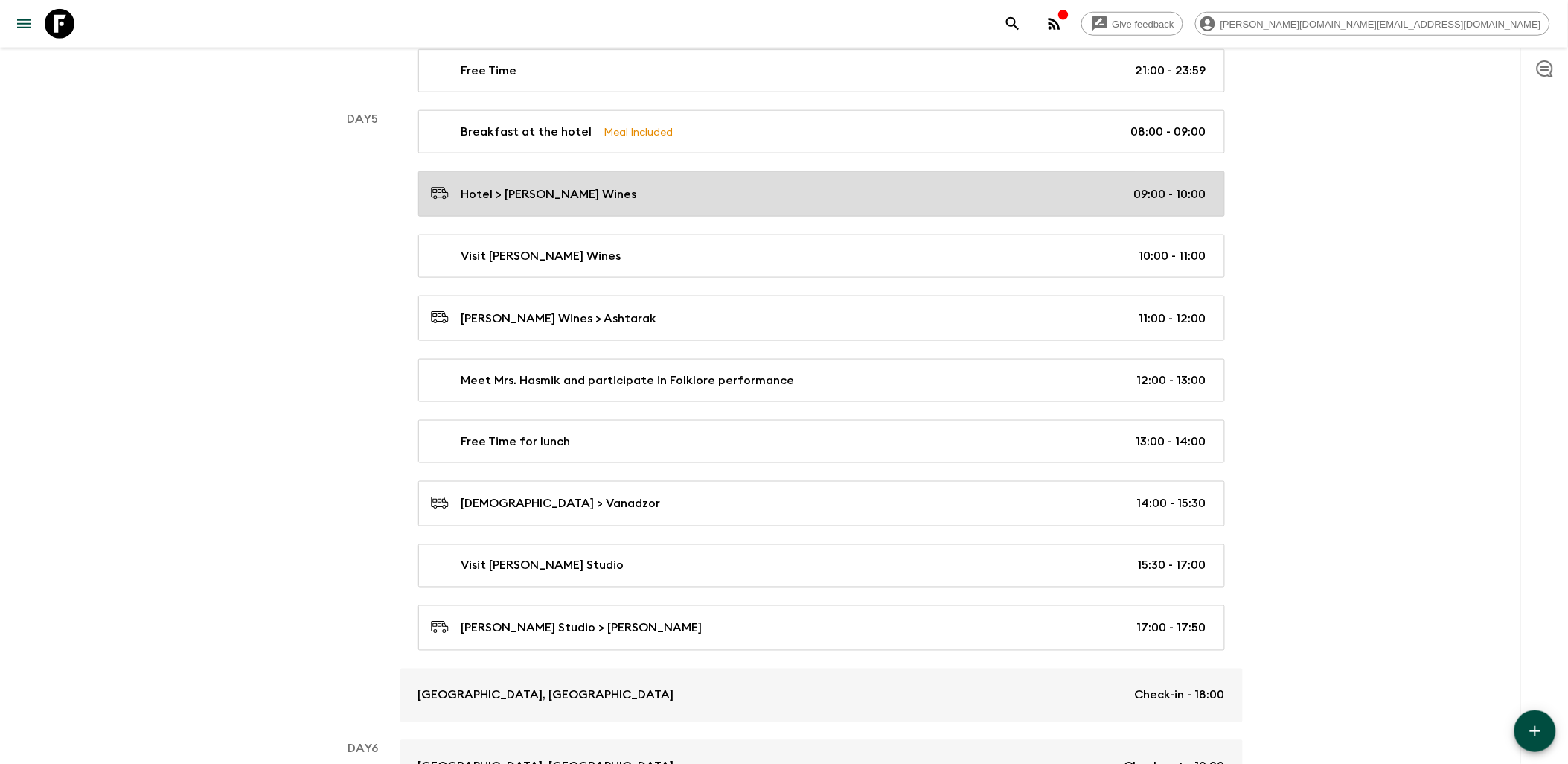
scroll to position [2564, 0]
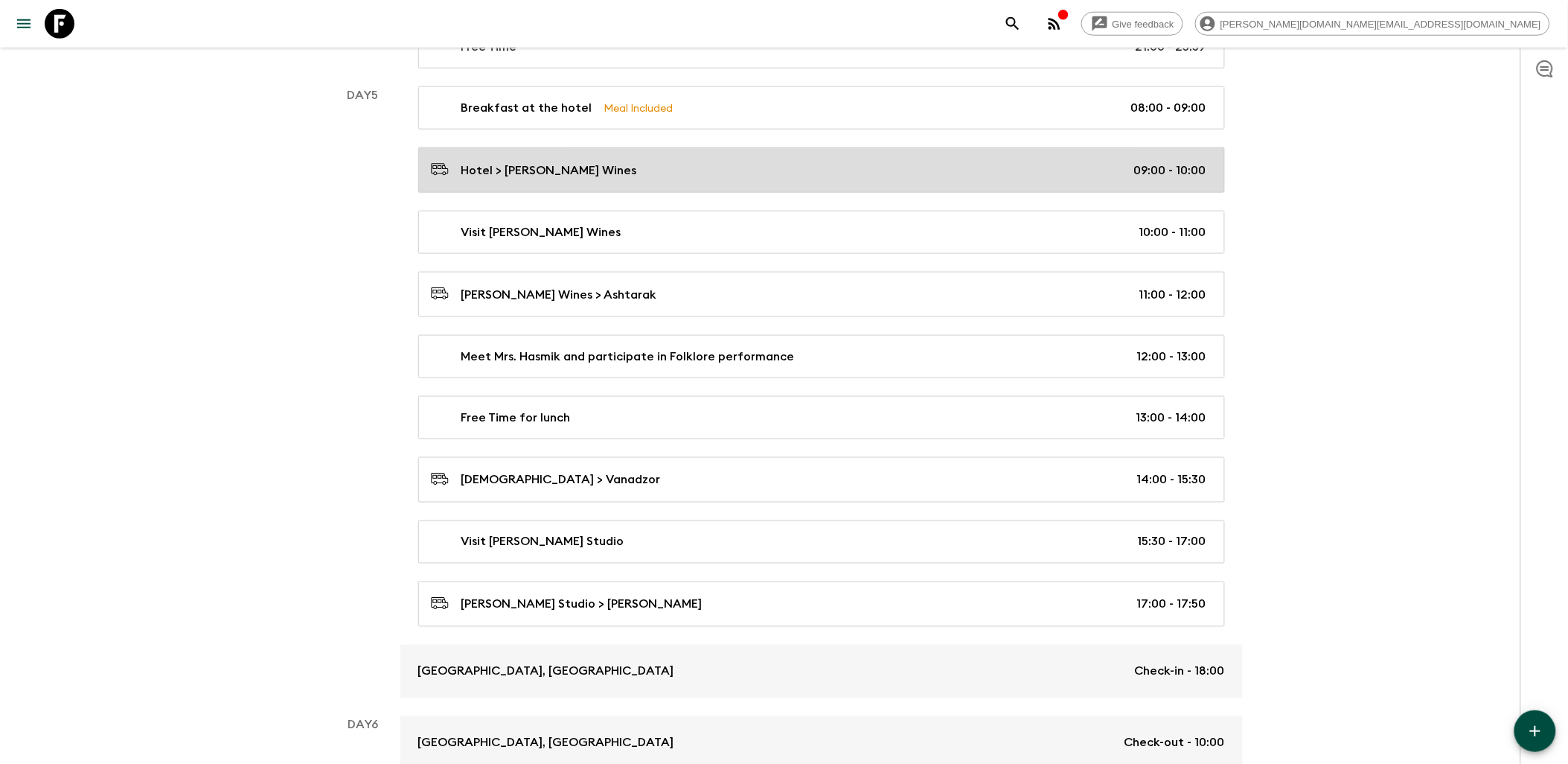
click at [658, 171] on link "Hotel > [PERSON_NAME] Wines 09:00 - 10:00" at bounding box center [821, 170] width 806 height 45
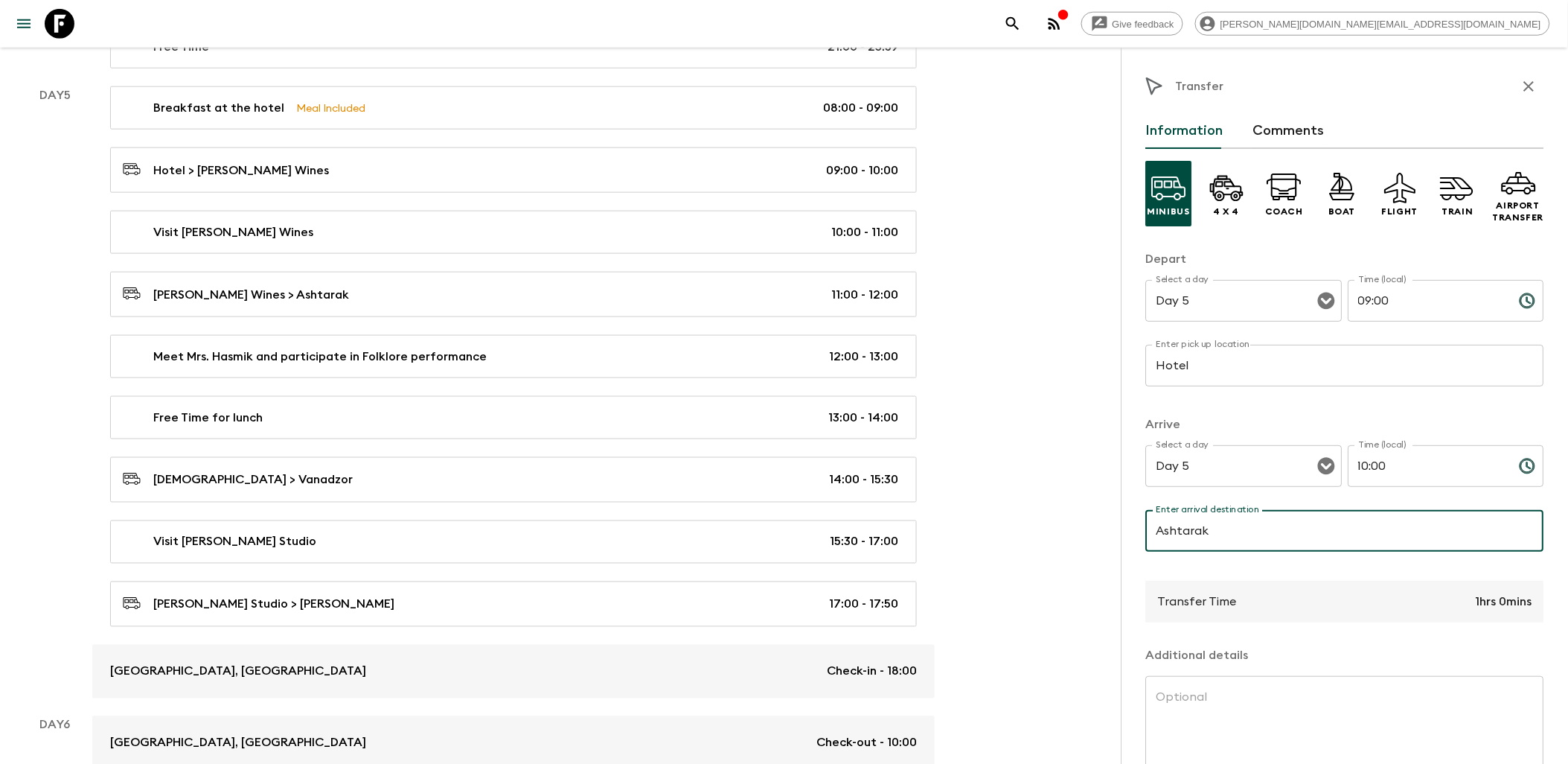
type input "Ashtarak"
click at [1518, 300] on icon "Choose time, selected time is 9:00 AM" at bounding box center [1527, 301] width 18 height 18
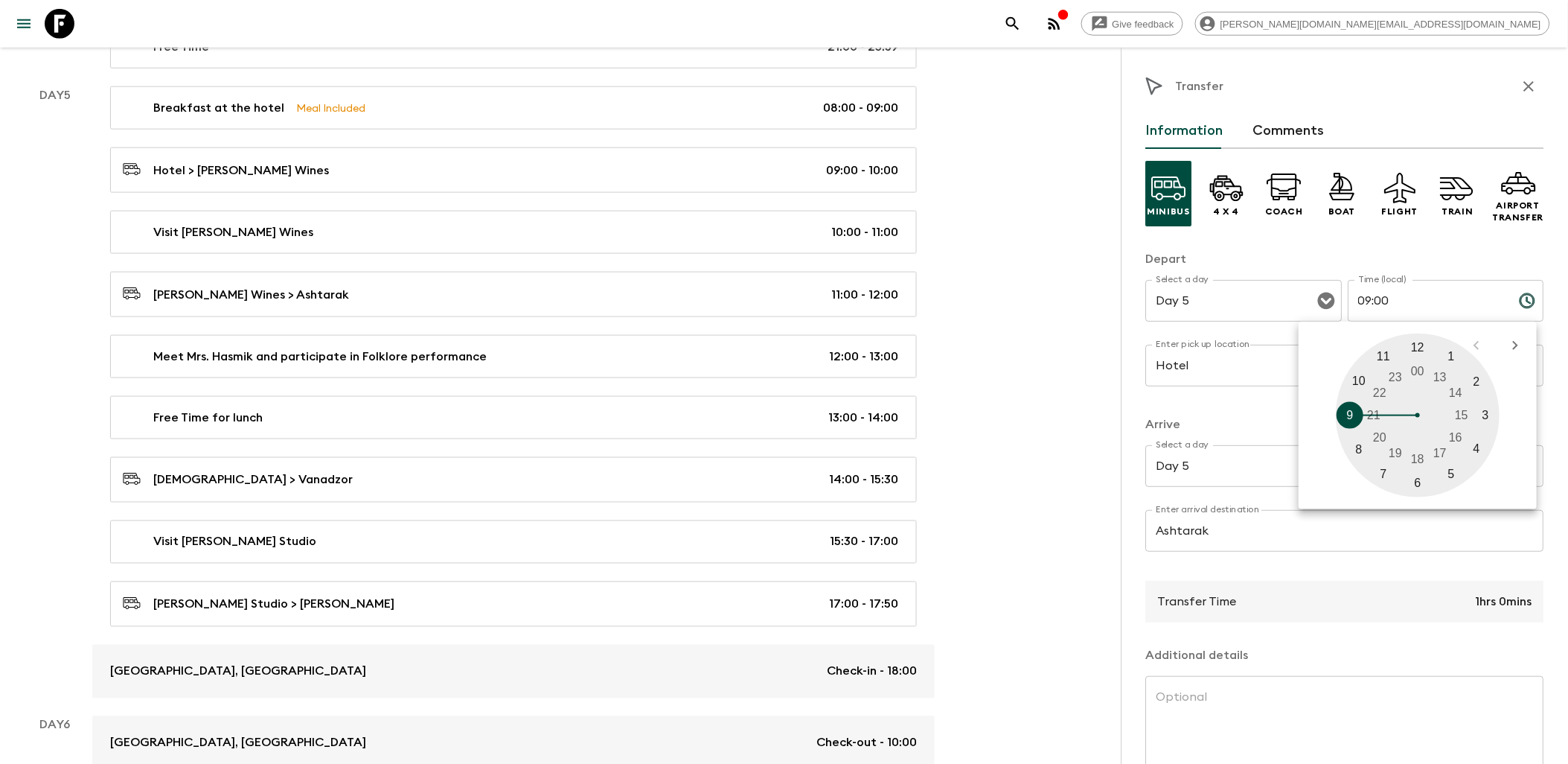
click at [1357, 382] on div at bounding box center [1418, 415] width 164 height 164
type input "10:00"
click at [1418, 244] on div "Minibus 4 x 4 Coach Boat Flight Train Airport Transfer Depart Select a day Day …" at bounding box center [1345, 515] width 398 height 734
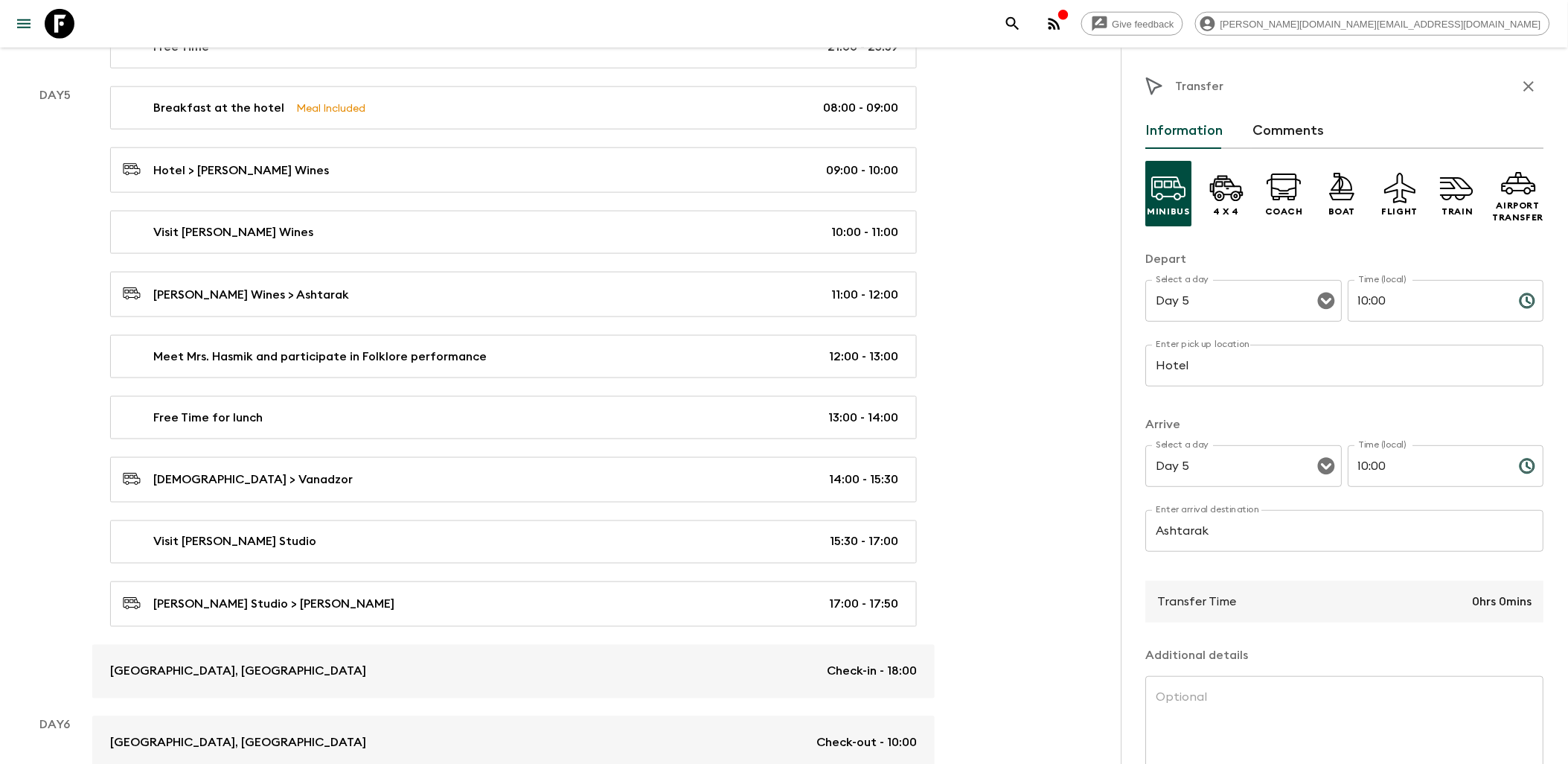
click at [1425, 470] on input "10:00" at bounding box center [1428, 466] width 159 height 42
type input "10:40"
click at [1330, 409] on div "Minibus 4 x 4 Coach Boat Flight Train Airport Transfer Depart Select a day Day …" at bounding box center [1345, 515] width 398 height 734
click at [1309, 576] on div "Minibus 4 x 4 Coach Boat Flight Train Airport Transfer Depart Select a day Day …" at bounding box center [1345, 515] width 398 height 734
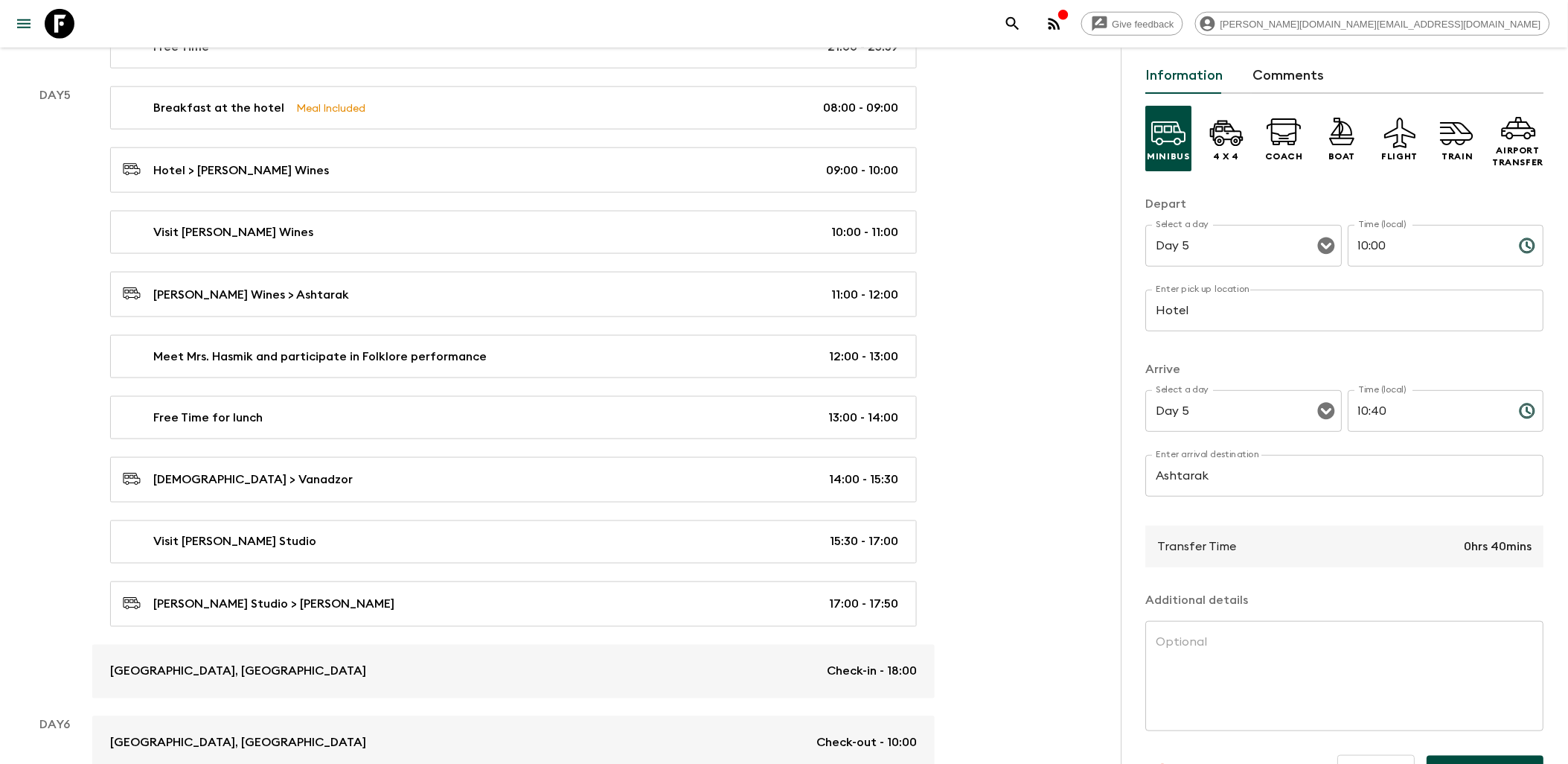
scroll to position [98, 0]
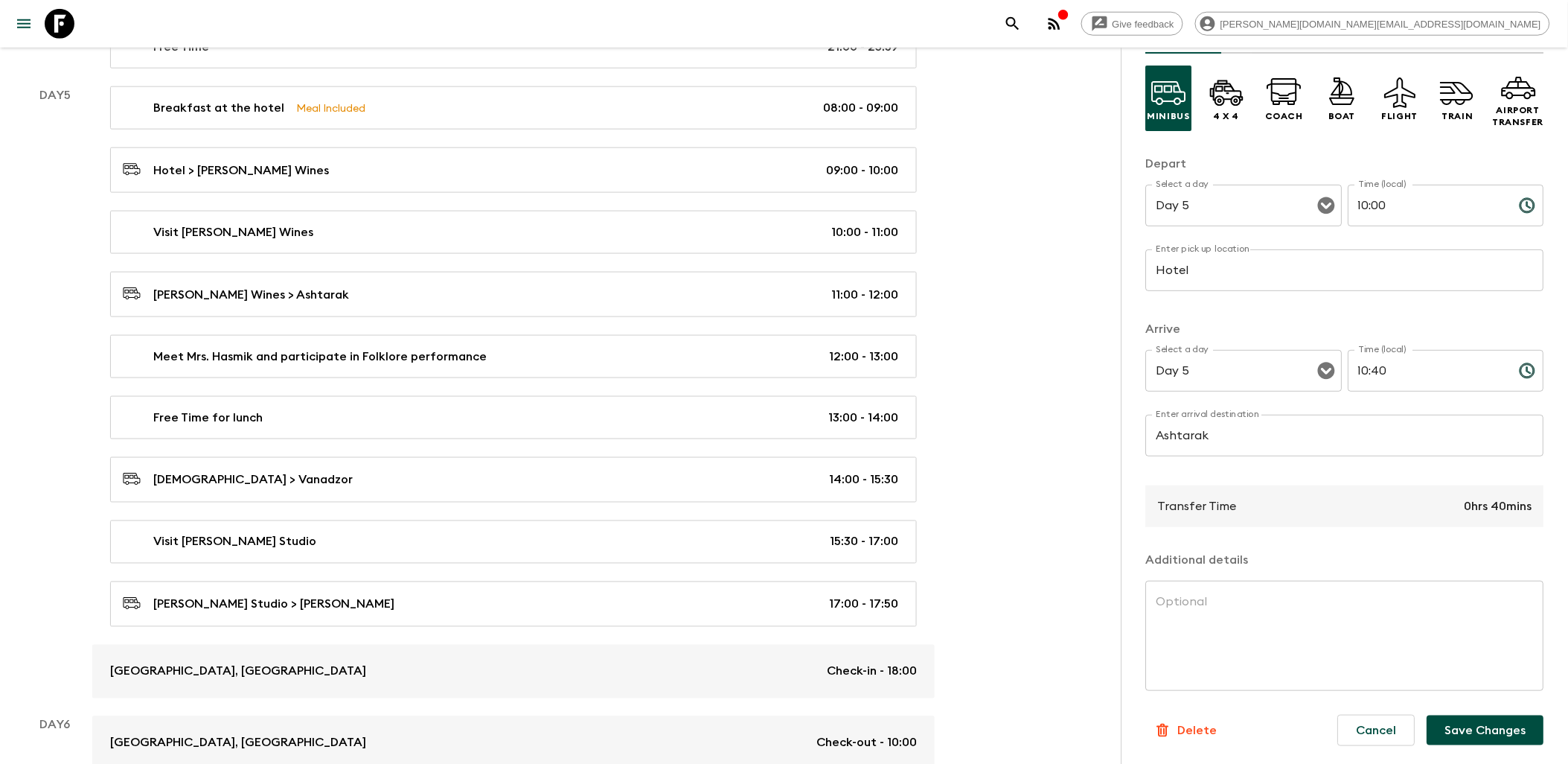
click at [1462, 723] on button "Save Changes" at bounding box center [1485, 730] width 117 height 30
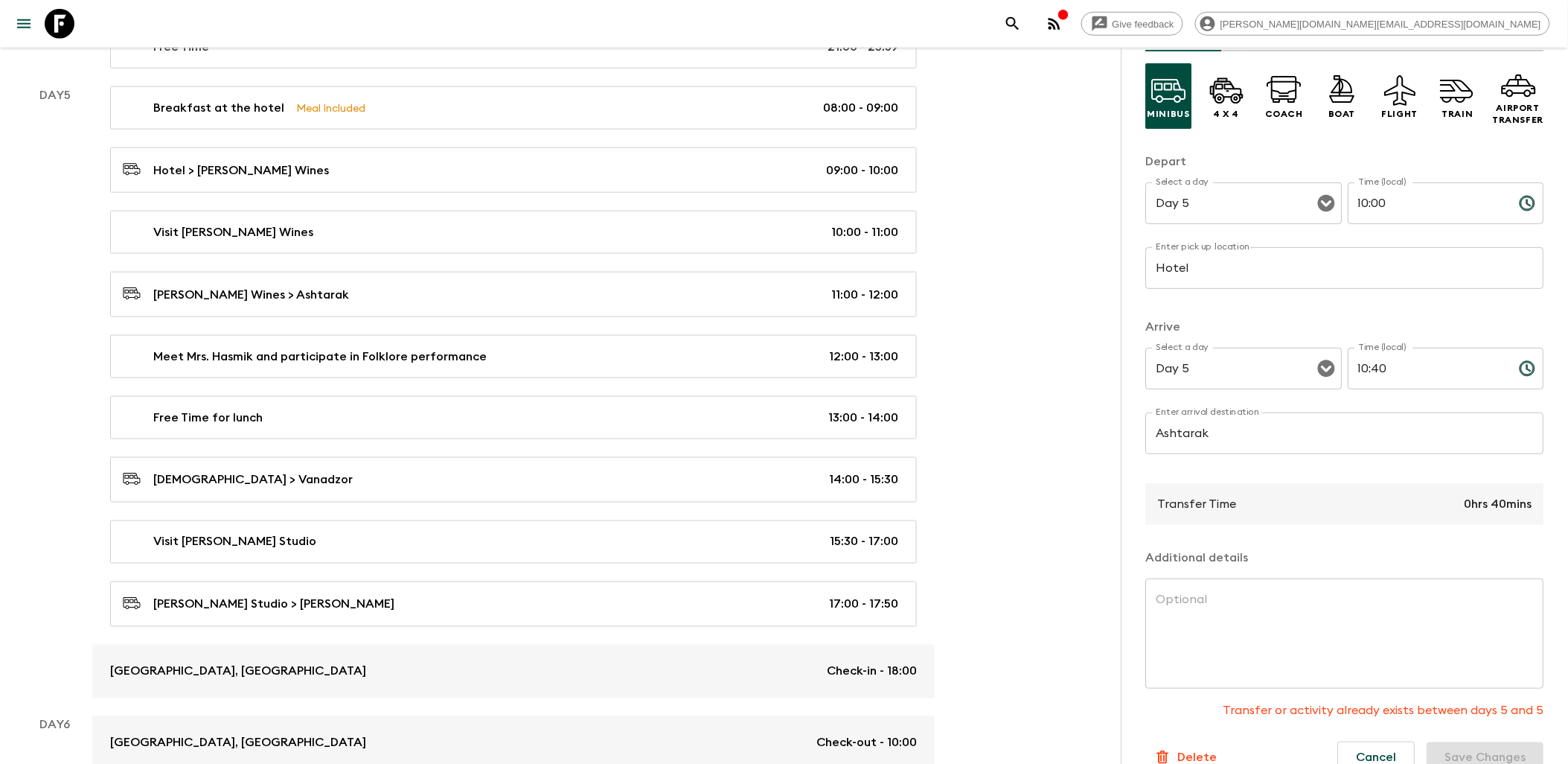
scroll to position [128, 0]
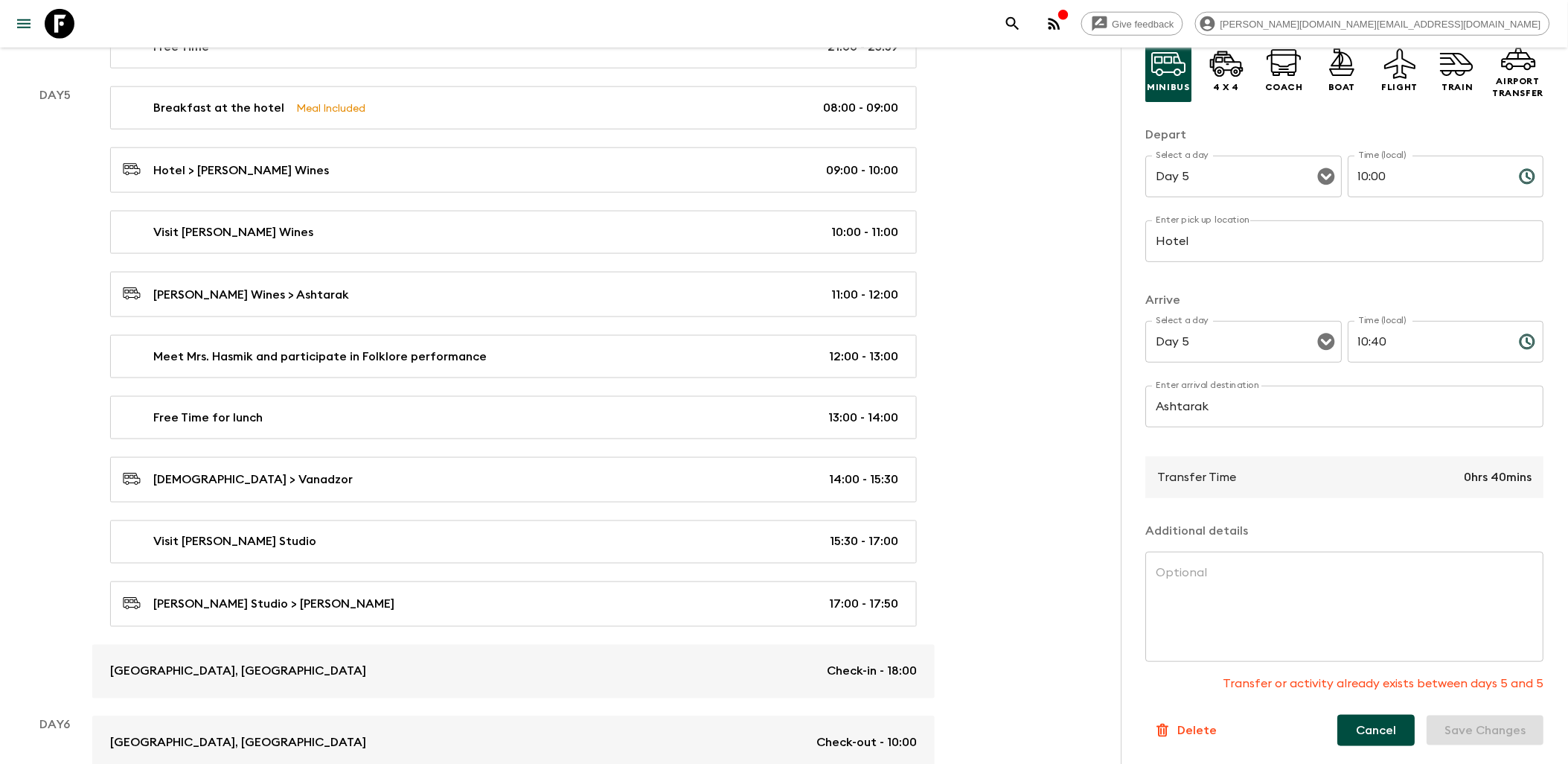
click at [1366, 726] on button "Cancel" at bounding box center [1377, 730] width 78 height 32
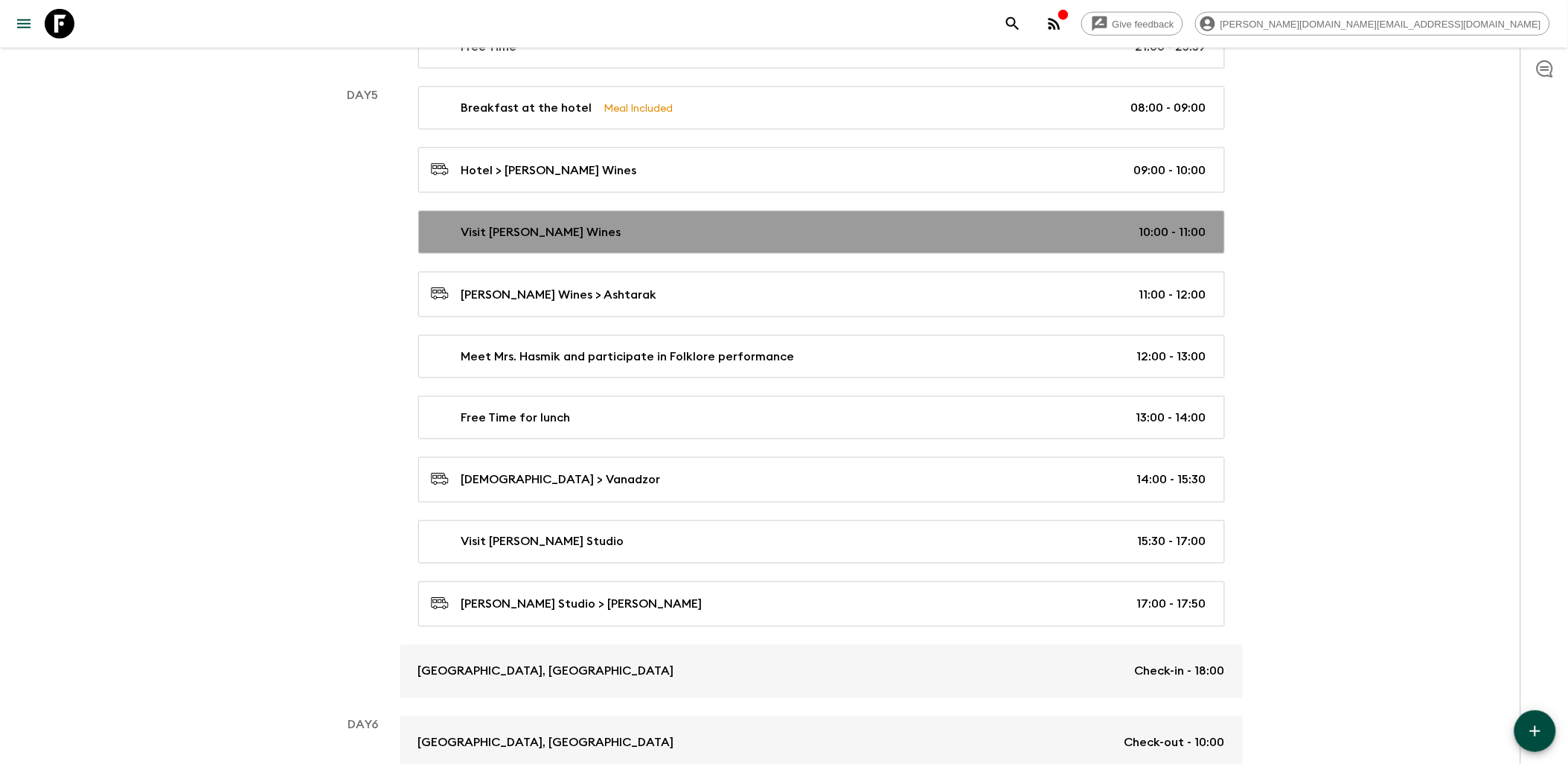
click at [798, 237] on div "Visit [PERSON_NAME] Wines 10:00 - 11:00" at bounding box center [818, 233] width 775 height 18
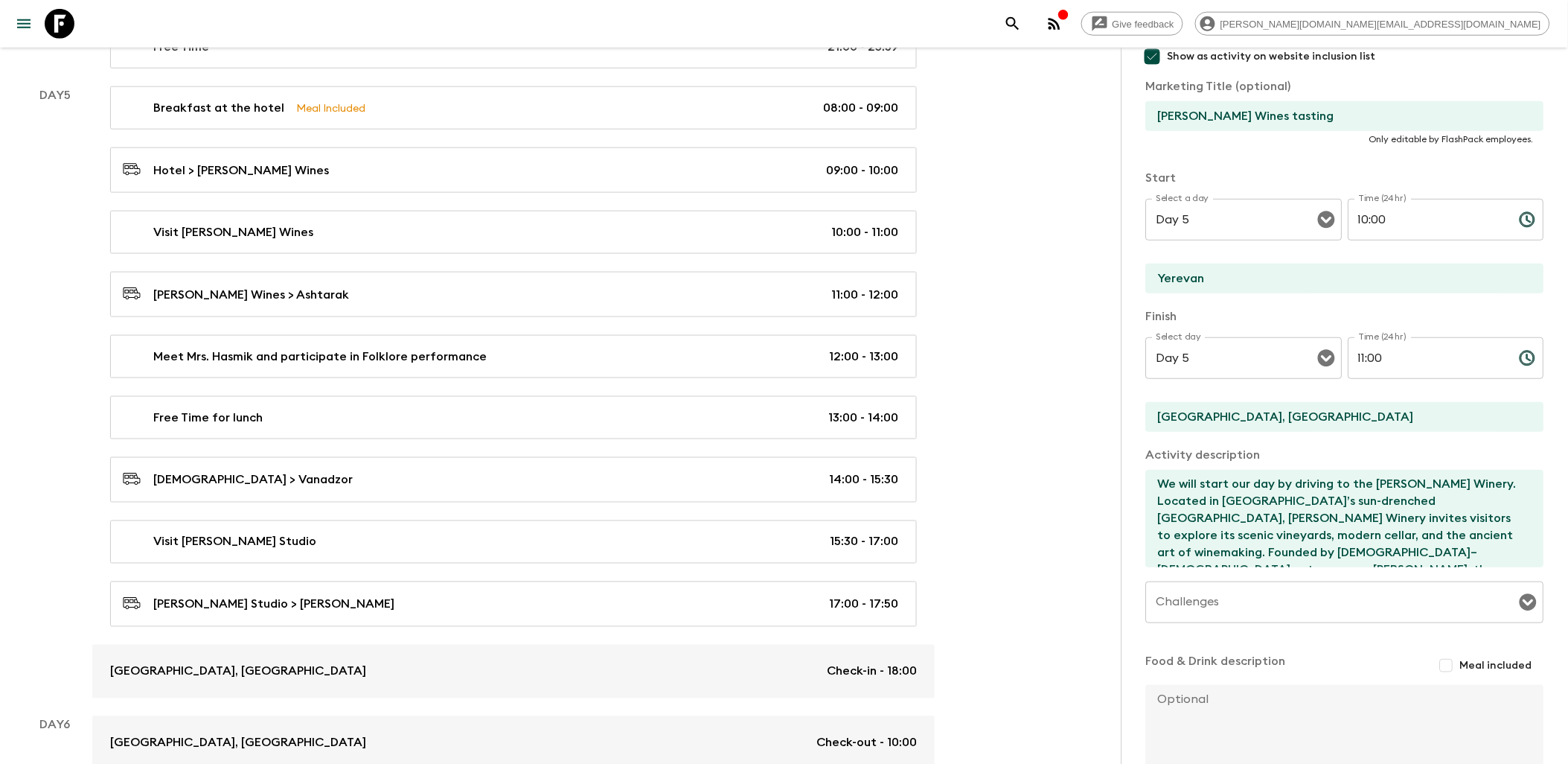
scroll to position [306, 0]
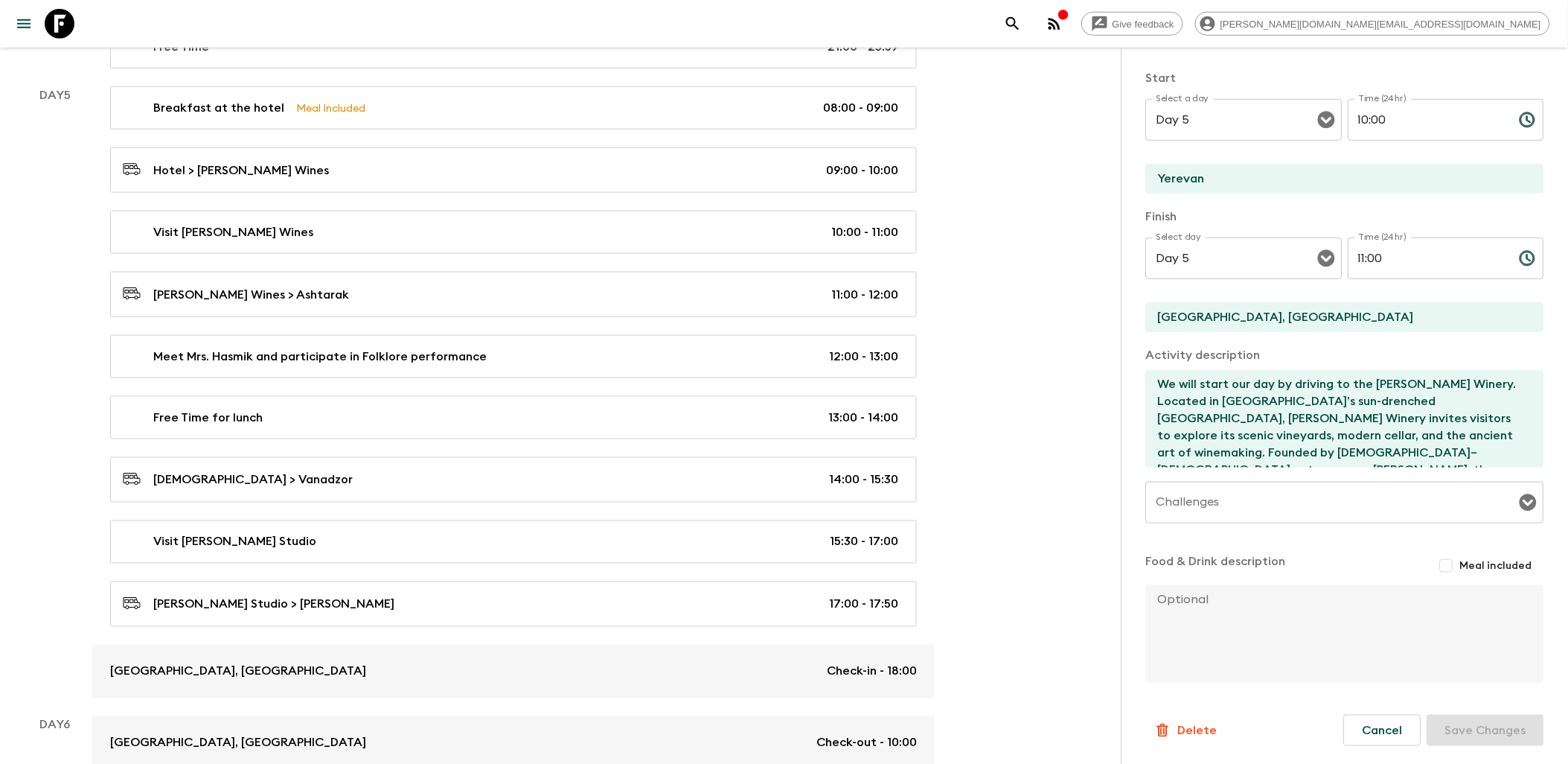
click at [1183, 718] on button "Delete" at bounding box center [1185, 730] width 80 height 30
click at [1273, 740] on button "Confirm" at bounding box center [1259, 744] width 75 height 26
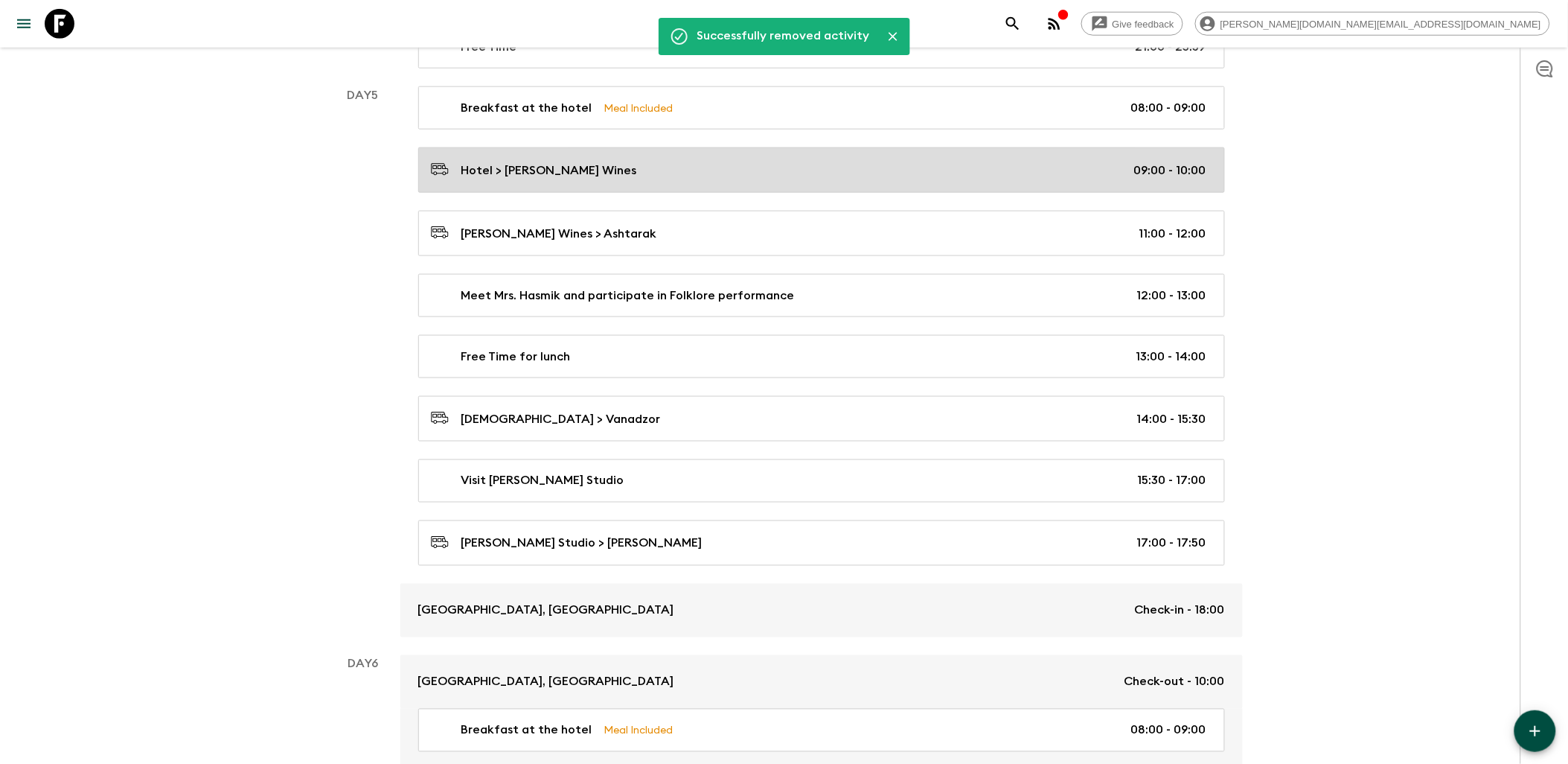
click at [853, 180] on div "Hotel > [PERSON_NAME] Wines 09:00 - 10:00" at bounding box center [818, 170] width 775 height 20
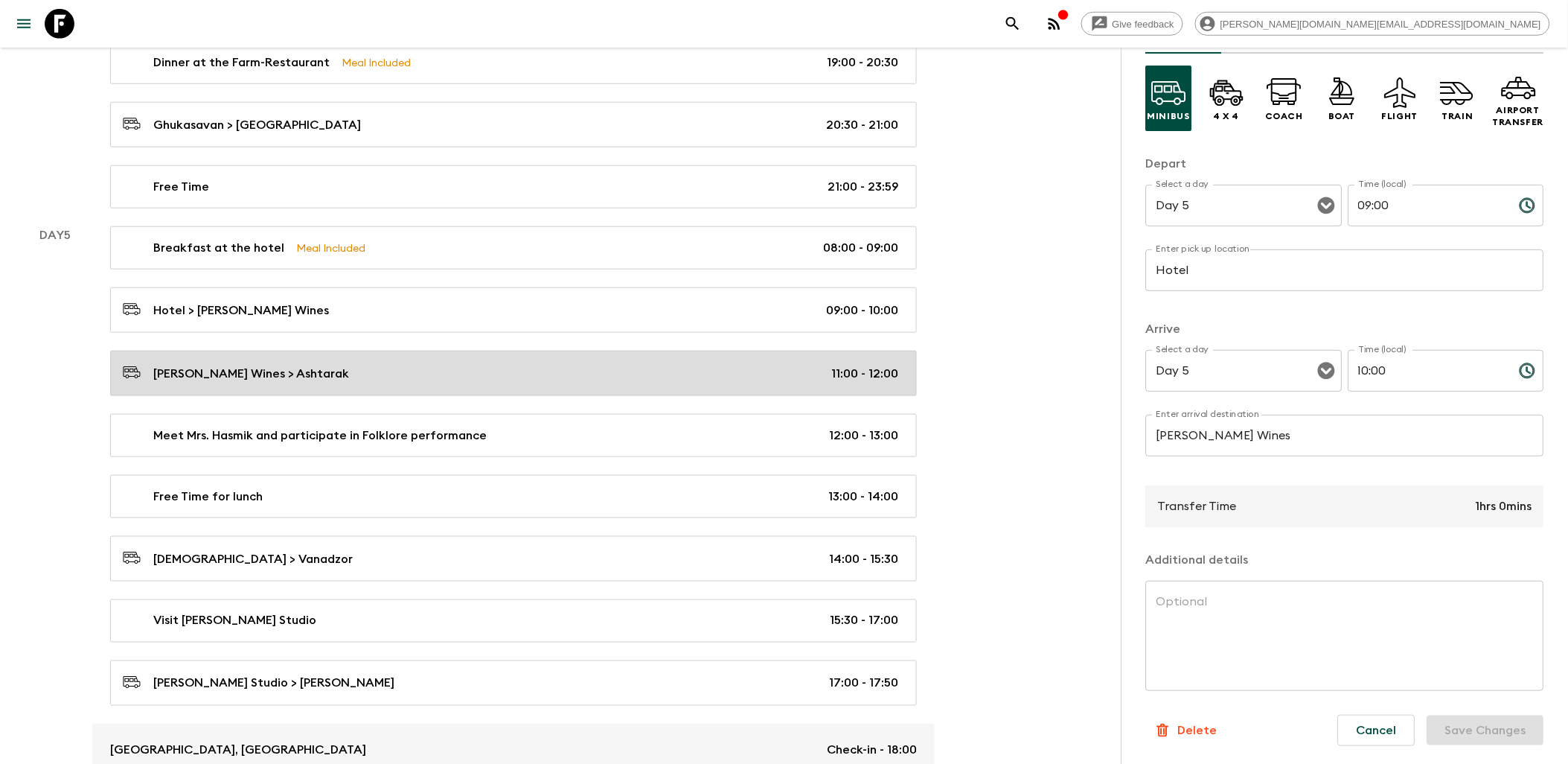
scroll to position [2399, 0]
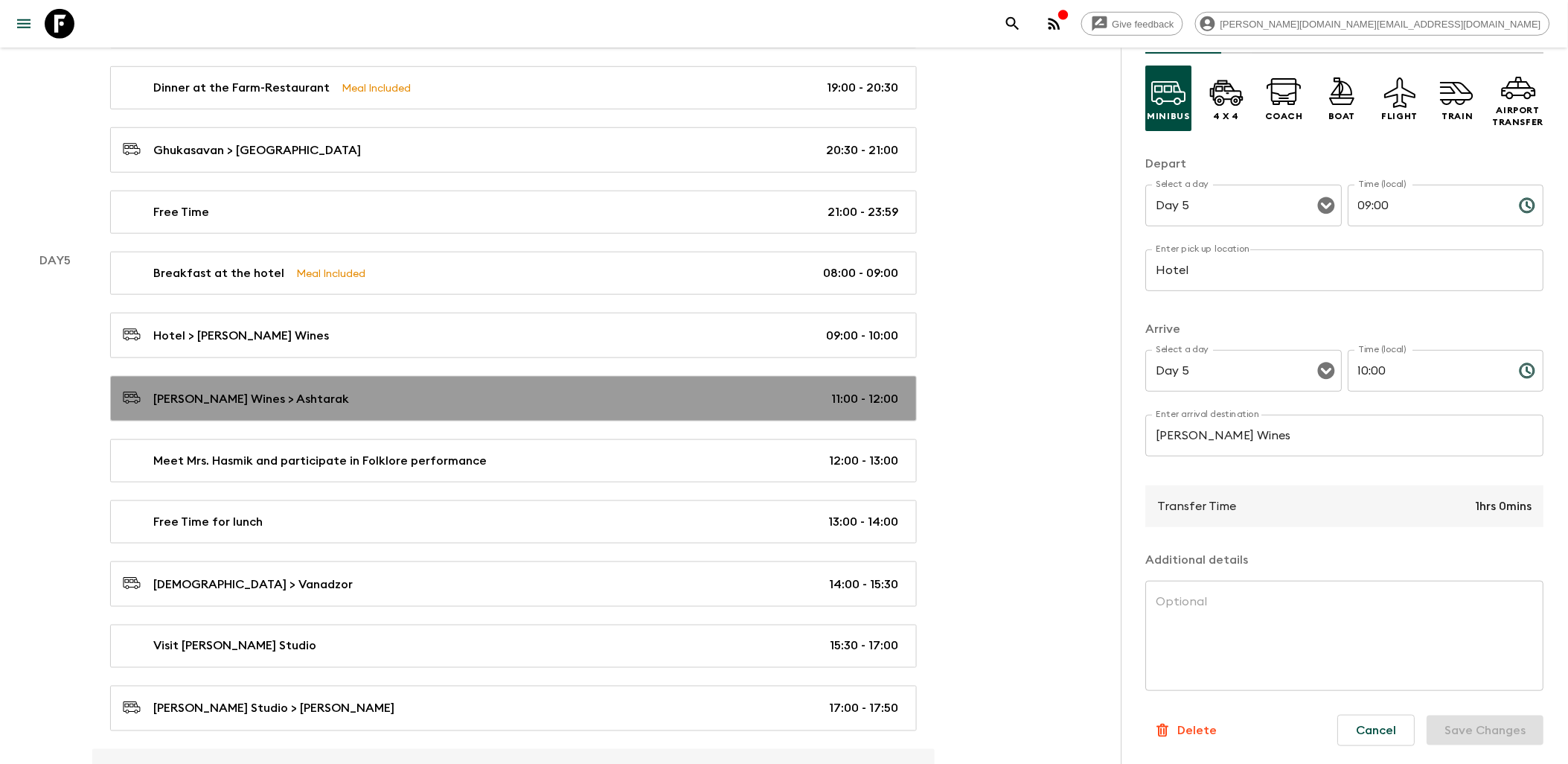
click at [539, 396] on link "[PERSON_NAME] Wines > Ashtarak 11:00 - 12:00" at bounding box center [513, 398] width 806 height 45
type input "[PERSON_NAME] Wines"
type input "Ashtarak"
type input "11:00"
type input "12:00"
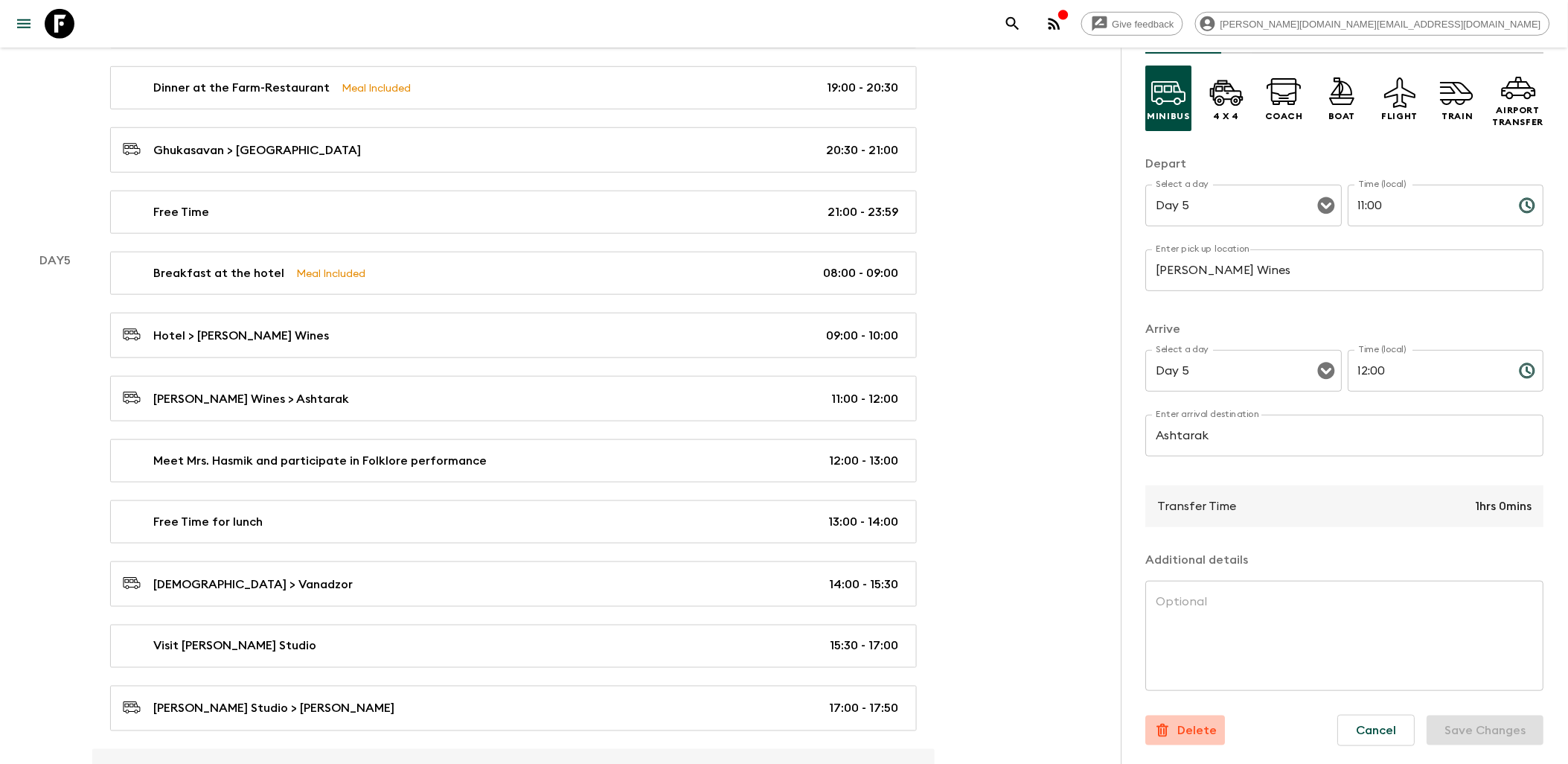
click at [1189, 736] on p "Delete" at bounding box center [1198, 731] width 40 height 18
click at [1250, 731] on button "Confirm" at bounding box center [1259, 735] width 75 height 26
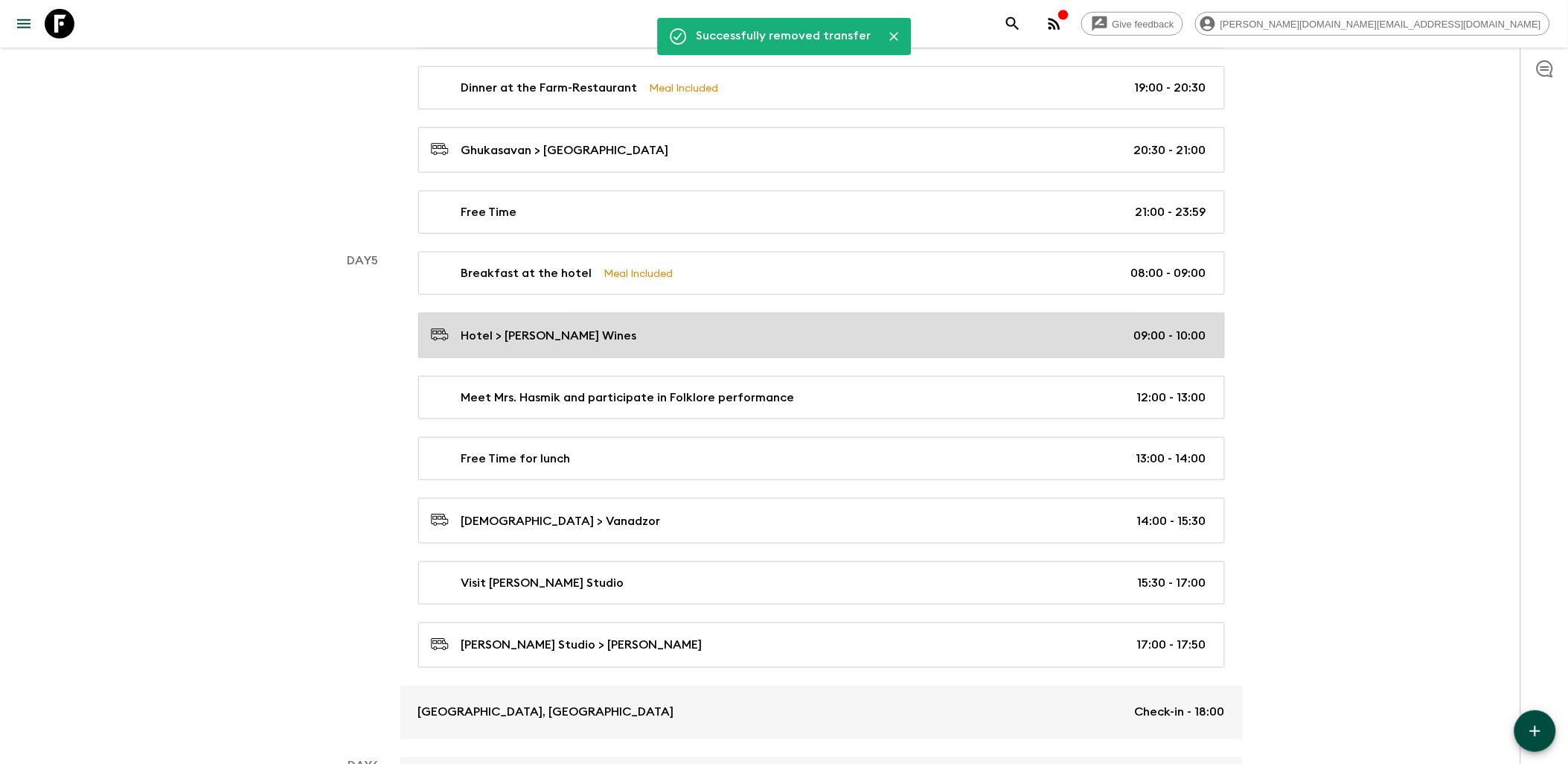
click at [884, 338] on link "Hotel > [PERSON_NAME] Wines 09:00 - 10:00" at bounding box center [821, 335] width 806 height 45
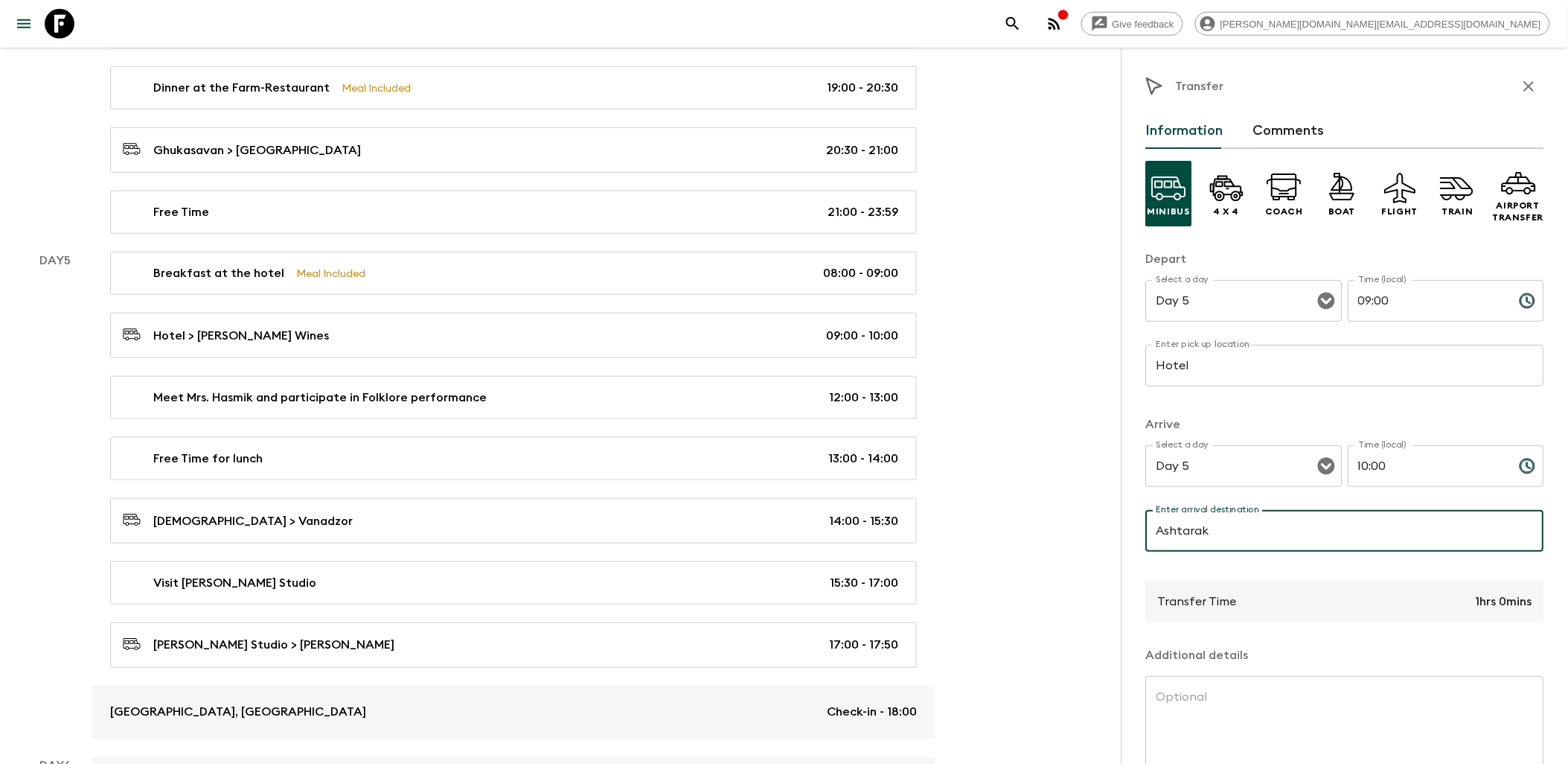
type input "Ashtarak"
click at [1362, 296] on input "09:00" at bounding box center [1428, 301] width 159 height 42
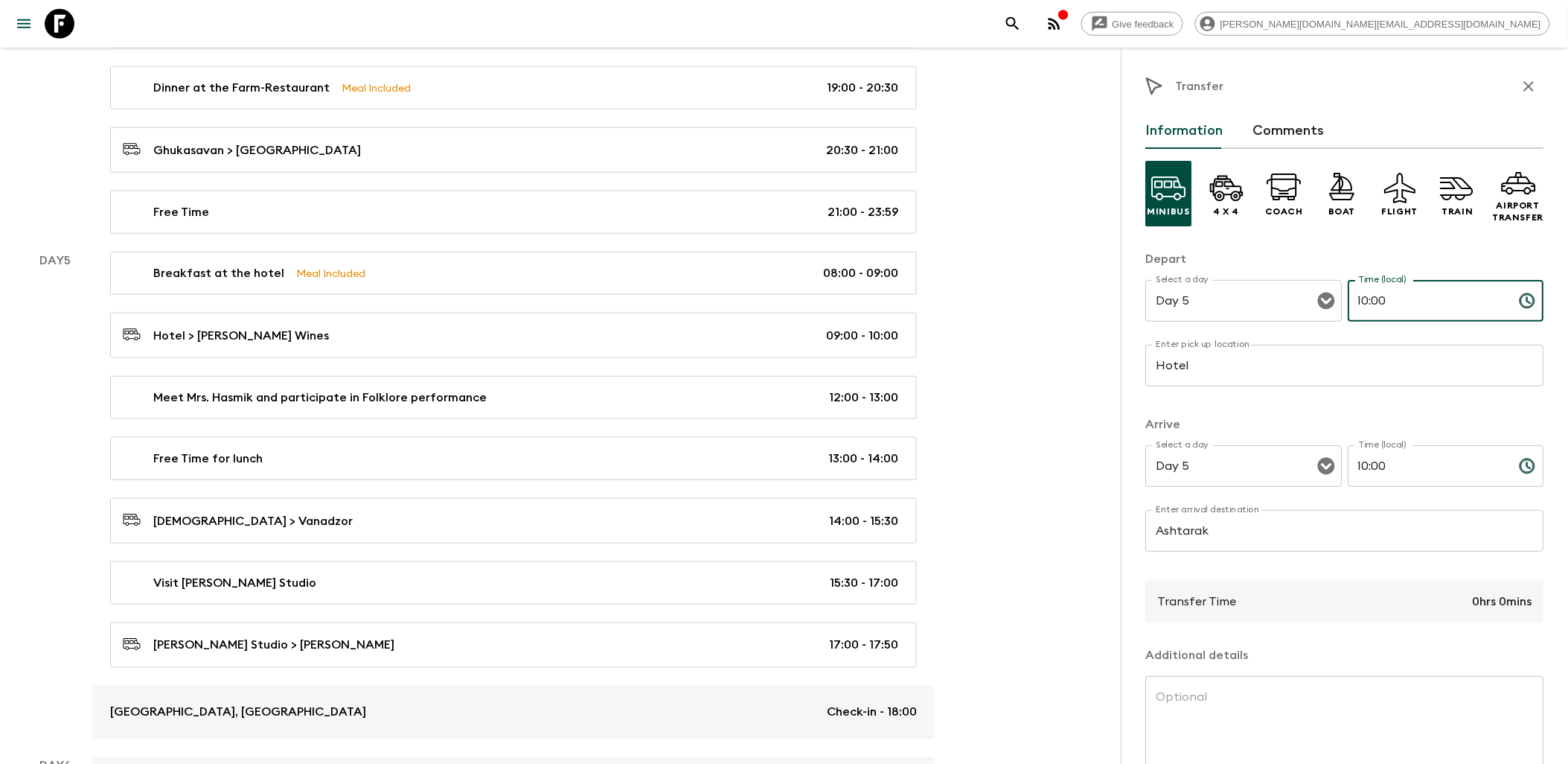
type input "10:00"
click at [1383, 482] on input "10:00" at bounding box center [1428, 466] width 159 height 42
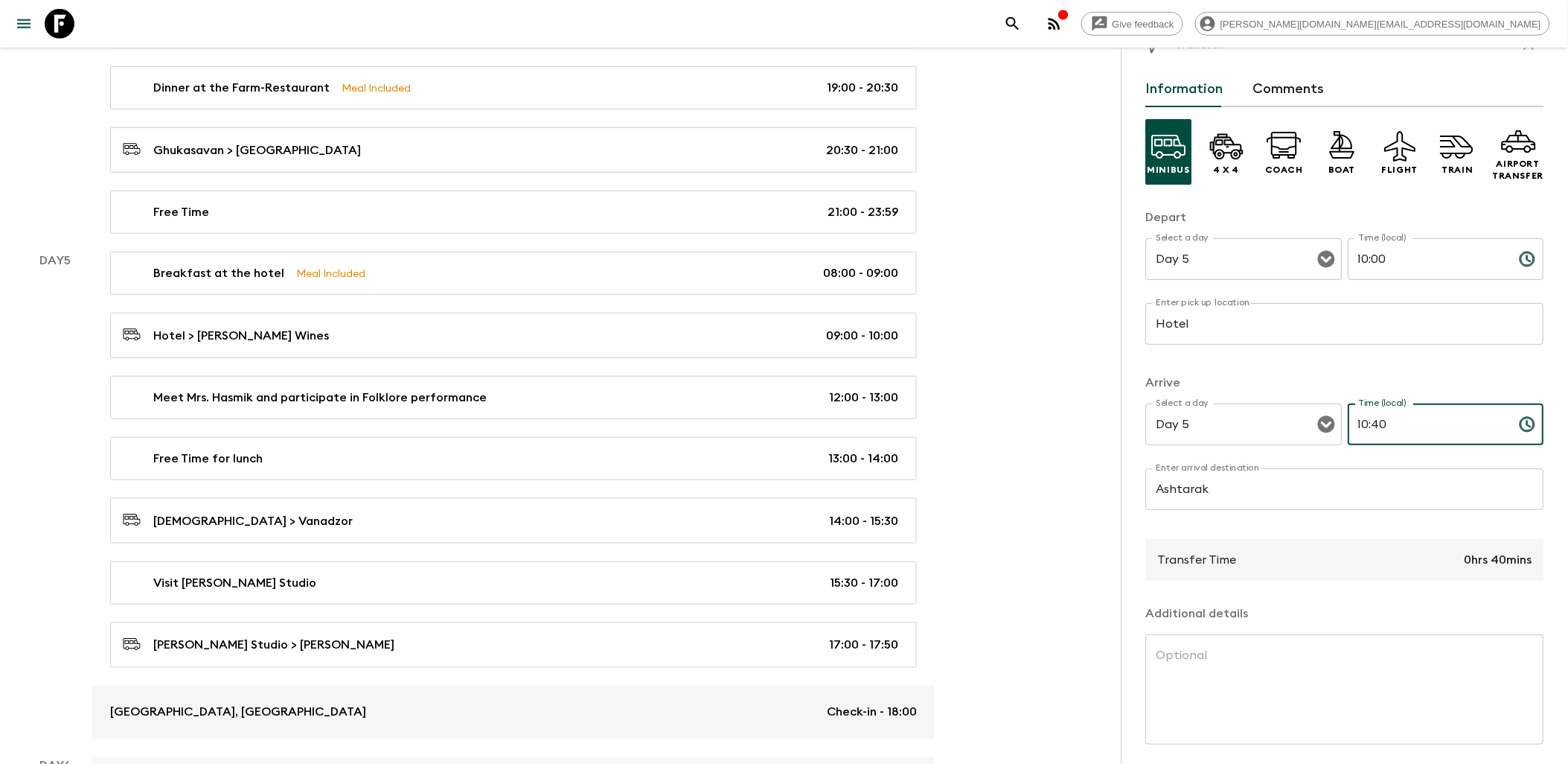
scroll to position [82, 0]
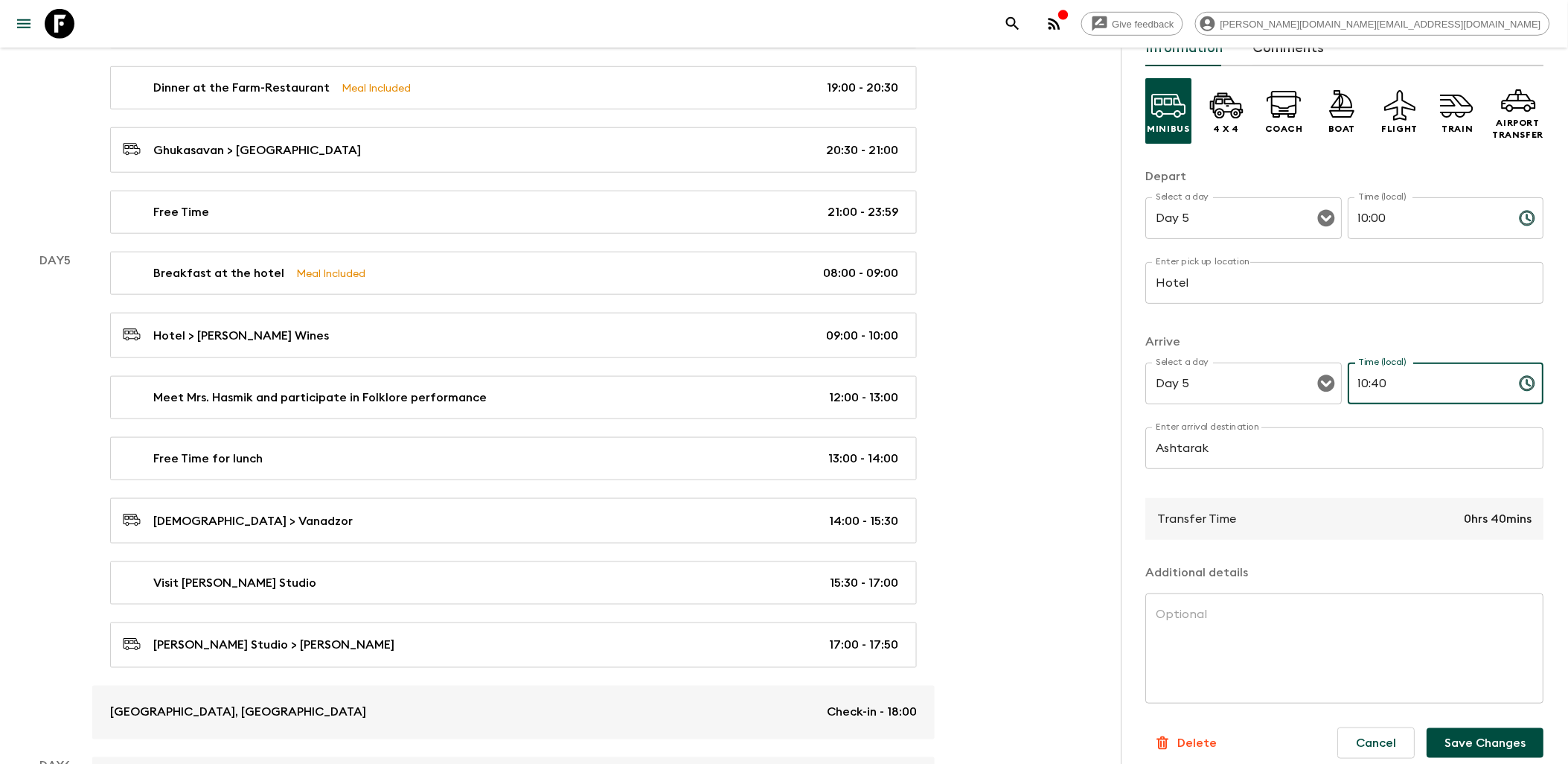
type input "10:40"
click at [1476, 744] on button "Save Changes" at bounding box center [1485, 742] width 117 height 30
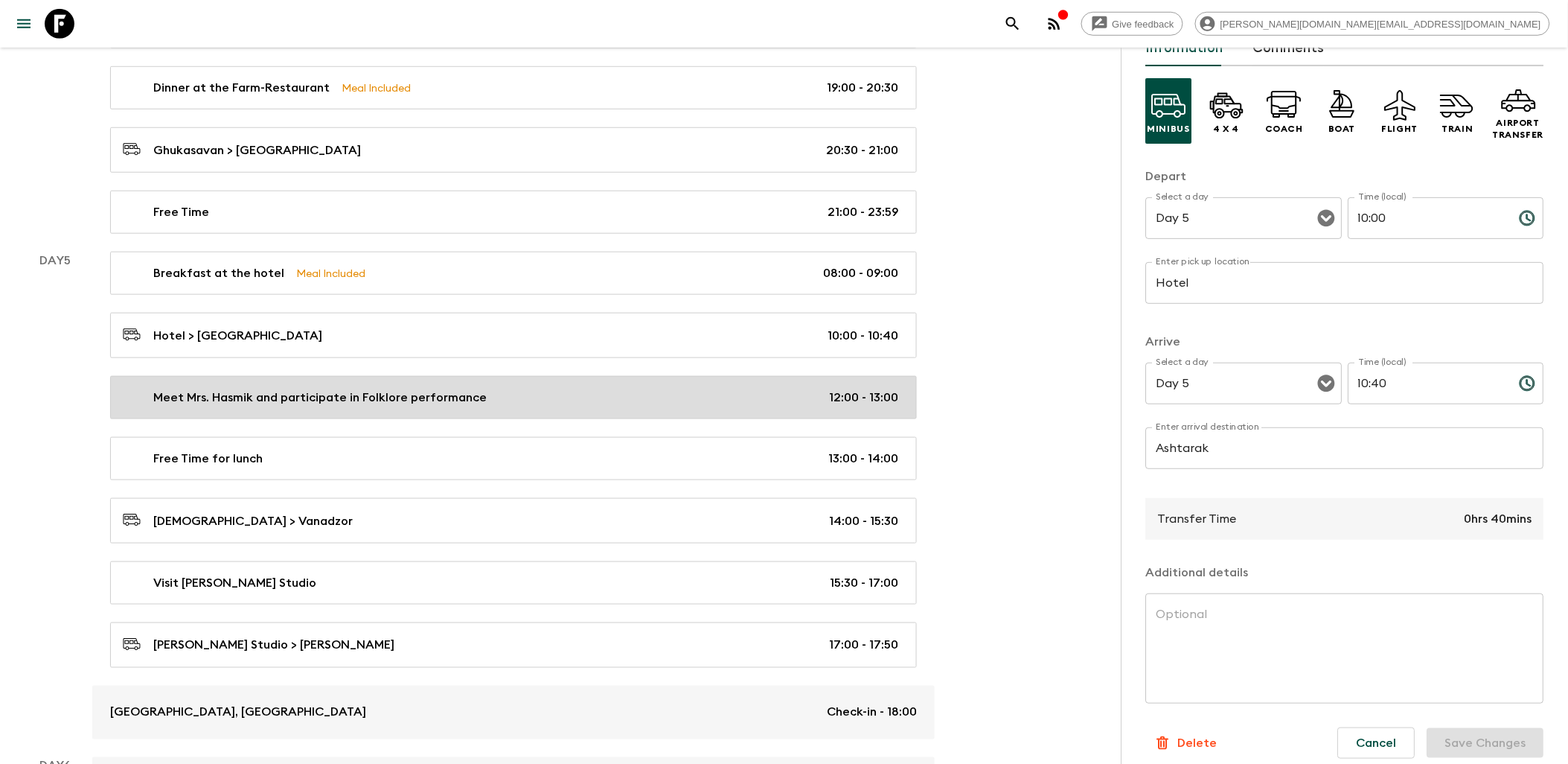
click at [407, 406] on p "Meet Mrs. Hasmik and participate in Folklore performance" at bounding box center [319, 397] width 333 height 18
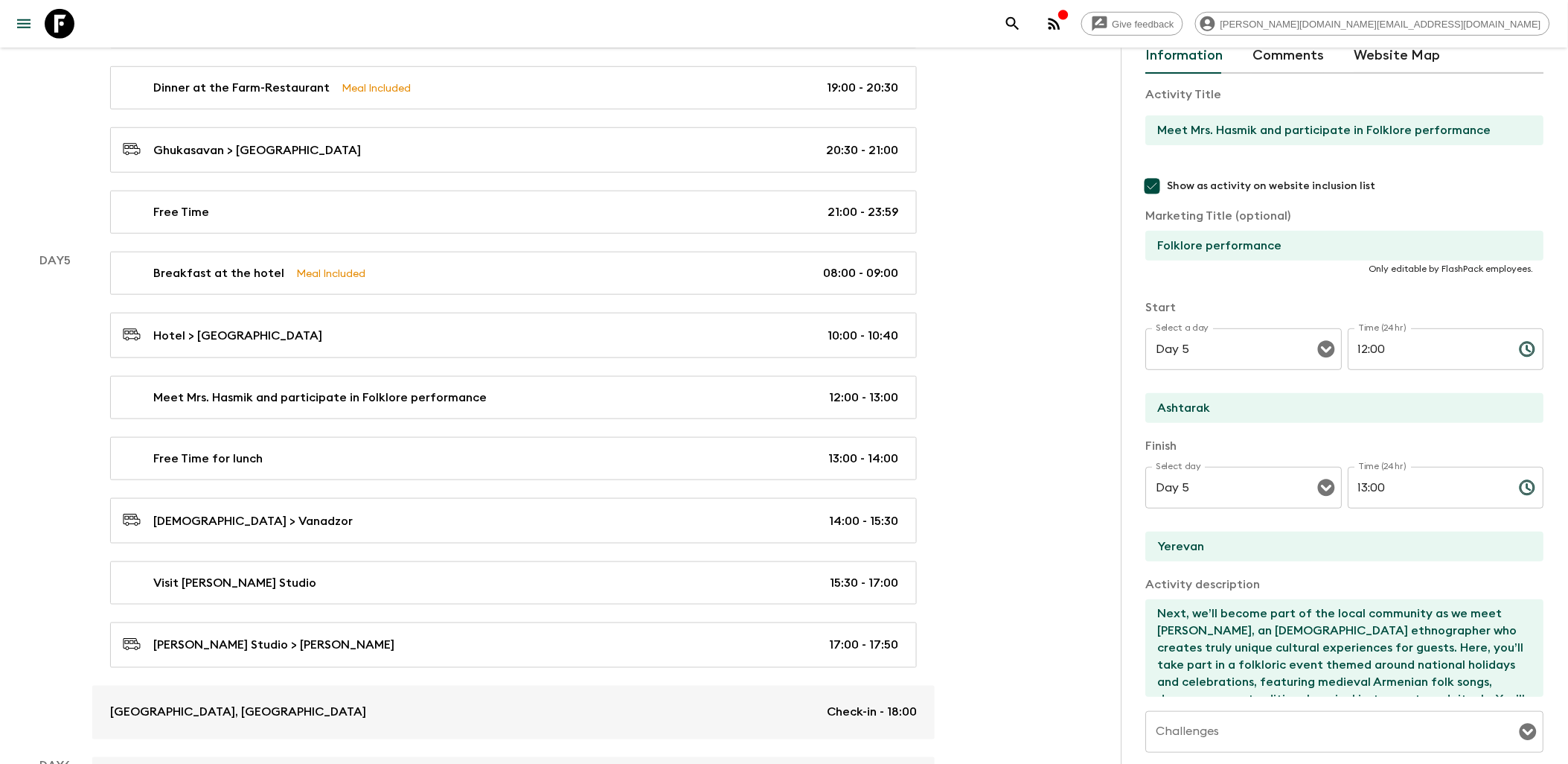
scroll to position [166, 0]
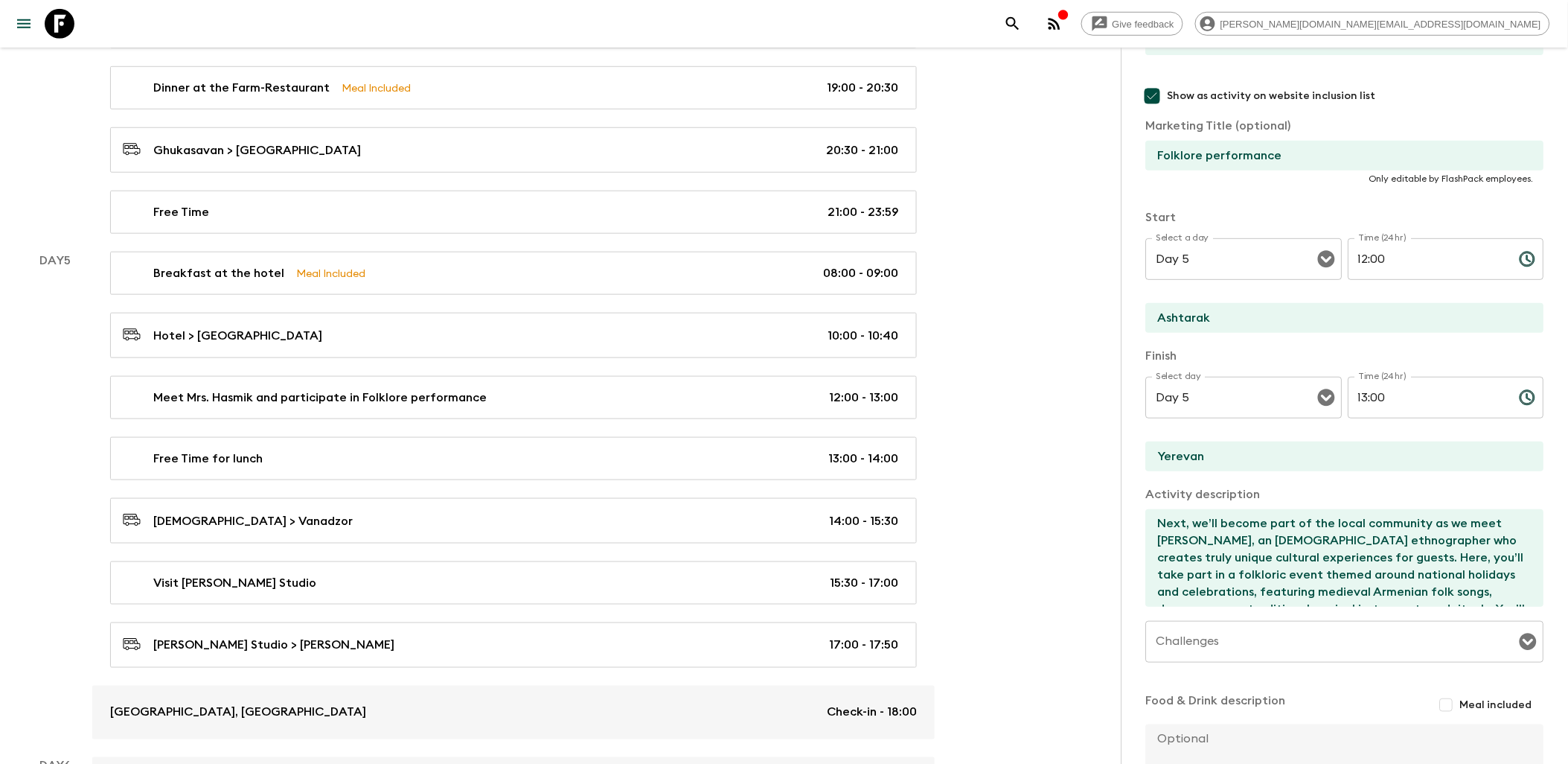
click at [1415, 263] on input "12:00" at bounding box center [1428, 259] width 159 height 42
drag, startPoint x: 1414, startPoint y: 263, endPoint x: 1336, endPoint y: 263, distance: 78.0
click at [1336, 263] on div "Select a day Day 5 Select a day ​ Time (24hr) 12:00 Time (24hr) ​" at bounding box center [1345, 267] width 398 height 59
type input "10:40"
drag, startPoint x: 1396, startPoint y: 396, endPoint x: 1351, endPoint y: 402, distance: 45.4
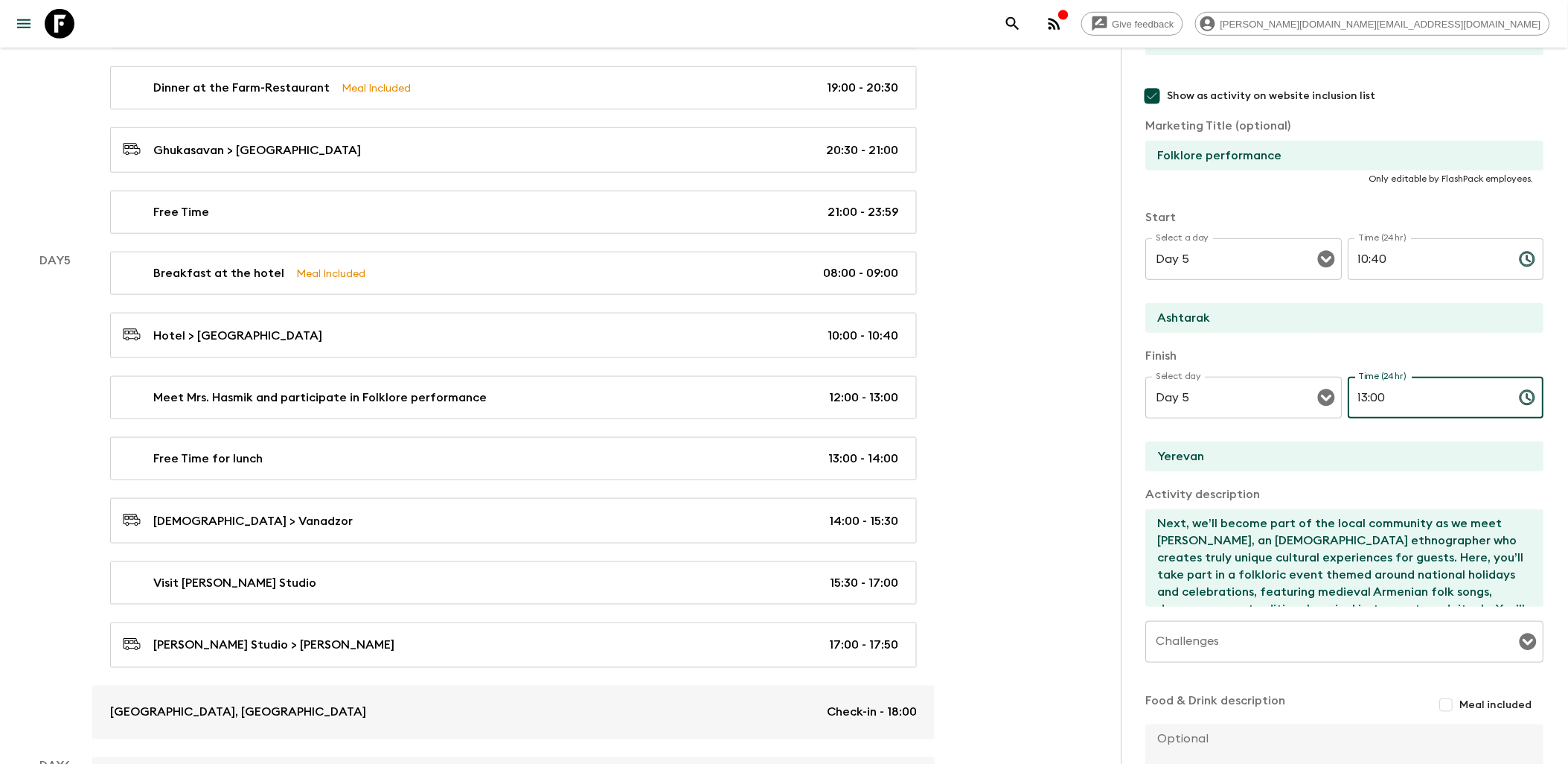
click at [1351, 402] on input "13:00" at bounding box center [1428, 397] width 159 height 42
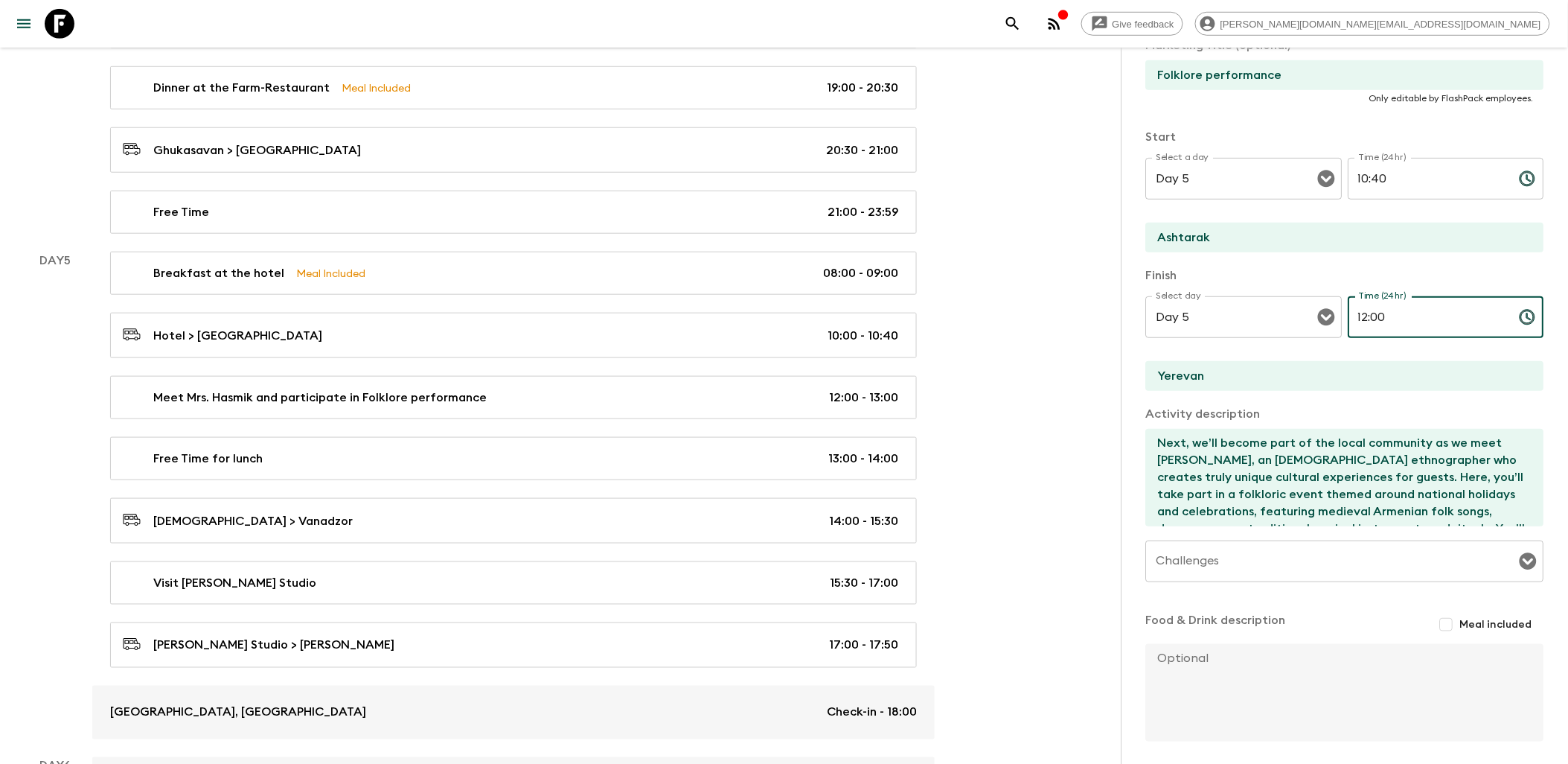
scroll to position [306, 0]
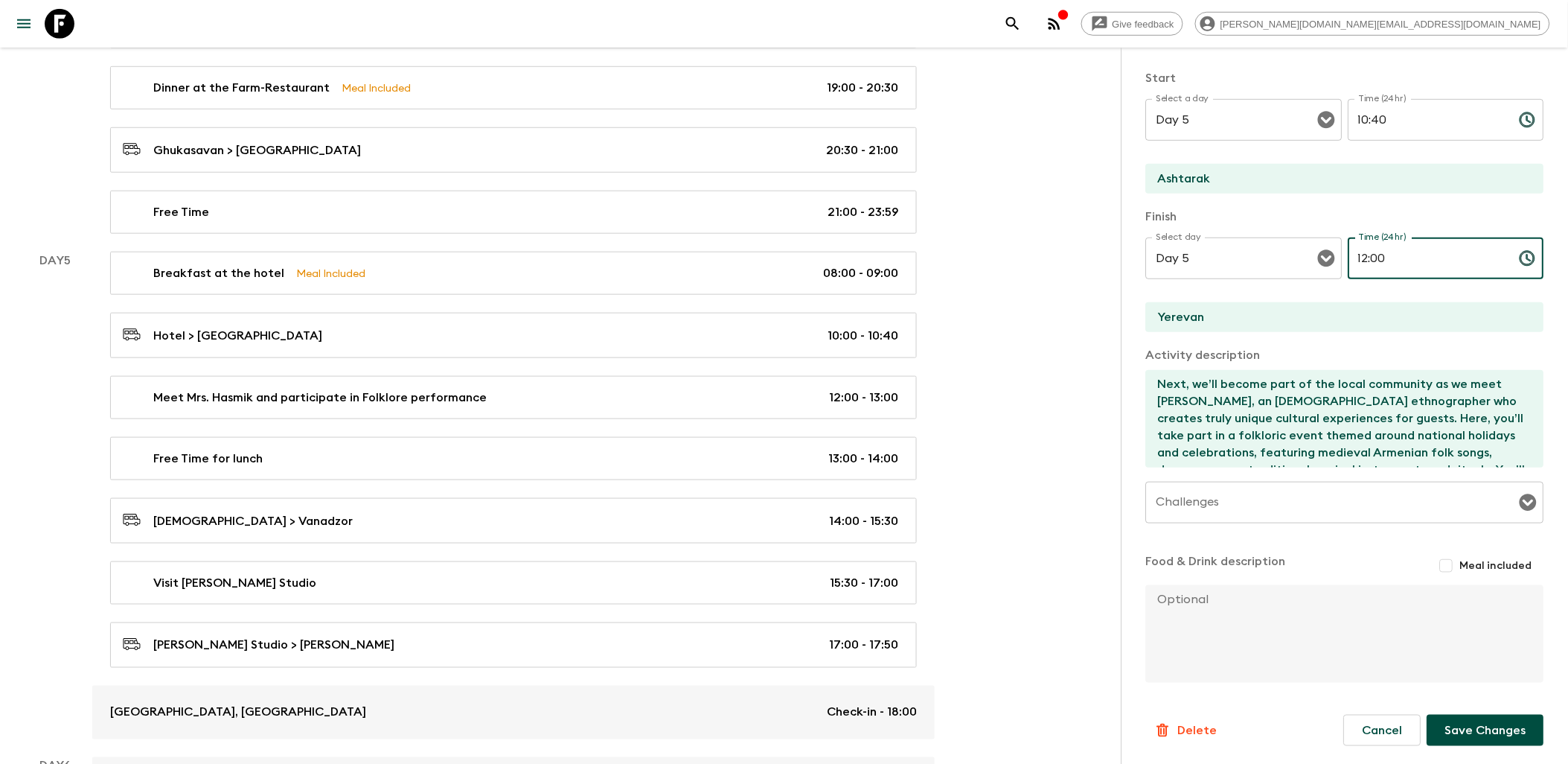
type input "12:00"
click at [1485, 721] on button "Save Changes" at bounding box center [1485, 730] width 117 height 32
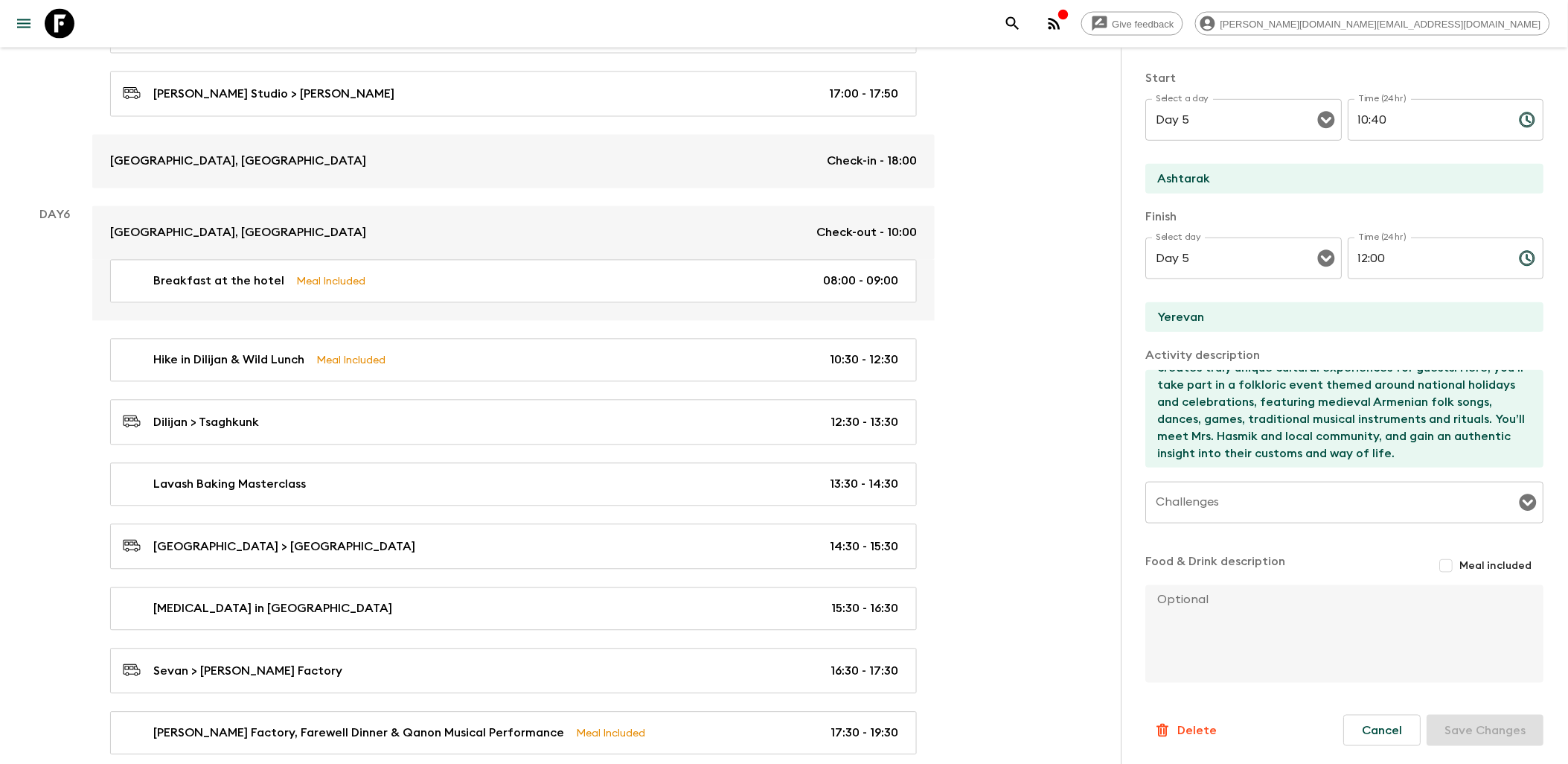
scroll to position [2978, 0]
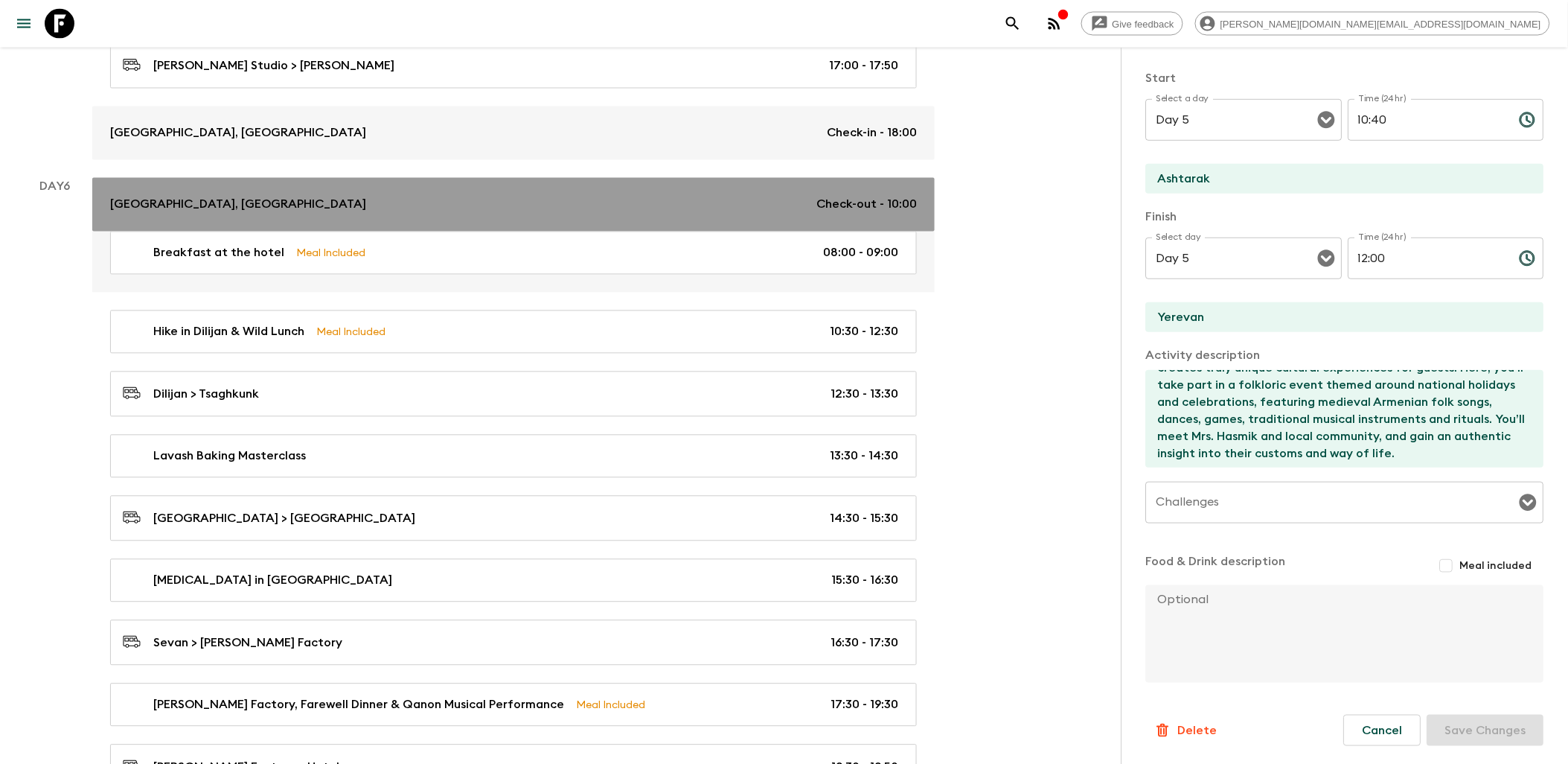
click at [643, 214] on div "[GEOGRAPHIC_DATA], Hotel and Spa Check-out - 10:00" at bounding box center [513, 205] width 806 height 18
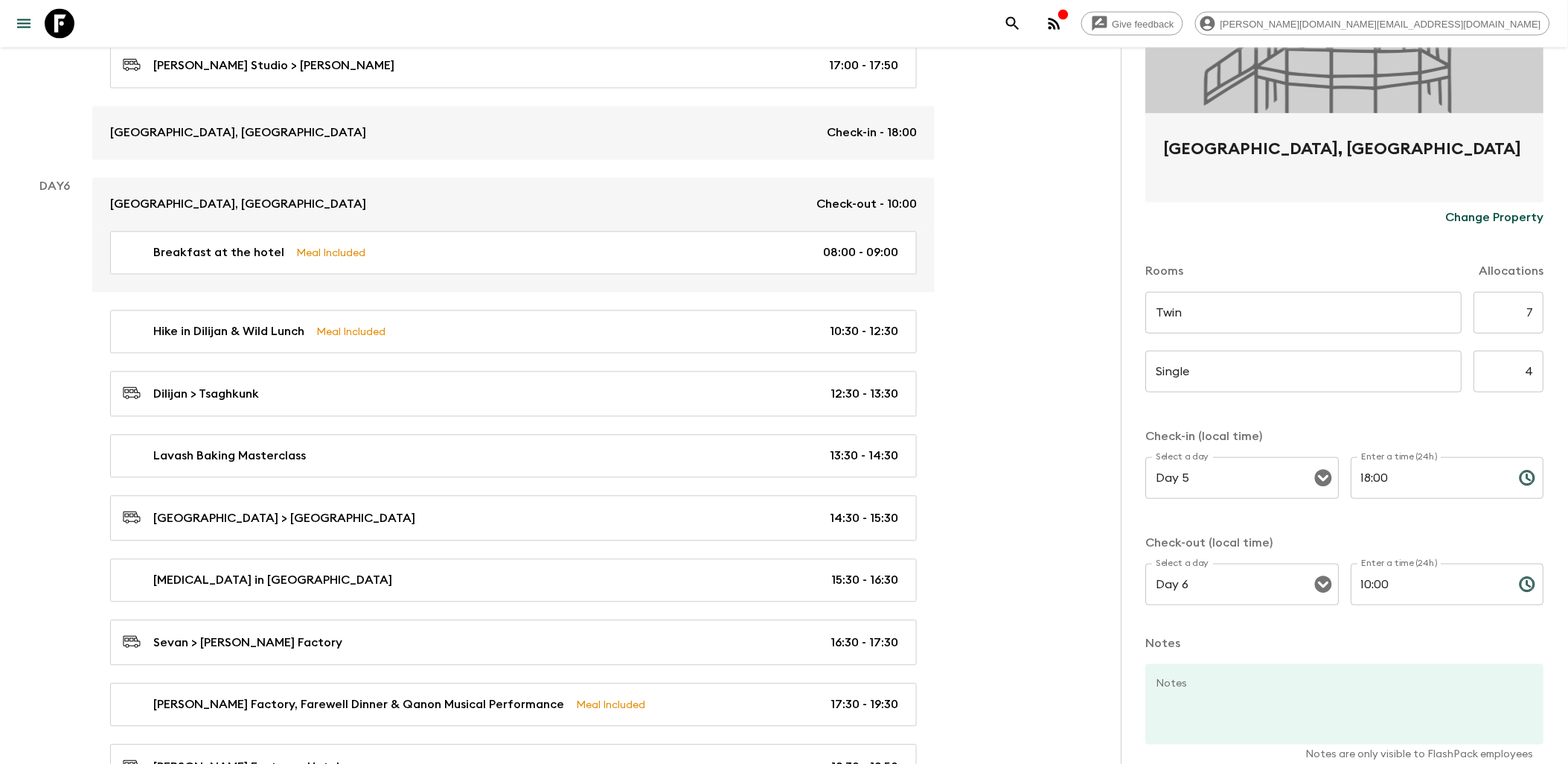
scroll to position [248, 0]
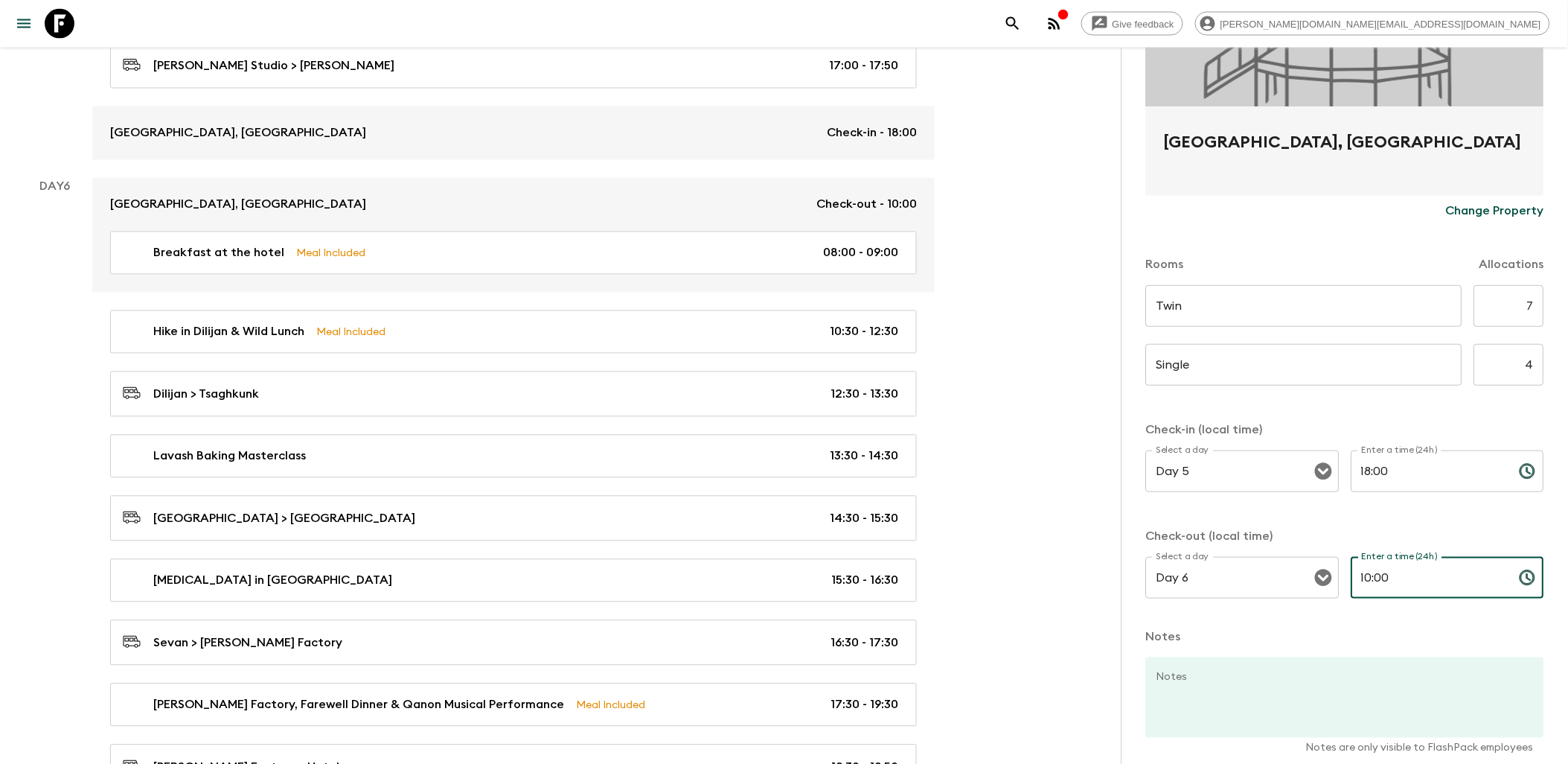
drag, startPoint x: 1402, startPoint y: 583, endPoint x: 1348, endPoint y: 579, distance: 54.1
click at [1351, 579] on input "10:00" at bounding box center [1429, 578] width 157 height 42
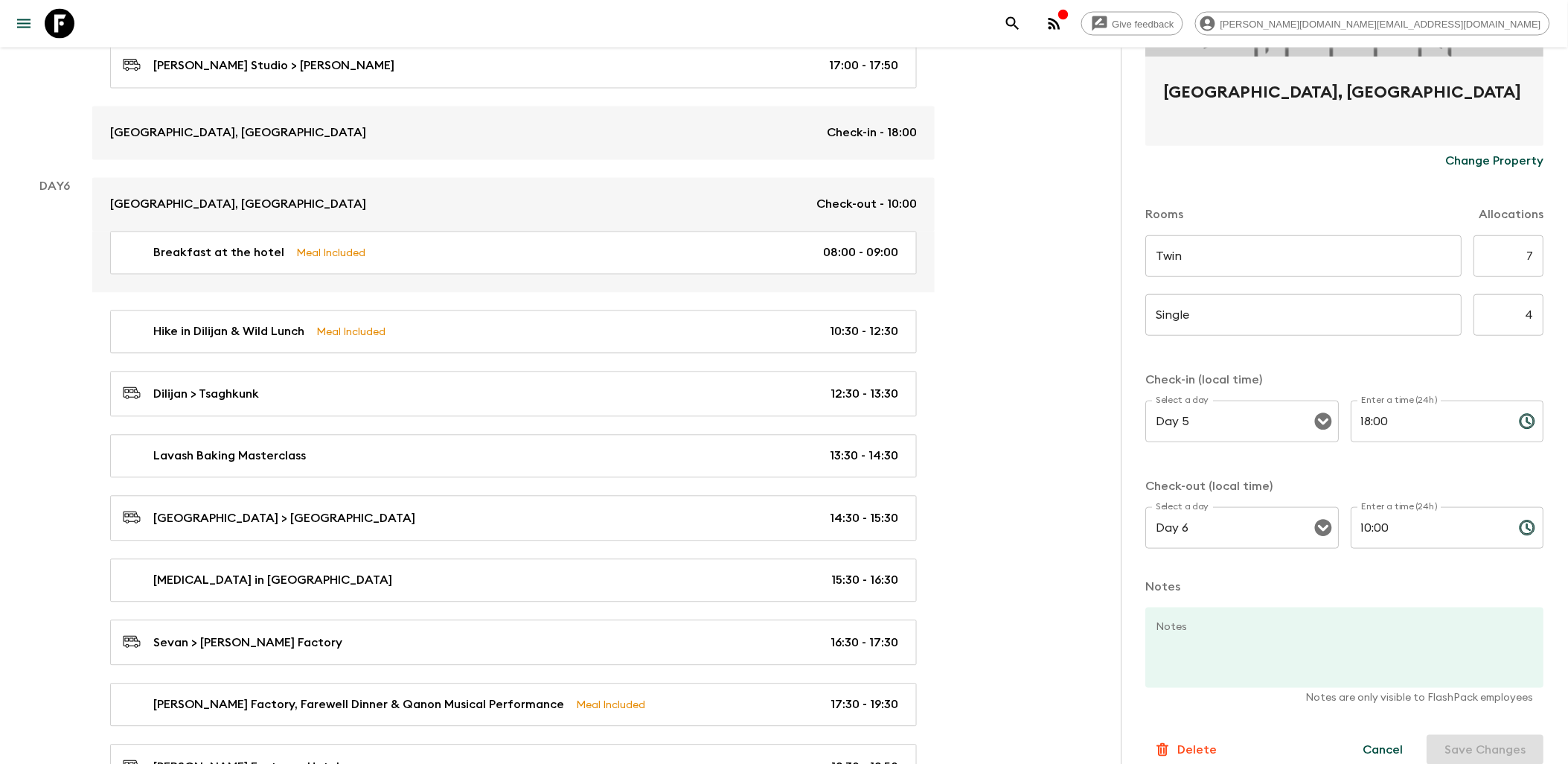
scroll to position [318, 0]
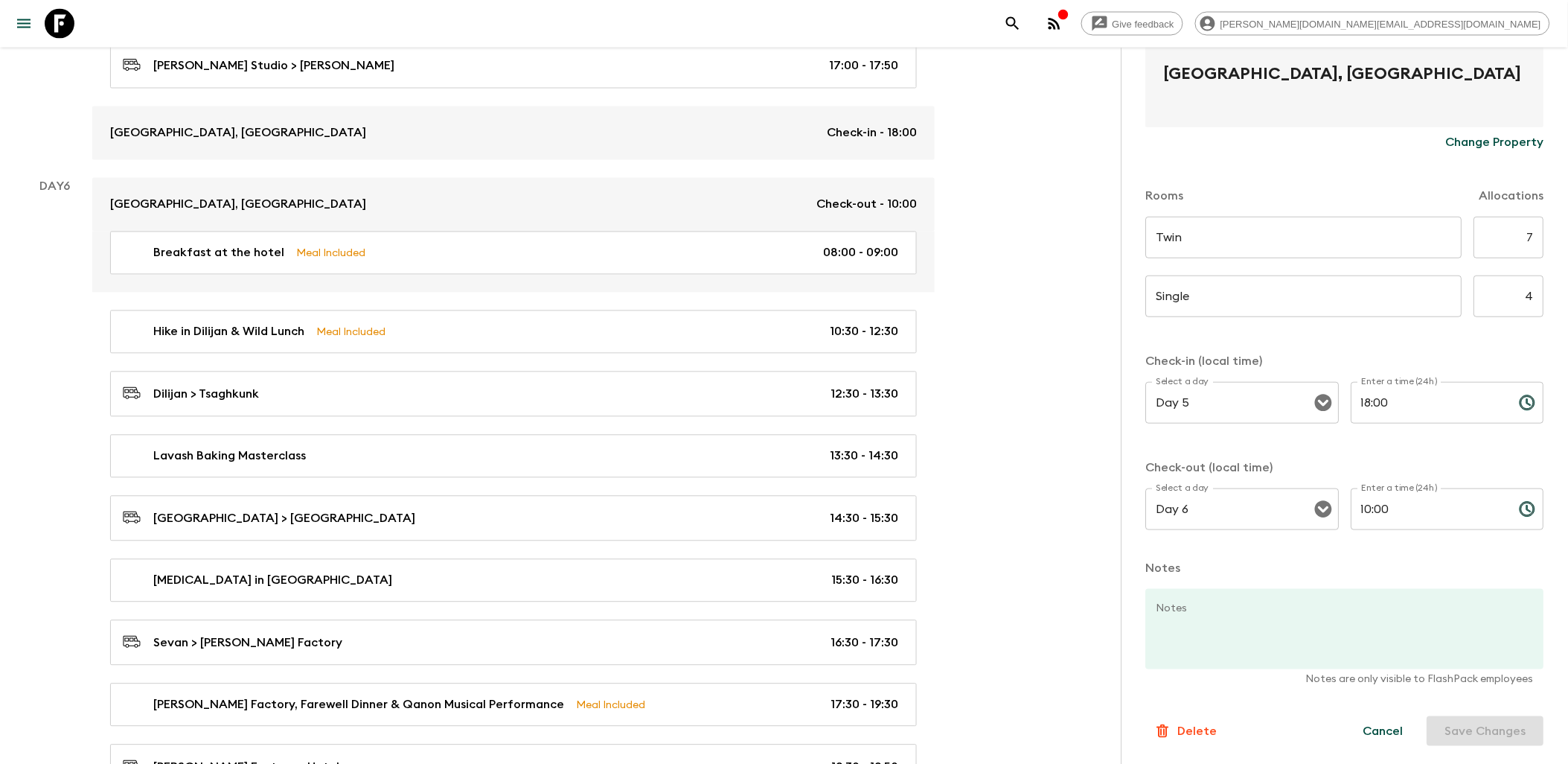
click at [1364, 740] on button "Cancel" at bounding box center [1383, 731] width 76 height 30
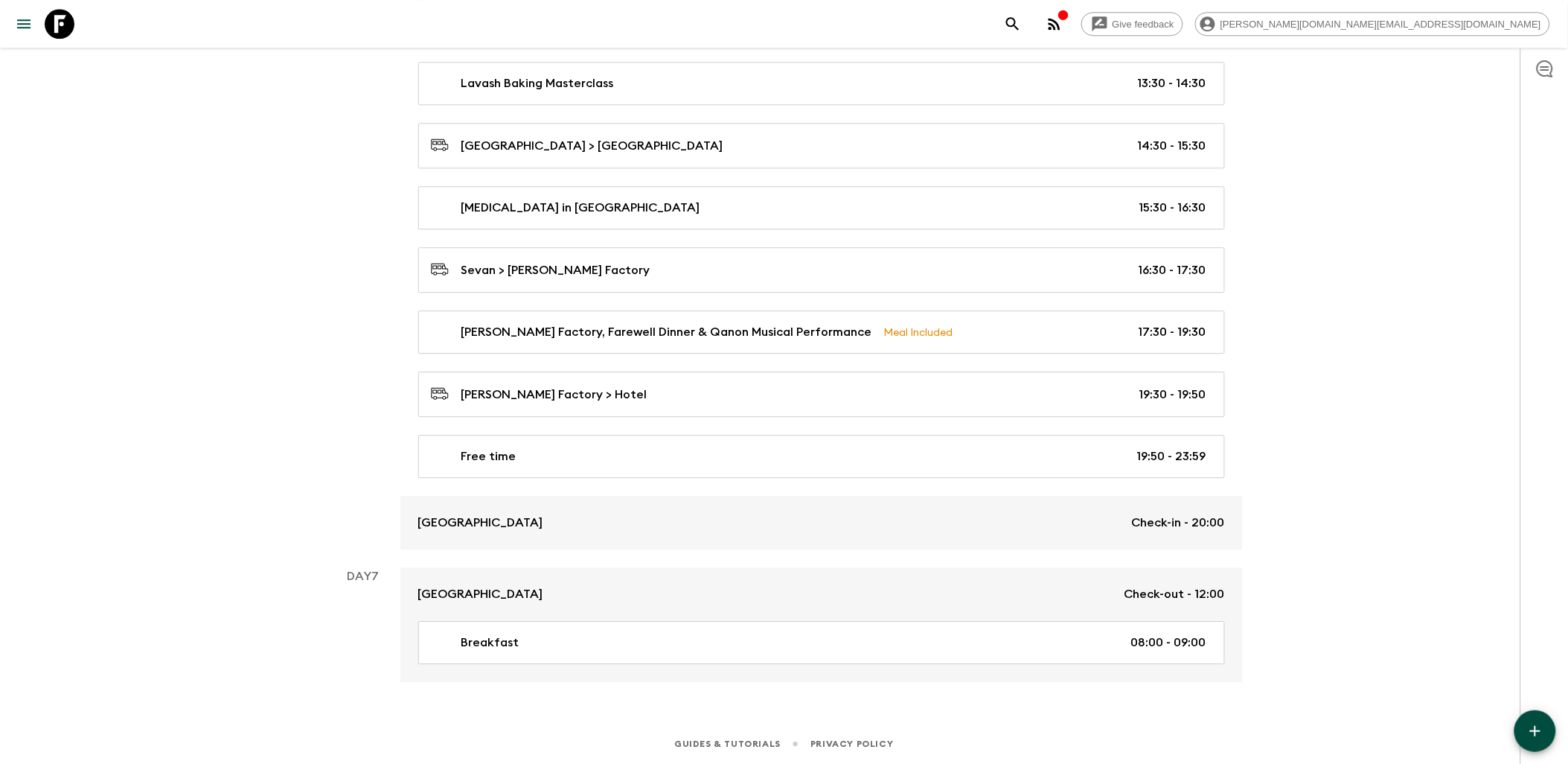
scroll to position [3370, 0]
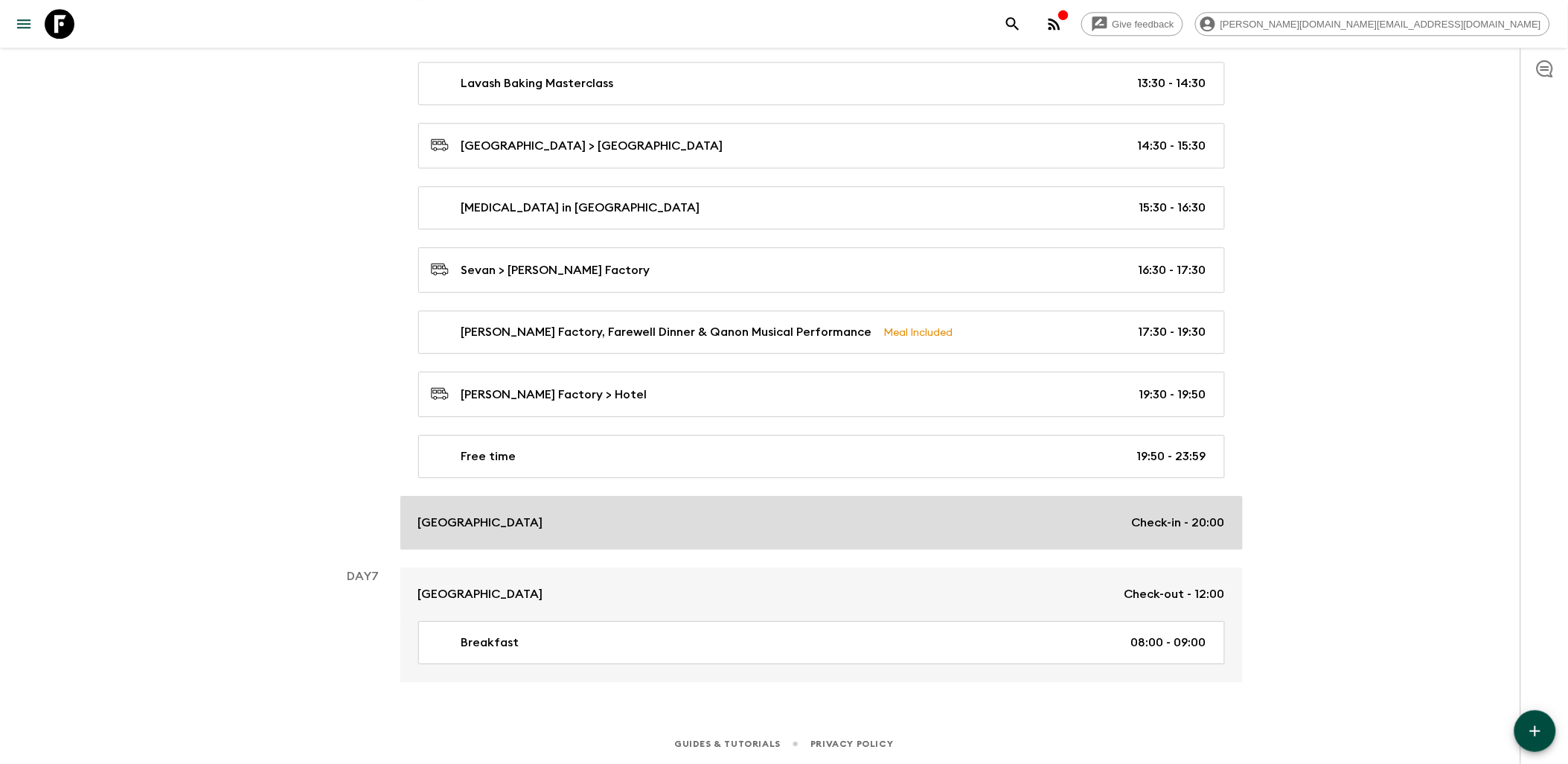
click at [869, 510] on link "[GEOGRAPHIC_DATA] Check-in - 20:00" at bounding box center [821, 522] width 842 height 53
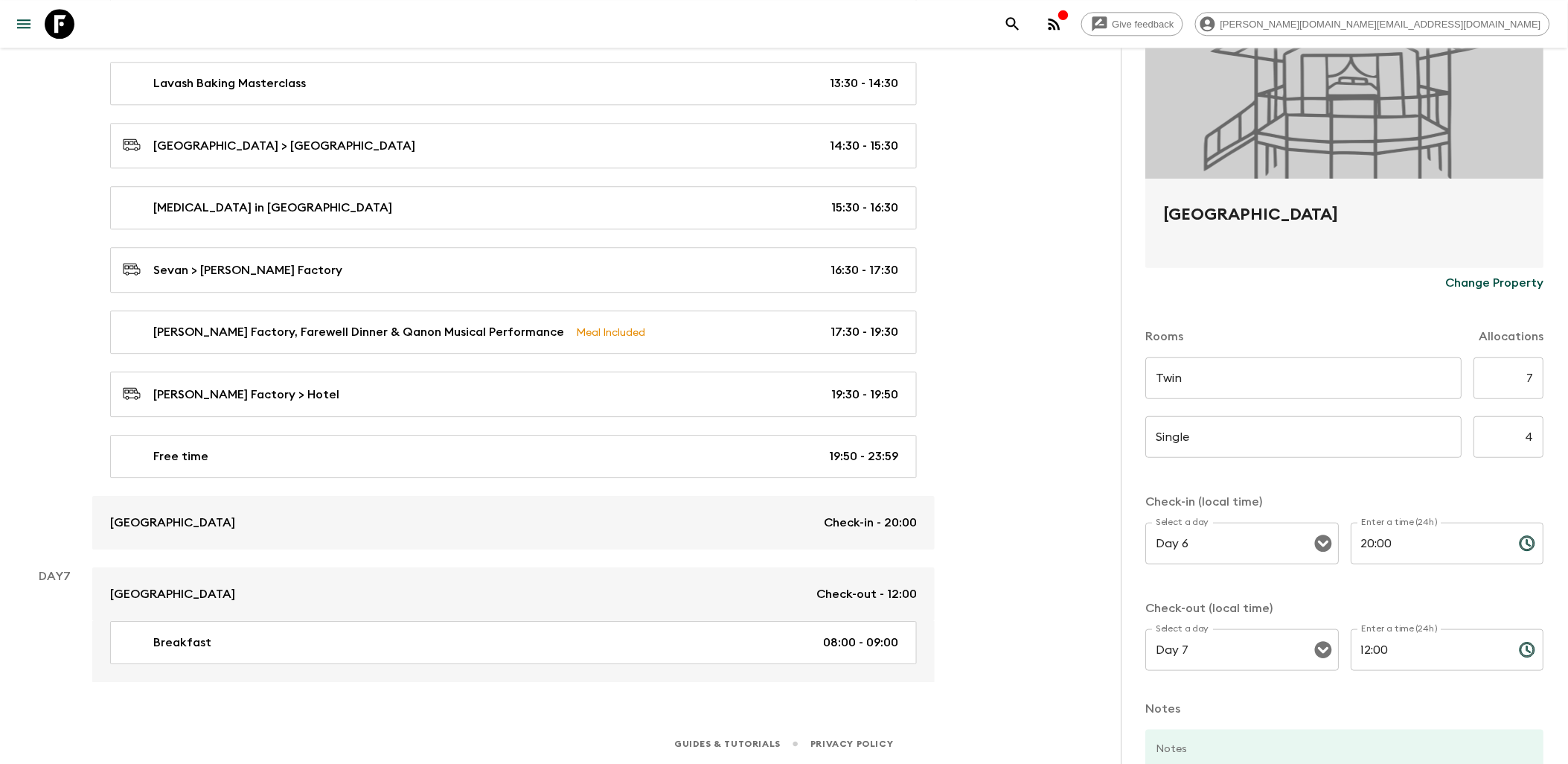
scroll to position [318, 0]
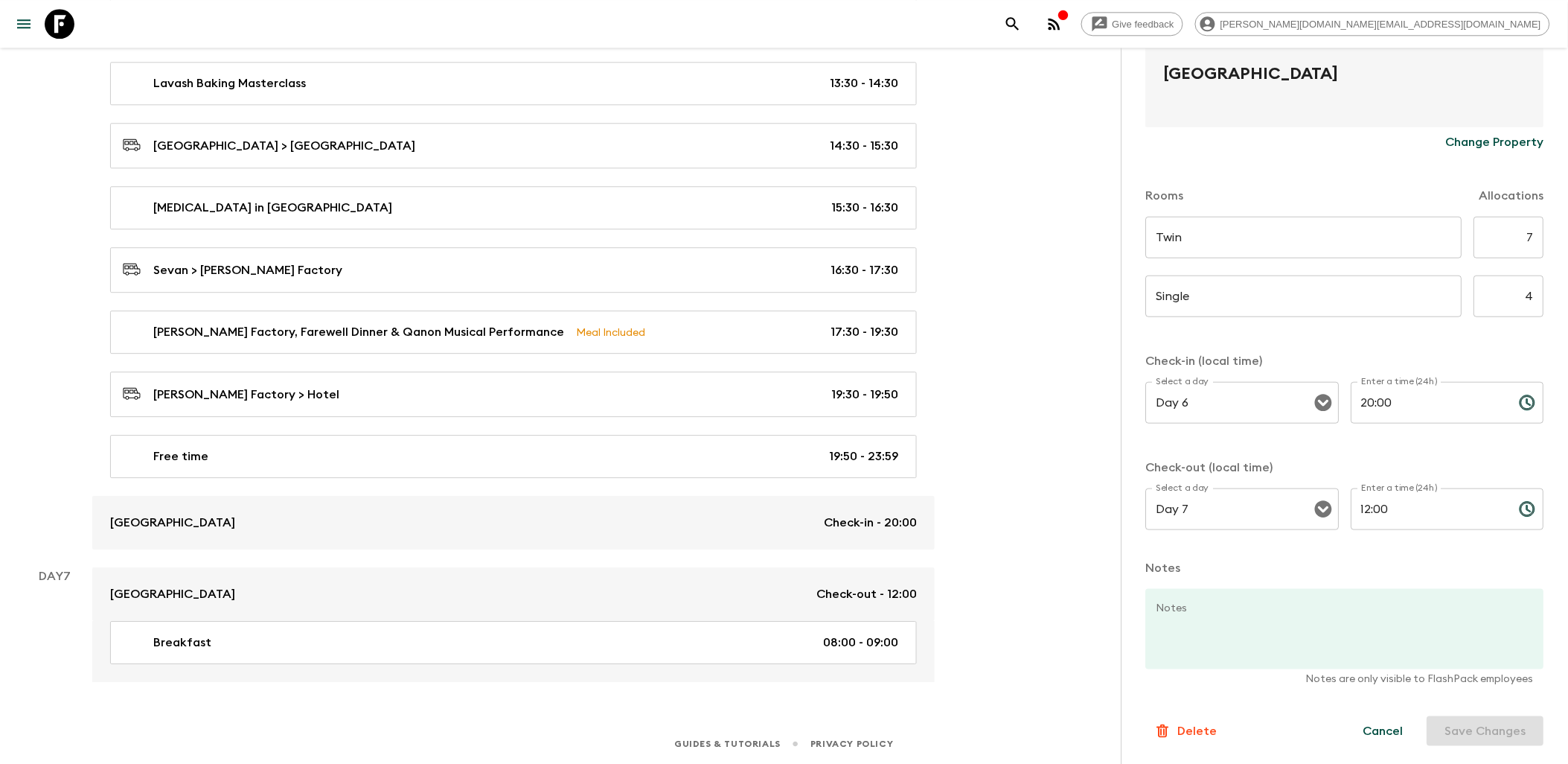
click at [1204, 734] on p "Delete" at bounding box center [1198, 731] width 40 height 18
click at [1280, 745] on button "Confirm" at bounding box center [1259, 745] width 75 height 26
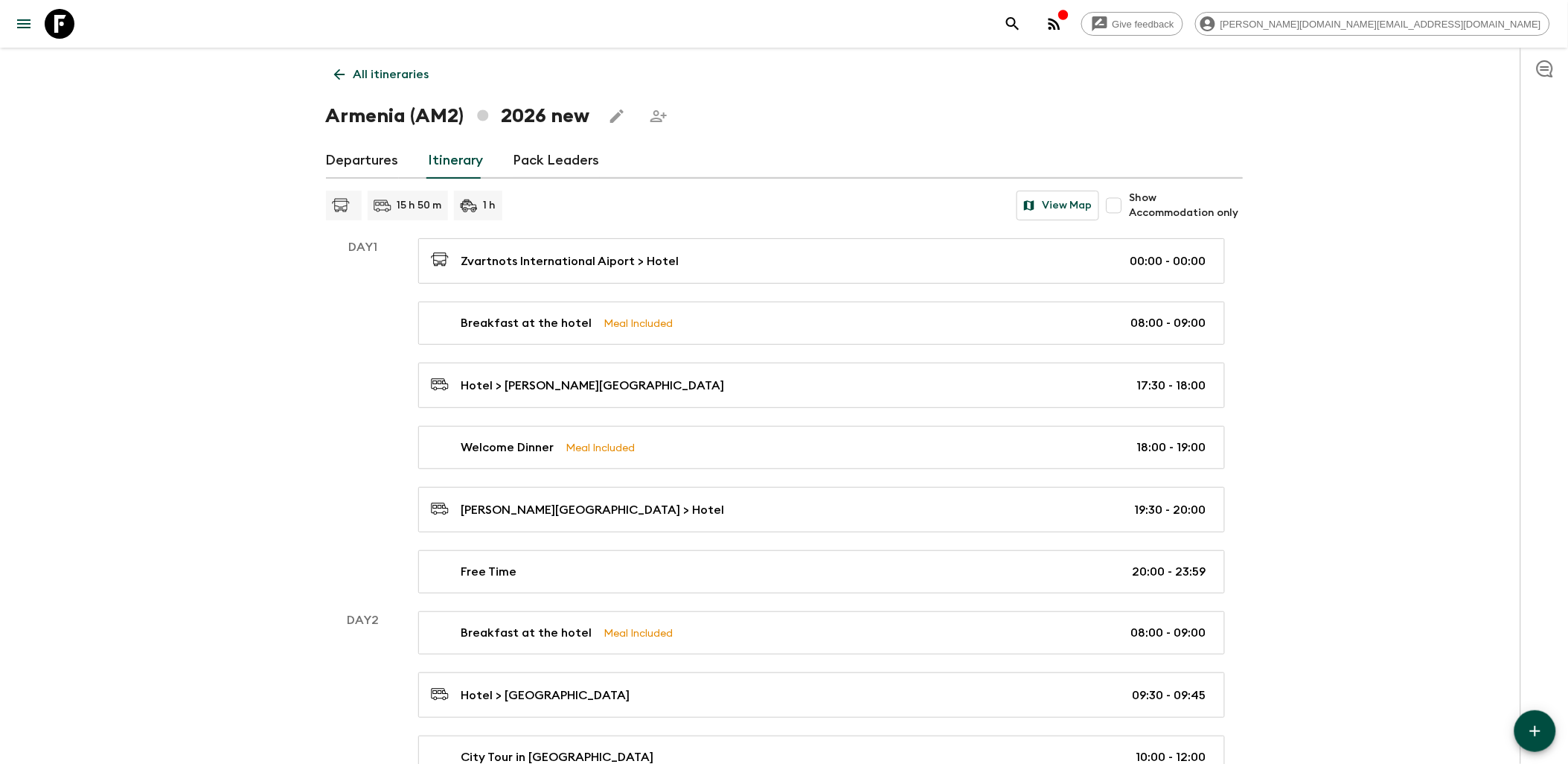
click at [1525, 731] on button "button" at bounding box center [1535, 731] width 42 height 42
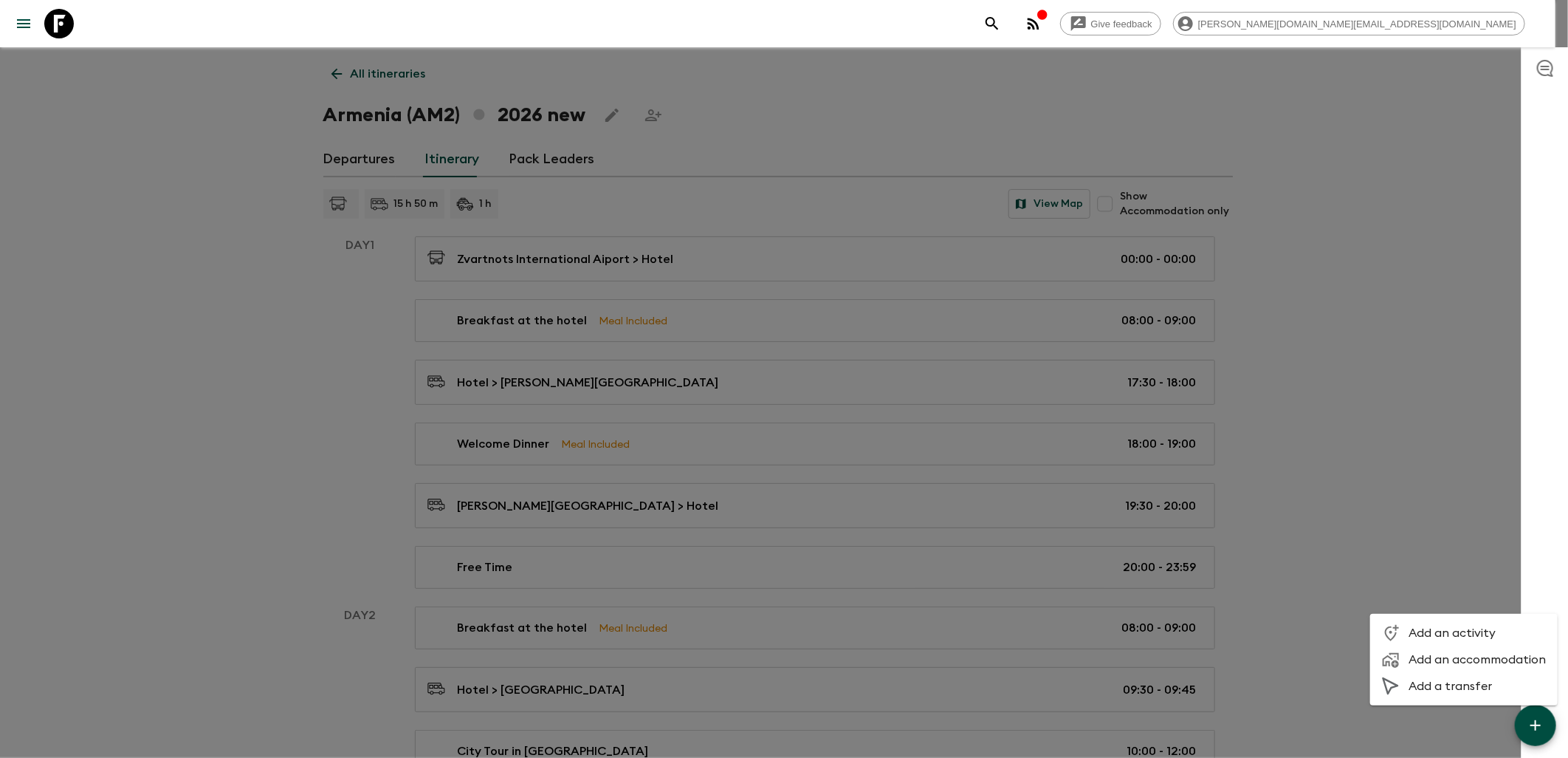
click at [1457, 660] on span "Add an accommodation" at bounding box center [1476, 659] width 137 height 14
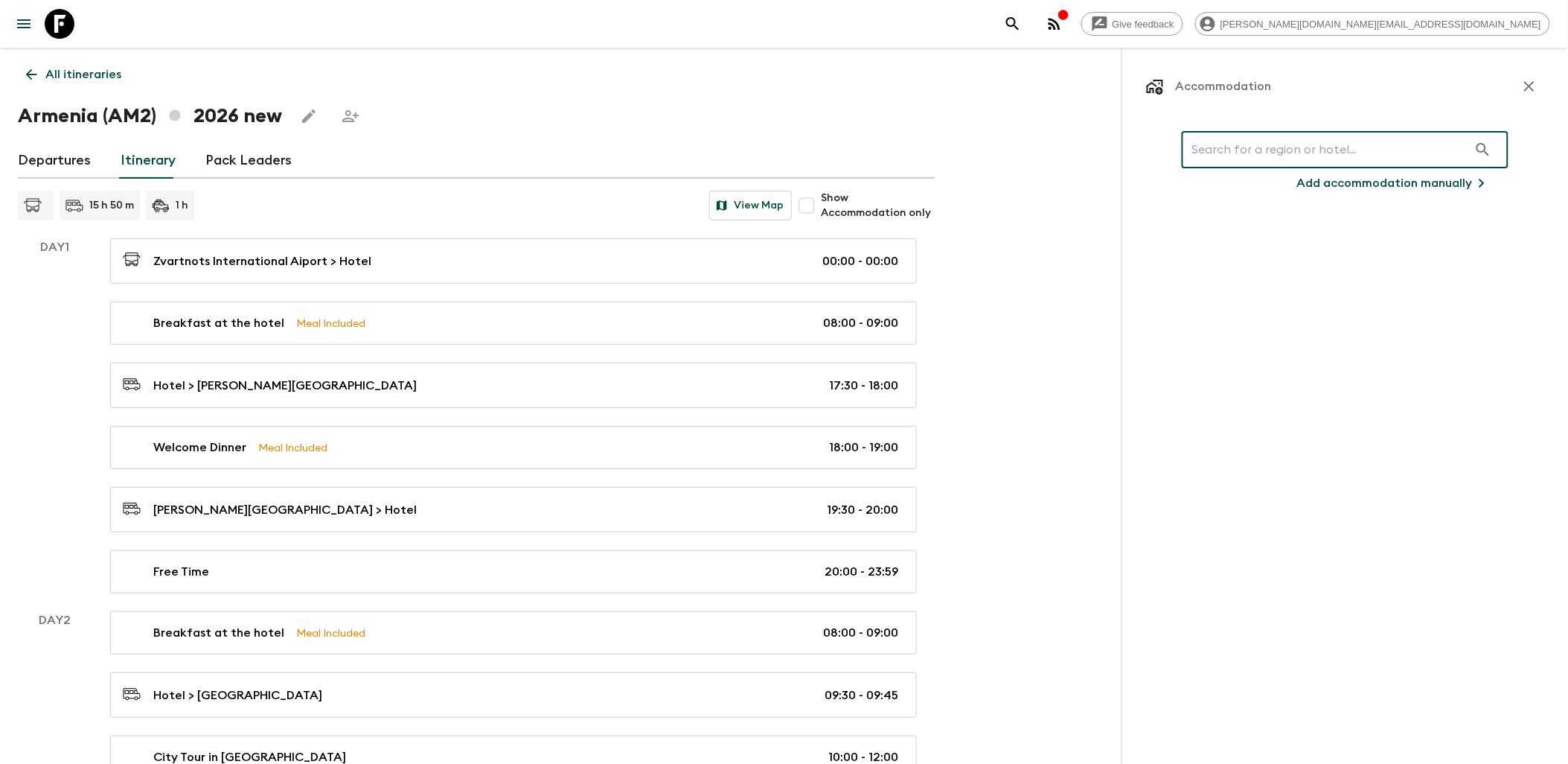
click at [1261, 162] on input "text" at bounding box center [1325, 149] width 287 height 42
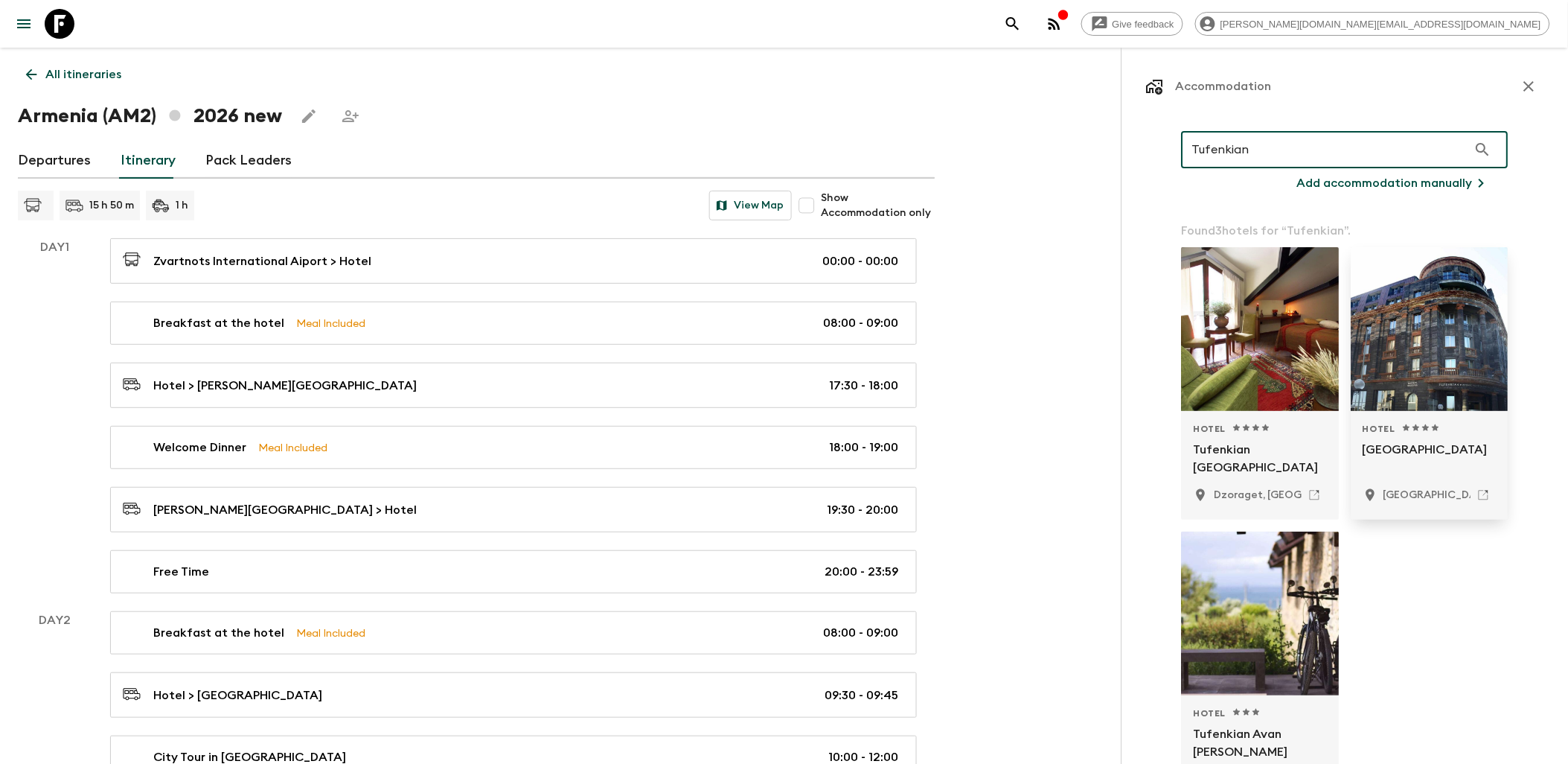
type input "Tufenkian"
click at [1402, 454] on p "[GEOGRAPHIC_DATA]" at bounding box center [1430, 458] width 134 height 35
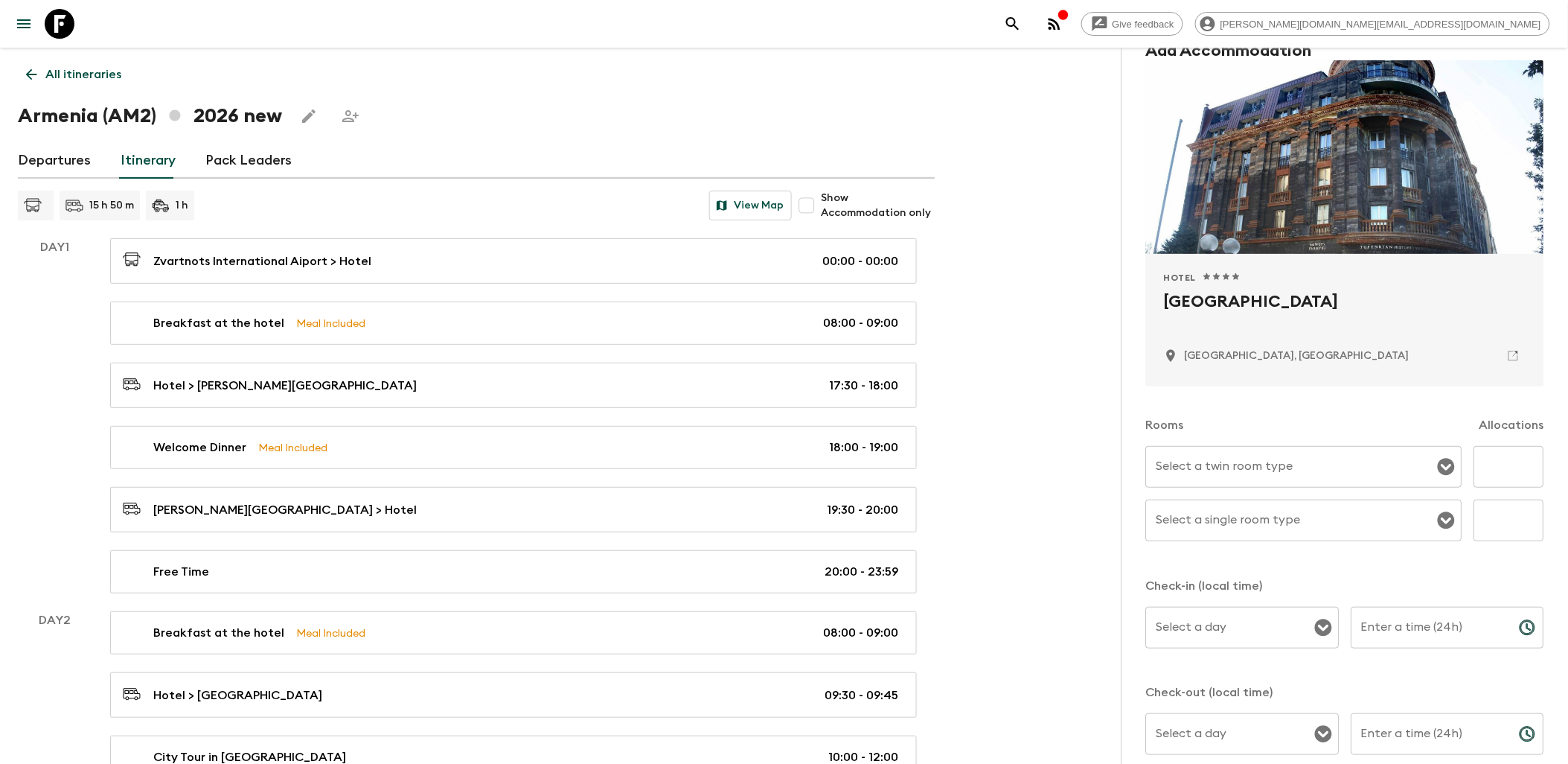
scroll to position [166, 0]
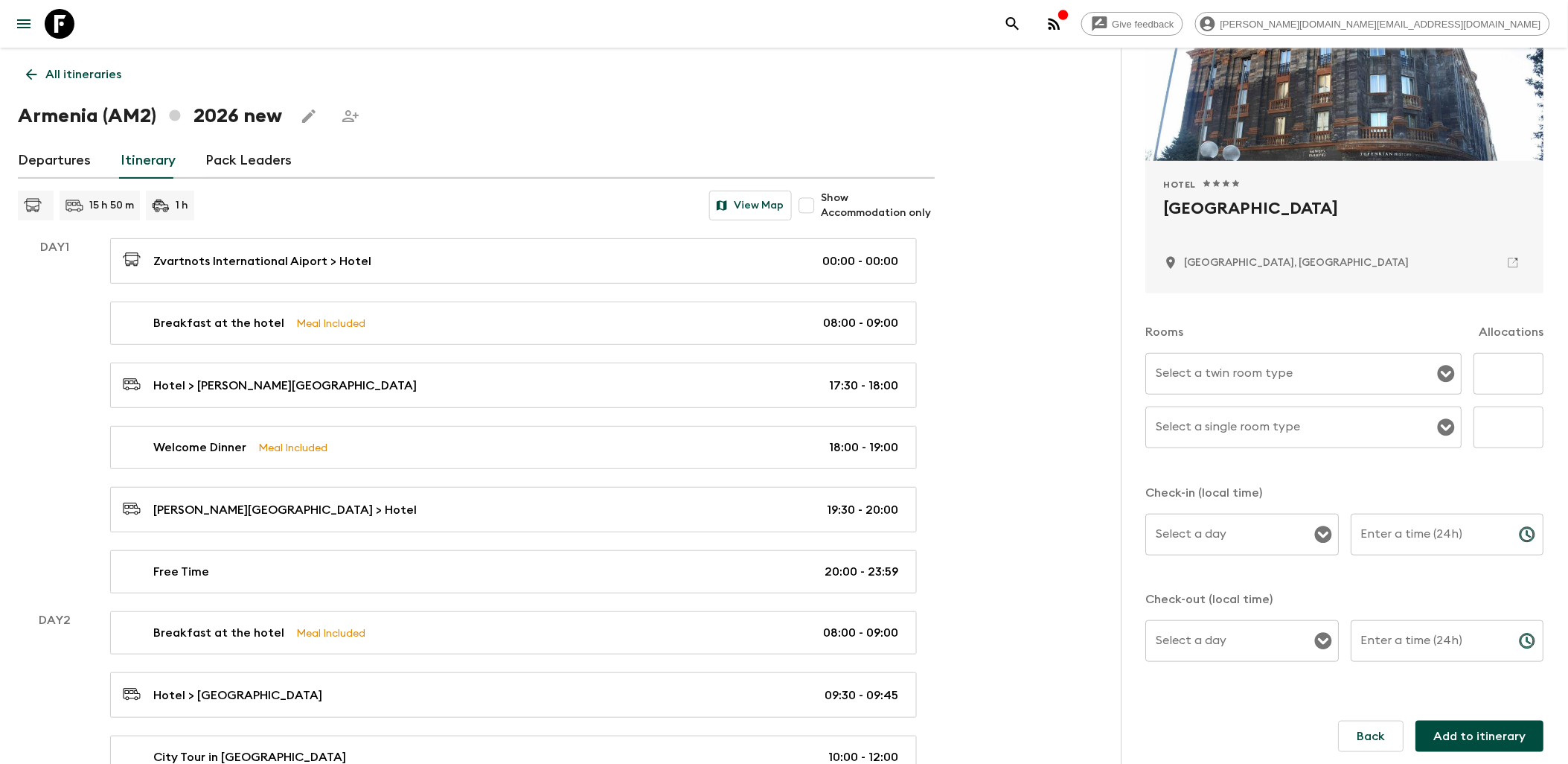
click at [1400, 378] on input "Select a twin room type" at bounding box center [1293, 373] width 280 height 28
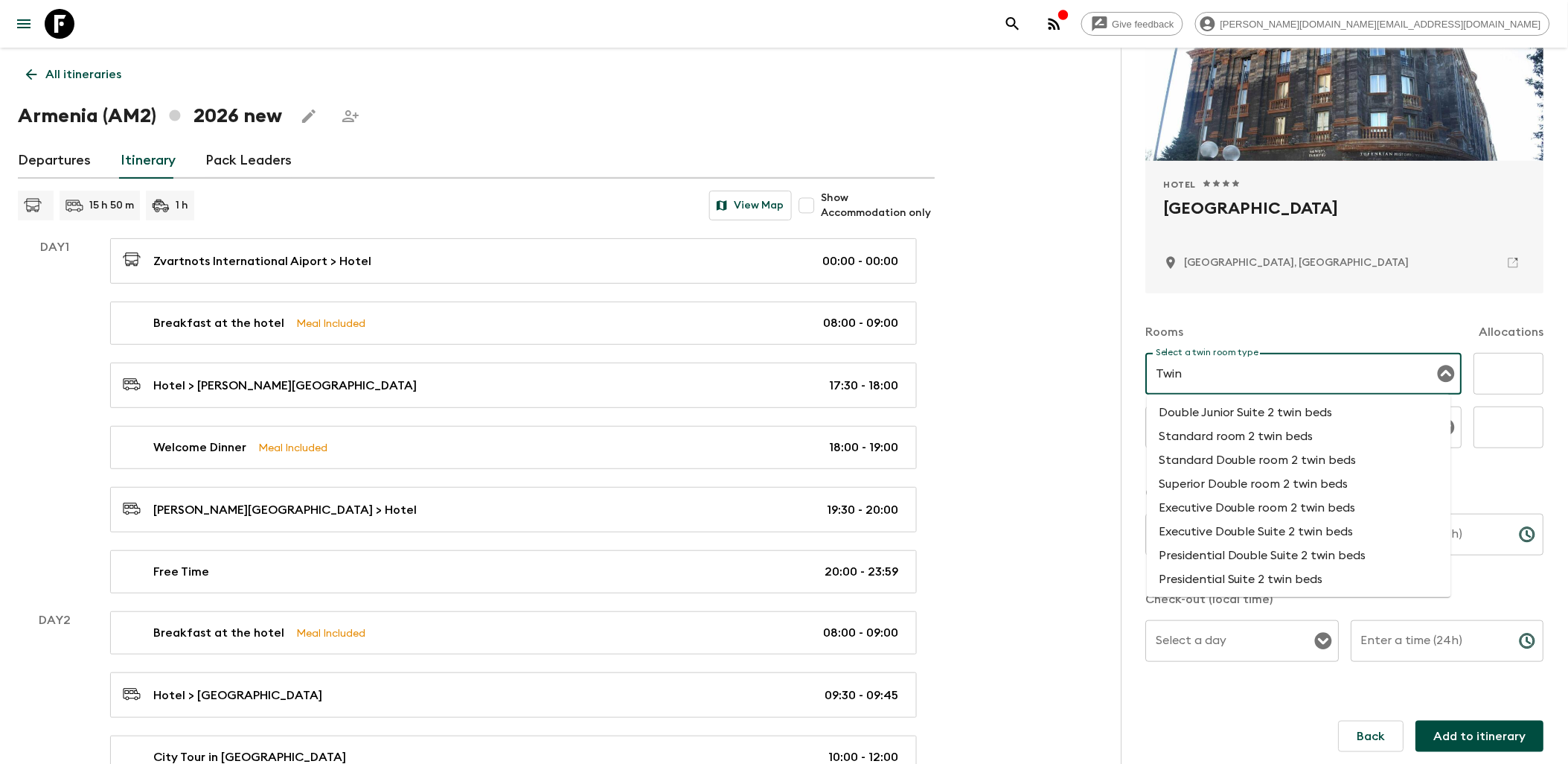
click at [1372, 459] on li "Standard Double room 2 twin beds" at bounding box center [1298, 460] width 304 height 24
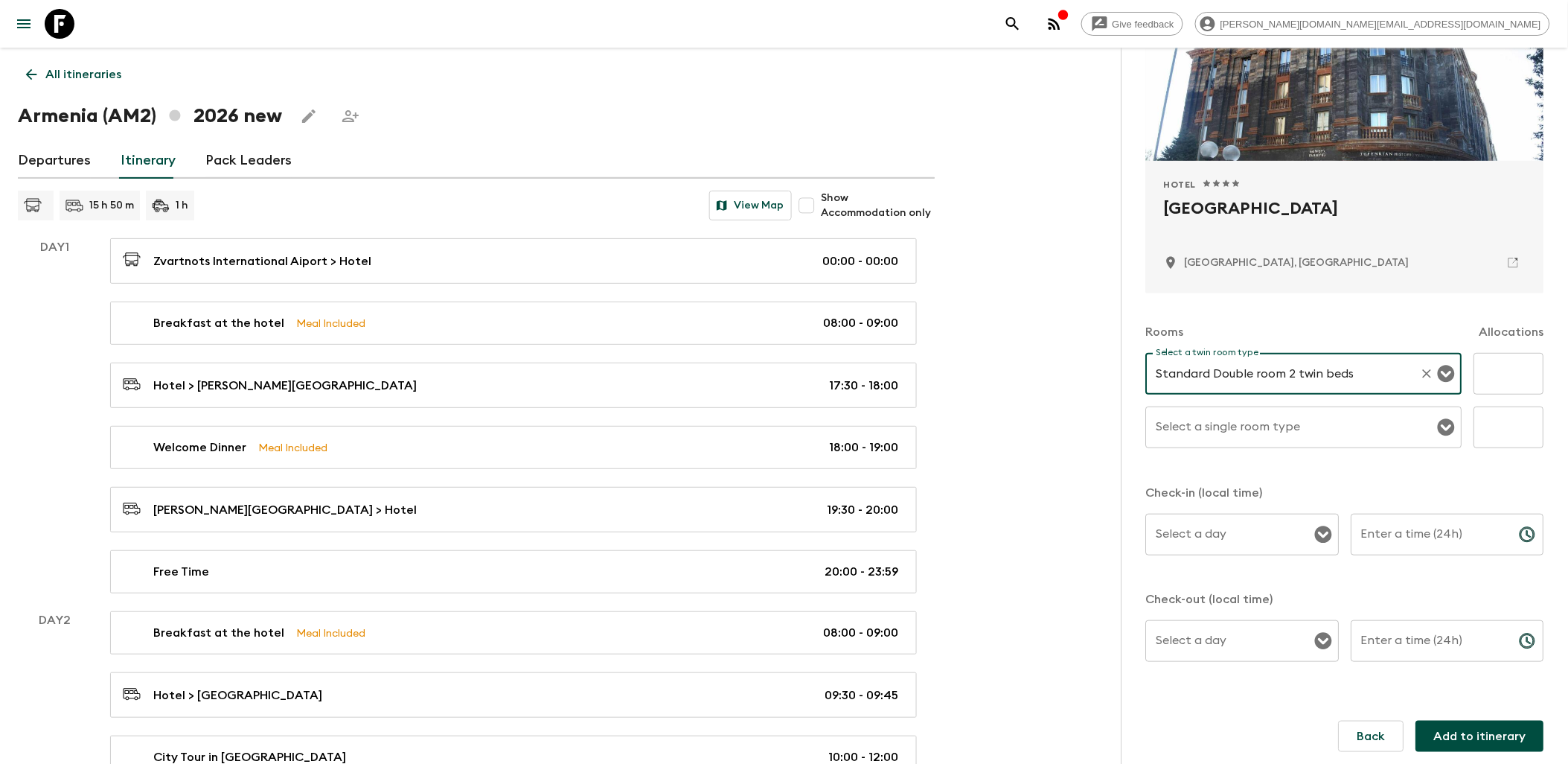
type input "Standard Double room 2 twin beds"
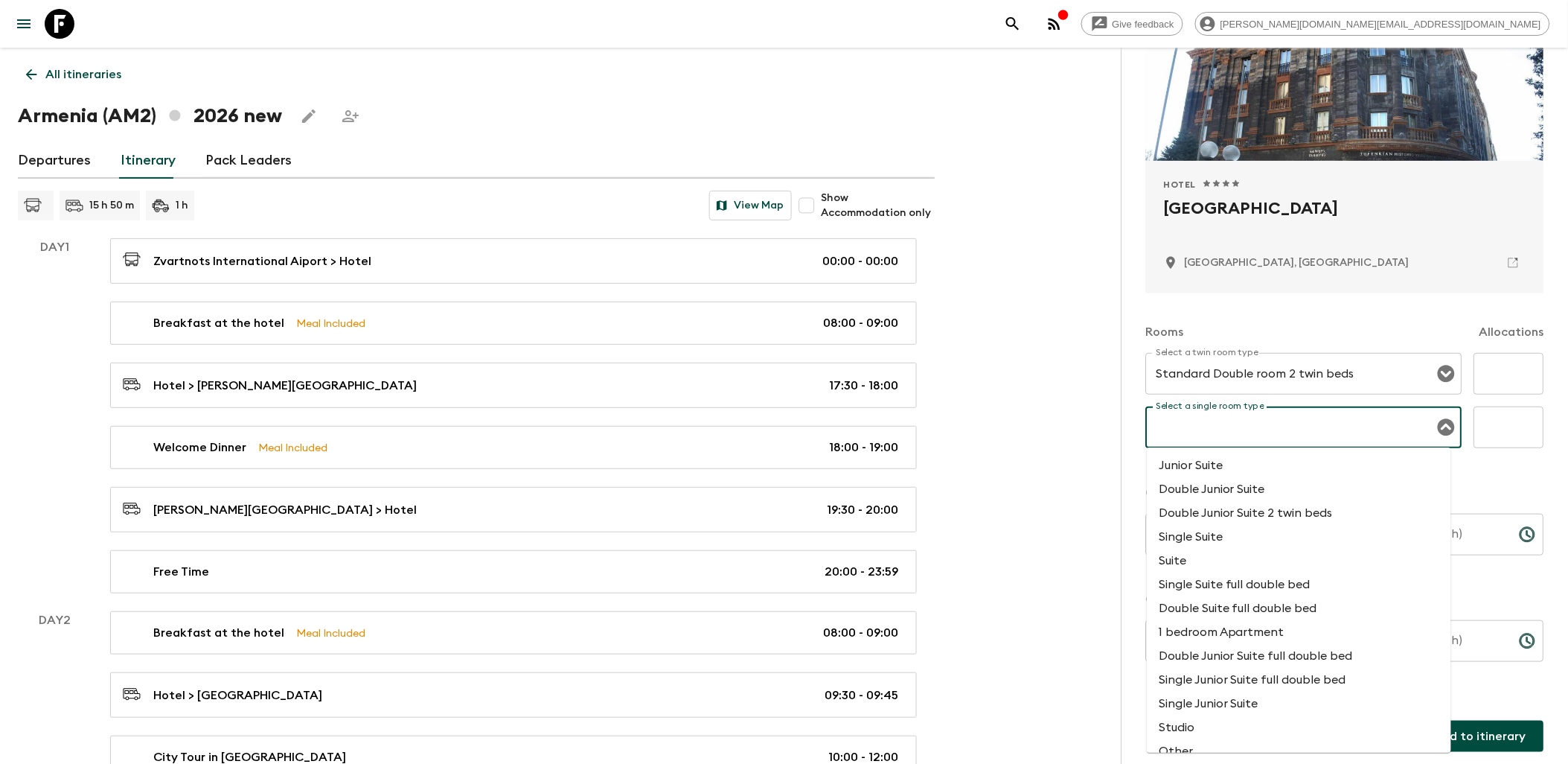
click at [1283, 435] on input "Select a single room type" at bounding box center [1293, 426] width 280 height 28
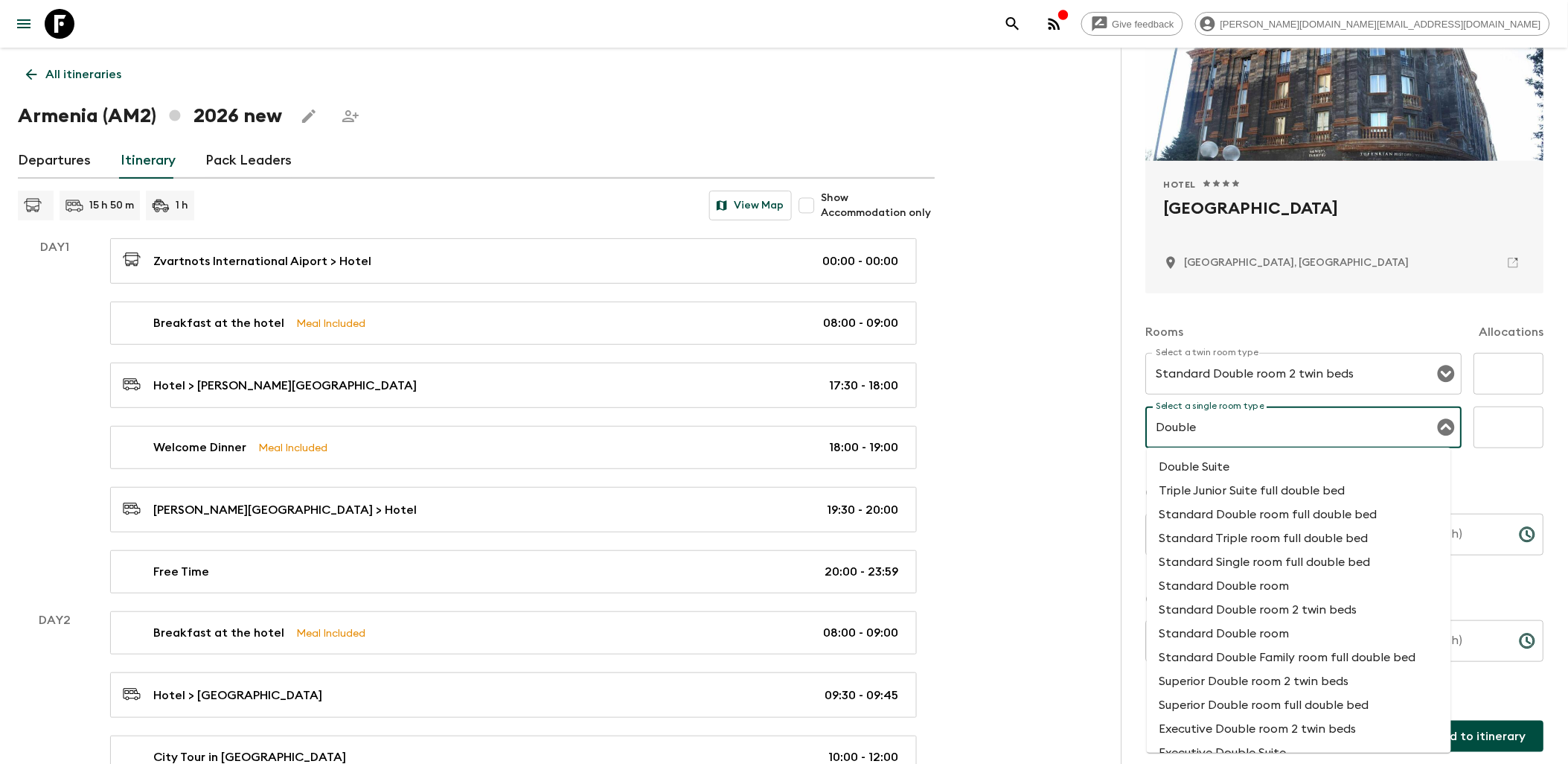
click at [1366, 524] on li "Standard Double room full double bed" at bounding box center [1298, 514] width 304 height 24
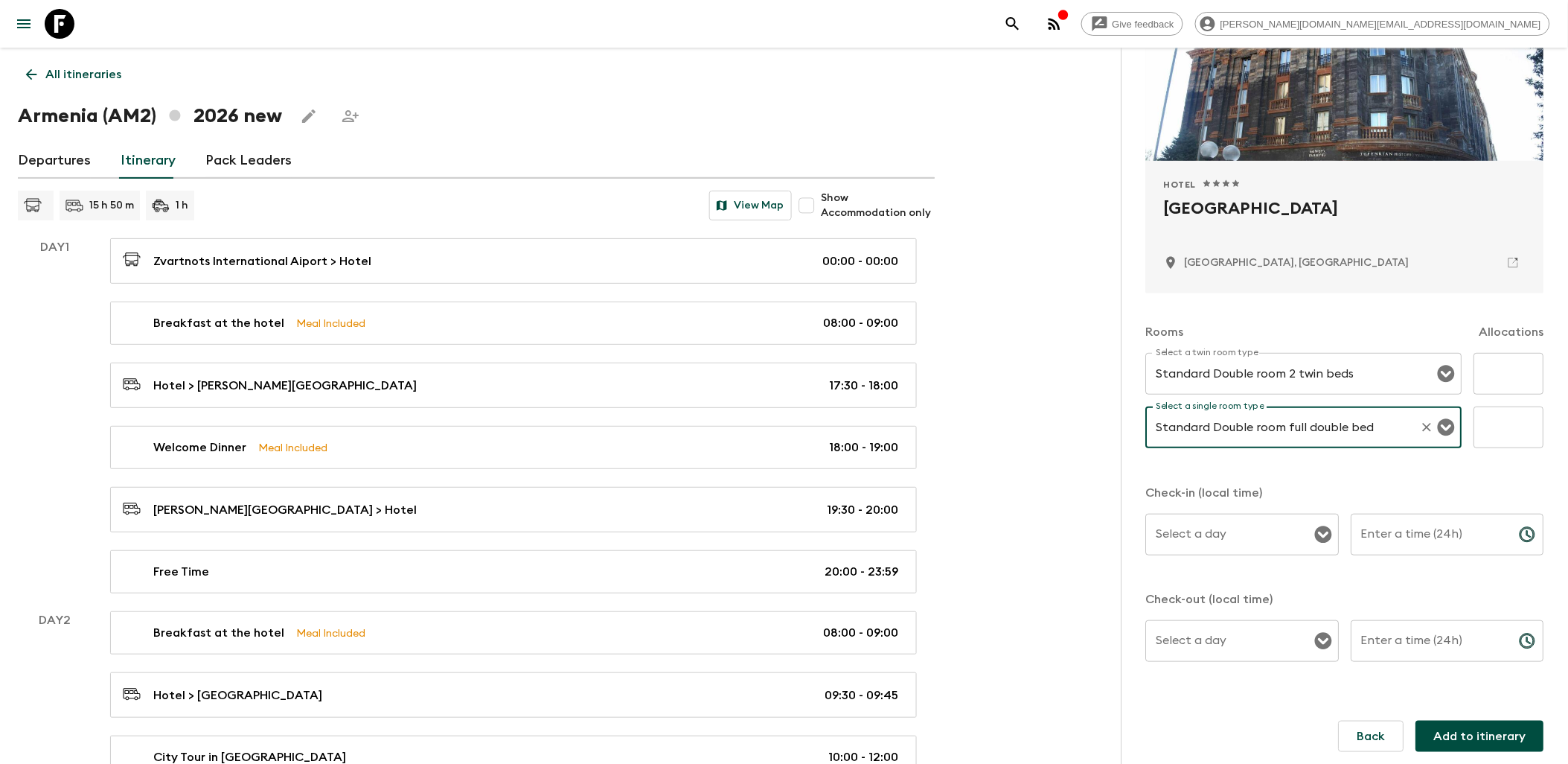
type input "Standard Double room full double bed"
click at [1489, 370] on input "text" at bounding box center [1508, 374] width 70 height 42
type input "7"
click at [1503, 425] on input "text" at bounding box center [1508, 427] width 70 height 42
type input "4"
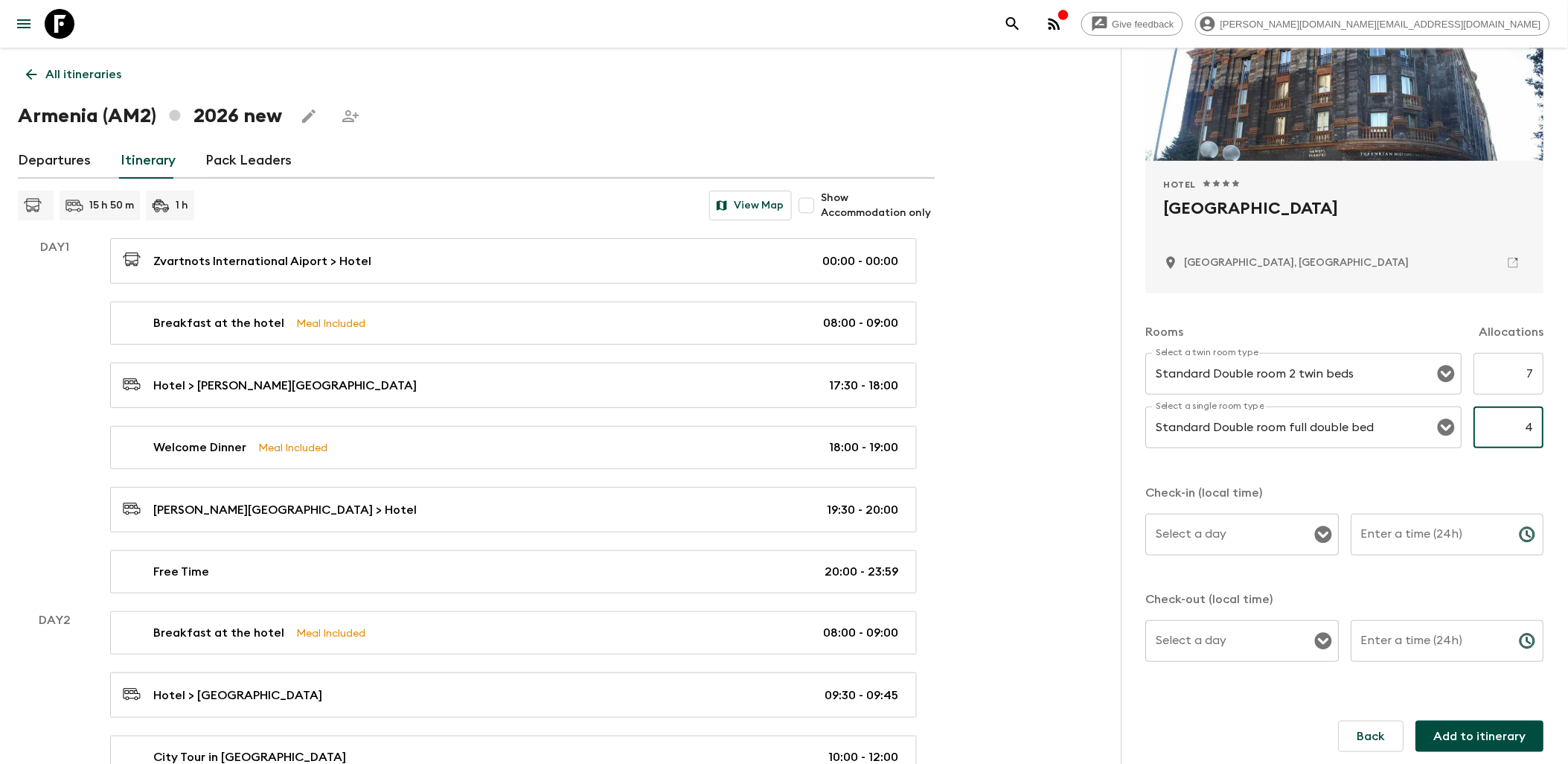
click at [1486, 480] on div "Rooms Allocations Select a twin room type Standard Double room 2 twin beds Sele…" at bounding box center [1345, 486] width 398 height 386
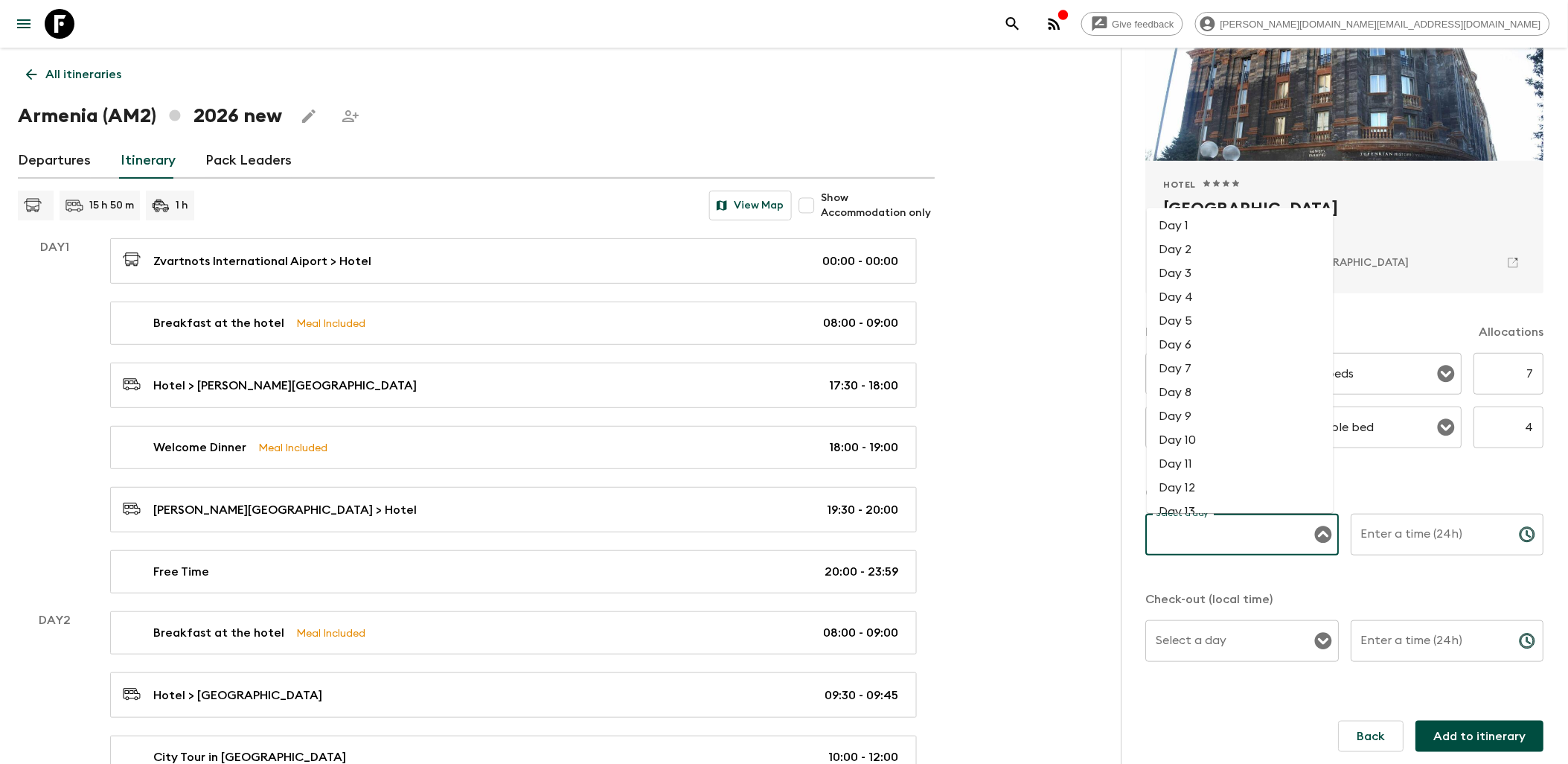
click at [1284, 536] on input "Select a day" at bounding box center [1231, 534] width 157 height 28
click at [1179, 227] on li "Day 1" at bounding box center [1240, 225] width 186 height 24
type input "Day 1"
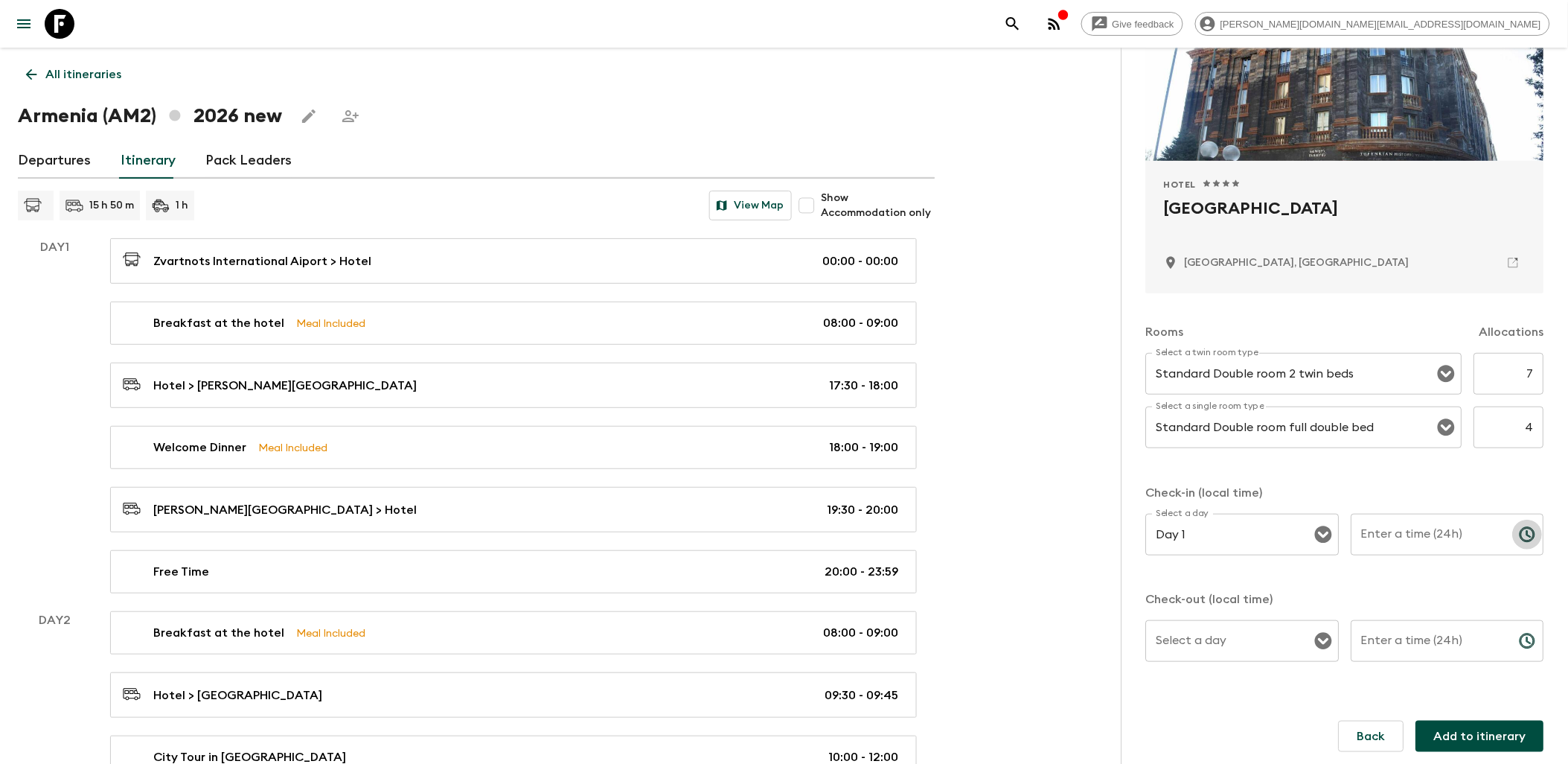
click at [1520, 536] on icon "Choose time" at bounding box center [1527, 534] width 14 height 14
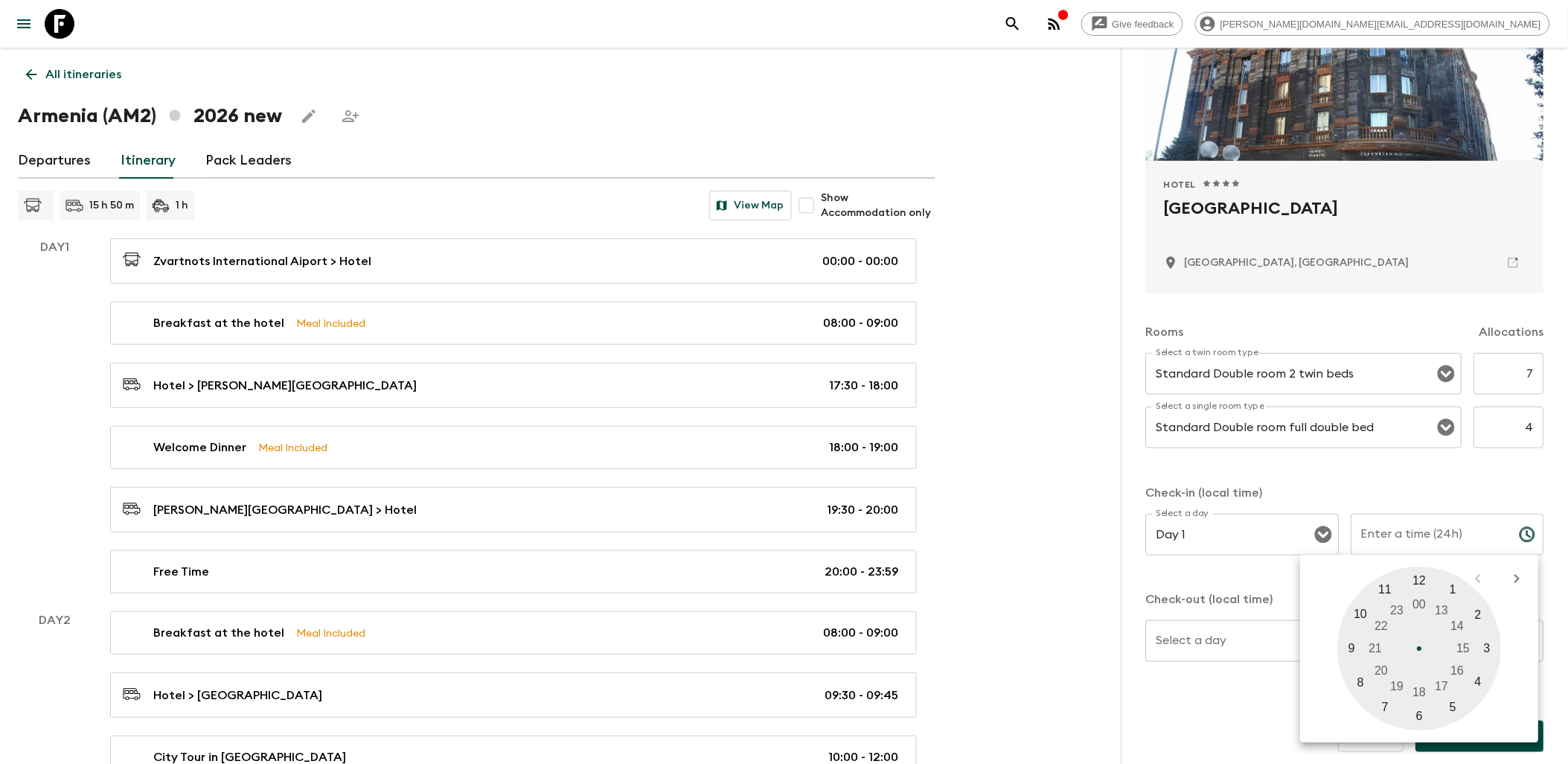
click at [1363, 685] on div at bounding box center [1420, 648] width 164 height 164
type input "08:00"
click at [1368, 476] on div "Rooms Allocations Select a twin room type Standard Double room 2 twin beds Sele…" at bounding box center [1345, 486] width 398 height 386
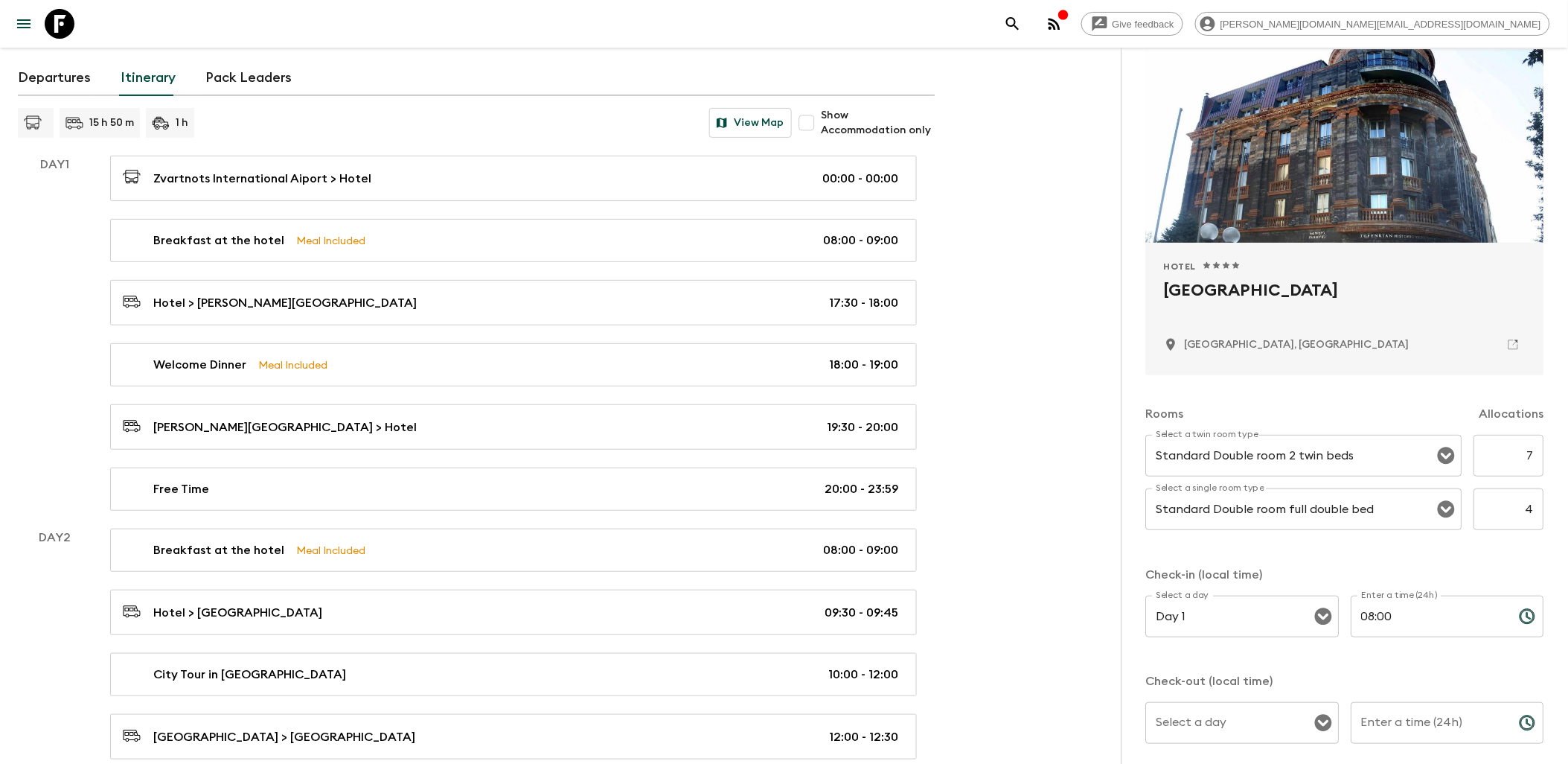
scroll to position [166, 0]
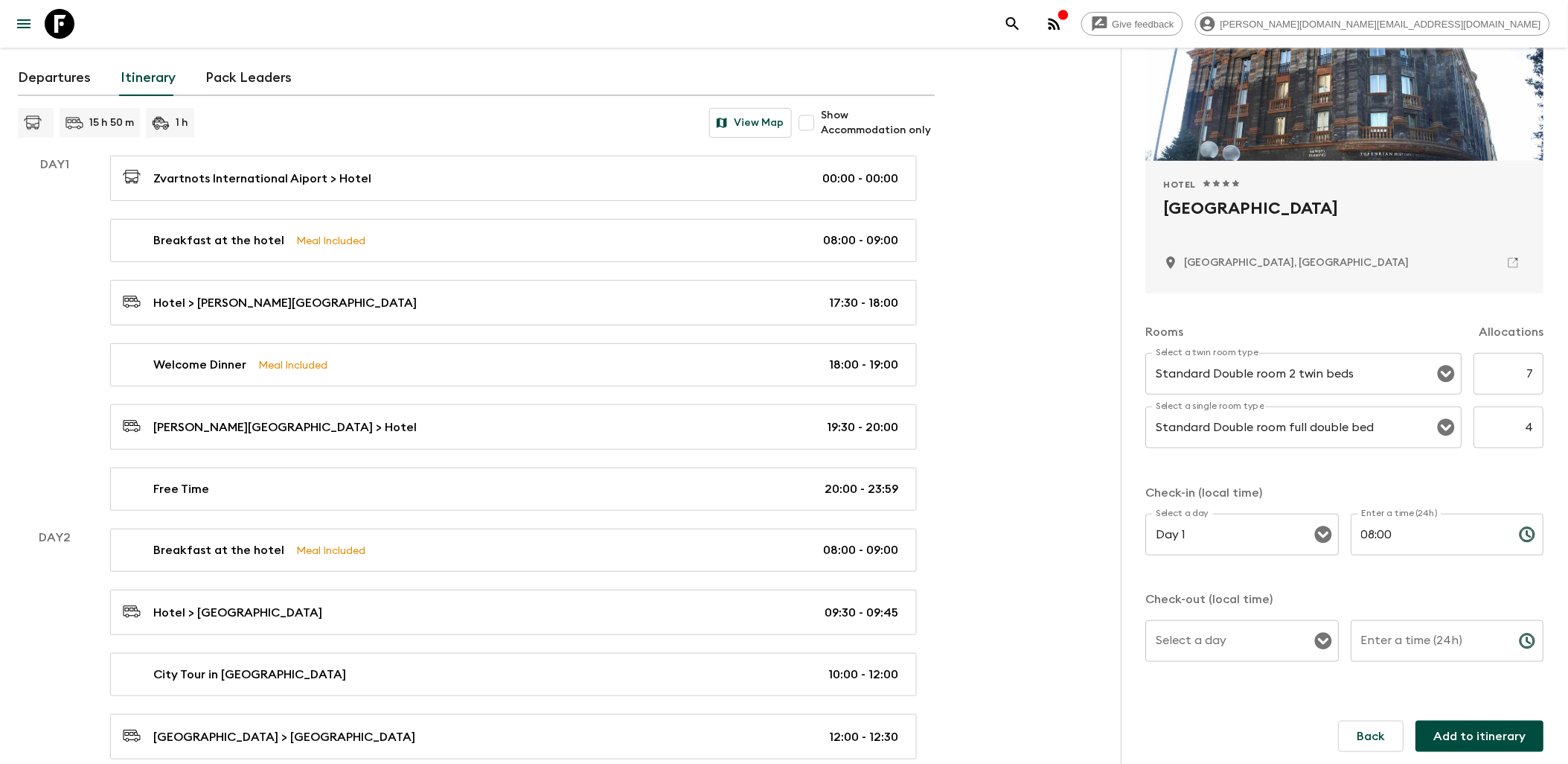
click at [1315, 648] on icon "Open" at bounding box center [1324, 641] width 18 height 18
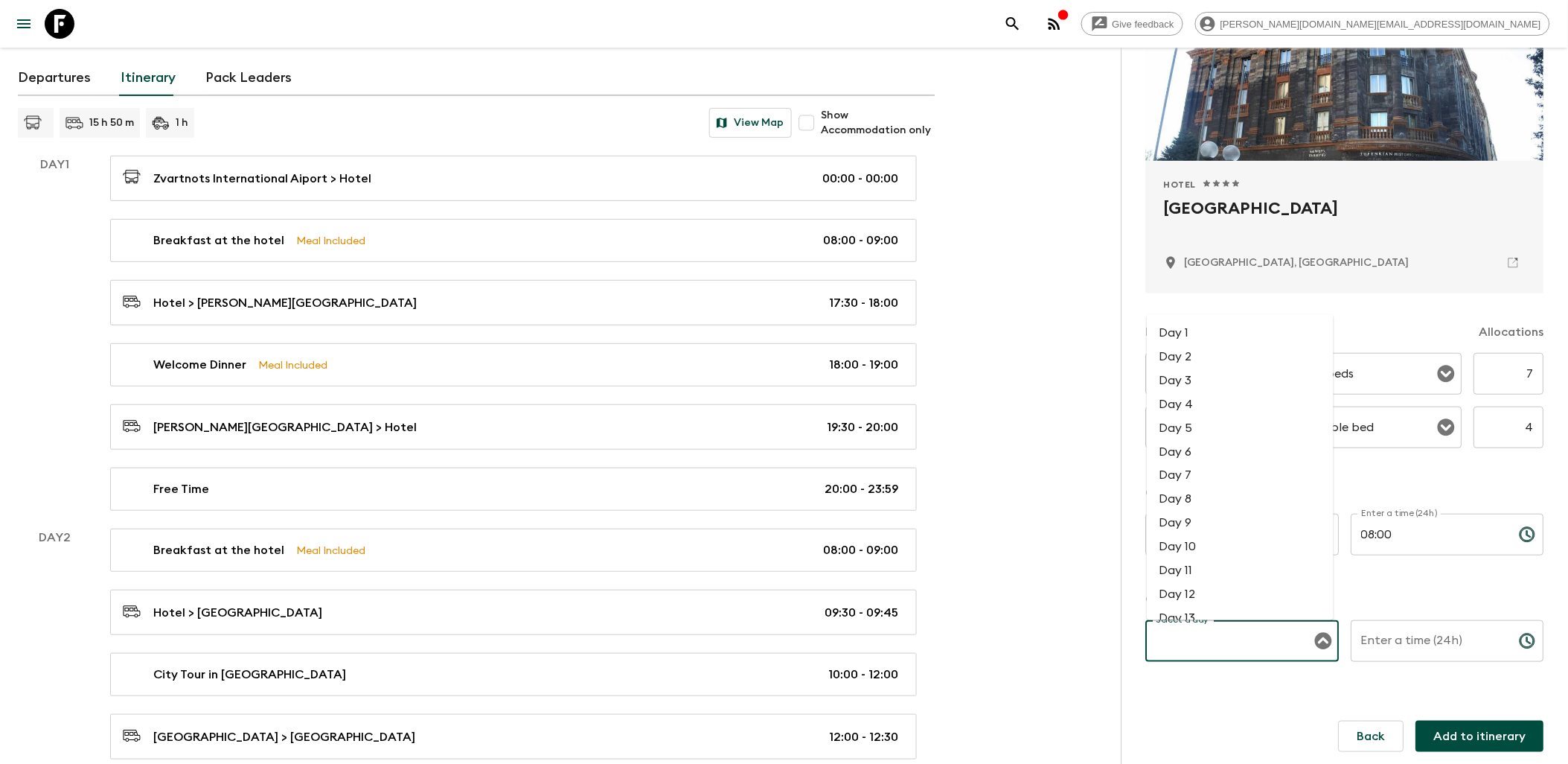
click at [1179, 432] on li "Day 5" at bounding box center [1240, 427] width 186 height 24
type input "Day 5"
click at [1520, 647] on icon "Choose time" at bounding box center [1527, 641] width 14 height 14
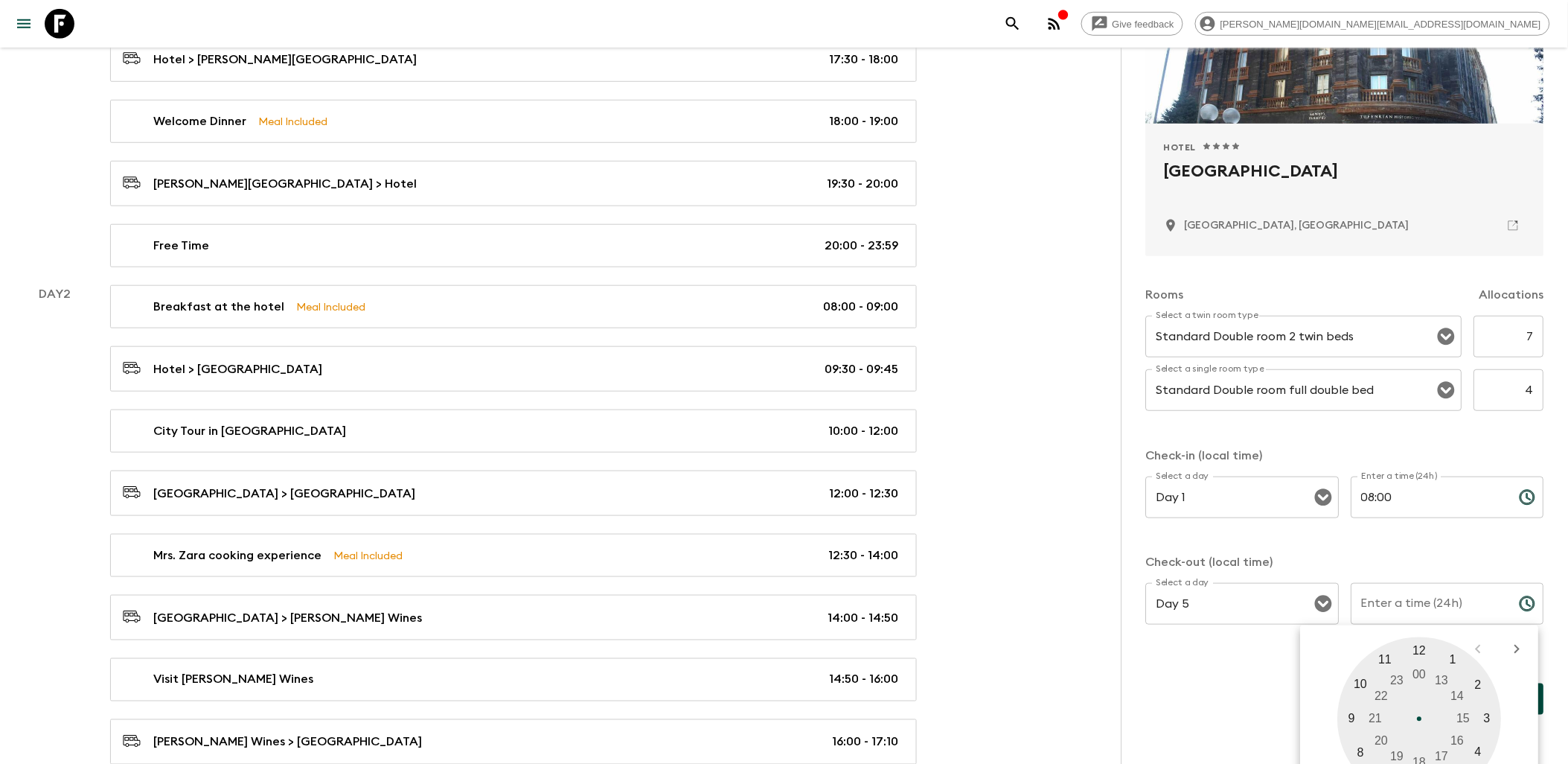
scroll to position [330, 0]
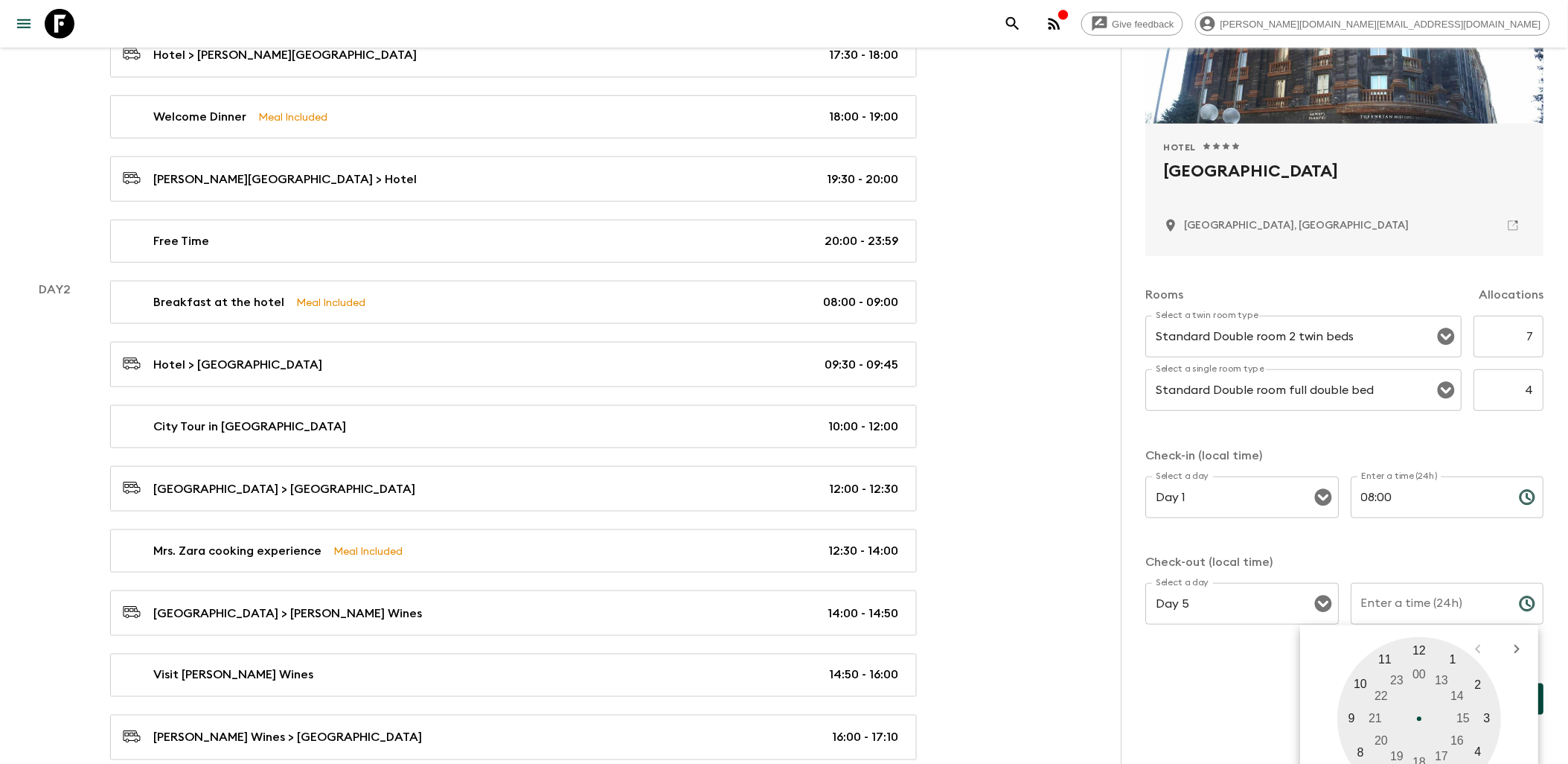
click at [1352, 719] on div at bounding box center [1420, 719] width 164 height 164
type input "09:00"
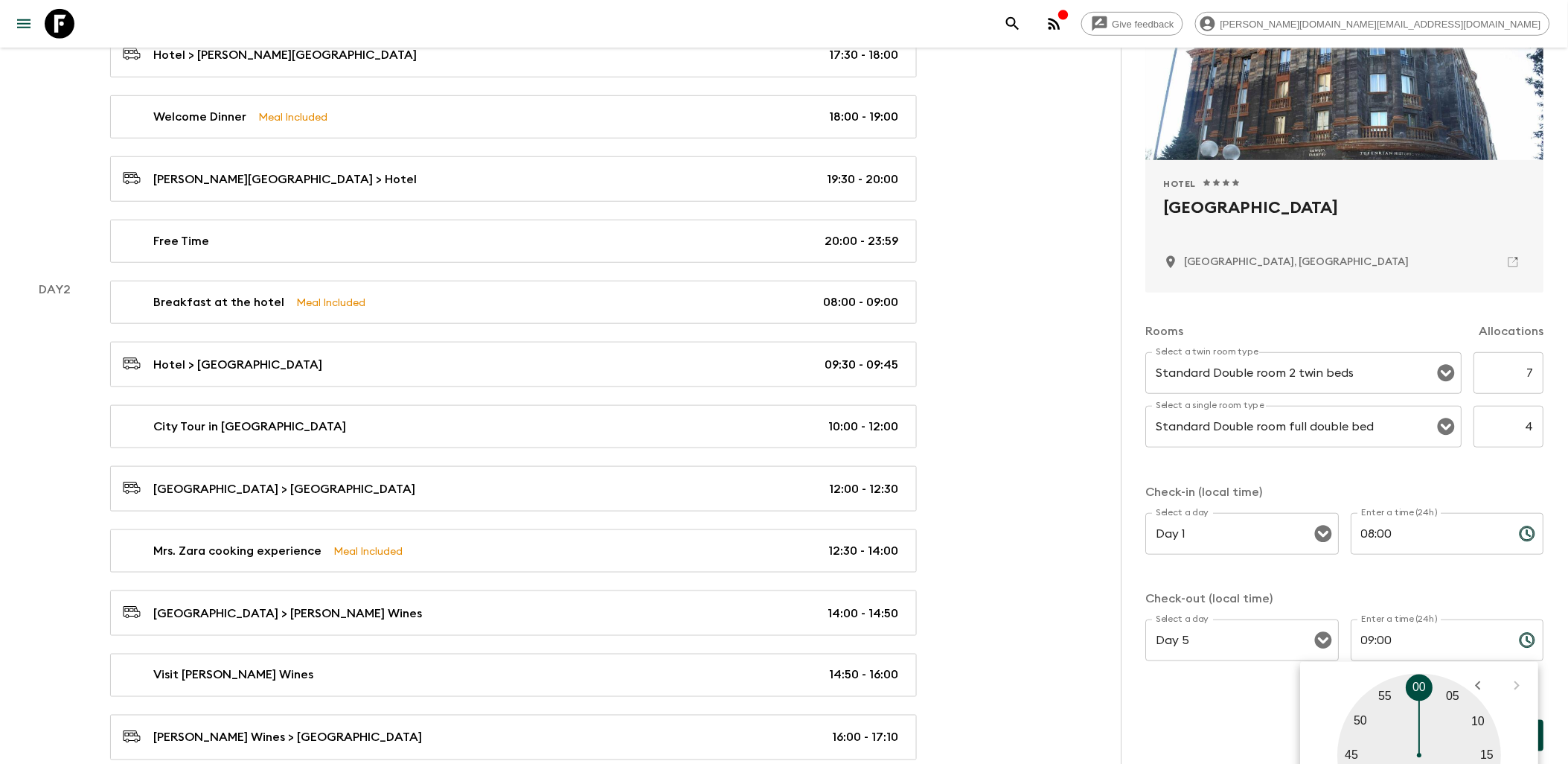
click at [1422, 685] on div at bounding box center [1420, 755] width 164 height 164
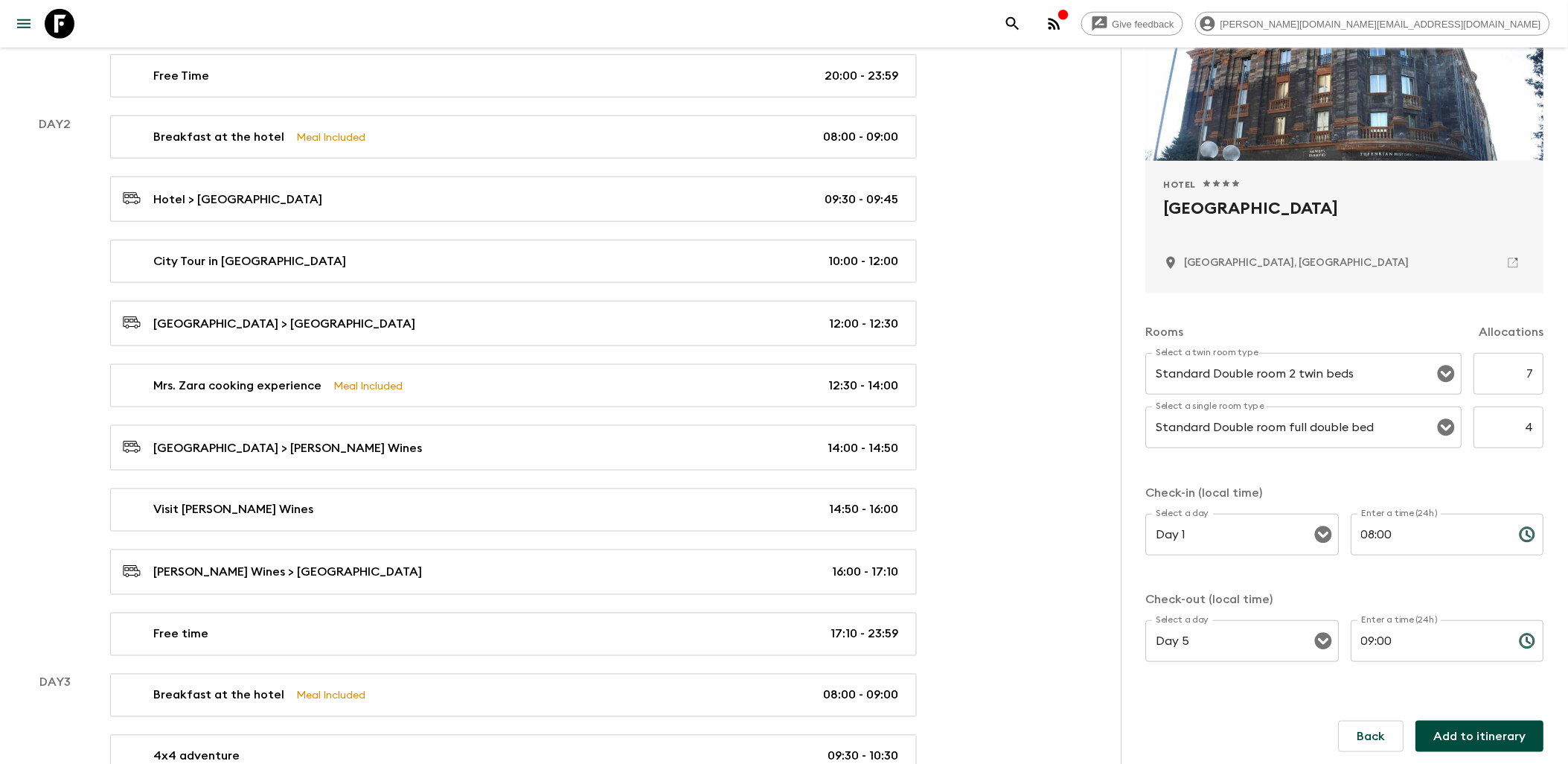
click at [1459, 738] on button "Add to itinerary" at bounding box center [1479, 736] width 128 height 32
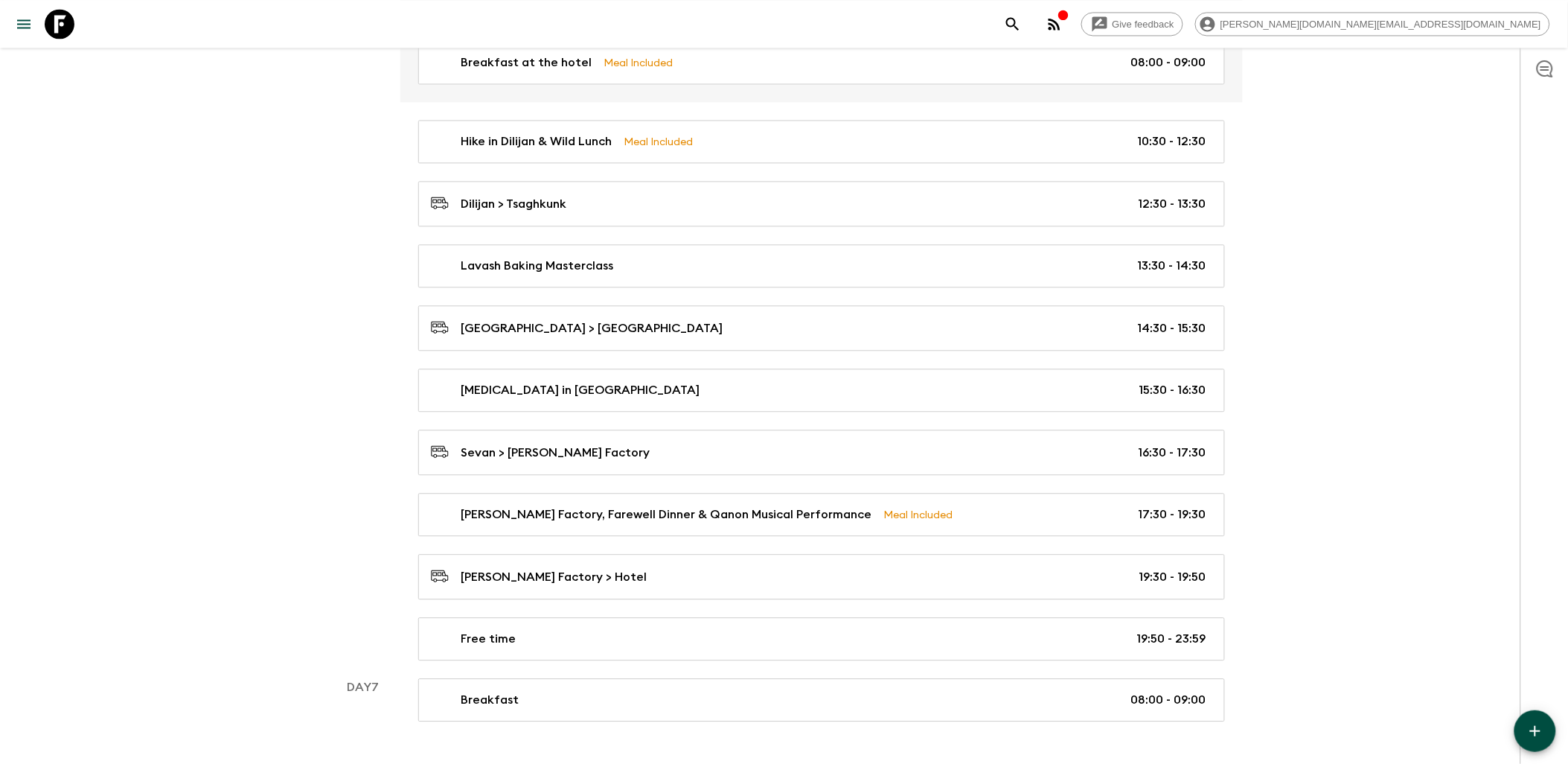
scroll to position [3179, 0]
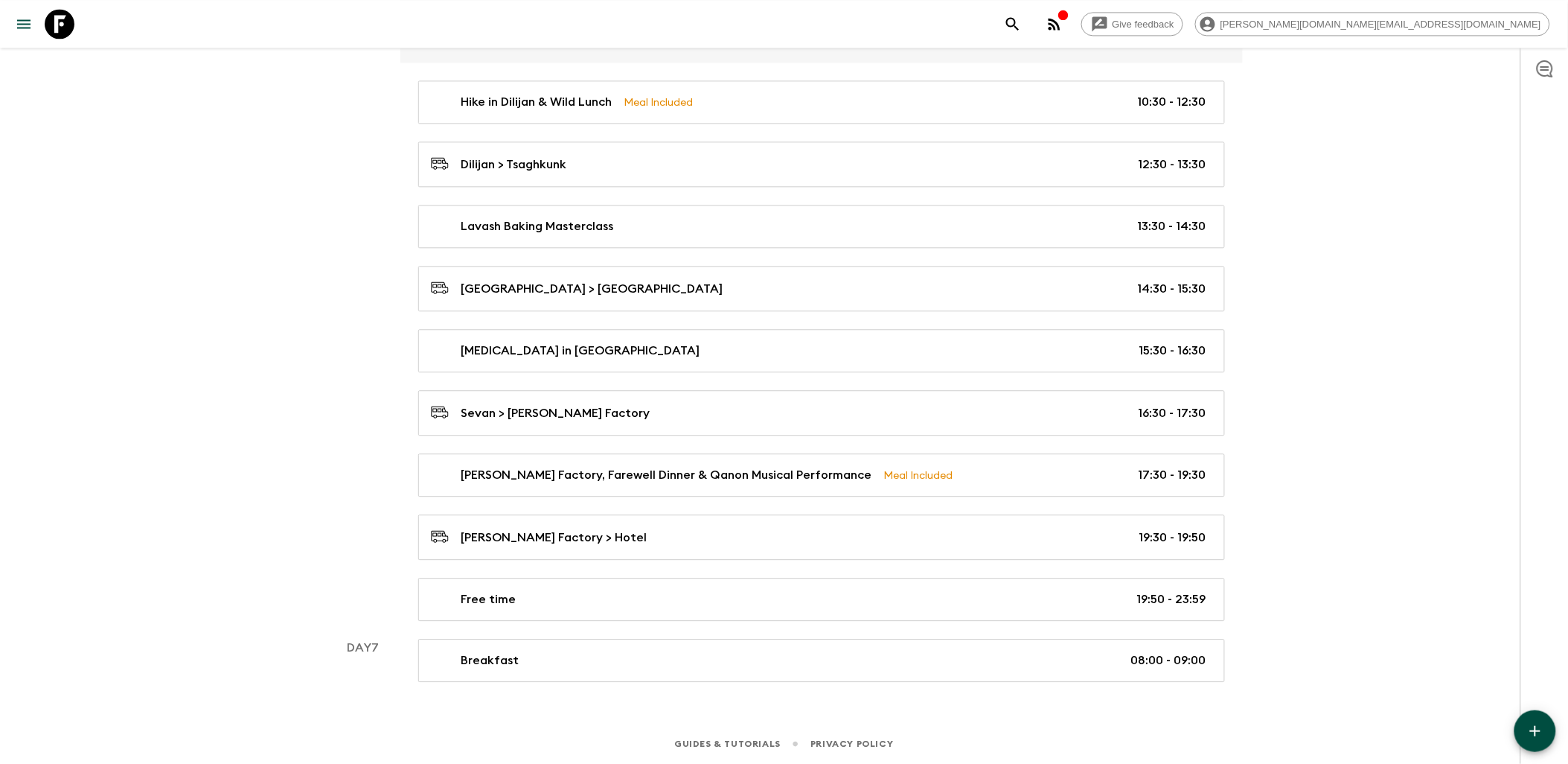
click at [1520, 722] on button "button" at bounding box center [1535, 731] width 42 height 42
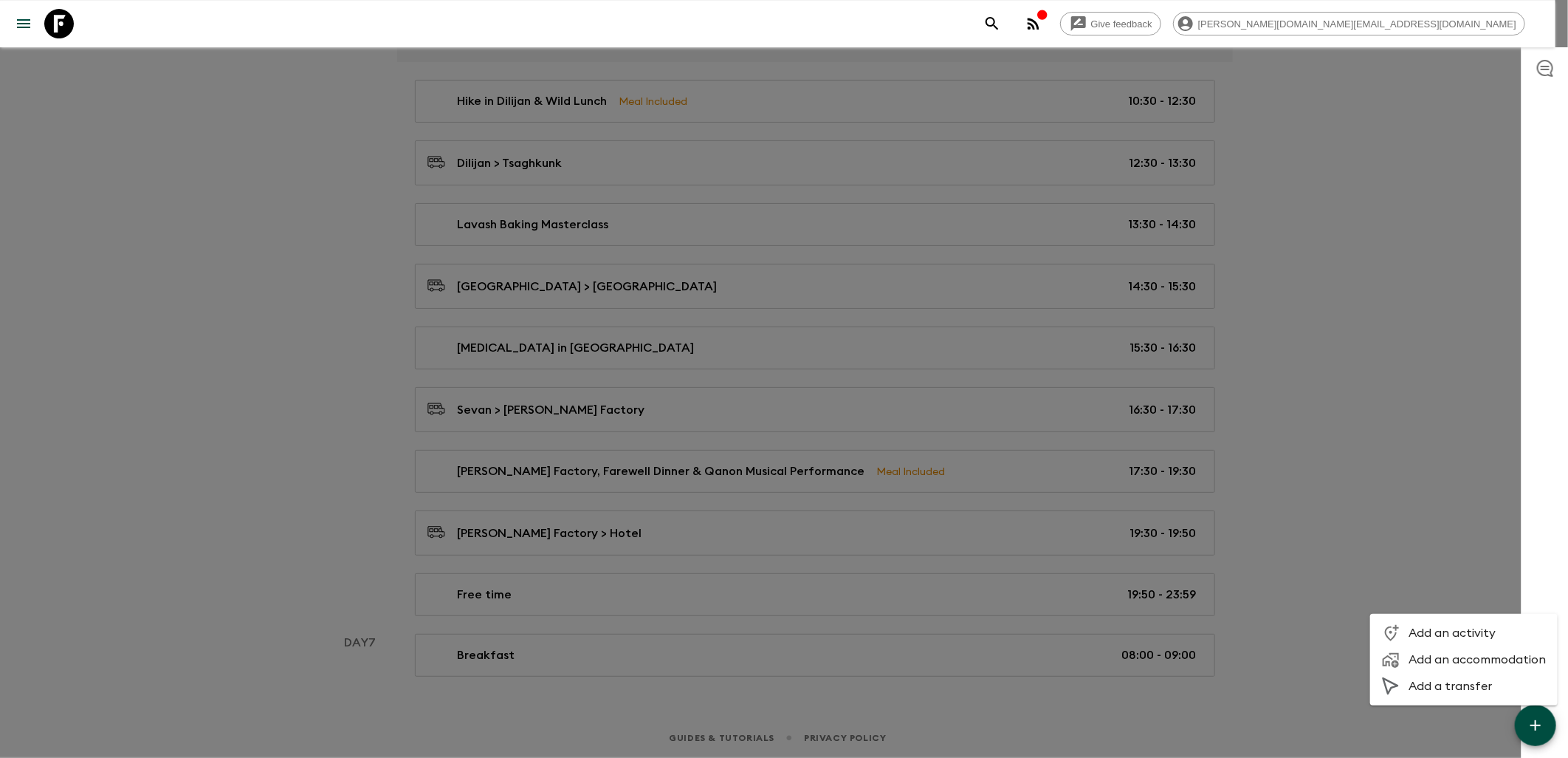
click at [1465, 648] on li "Add an accommodation" at bounding box center [1463, 660] width 188 height 27
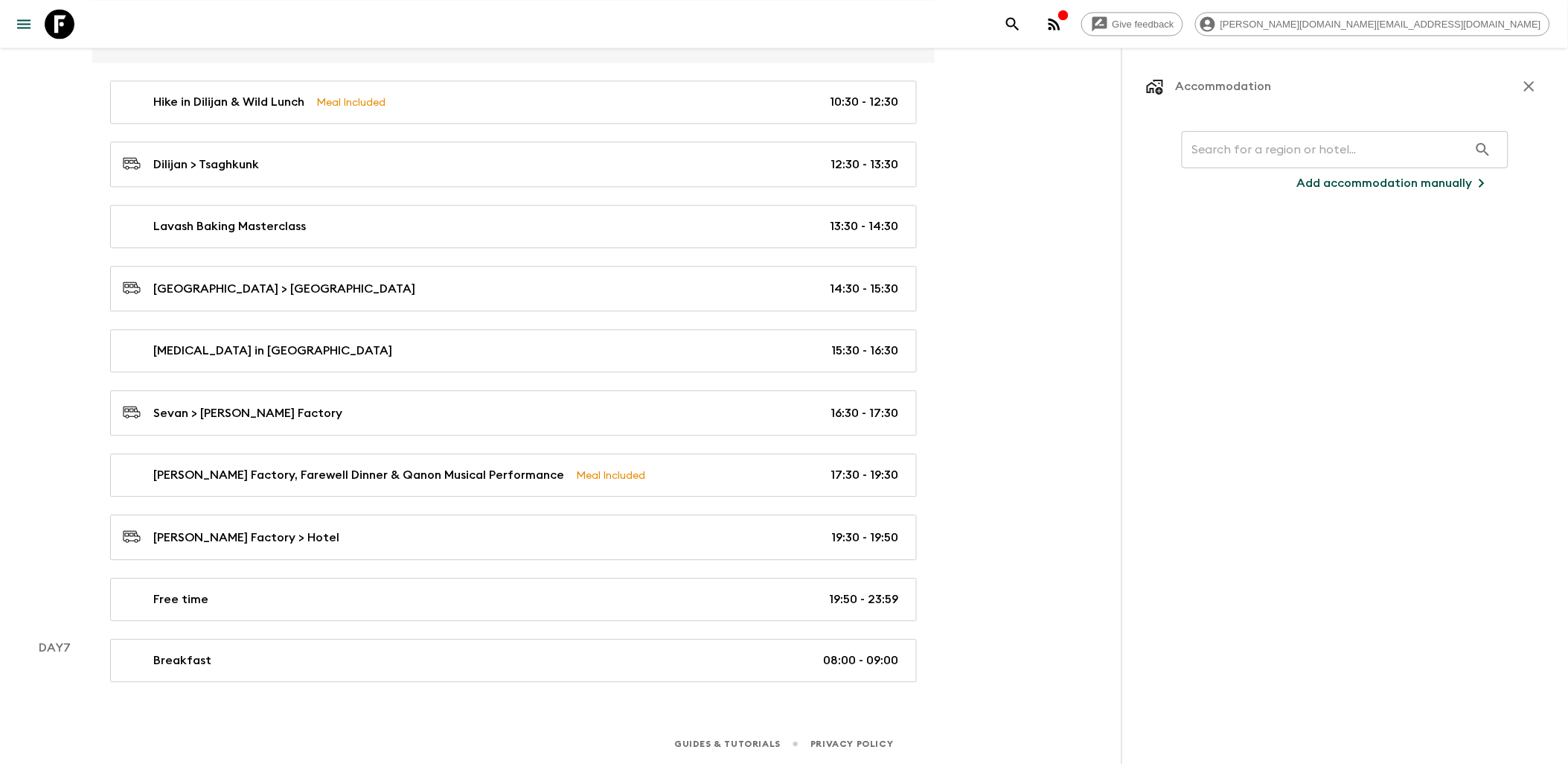
click at [1244, 153] on input "text" at bounding box center [1325, 149] width 287 height 42
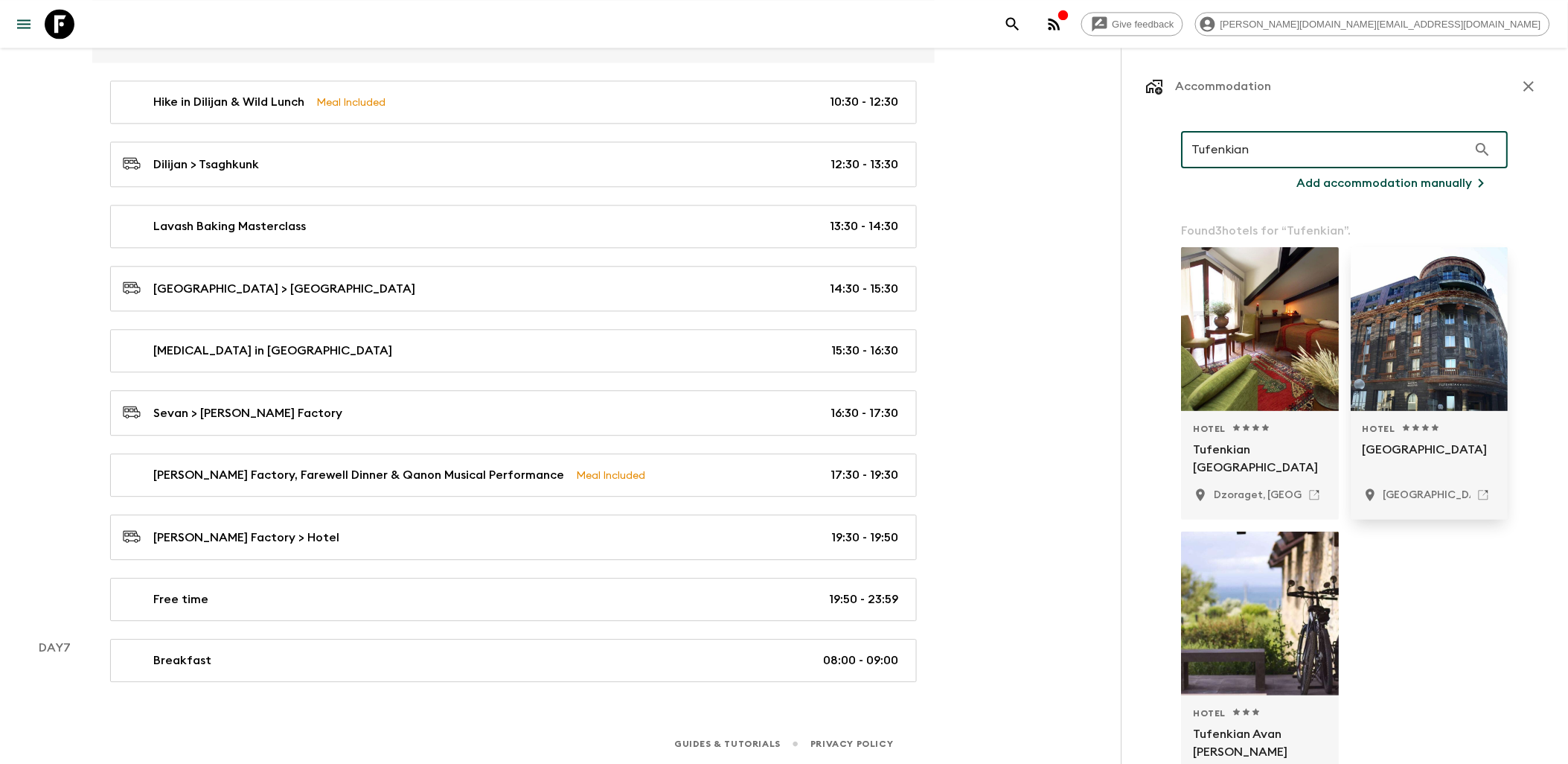
type input "Tufenkian"
click at [1430, 456] on p "[GEOGRAPHIC_DATA]" at bounding box center [1430, 458] width 134 height 35
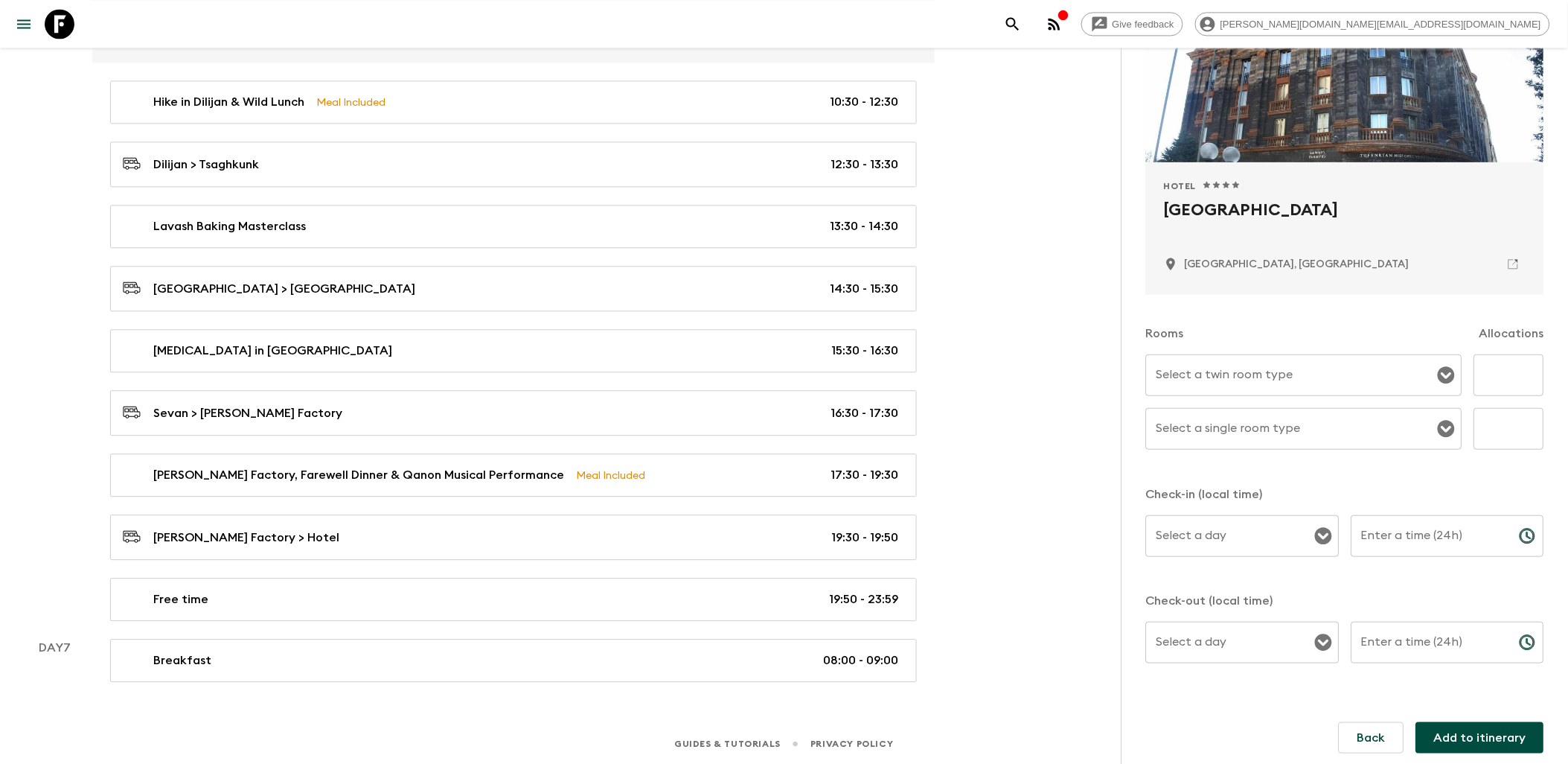
scroll to position [166, 0]
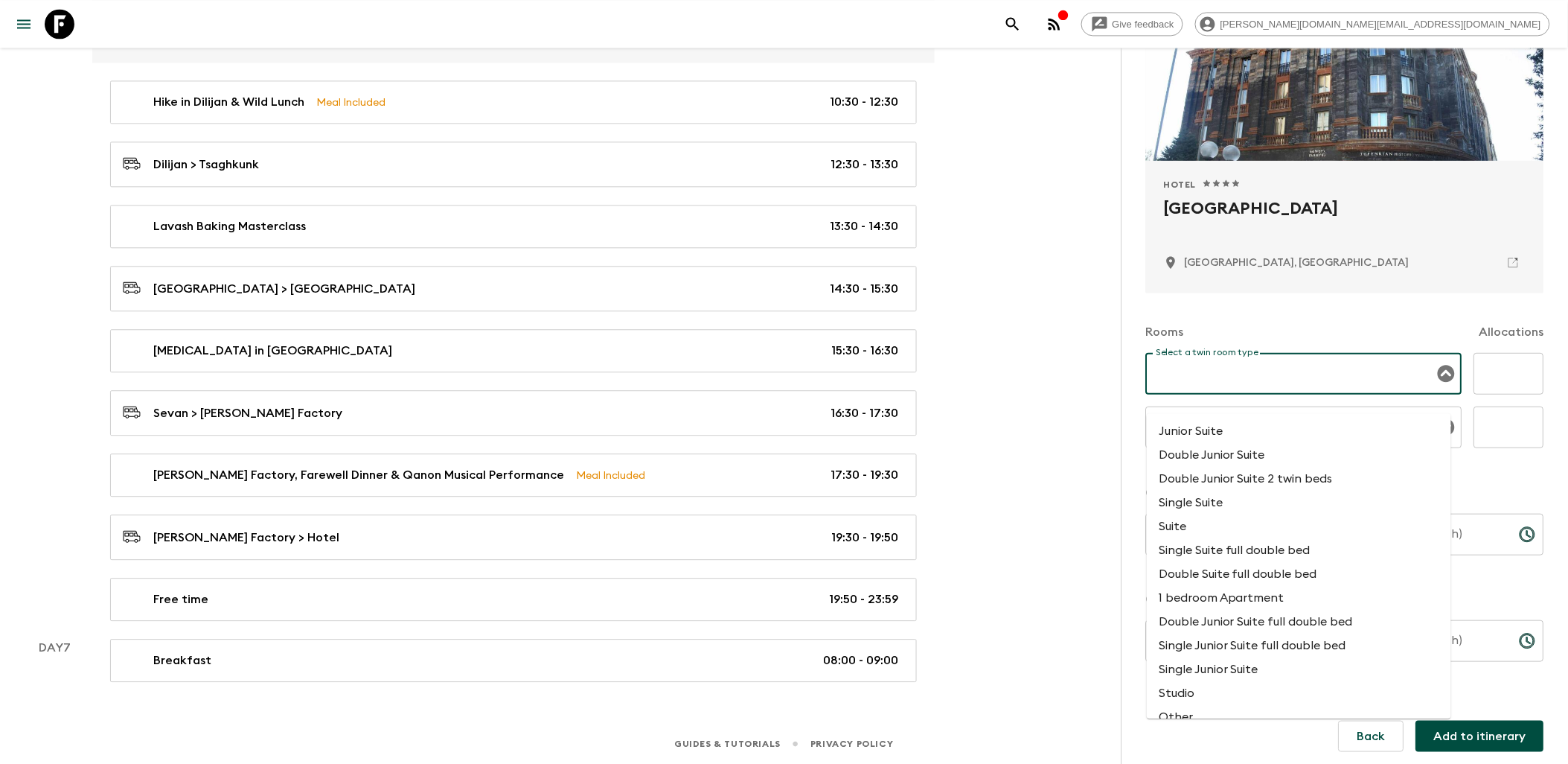
click at [1260, 376] on input "Select a twin room type" at bounding box center [1293, 373] width 280 height 28
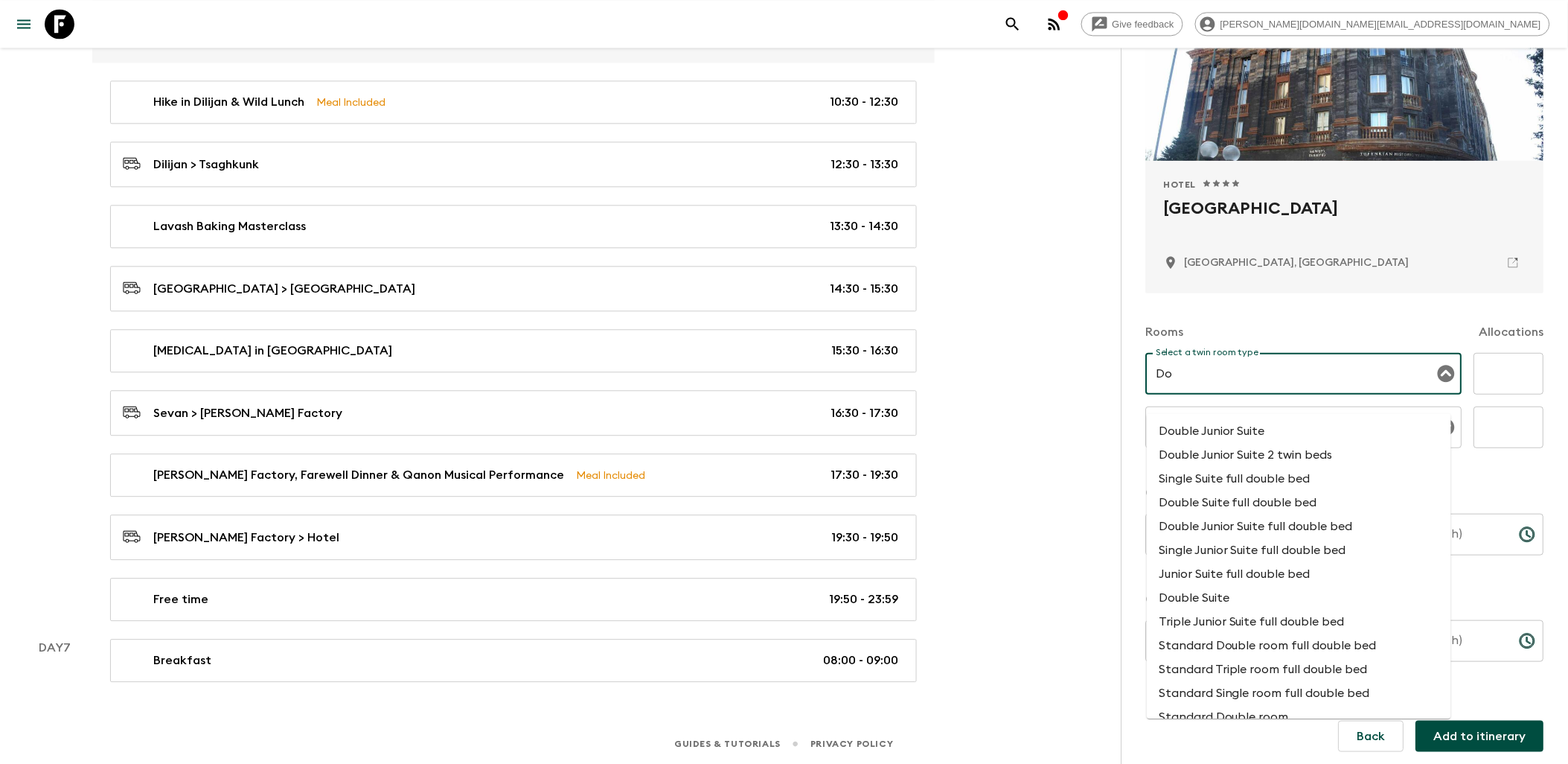
type input "D"
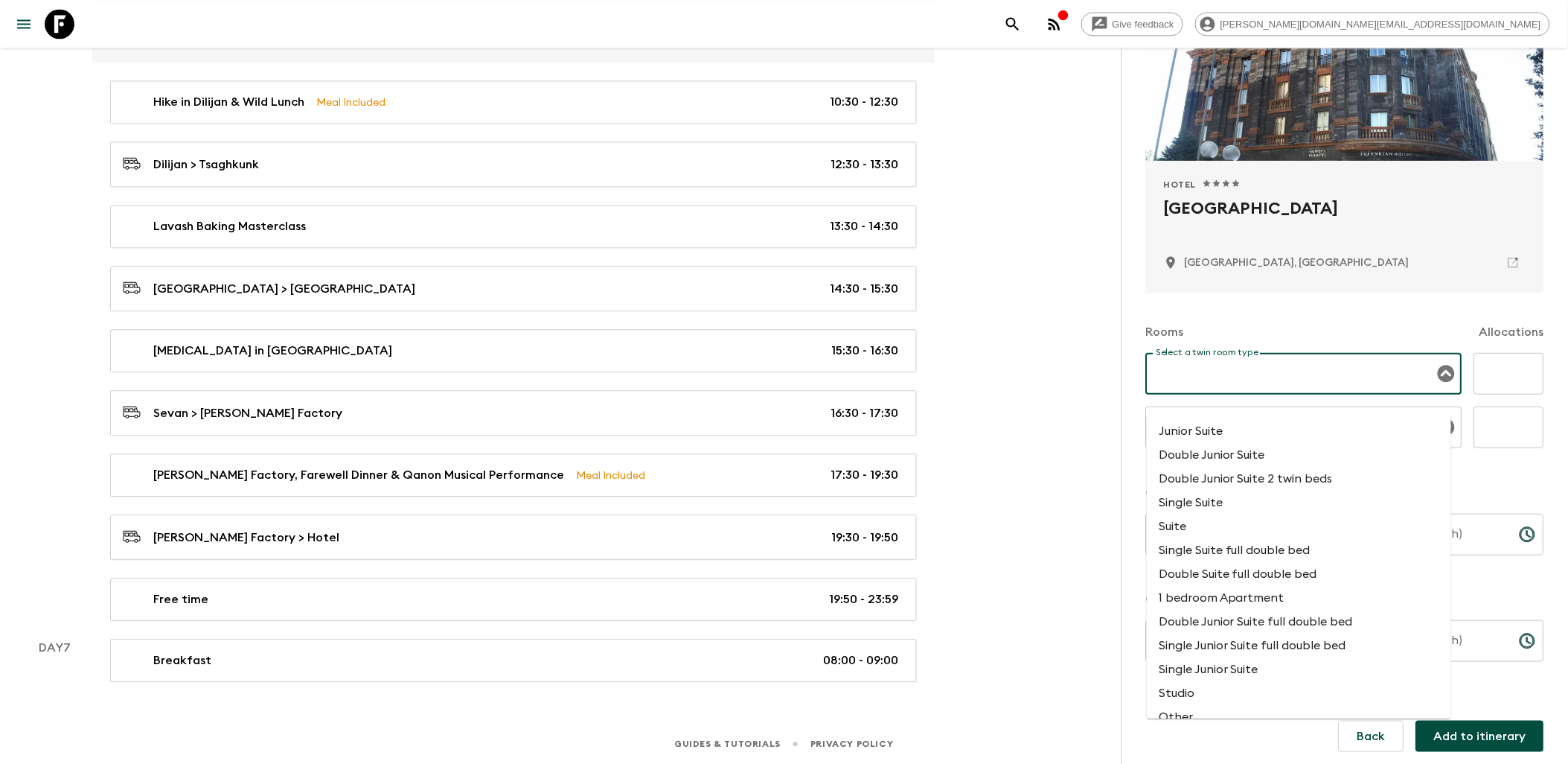
type input "w"
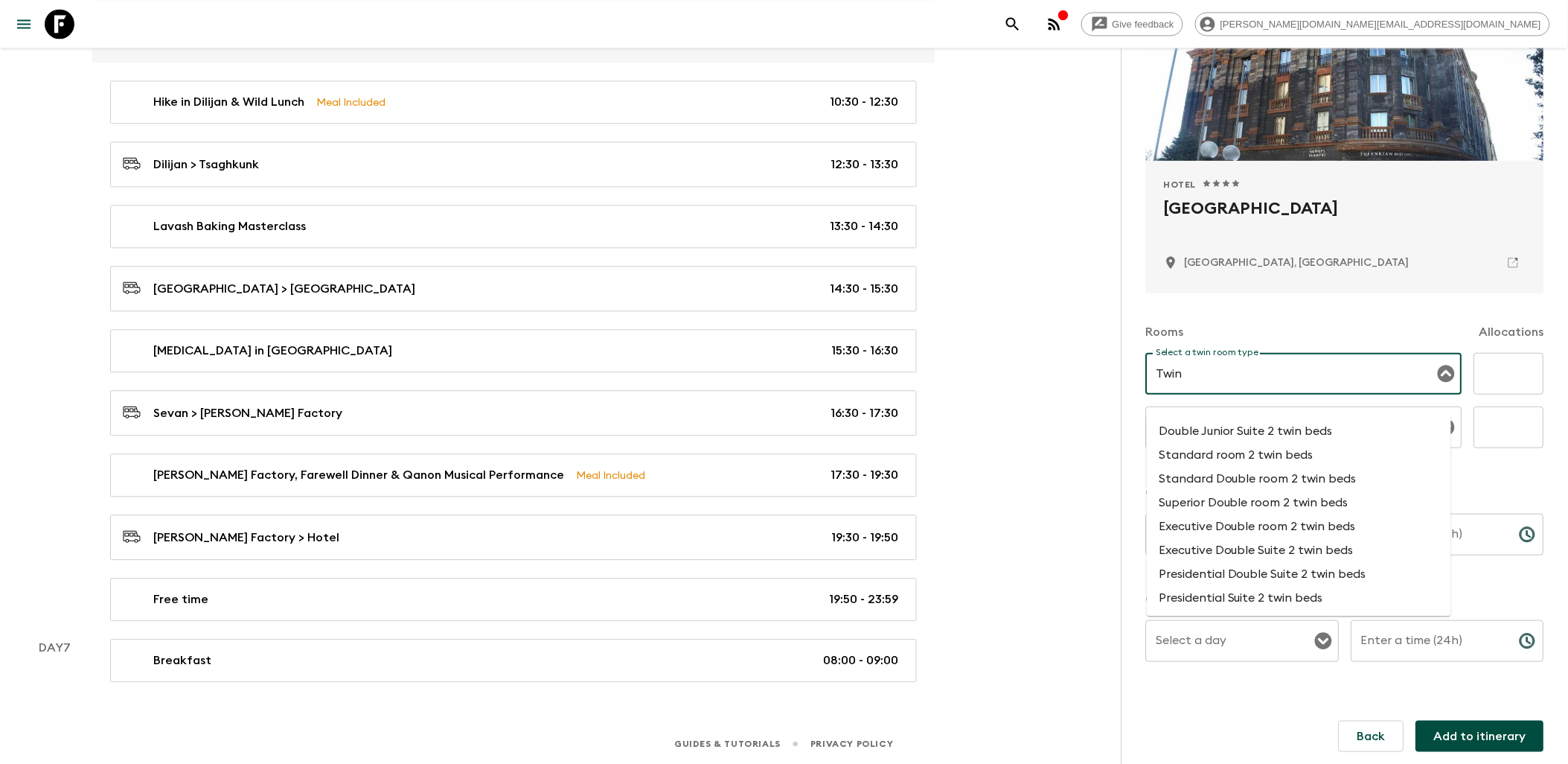
click at [1295, 467] on li "Standard Double room 2 twin beds" at bounding box center [1298, 479] width 304 height 24
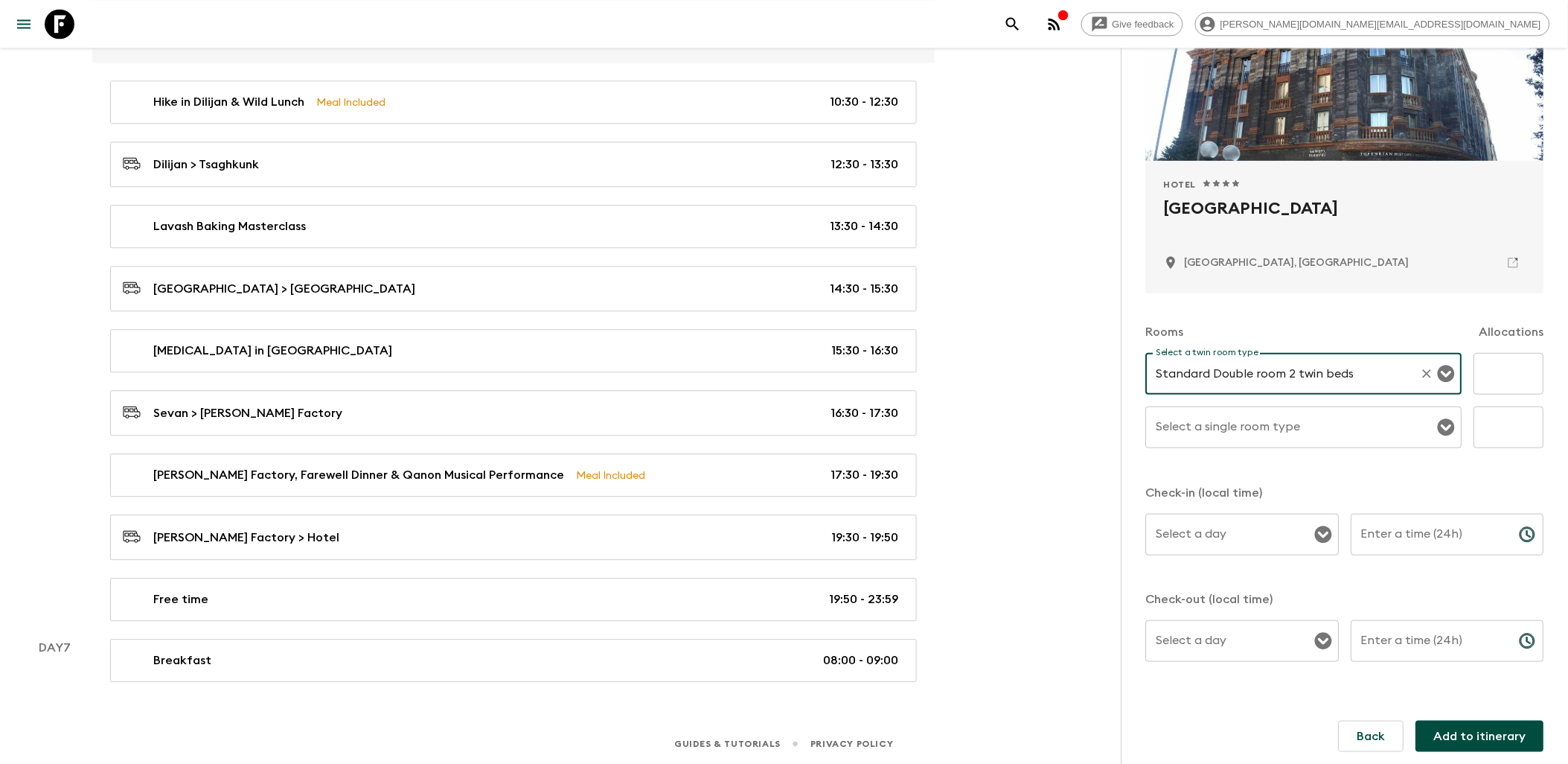
type input "Standard Double room 2 twin beds"
click at [1506, 369] on input "text" at bounding box center [1508, 374] width 70 height 42
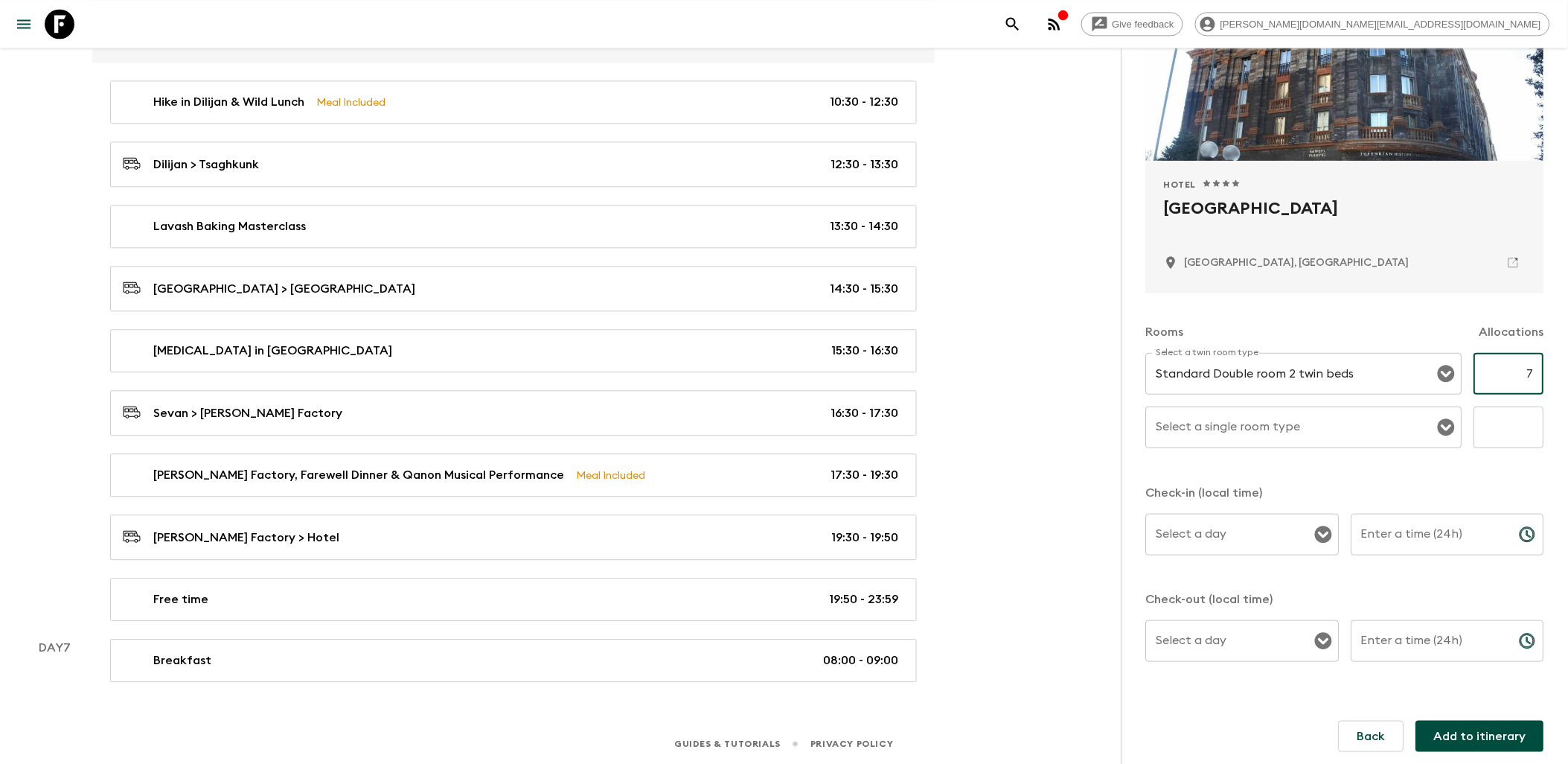
type input "7"
click at [1309, 425] on input "Select a single room type" at bounding box center [1293, 426] width 280 height 28
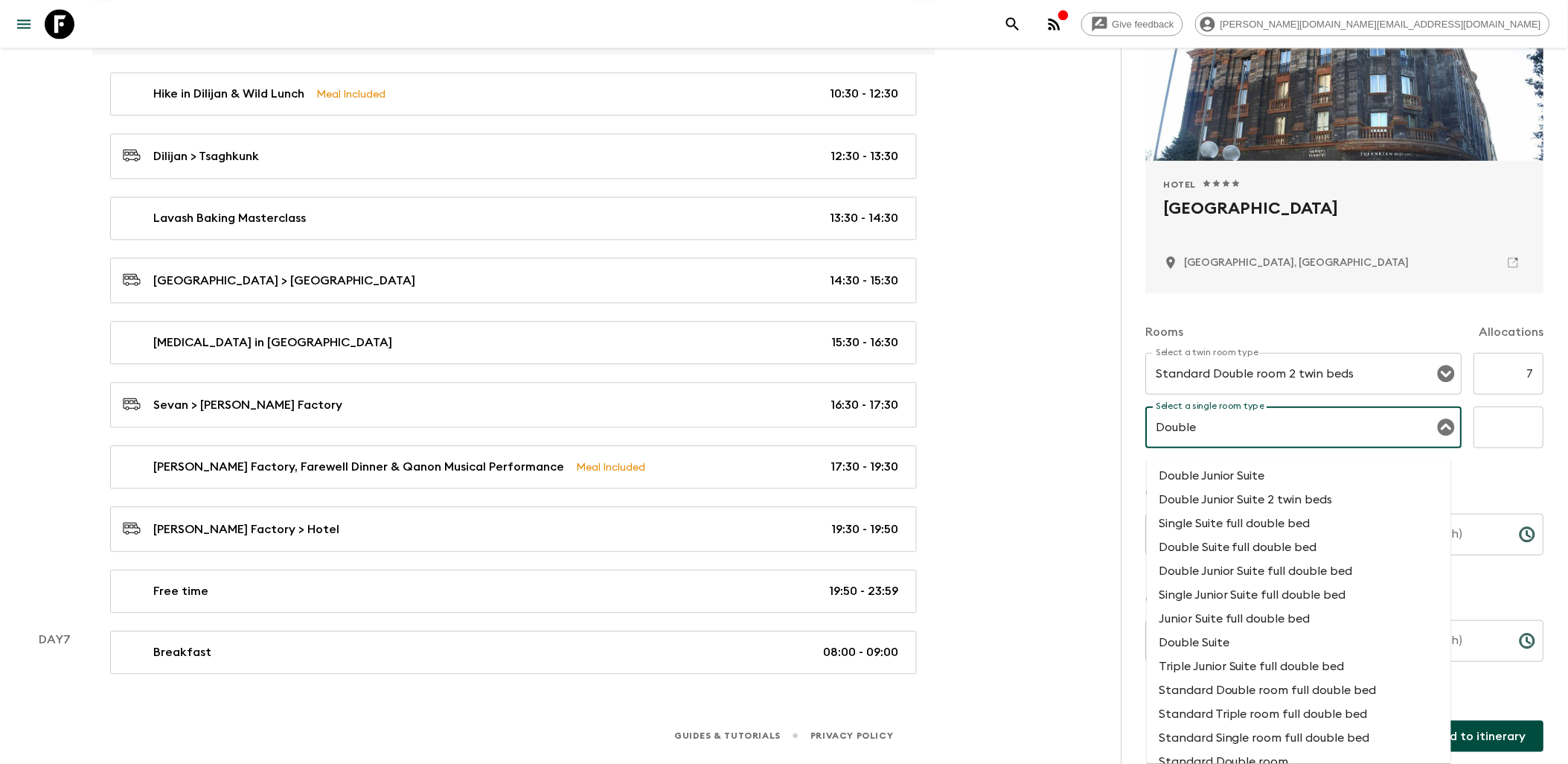
click at [1305, 690] on li "Standard Double room full double bed" at bounding box center [1298, 690] width 304 height 24
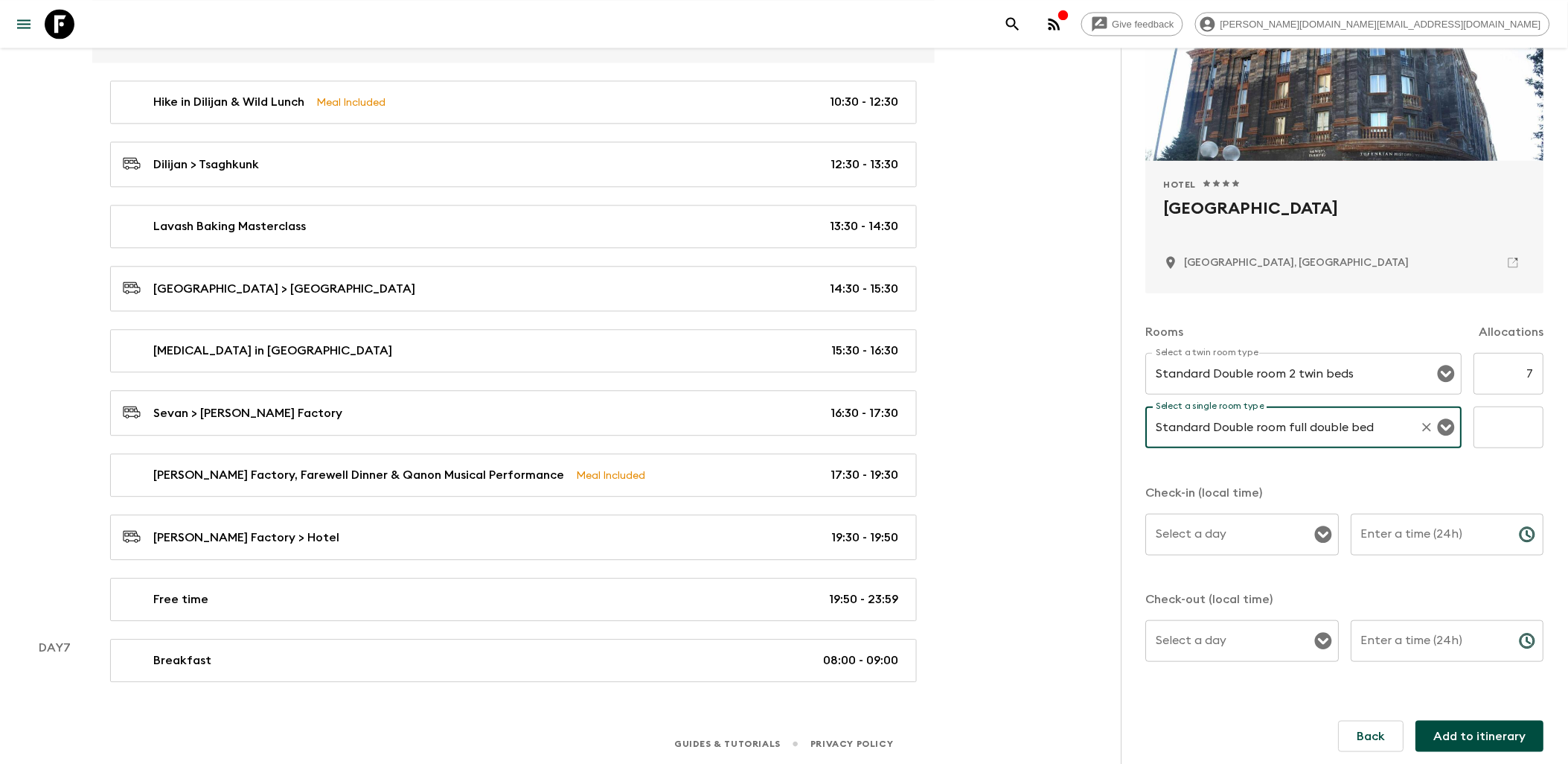
type input "Standard Double room full double bed"
click at [1499, 432] on input "text" at bounding box center [1508, 427] width 70 height 42
click at [1315, 534] on icon "Open" at bounding box center [1323, 534] width 17 height 17
type input "4"
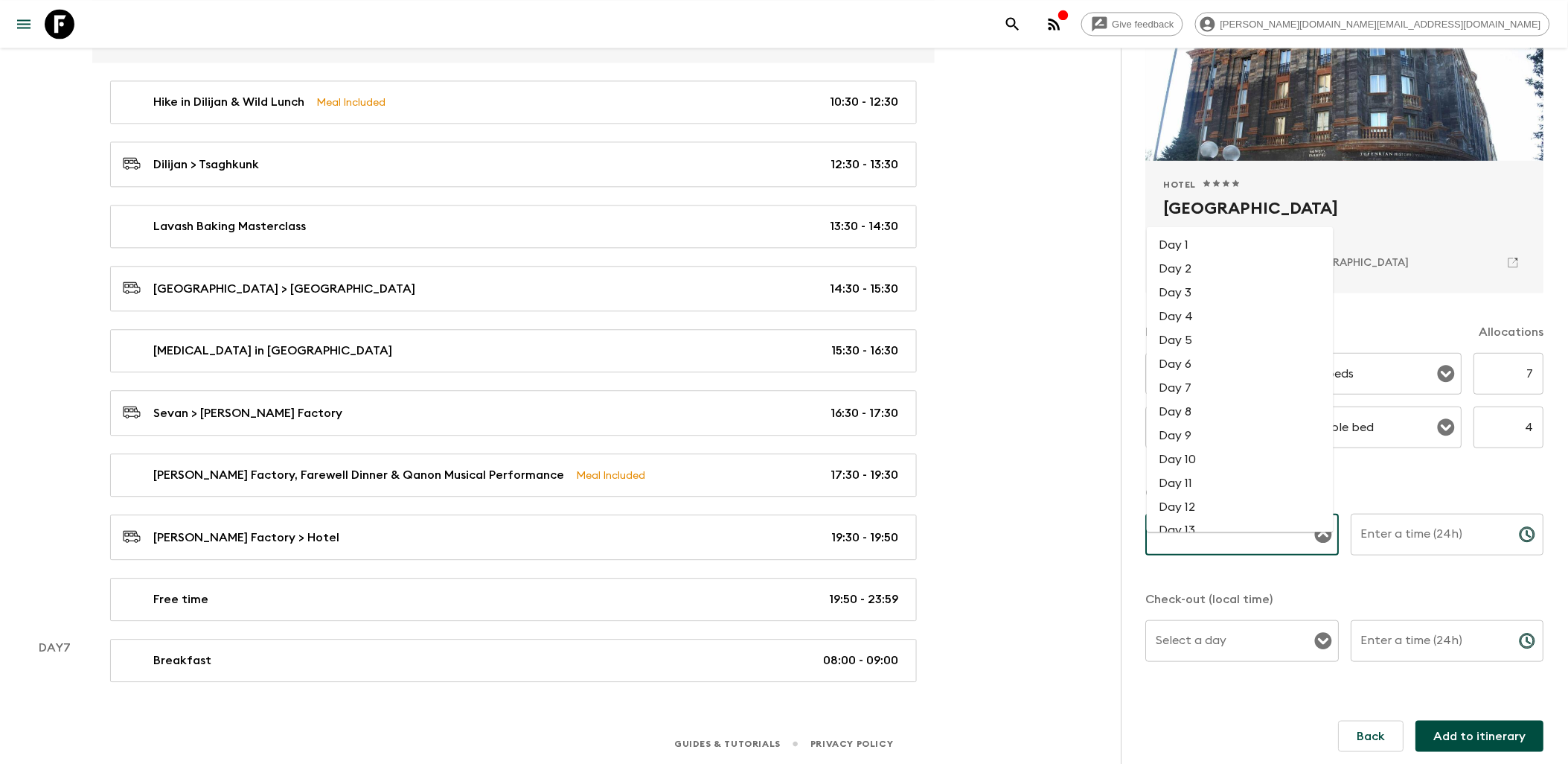
click at [1191, 355] on li "Day 6" at bounding box center [1240, 363] width 186 height 24
type input "Day 6"
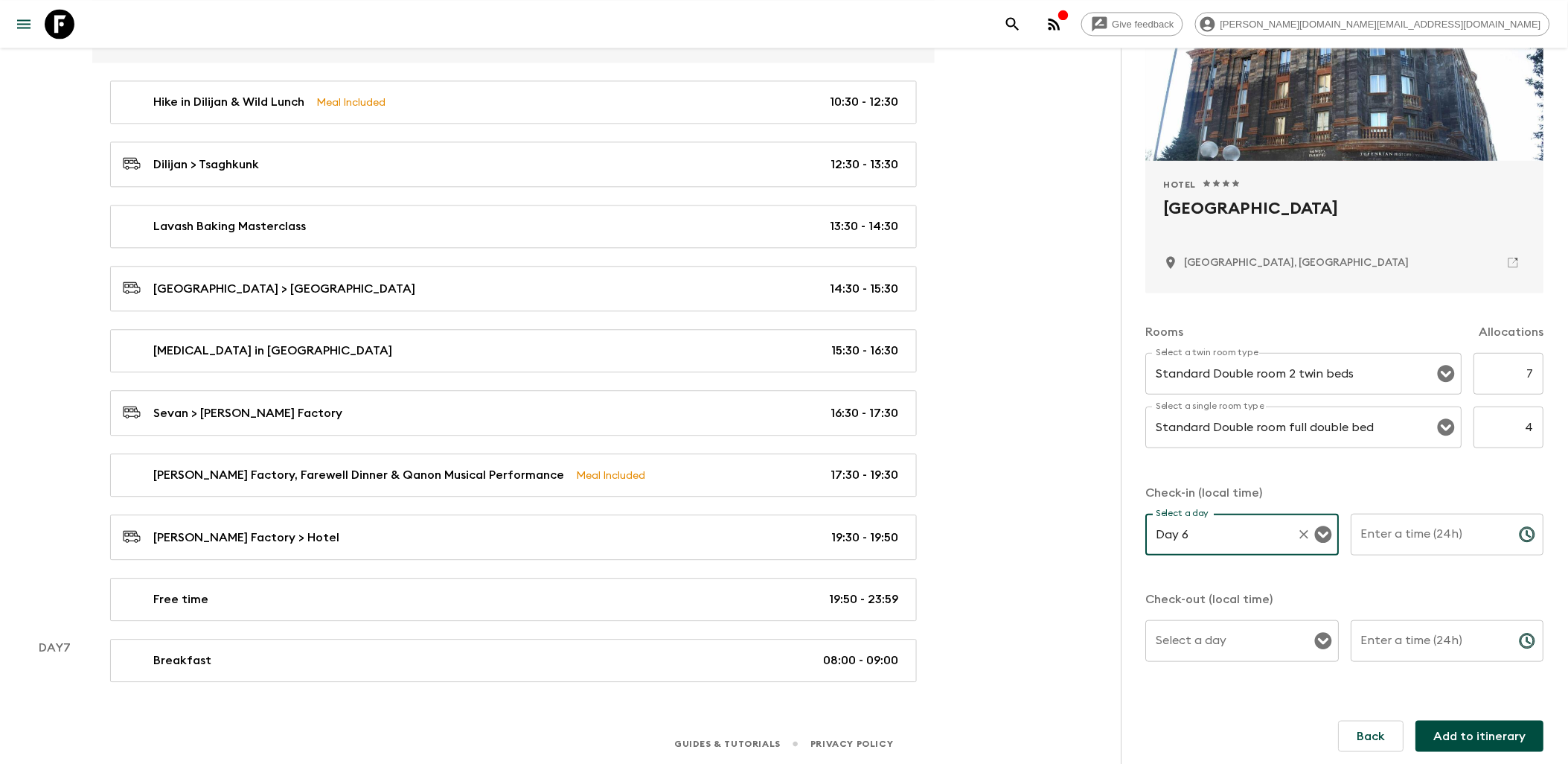
click at [1527, 536] on icon "Choose time" at bounding box center [1529, 533] width 5 height 6
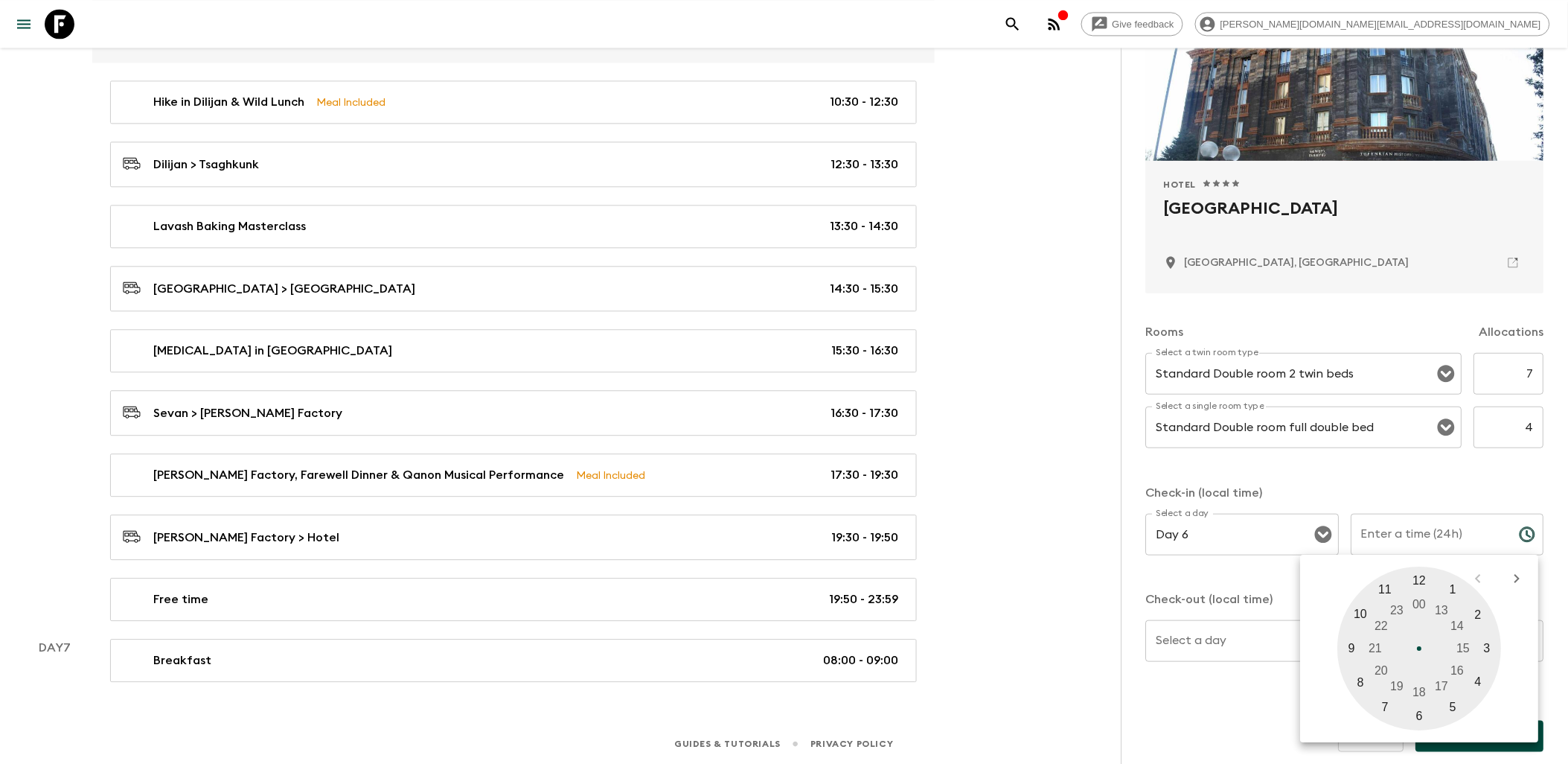
click at [1379, 674] on div at bounding box center [1420, 648] width 164 height 164
type input "20:00"
click at [1422, 577] on div at bounding box center [1420, 648] width 164 height 164
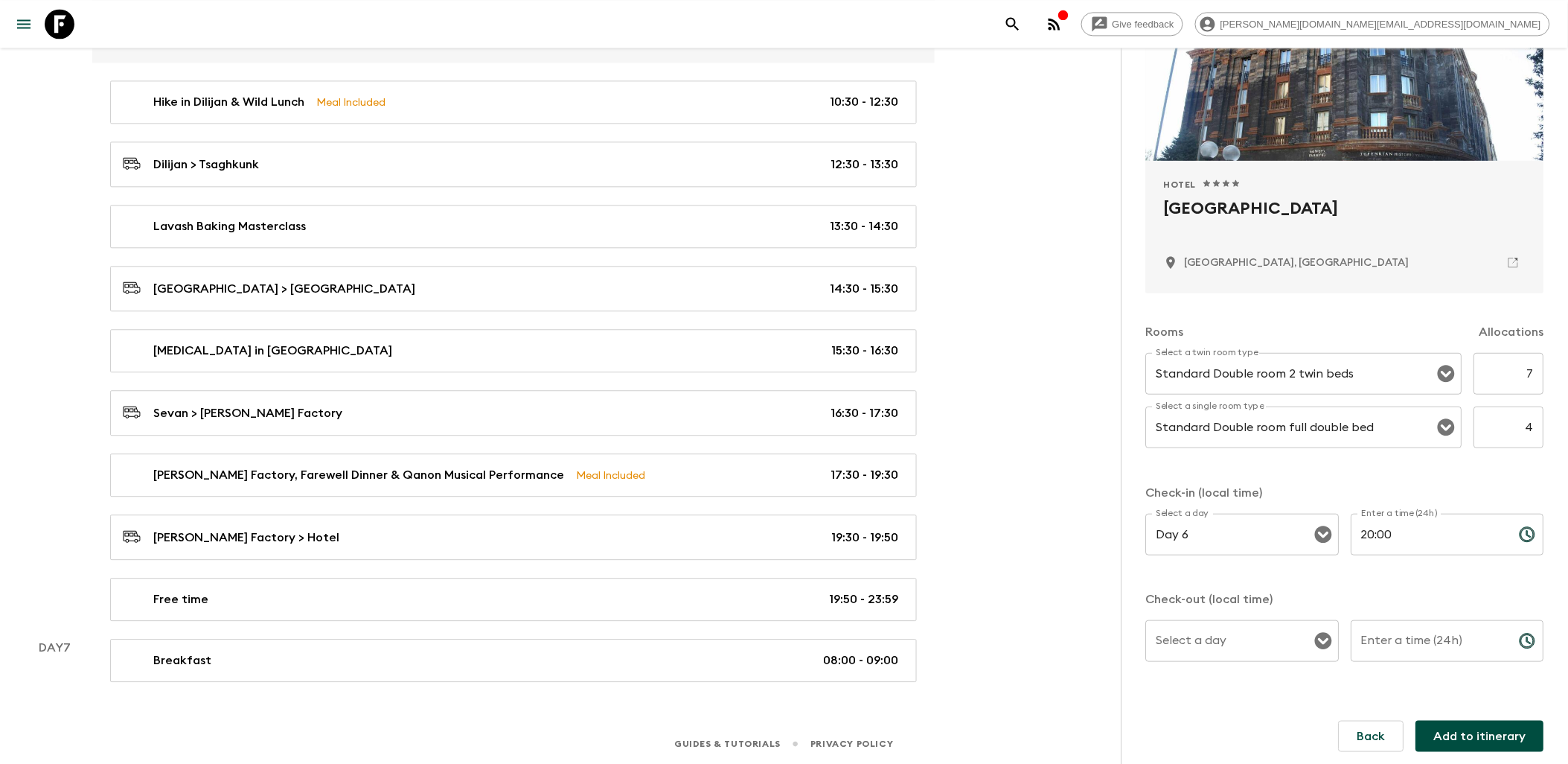
click at [1319, 634] on icon "Open" at bounding box center [1323, 641] width 17 height 17
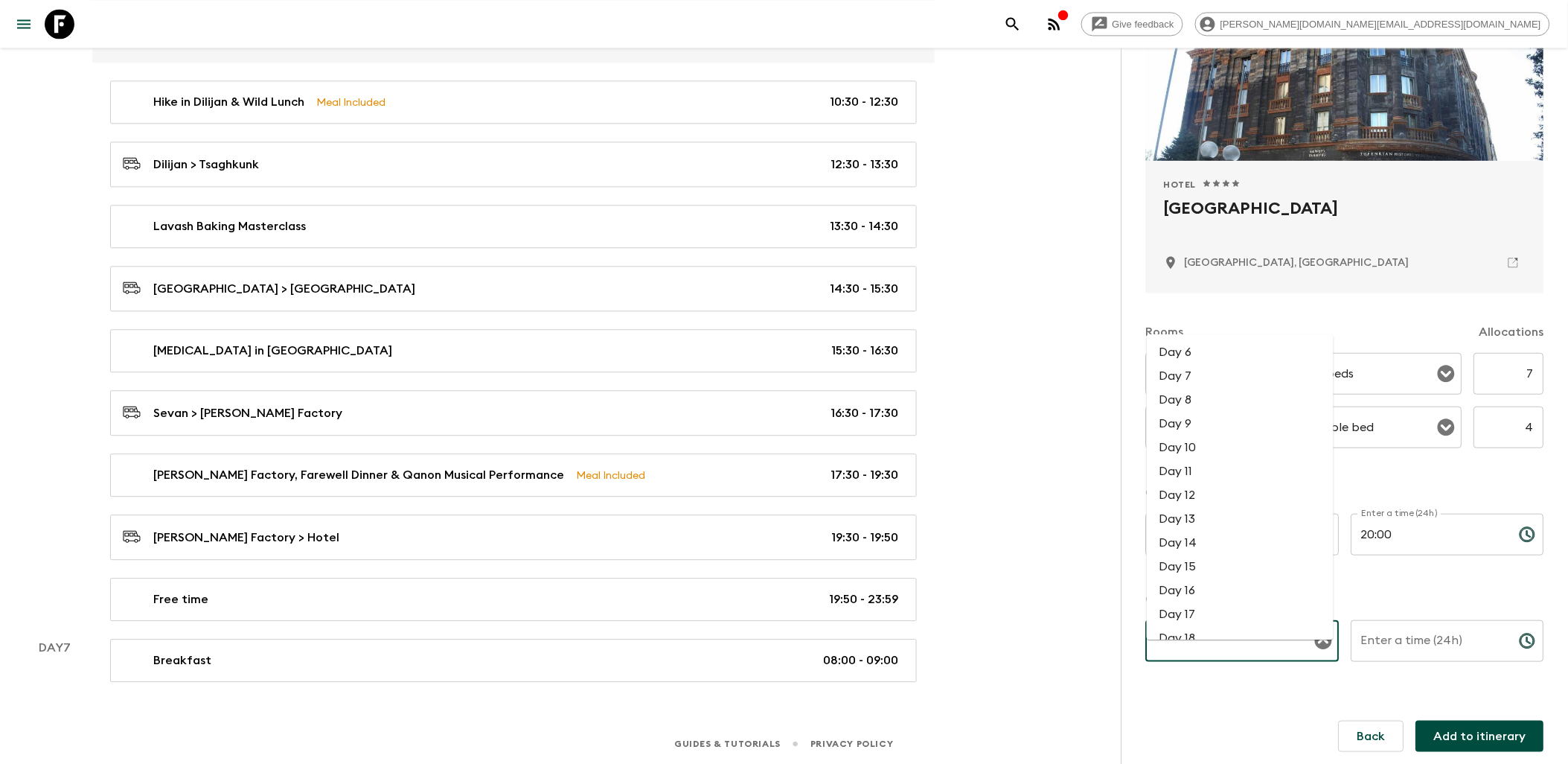
click at [1187, 363] on li "Day 7" at bounding box center [1240, 375] width 186 height 24
type input "Day 7"
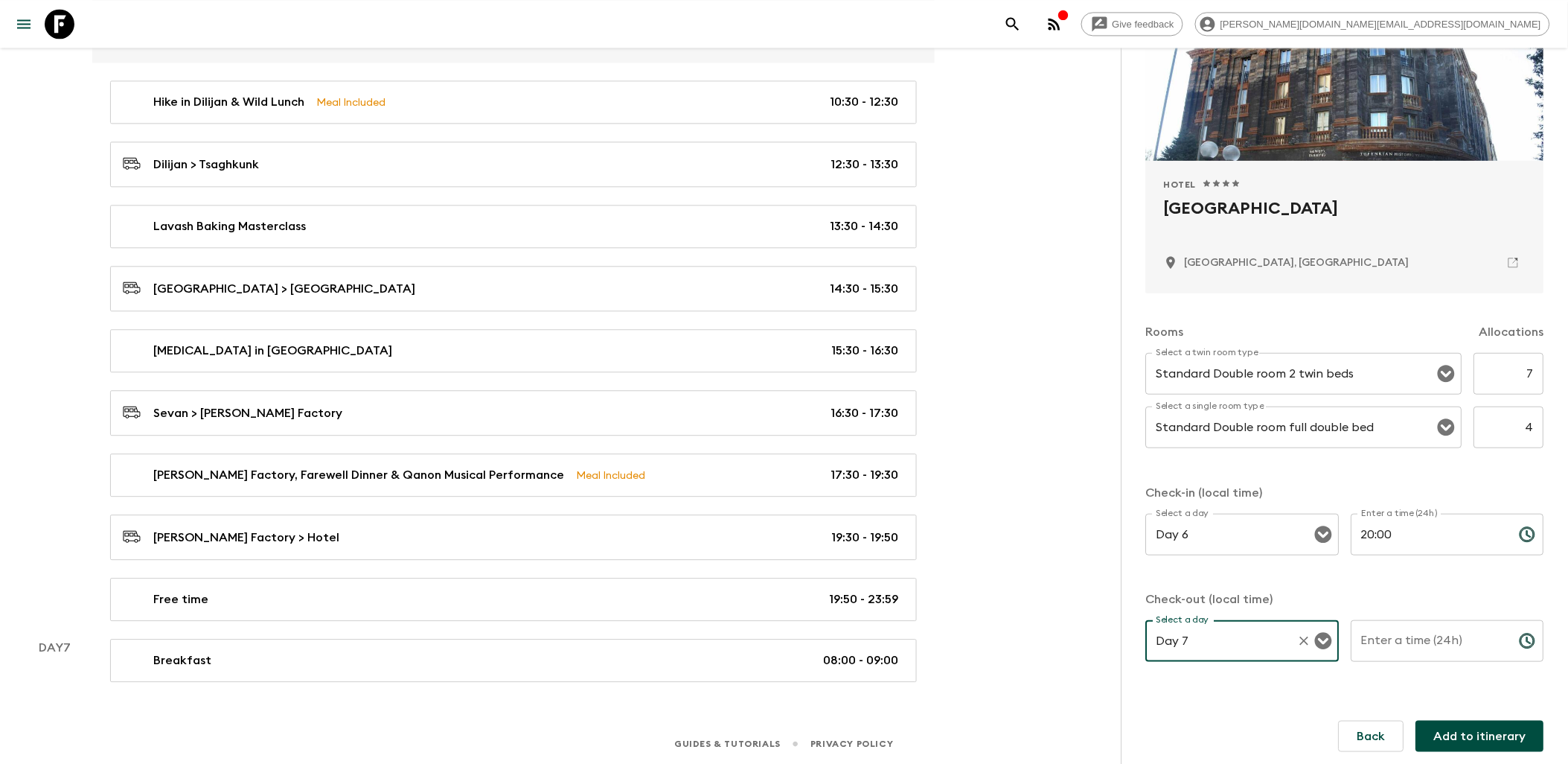
click at [1518, 640] on icon "Choose time" at bounding box center [1527, 641] width 18 height 18
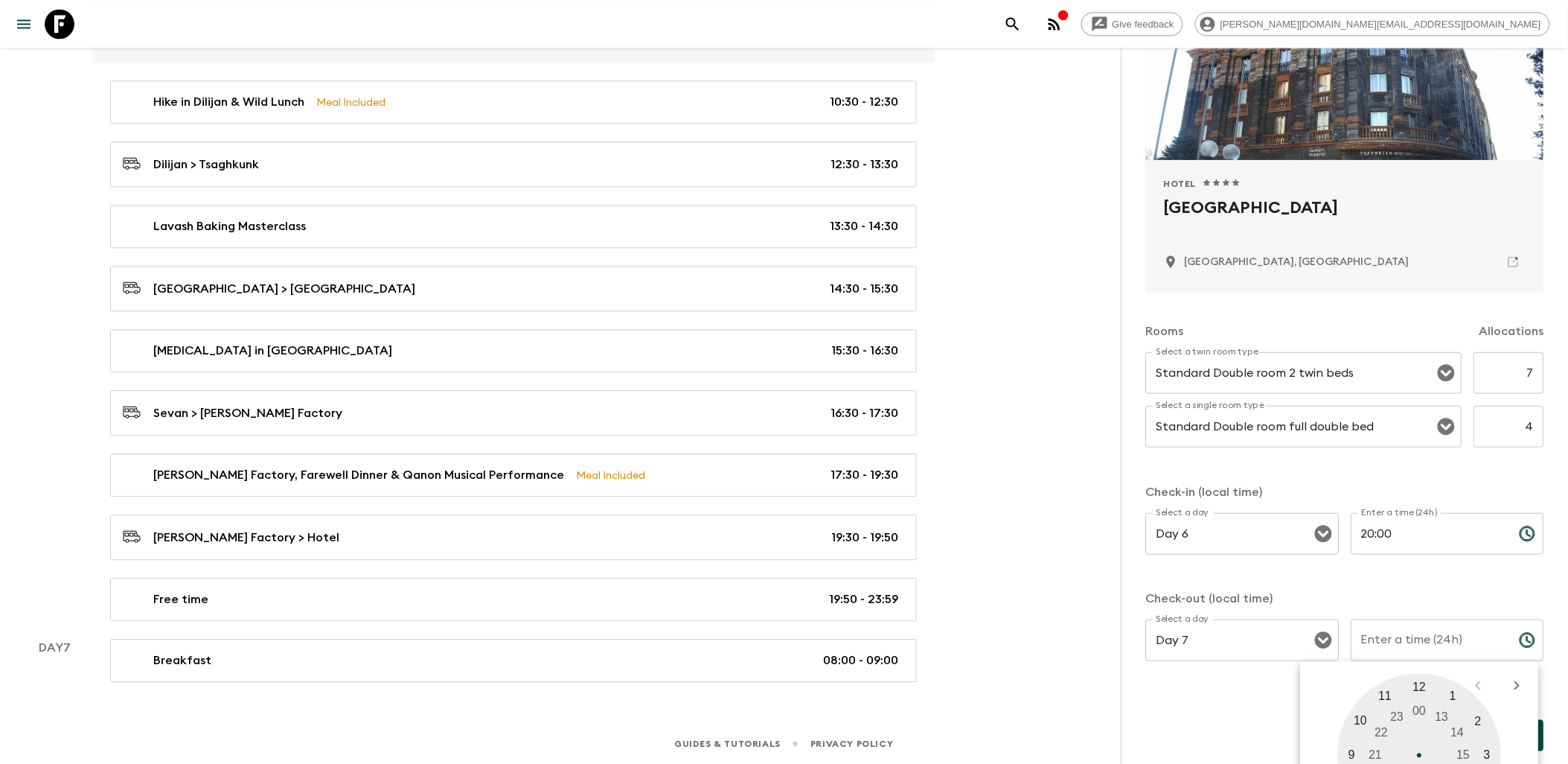
click at [1418, 692] on div at bounding box center [1420, 755] width 164 height 164
click at [1425, 687] on div at bounding box center [1420, 755] width 164 height 164
click at [1399, 647] on input "12:01" at bounding box center [1429, 641] width 157 height 42
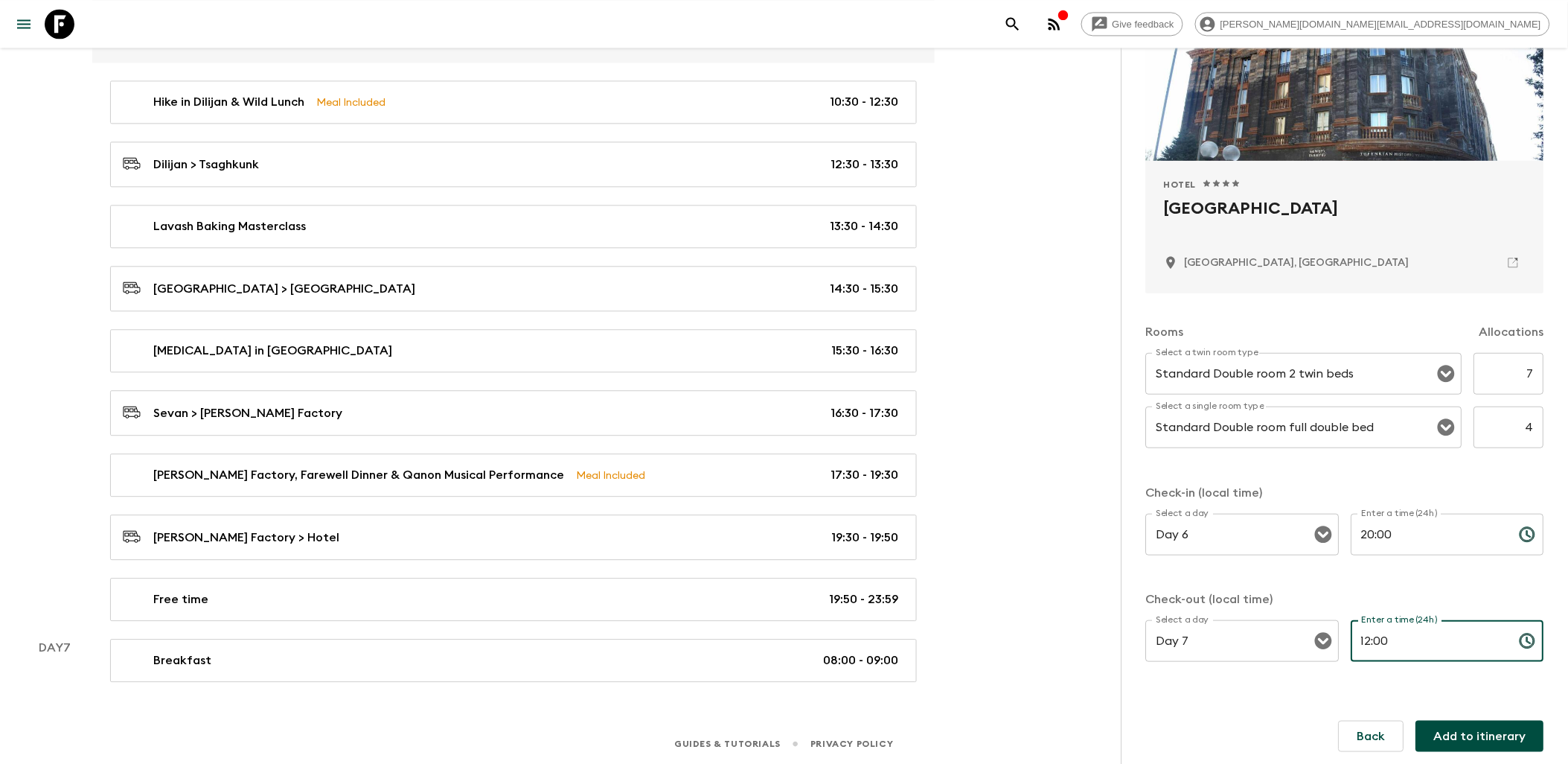
type input "12:00"
click at [1448, 738] on button "Add to itinerary" at bounding box center [1479, 736] width 128 height 32
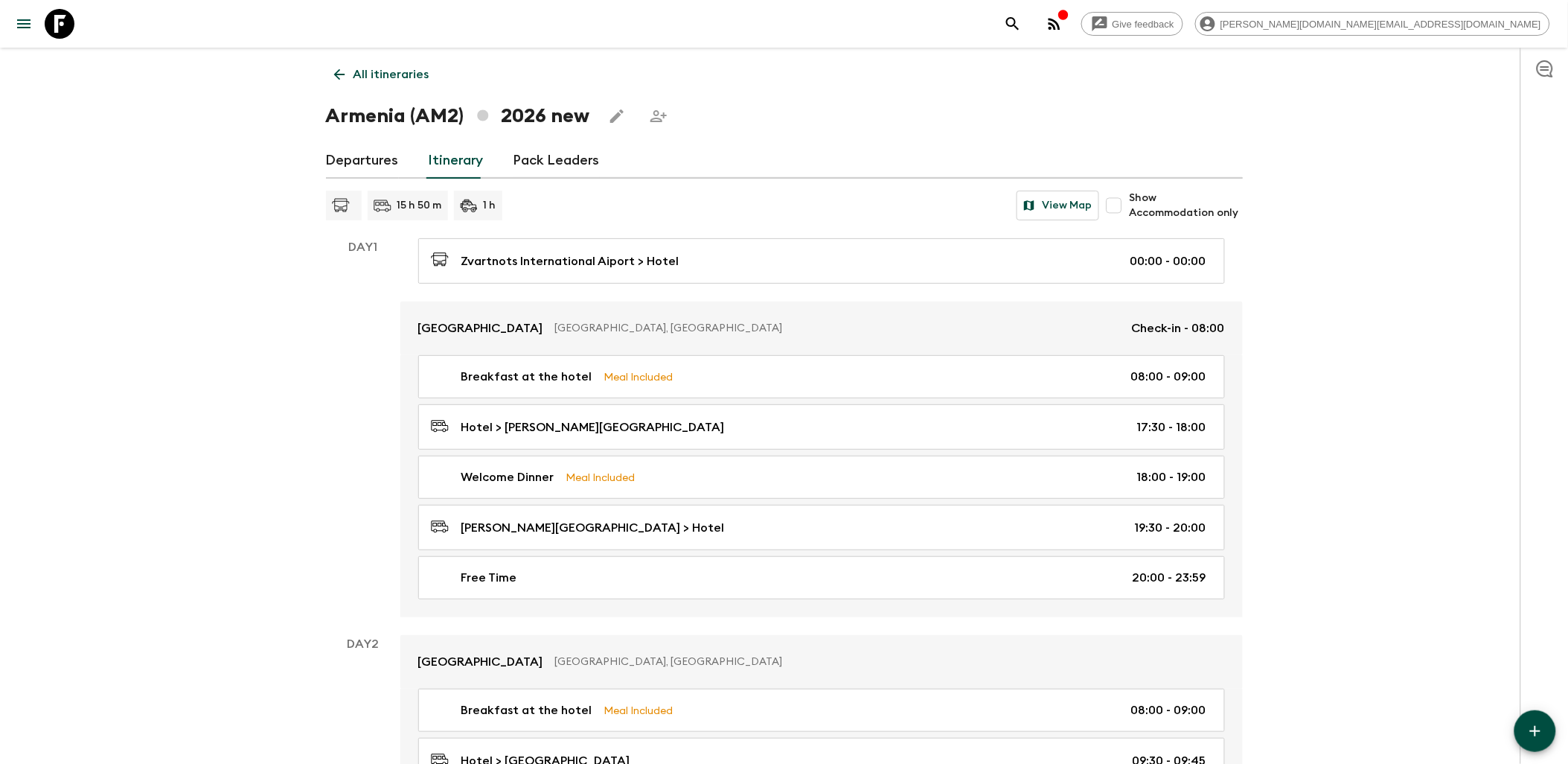
click at [35, 6] on div at bounding box center [49, 24] width 62 height 42
click at [68, 32] on icon at bounding box center [59, 24] width 30 height 30
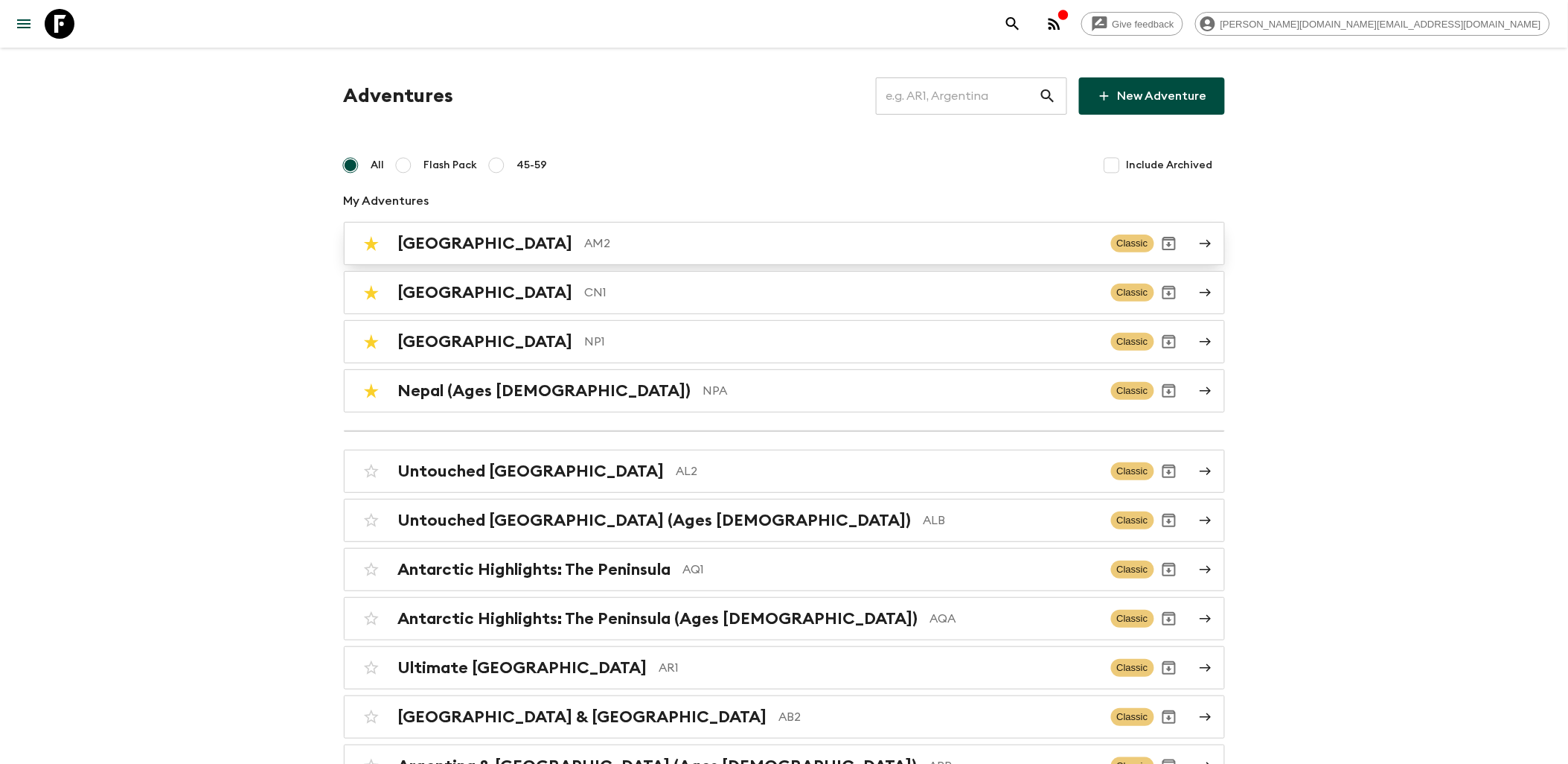
click at [487, 254] on div "Armenia AM2 Classic" at bounding box center [755, 243] width 798 height 30
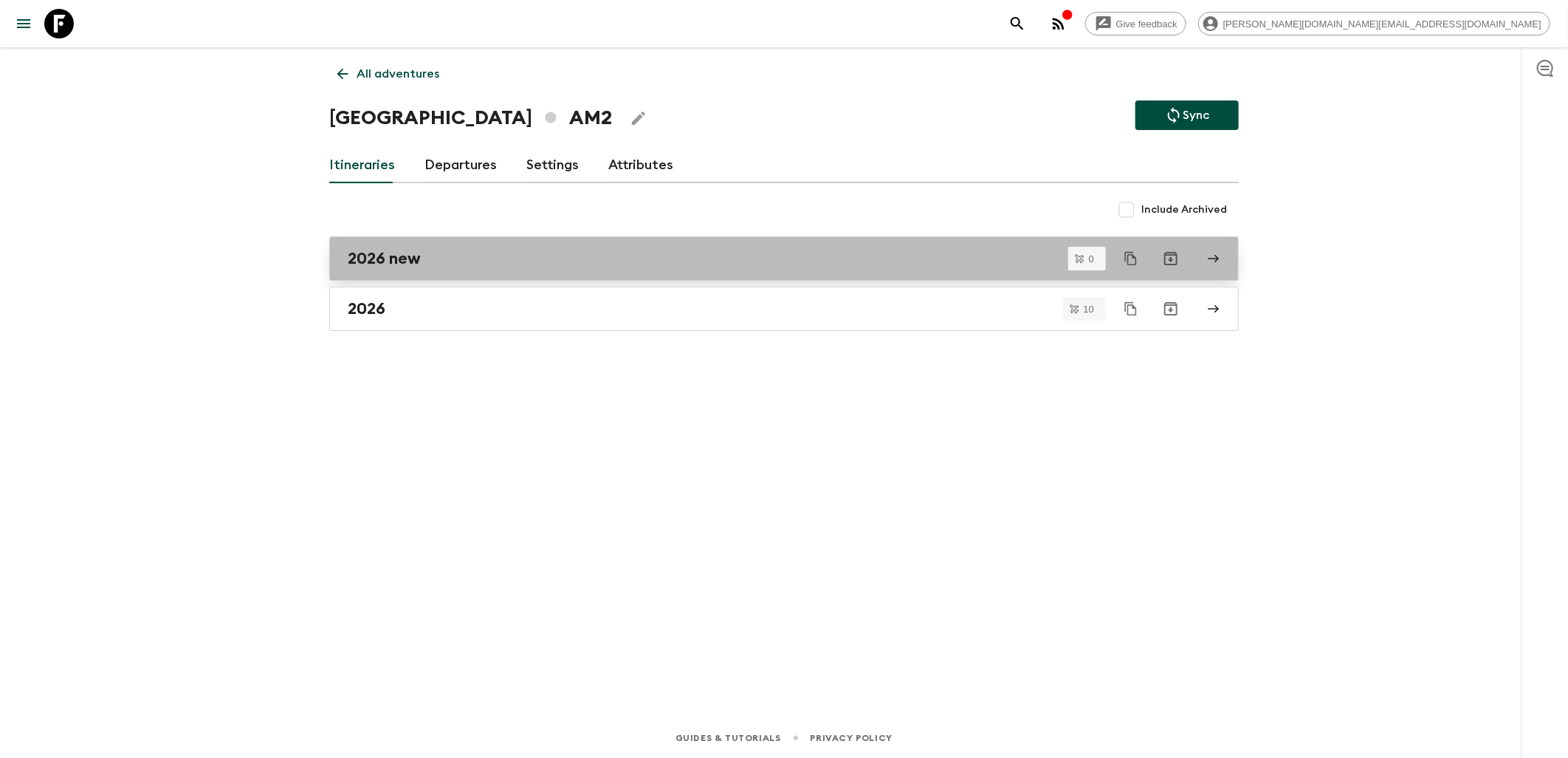
click at [417, 269] on link "2026 new" at bounding box center [784, 258] width 909 height 44
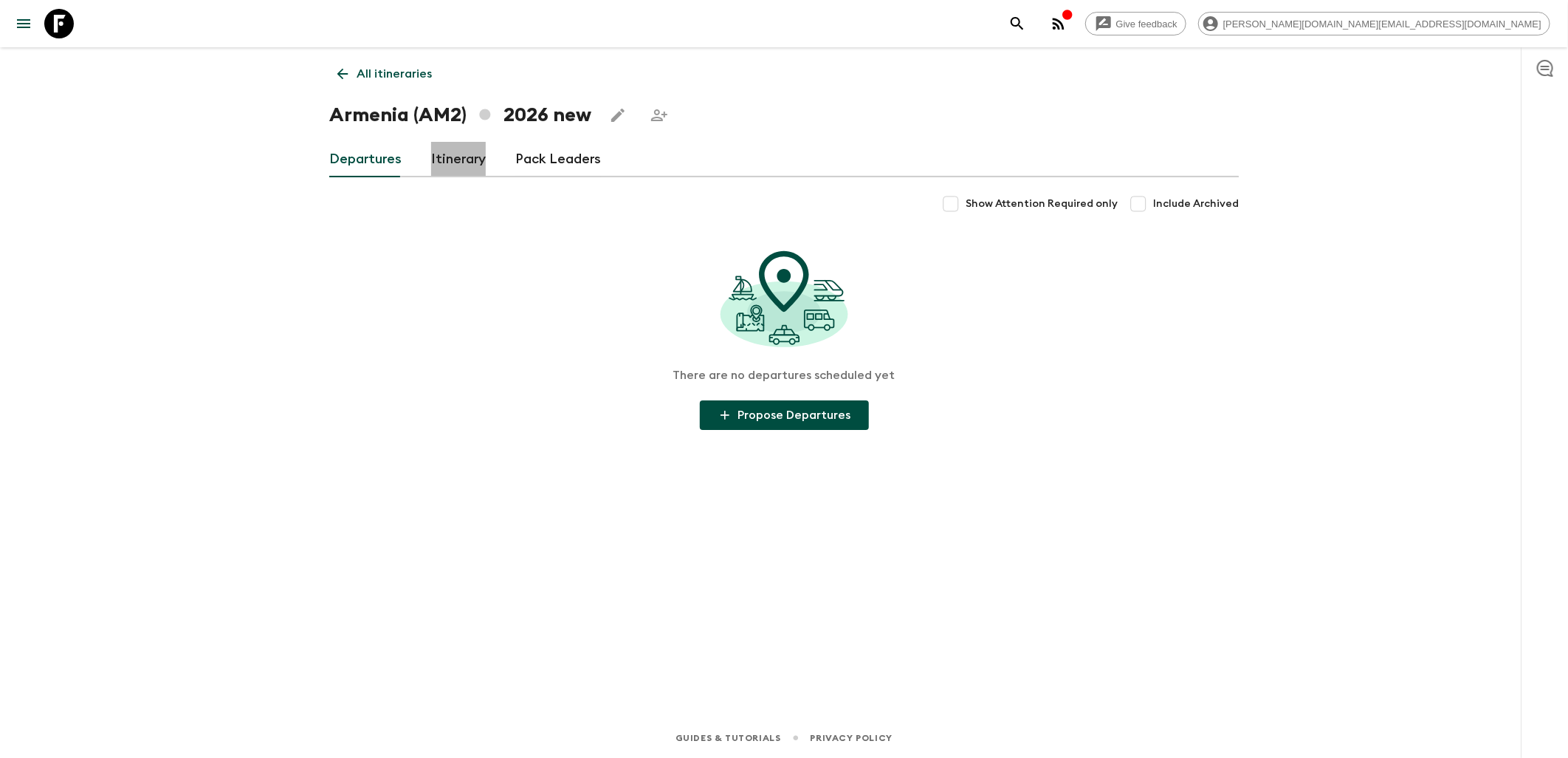
click at [444, 168] on link "Itinerary" at bounding box center [458, 159] width 55 height 35
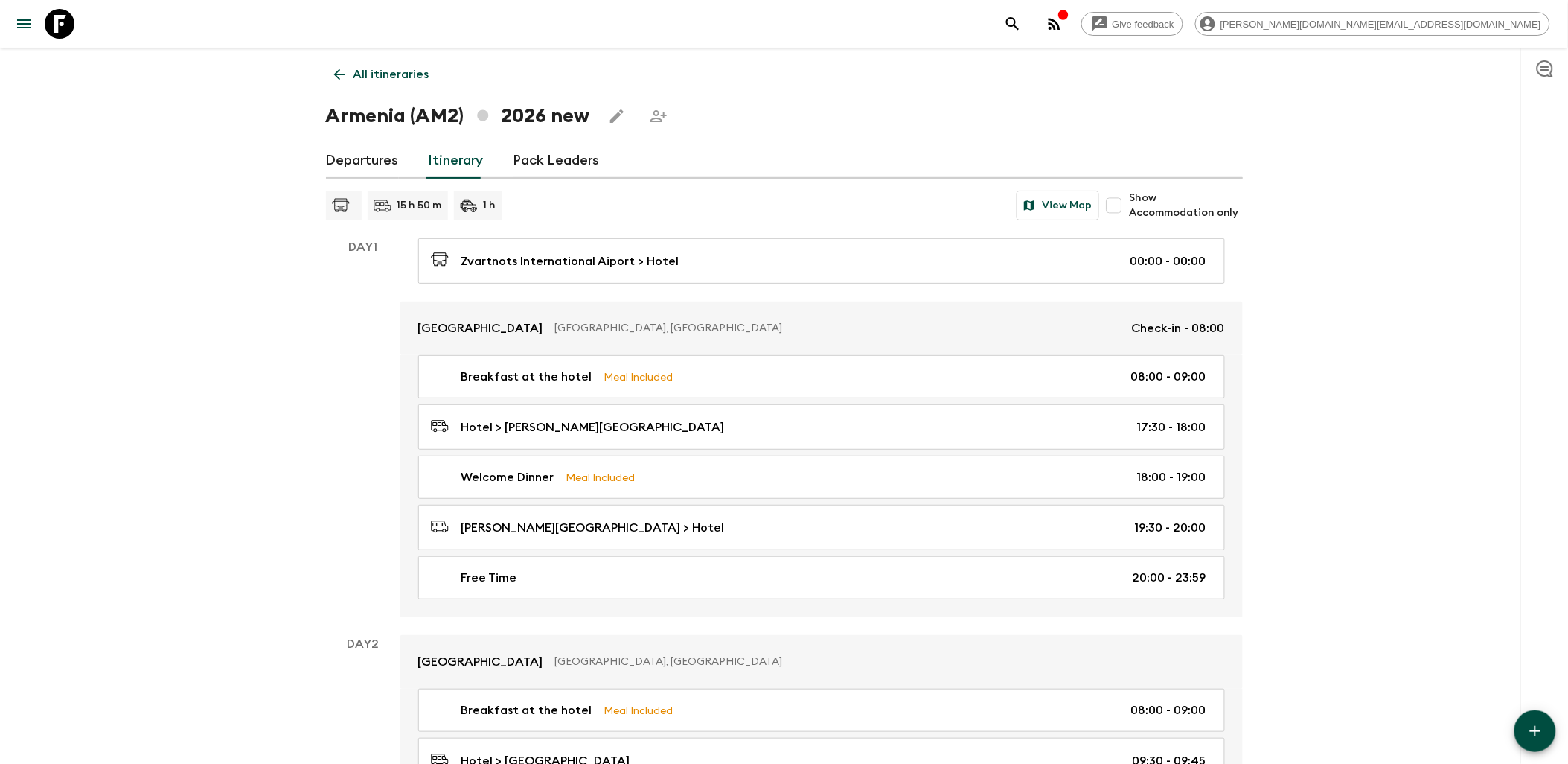
click at [352, 158] on link "Departures" at bounding box center [362, 160] width 73 height 35
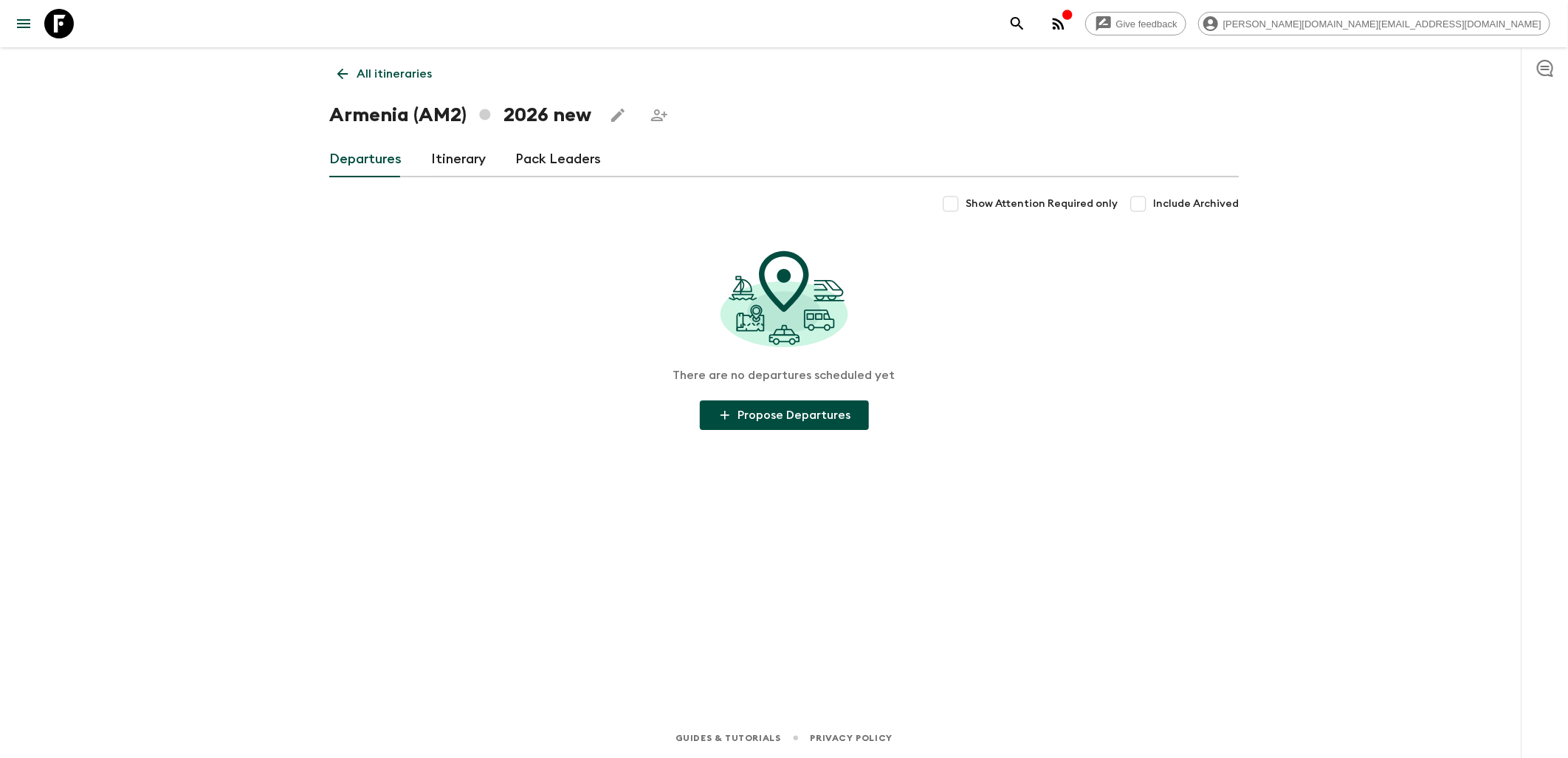
click at [355, 72] on link "All itineraries" at bounding box center [384, 74] width 110 height 30
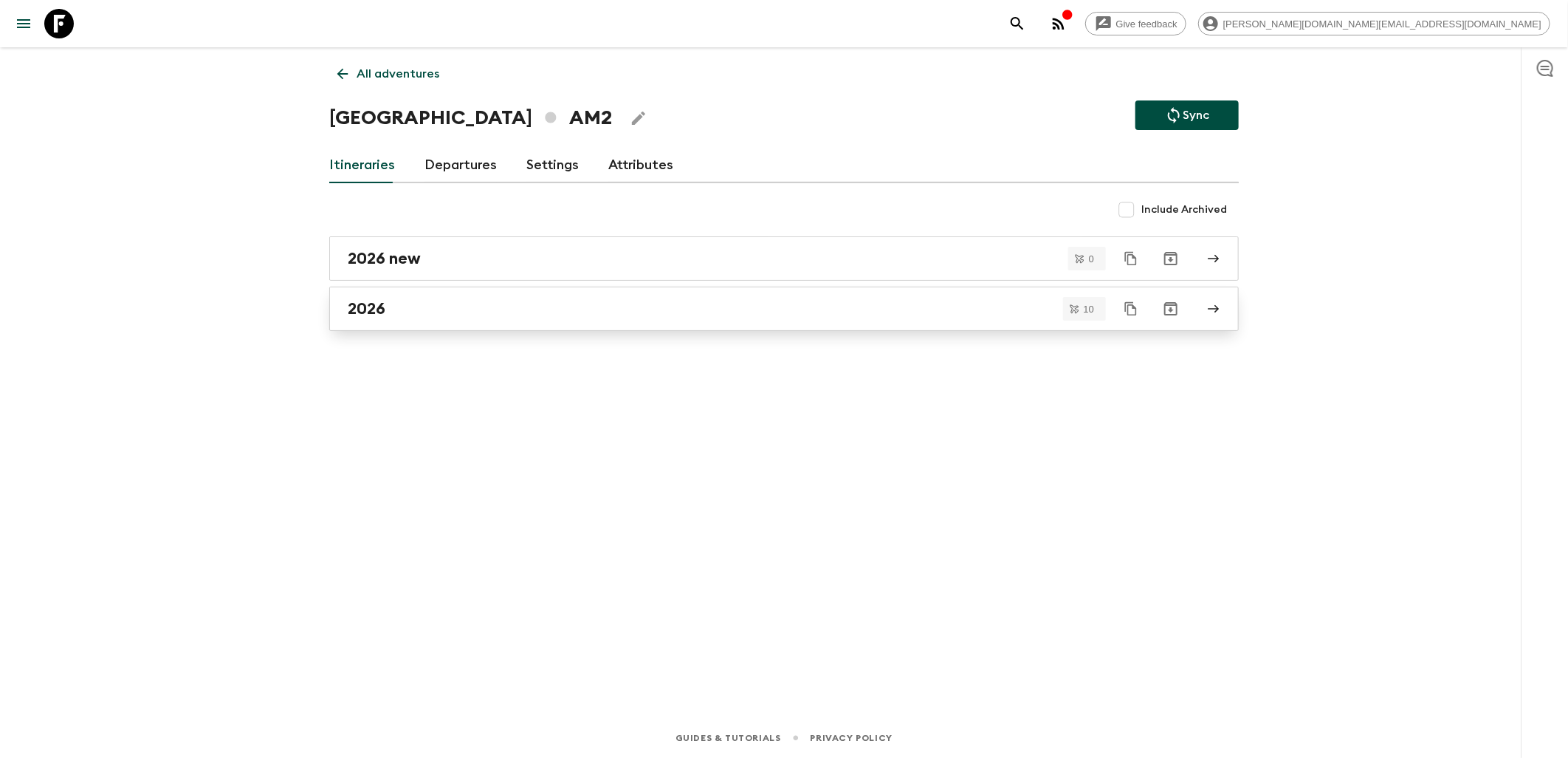
click at [410, 304] on div "2026" at bounding box center [769, 308] width 845 height 19
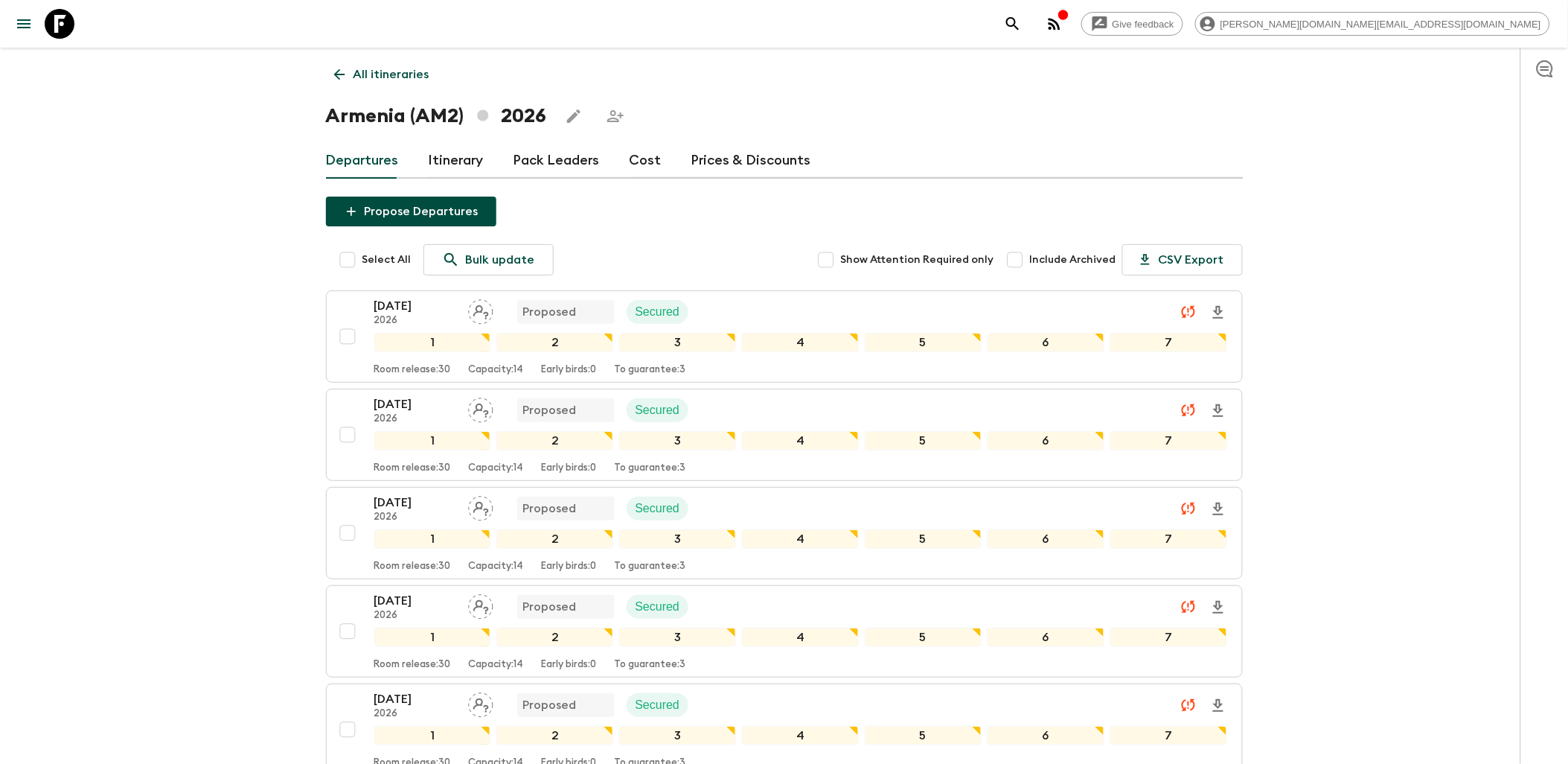
click at [57, 28] on icon at bounding box center [59, 24] width 30 height 30
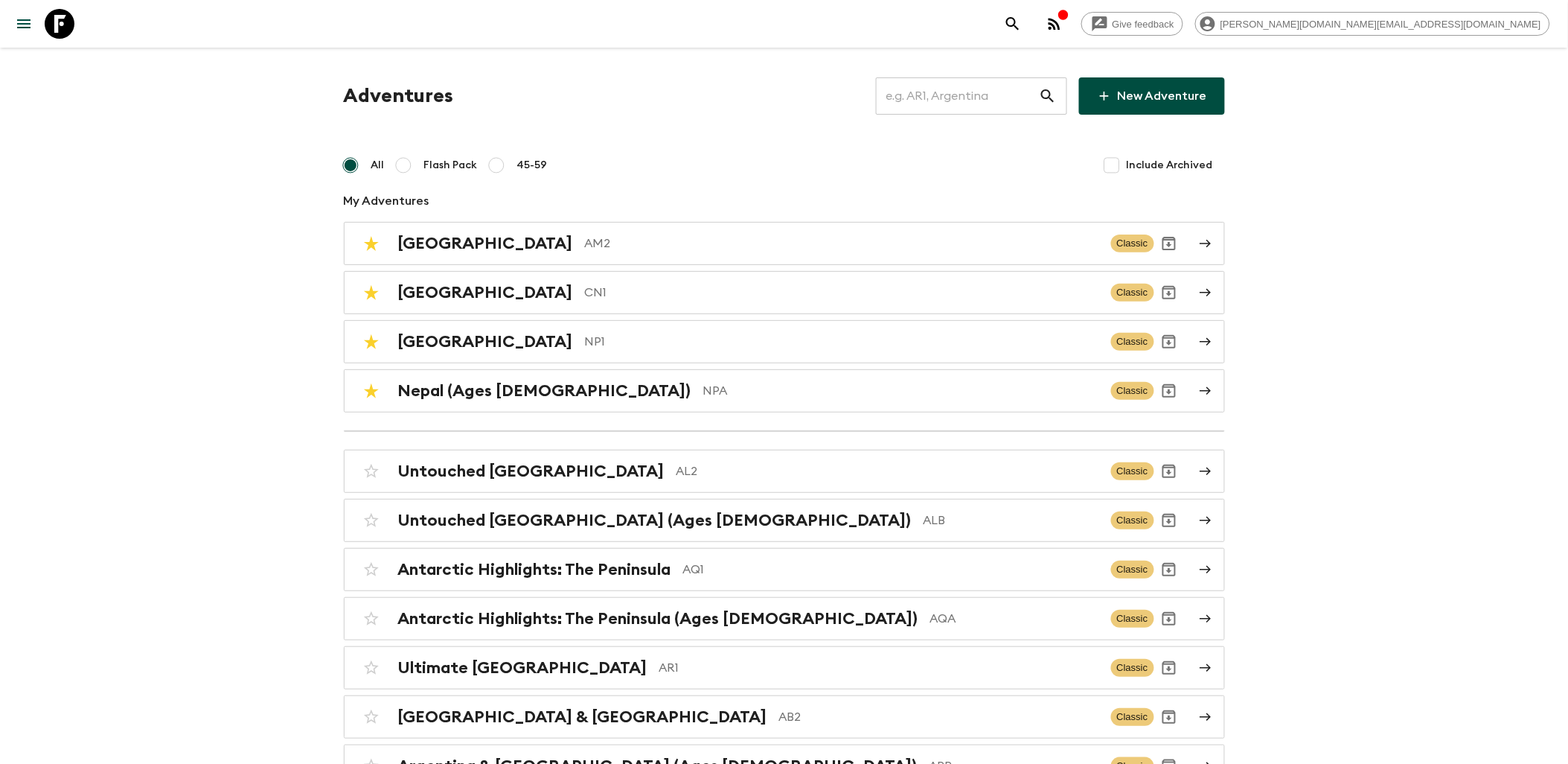
click at [70, 27] on icon at bounding box center [59, 24] width 30 height 30
click at [584, 248] on p "AM2" at bounding box center [841, 244] width 514 height 18
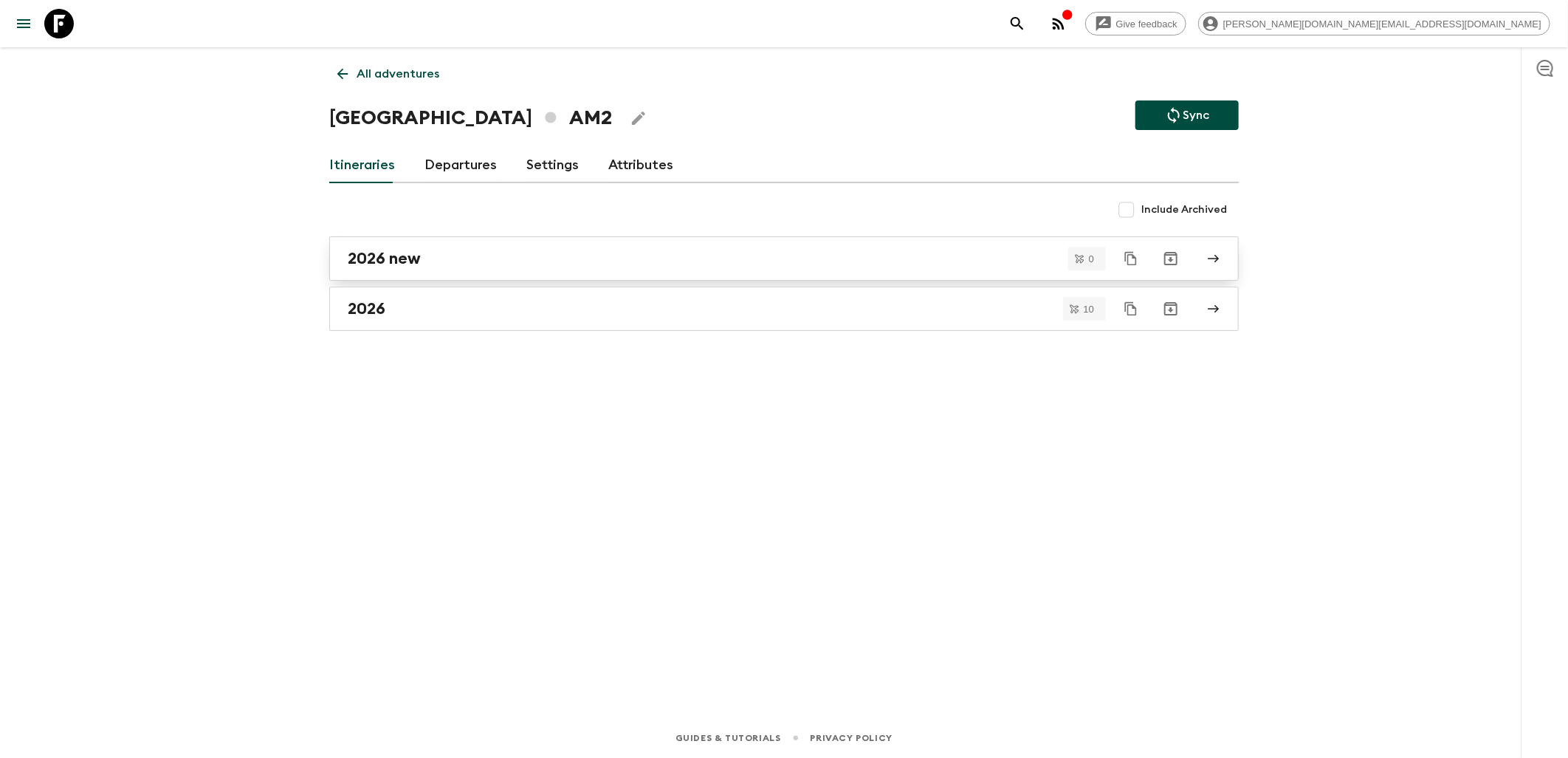
click at [452, 269] on link "2026 new" at bounding box center [784, 258] width 909 height 44
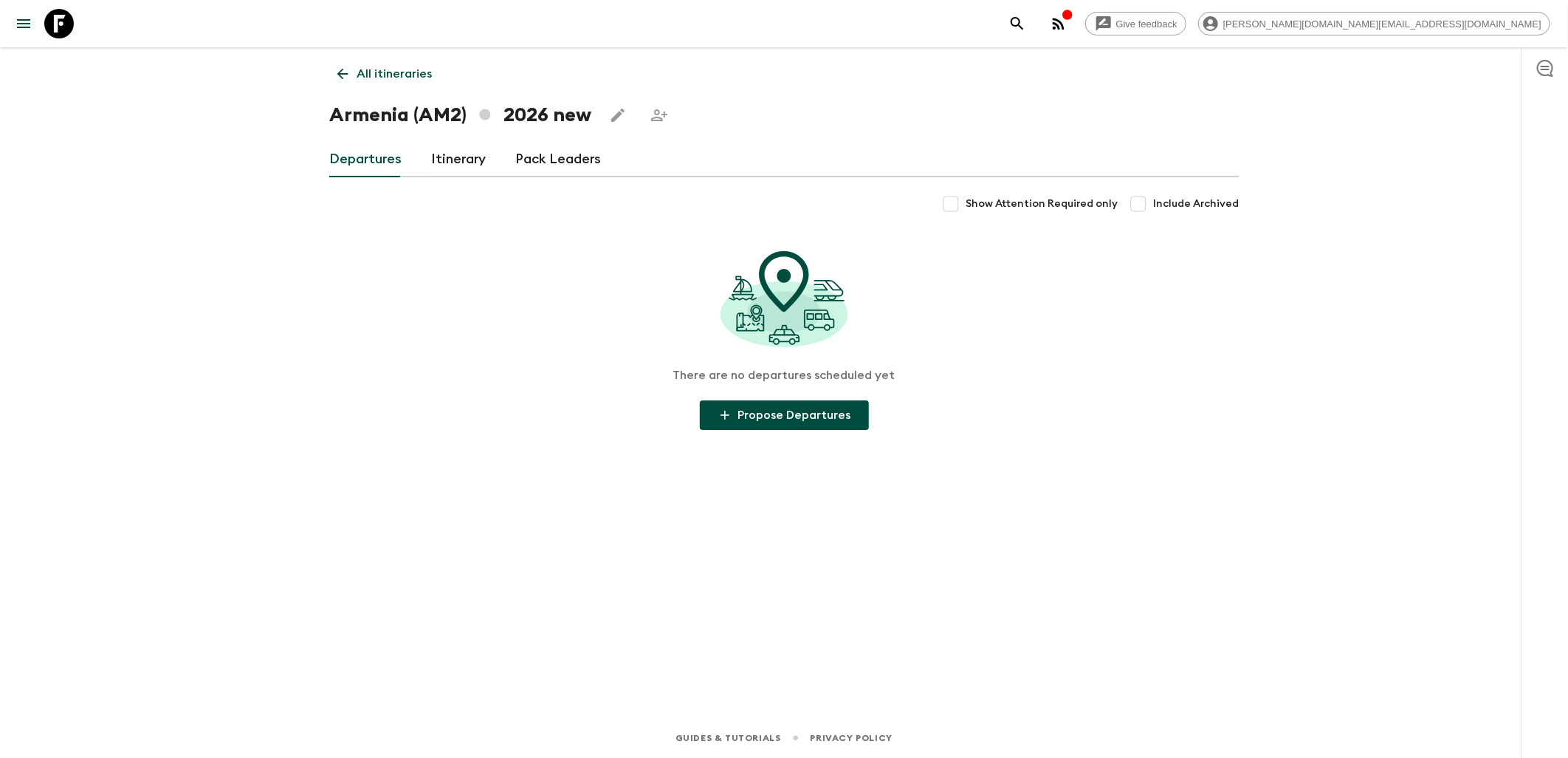
click at [458, 154] on link "Itinerary" at bounding box center [458, 159] width 55 height 35
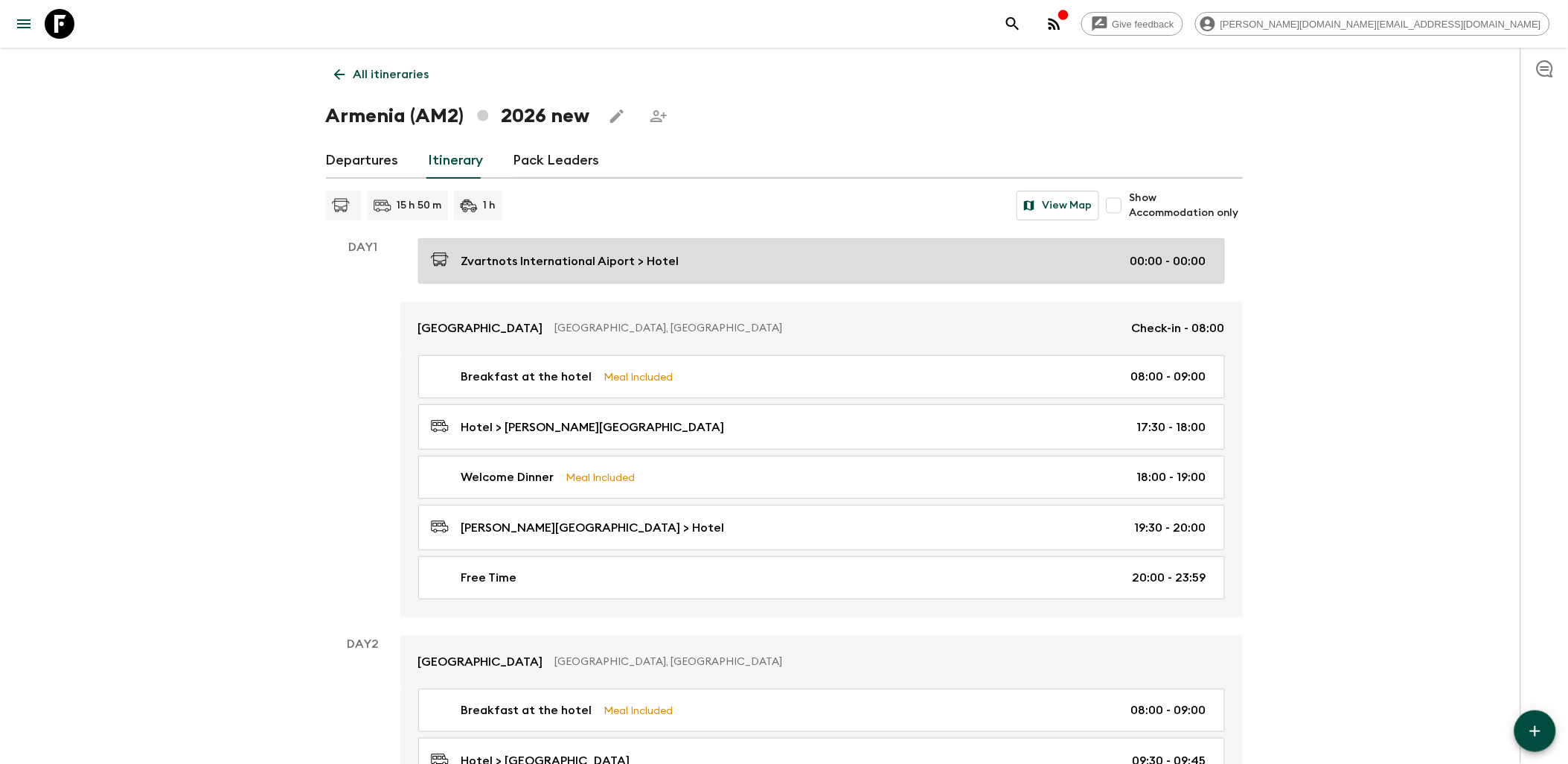
click at [863, 263] on div "Zvartnots International Aiport > Hotel 00:00 - 00:00" at bounding box center [818, 261] width 775 height 20
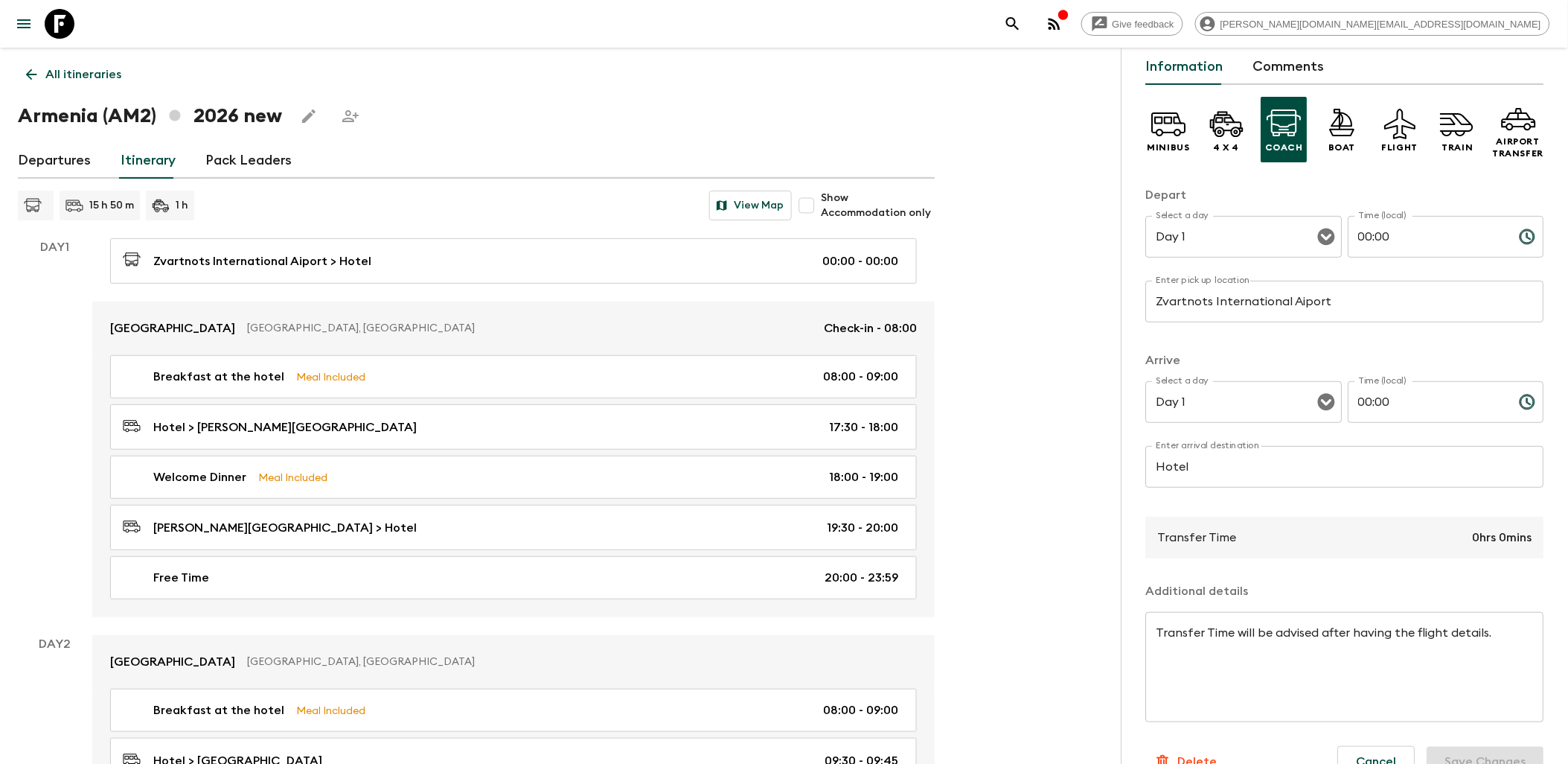
scroll to position [98, 0]
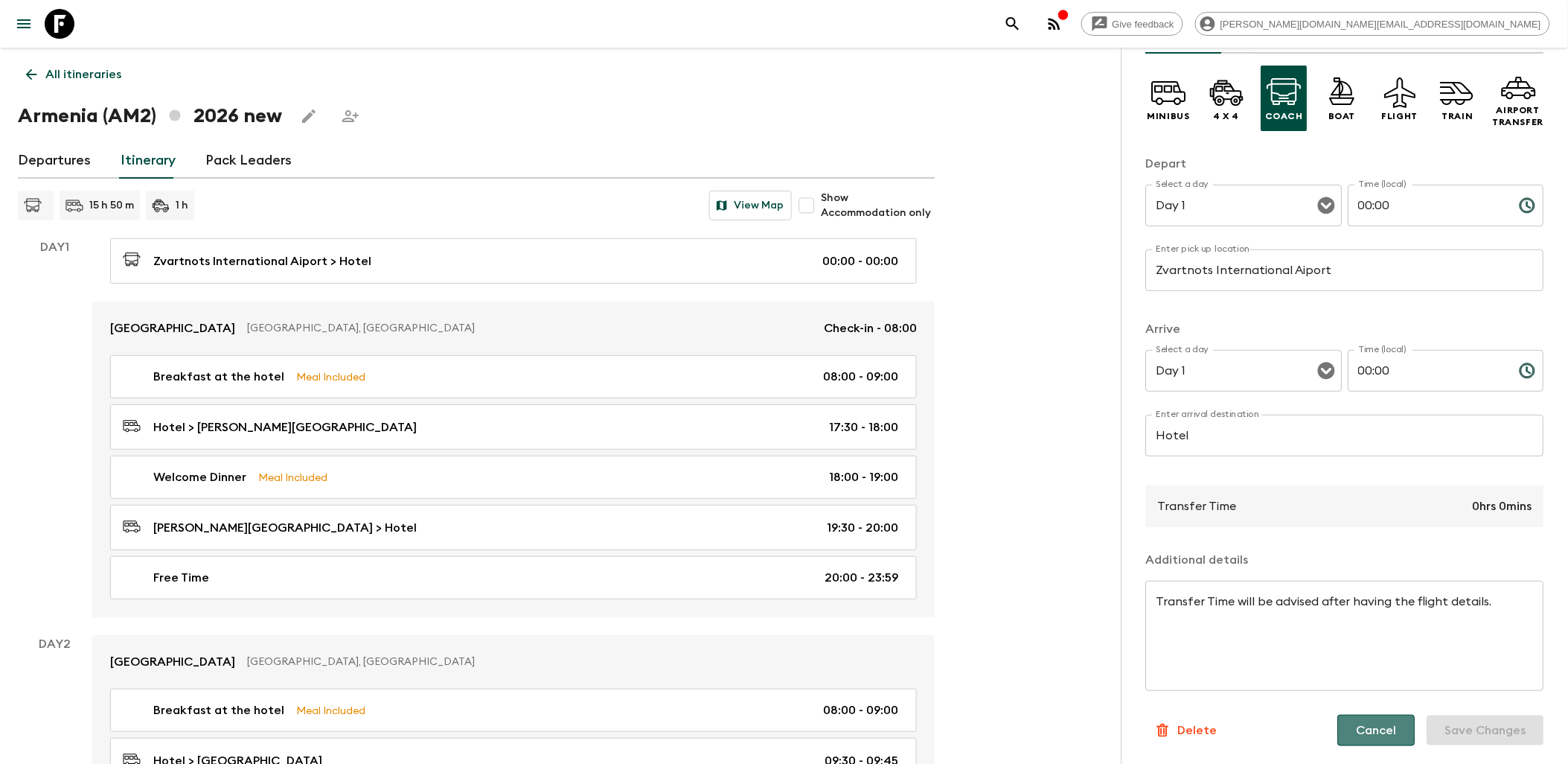
click at [1388, 731] on button "Cancel" at bounding box center [1377, 730] width 78 height 32
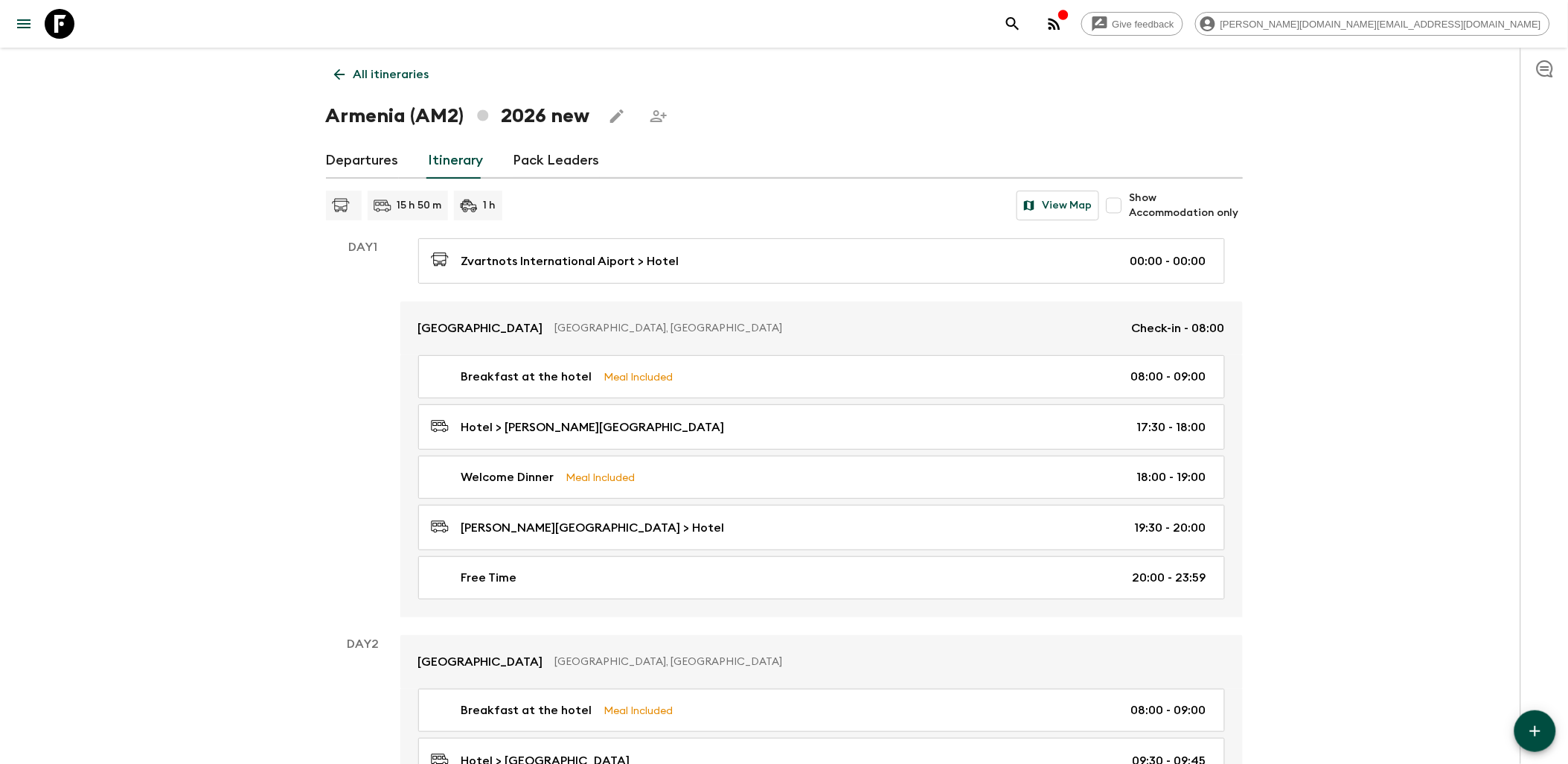
click at [46, 37] on icon at bounding box center [59, 24] width 30 height 30
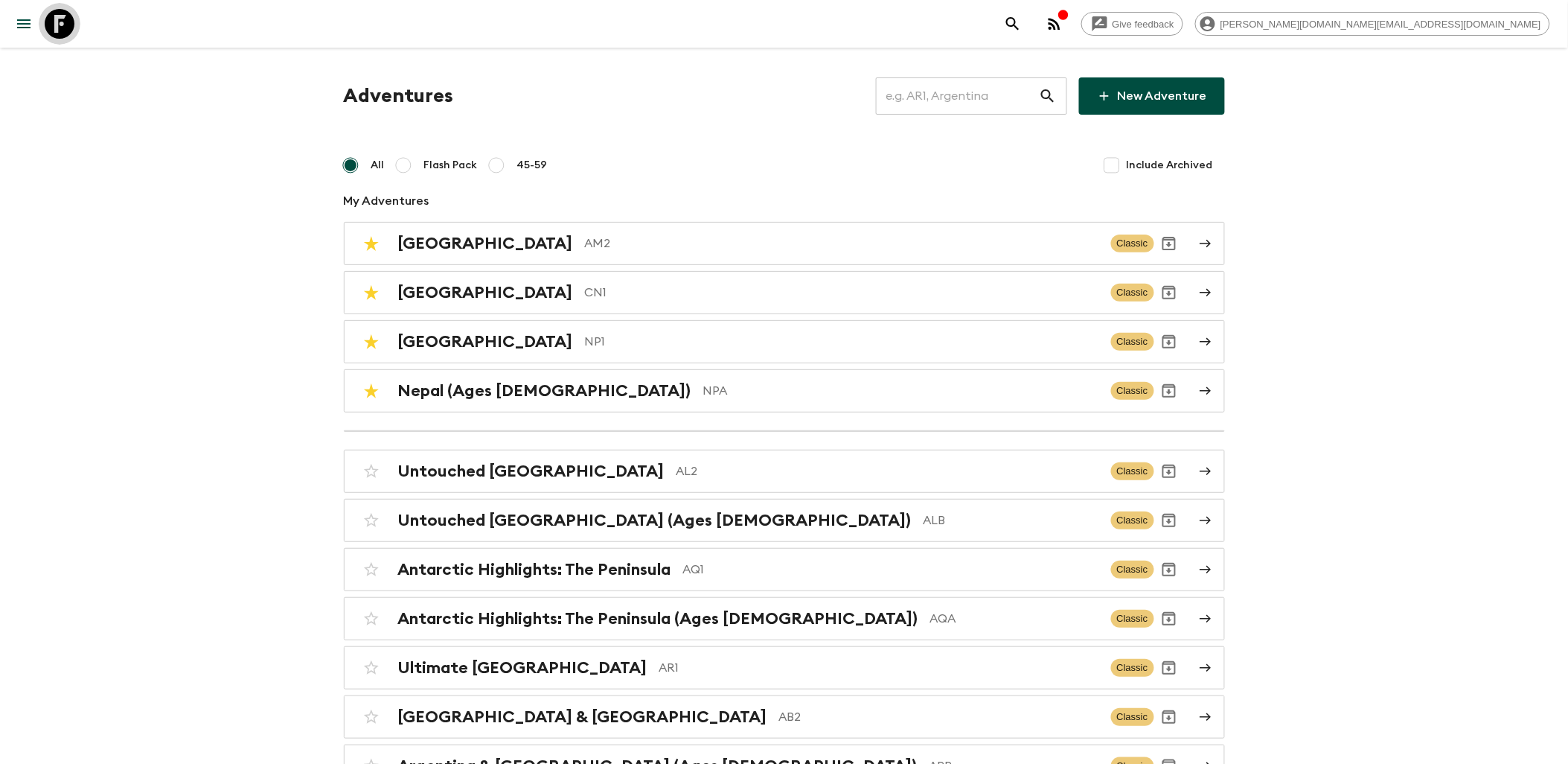
click at [73, 32] on icon at bounding box center [59, 24] width 30 height 30
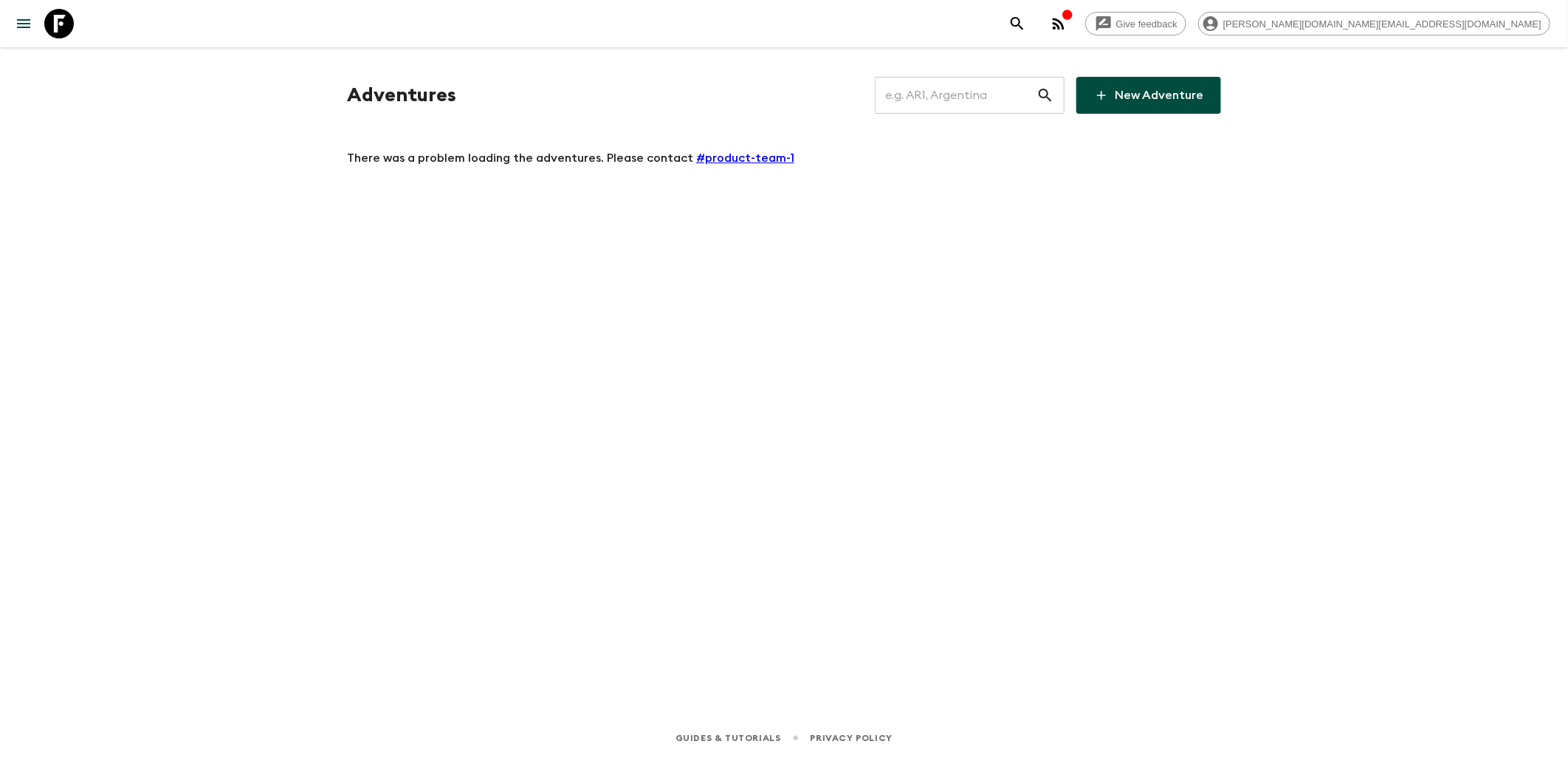
click at [65, 31] on icon at bounding box center [58, 23] width 30 height 30
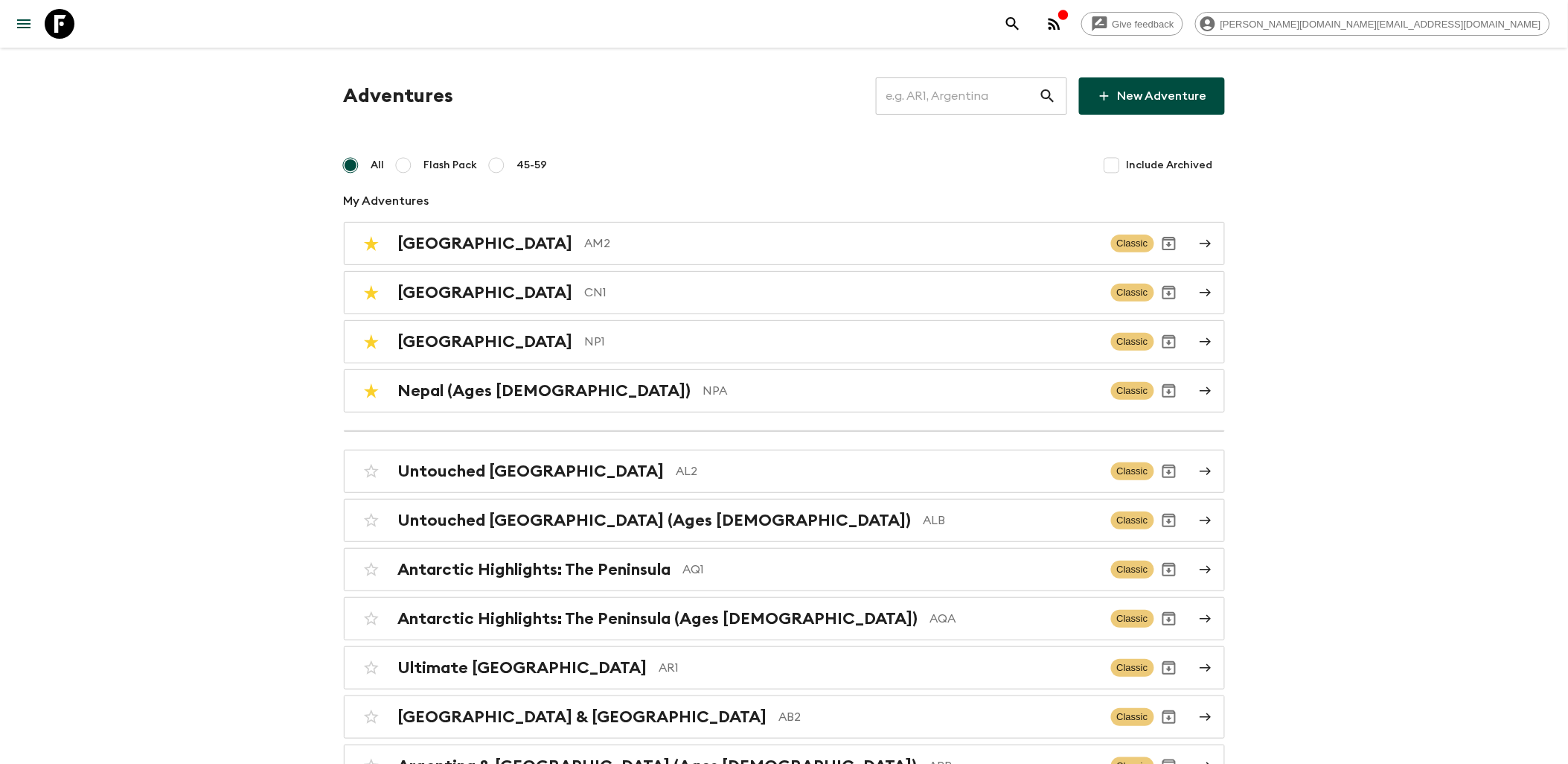
click at [991, 94] on input "text" at bounding box center [957, 96] width 163 height 42
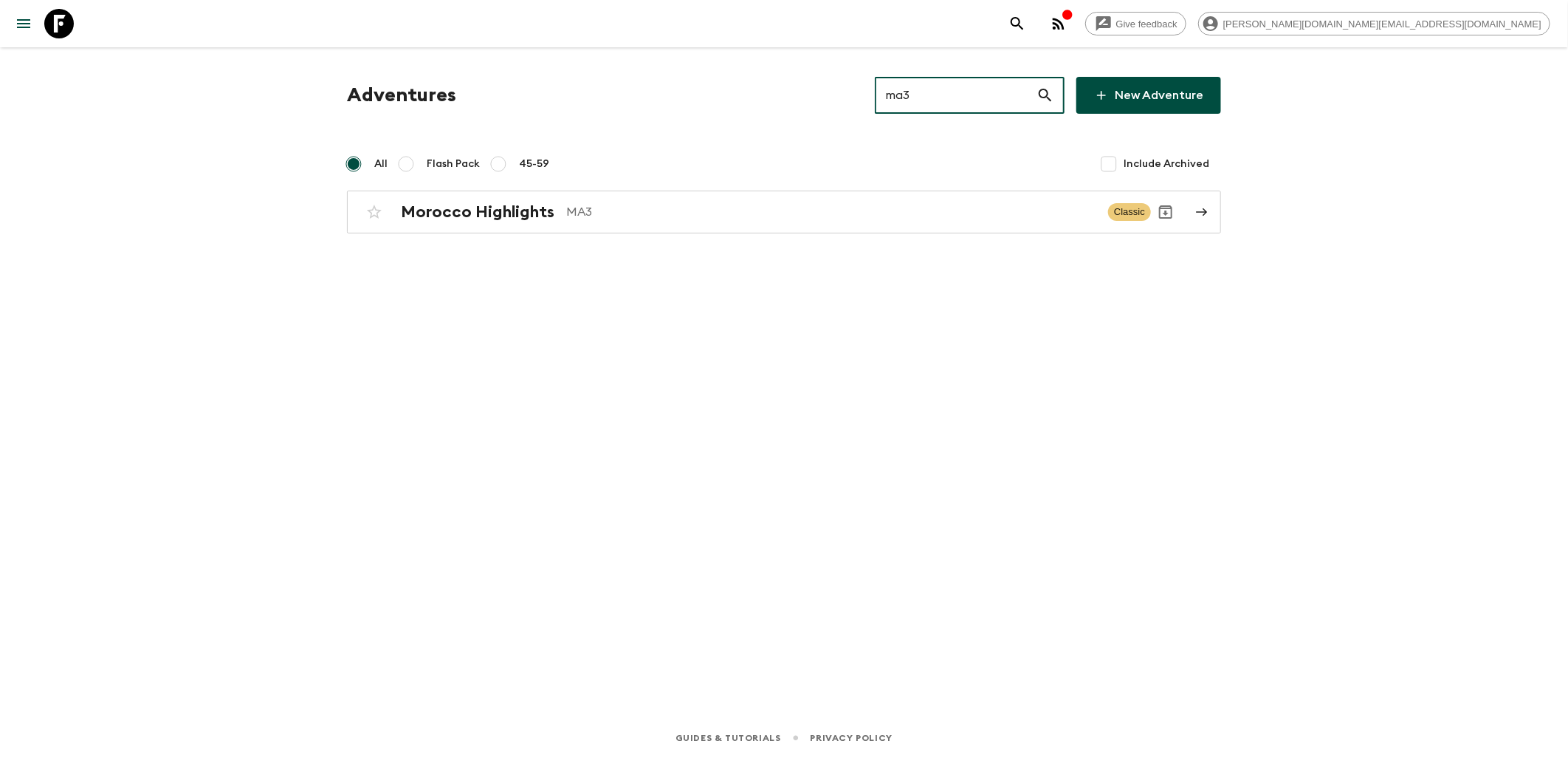
type input "ma3"
click at [78, 27] on link at bounding box center [59, 23] width 41 height 41
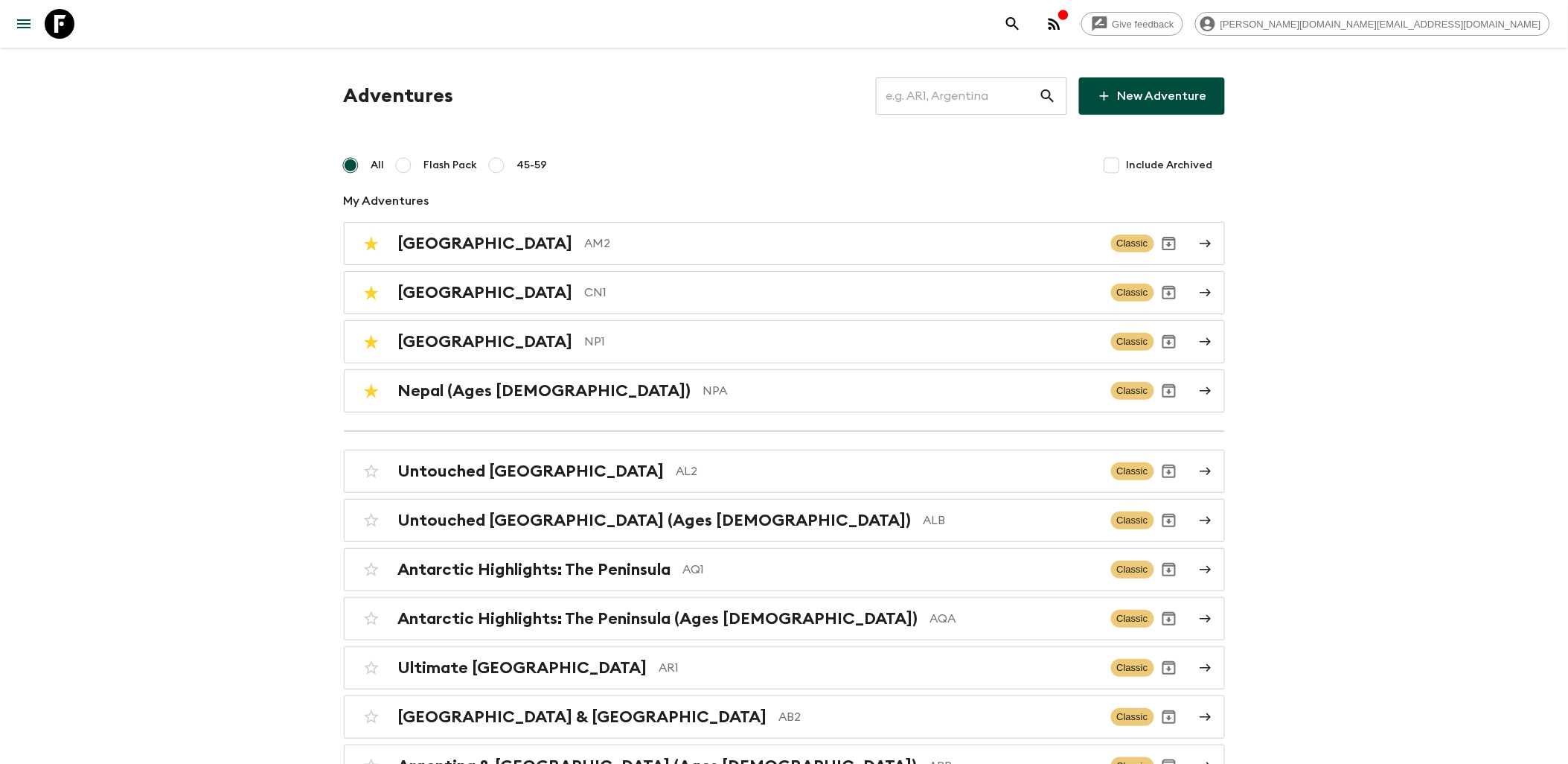
click at [67, 30] on icon at bounding box center [59, 24] width 30 height 30
click at [584, 295] on p "CN1" at bounding box center [841, 292] width 514 height 18
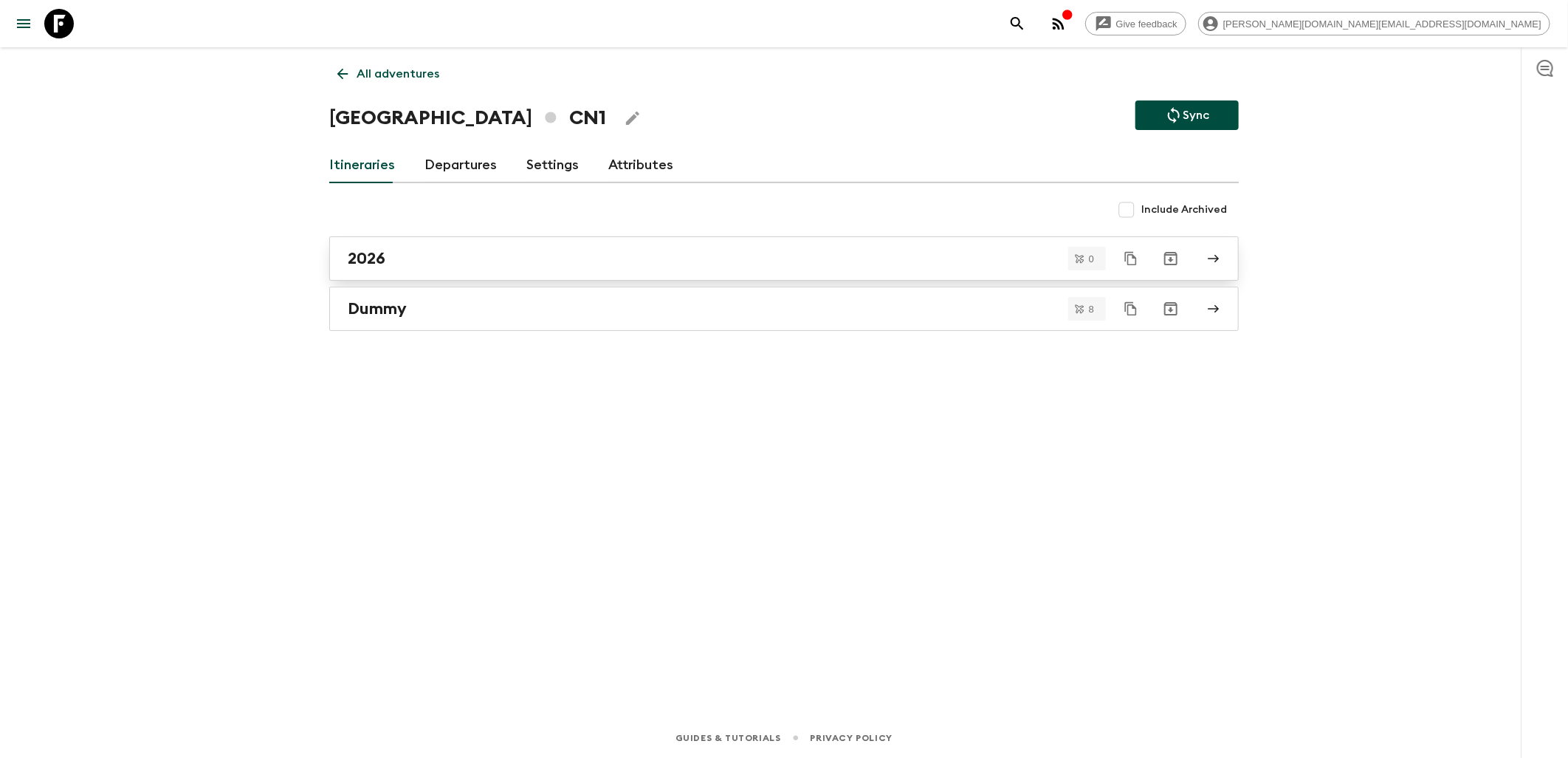
click at [510, 260] on div "2026" at bounding box center [769, 258] width 845 height 19
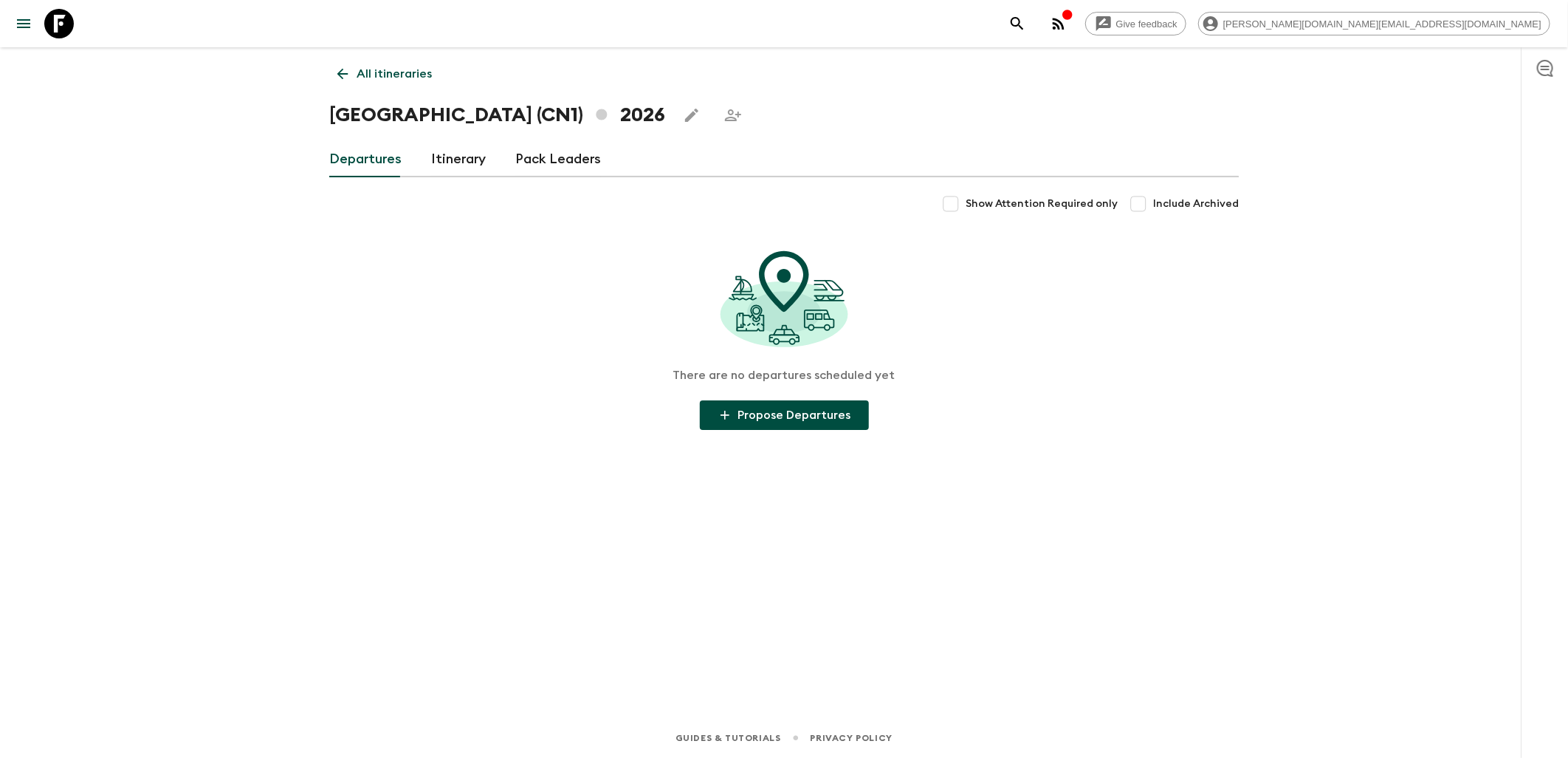
click at [458, 158] on link "Itinerary" at bounding box center [458, 159] width 55 height 35
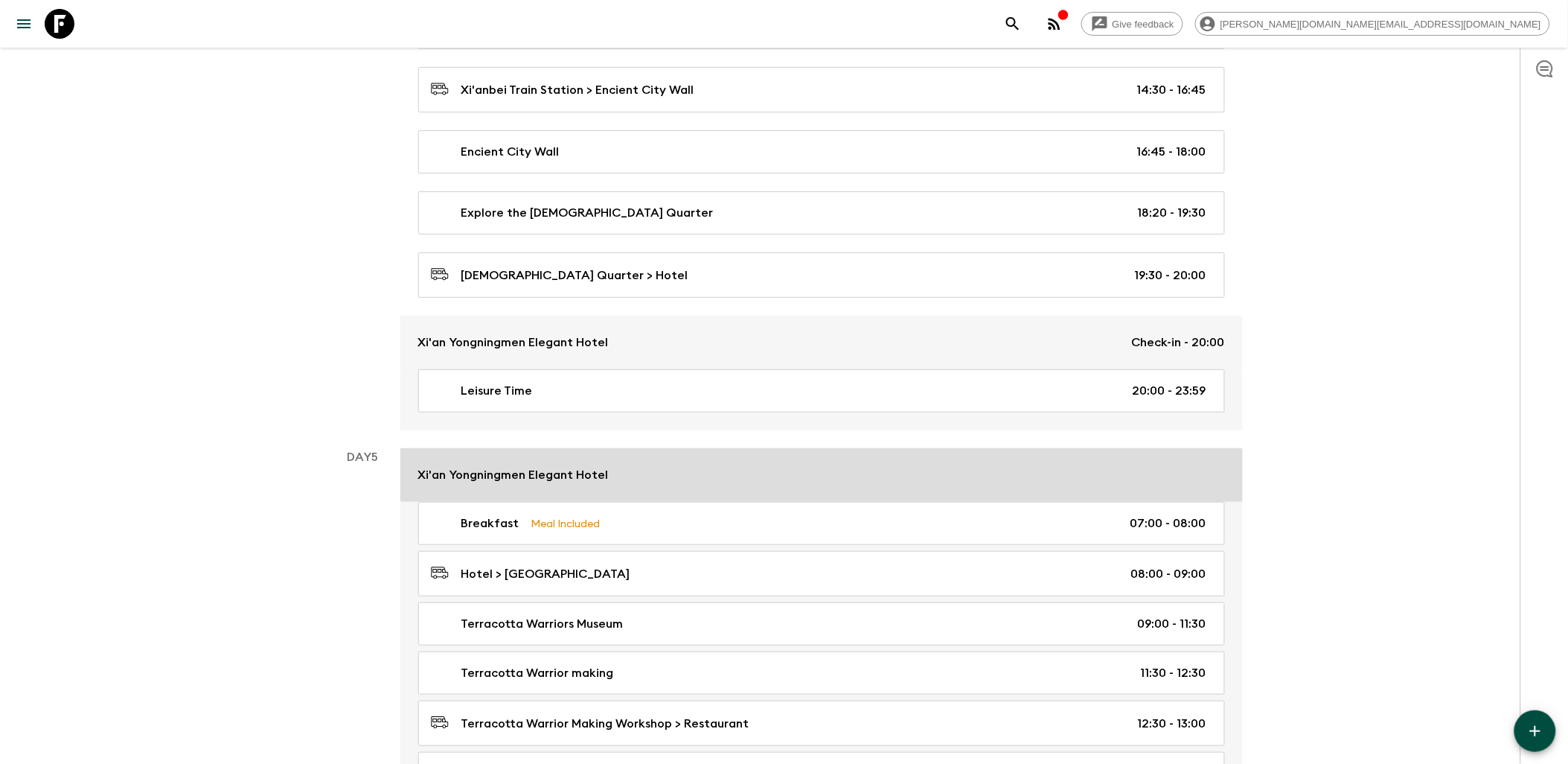
scroll to position [2115, 0]
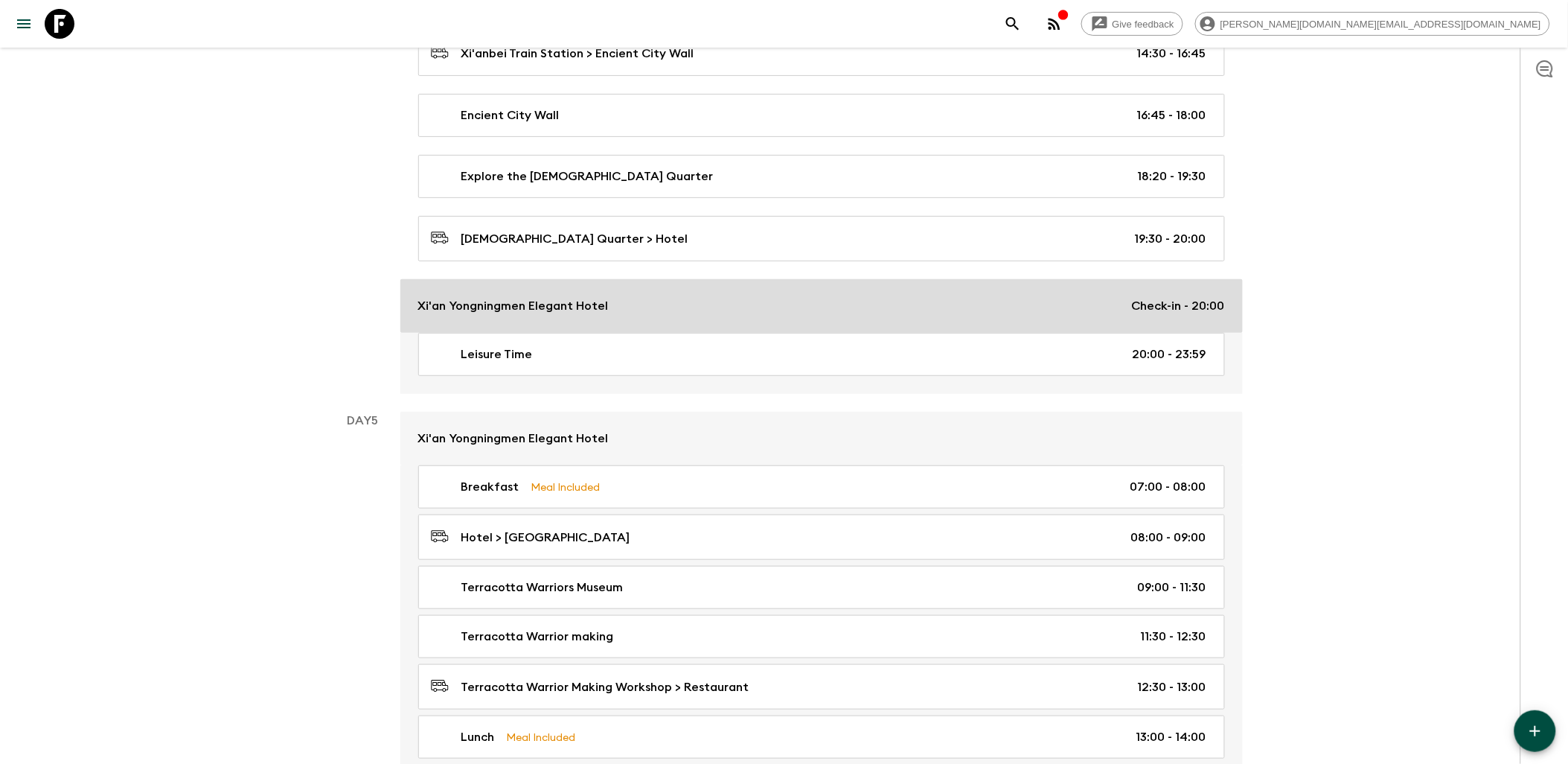
click at [876, 315] on div "Xi'an Yongningmen Elegant Hotel Check-in - 20:00" at bounding box center [821, 306] width 806 height 18
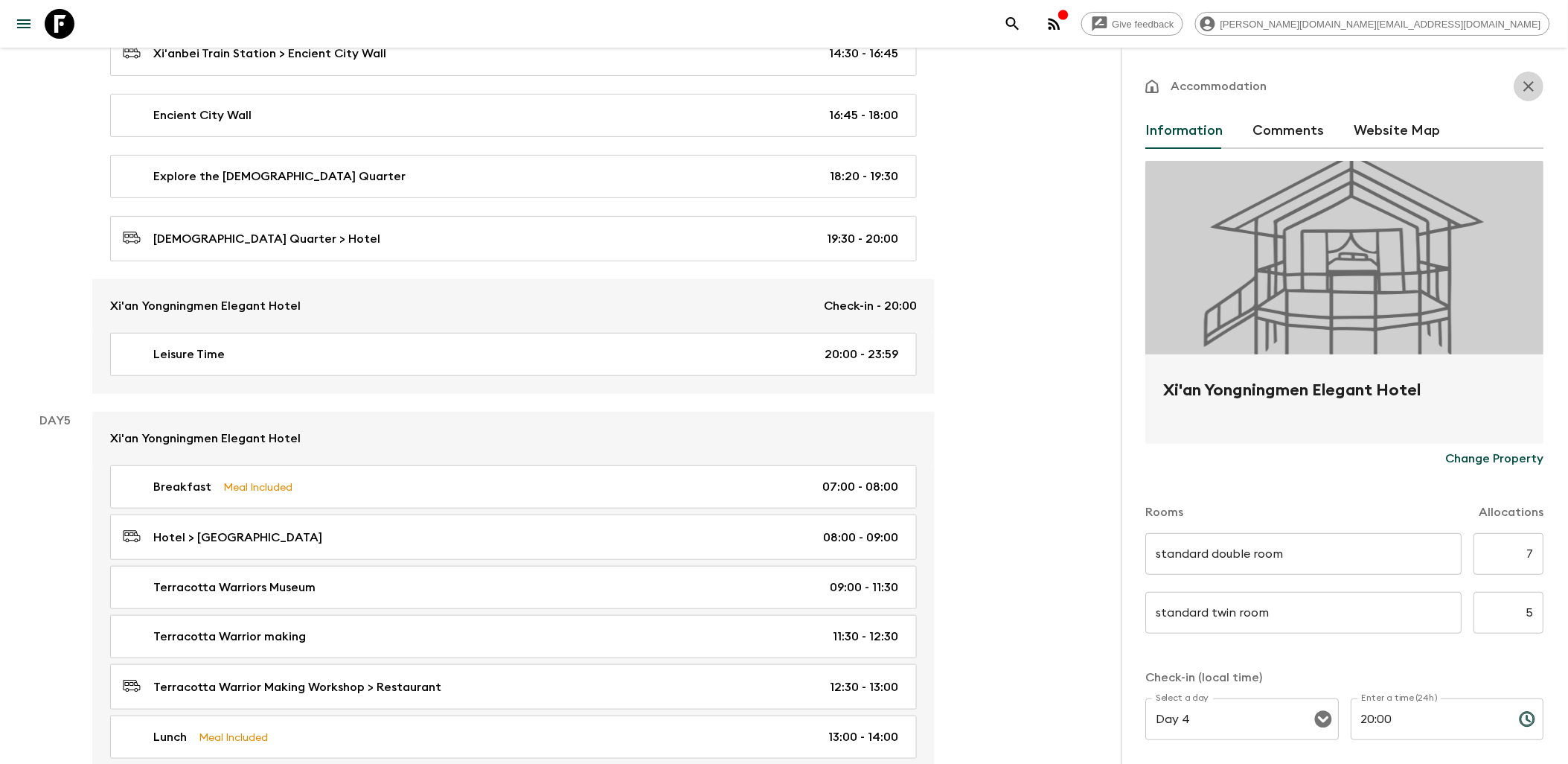
click at [1520, 85] on icon "button" at bounding box center [1529, 87] width 18 height 18
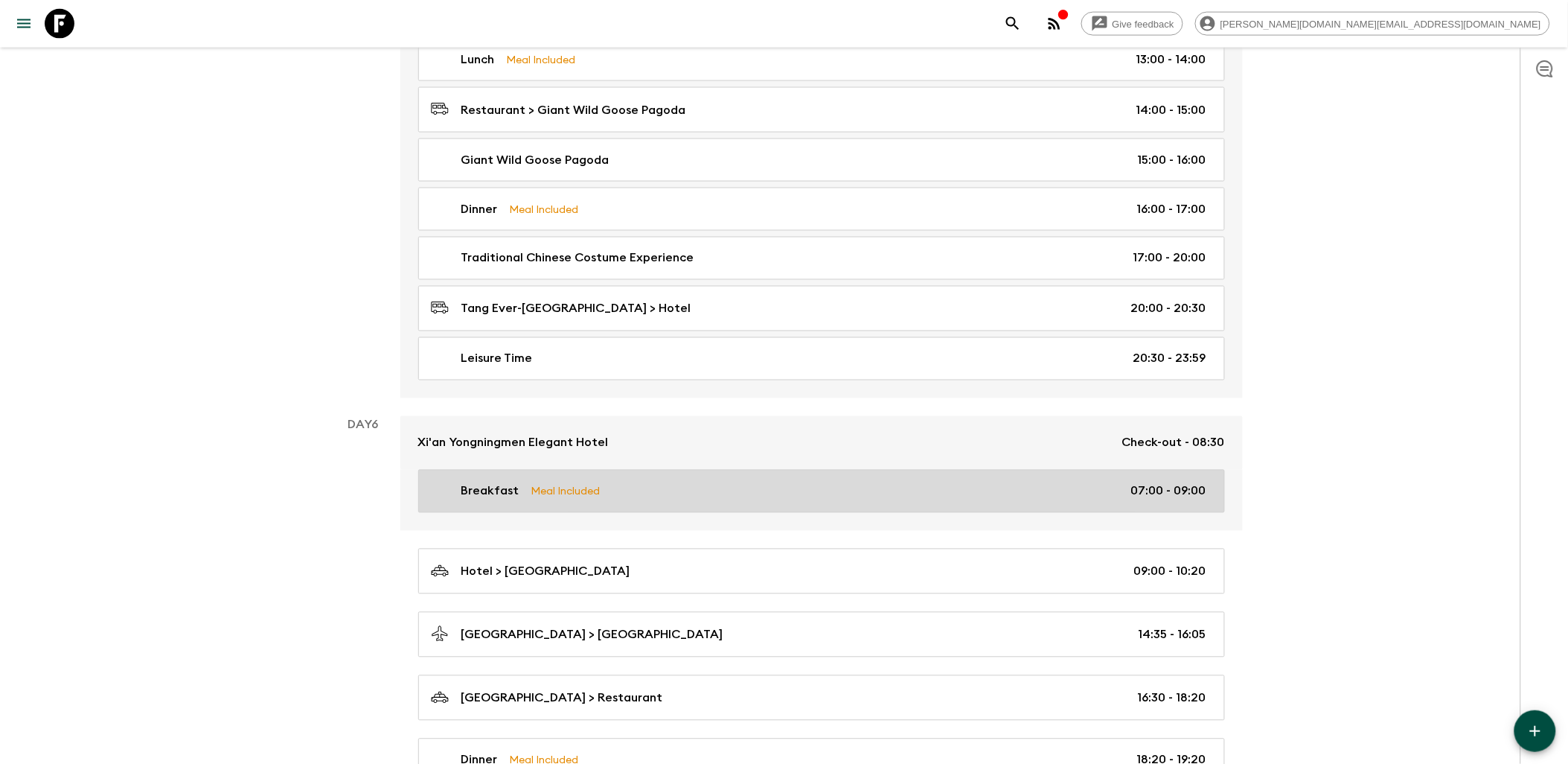
scroll to position [2942, 0]
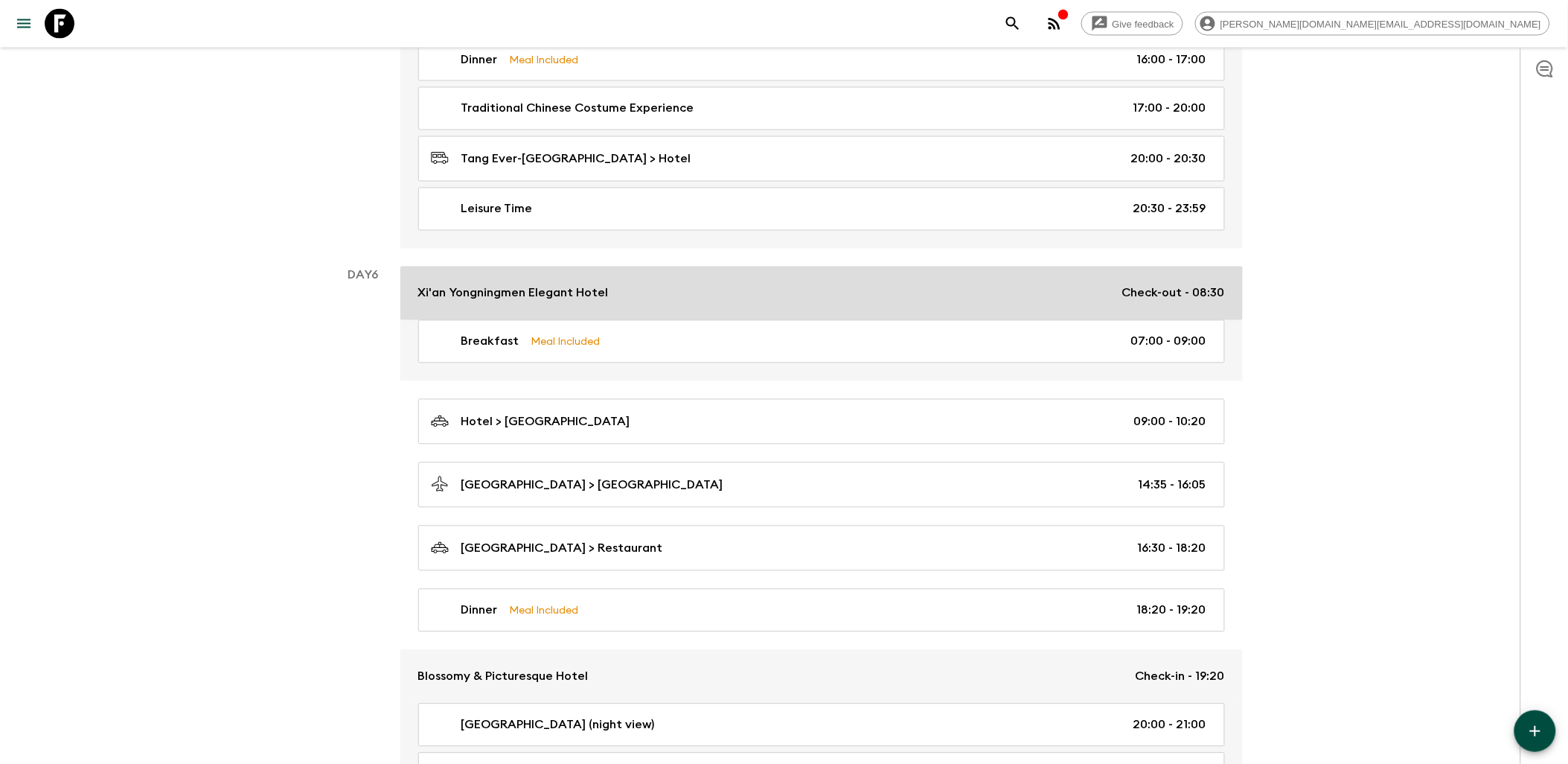
click at [965, 302] on div "Xi'an Yongningmen Elegant Hotel Check-out - 08:30" at bounding box center [821, 293] width 806 height 18
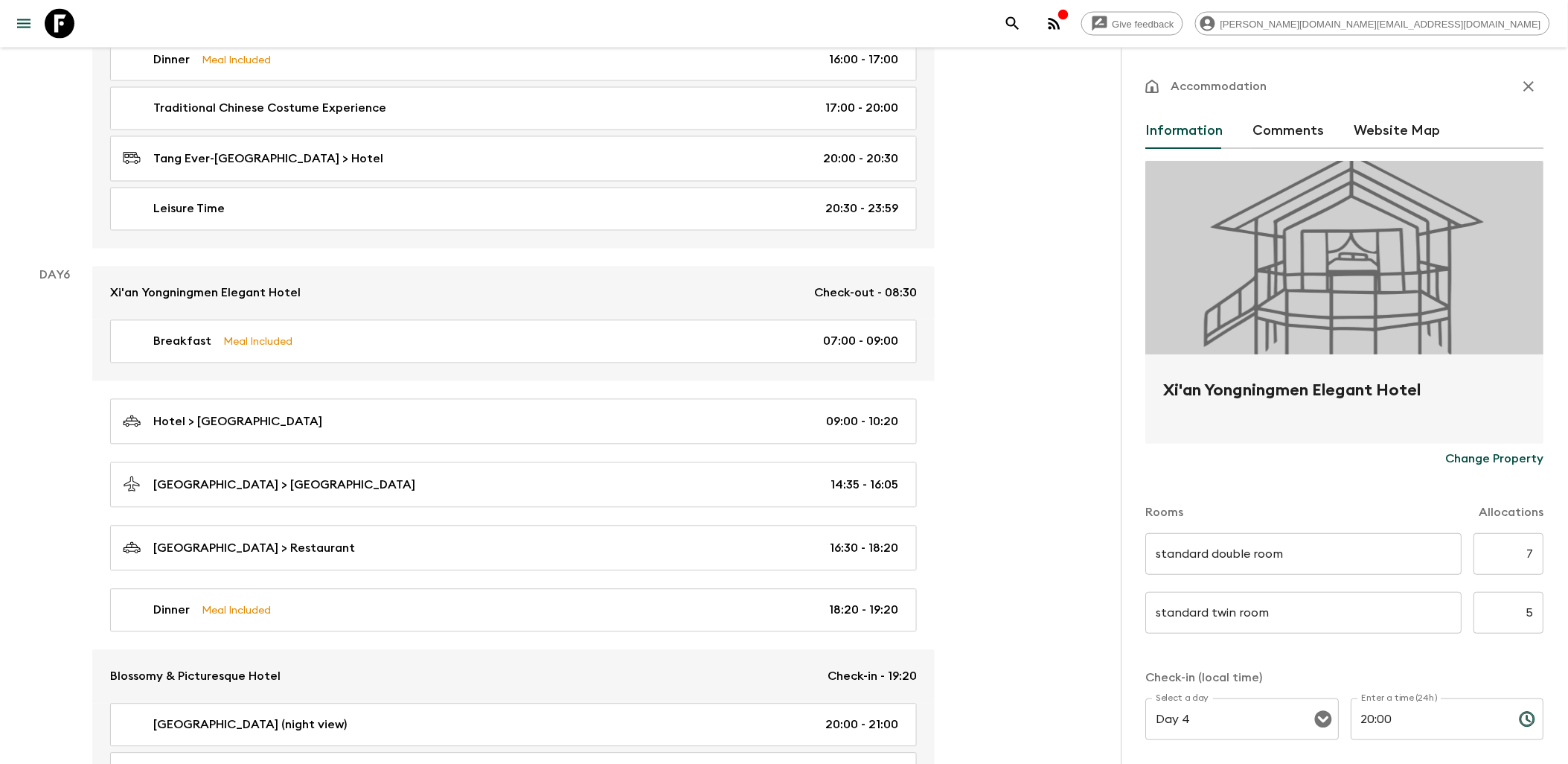
click at [1520, 92] on icon "button" at bounding box center [1529, 87] width 18 height 18
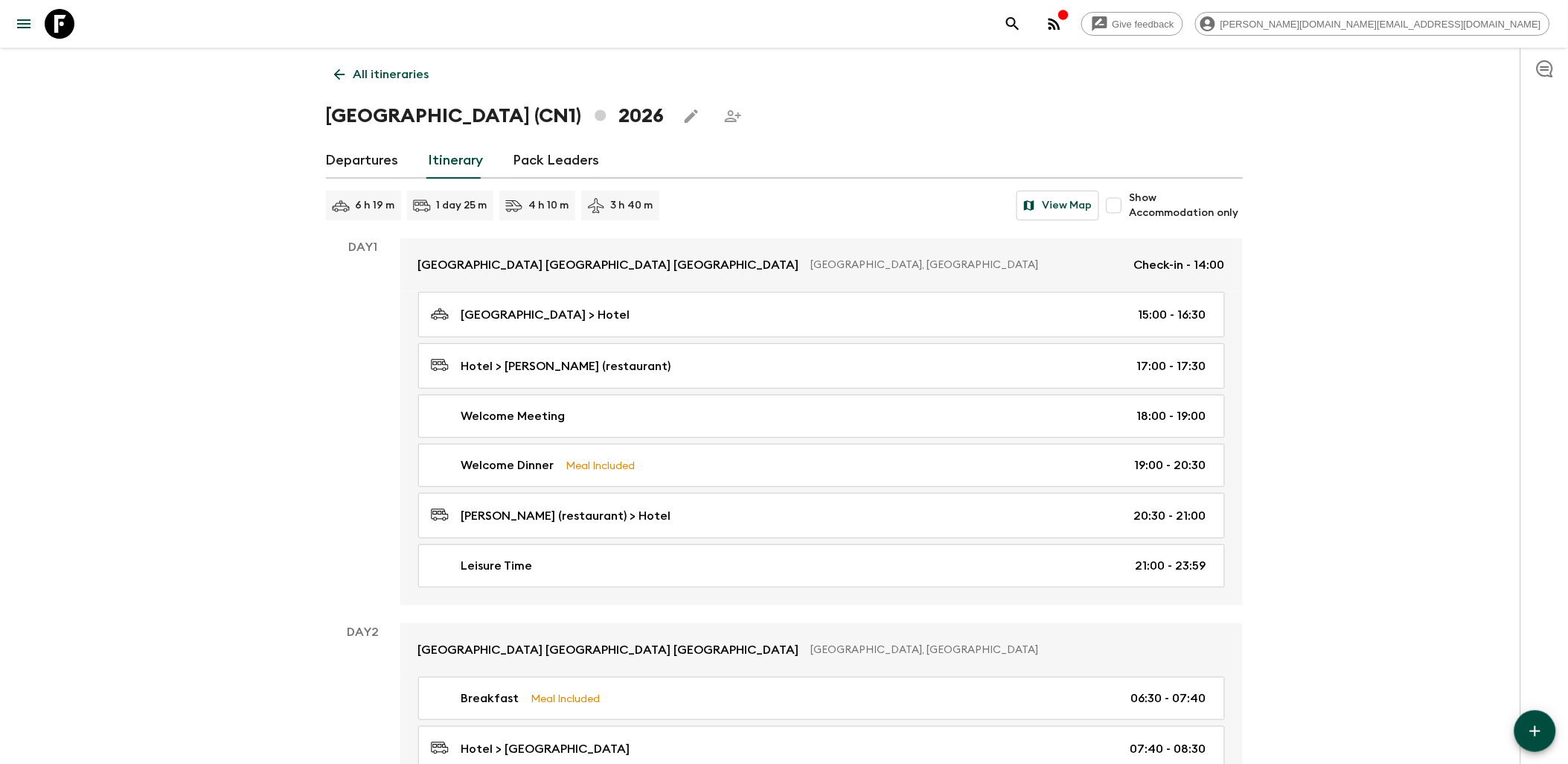
click at [56, 27] on icon at bounding box center [59, 24] width 30 height 30
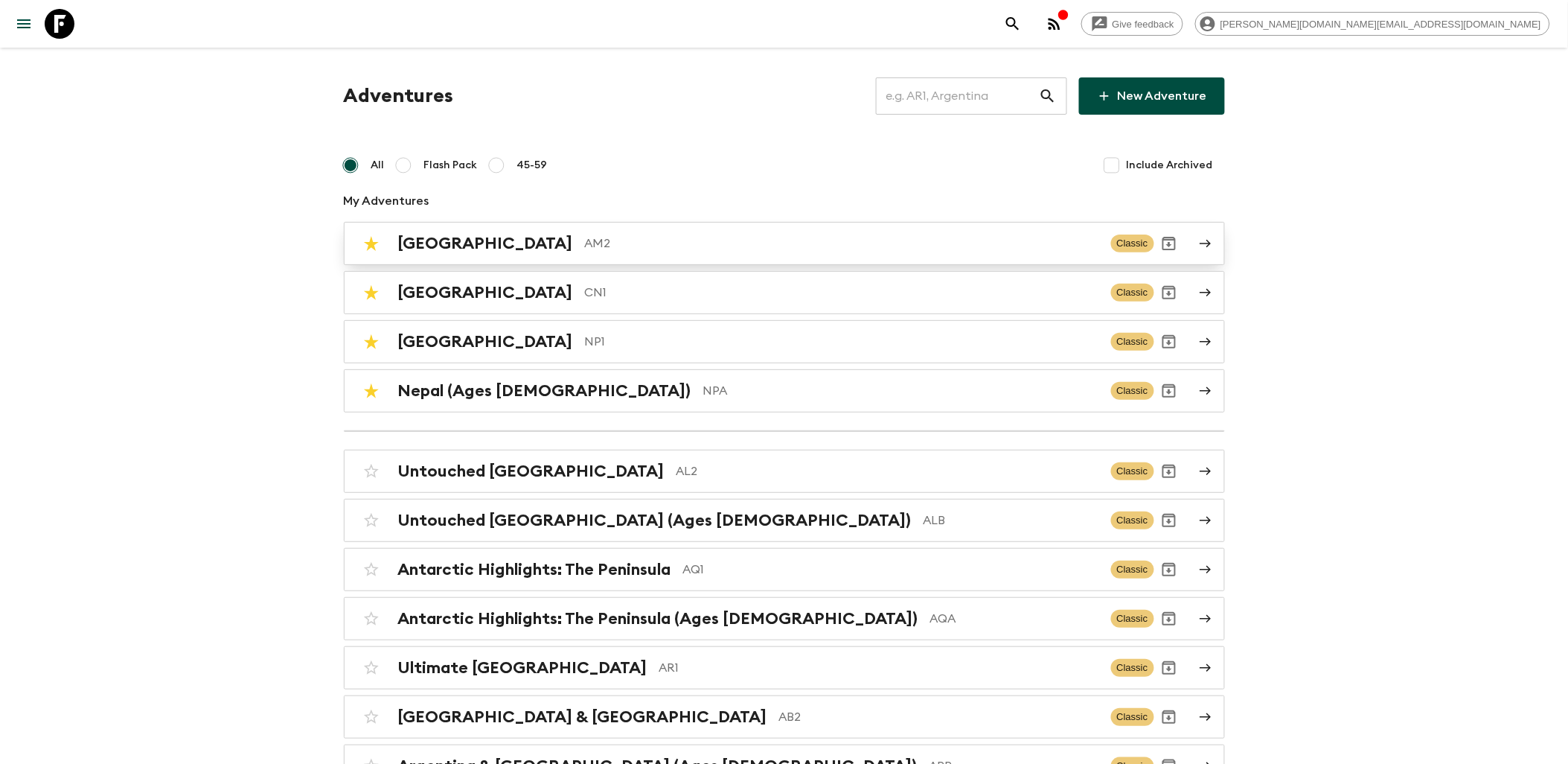
click at [458, 249] on h2 "[GEOGRAPHIC_DATA]" at bounding box center [485, 243] width 175 height 19
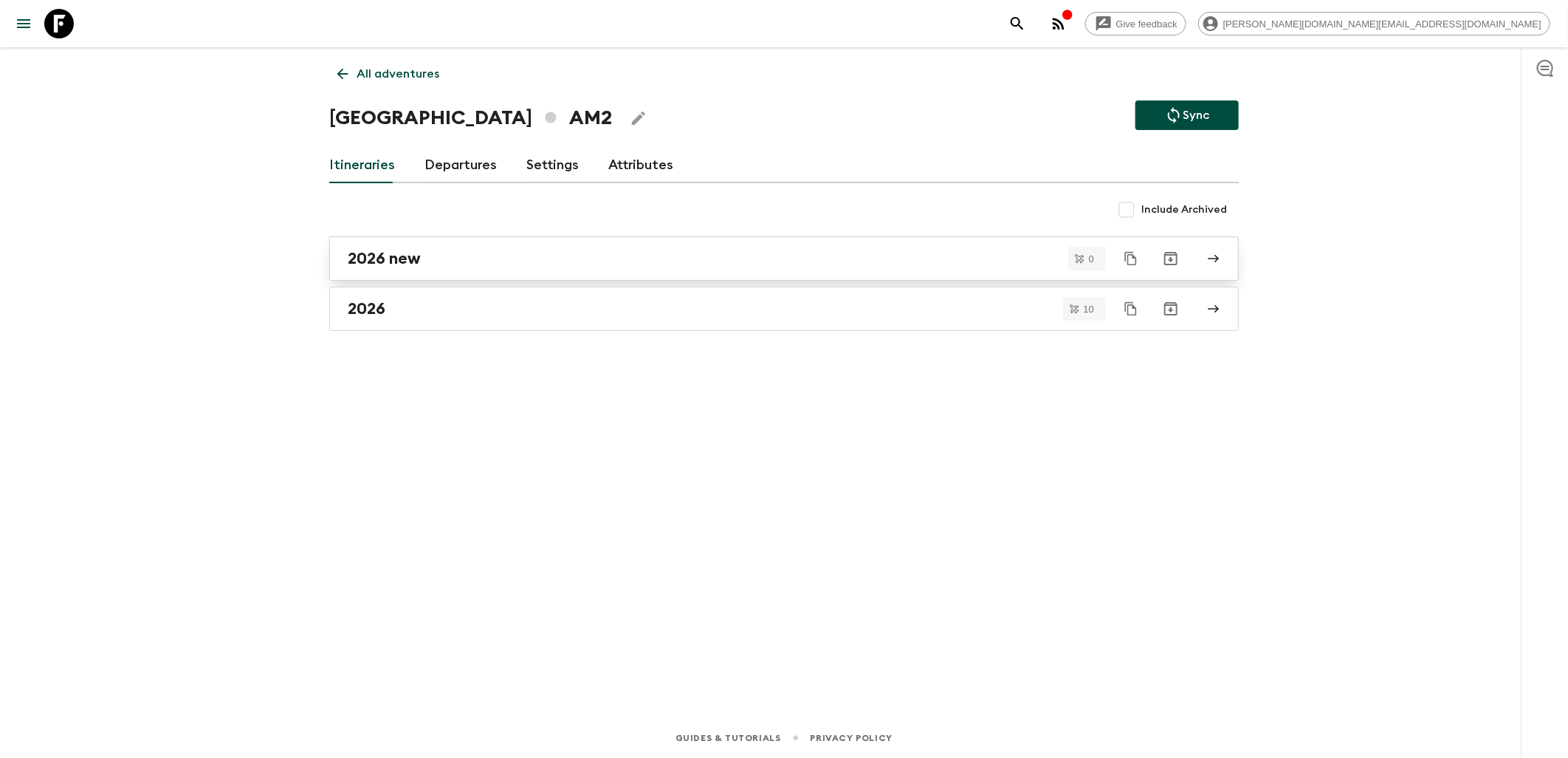
click at [460, 264] on div "2026 new" at bounding box center [769, 258] width 845 height 19
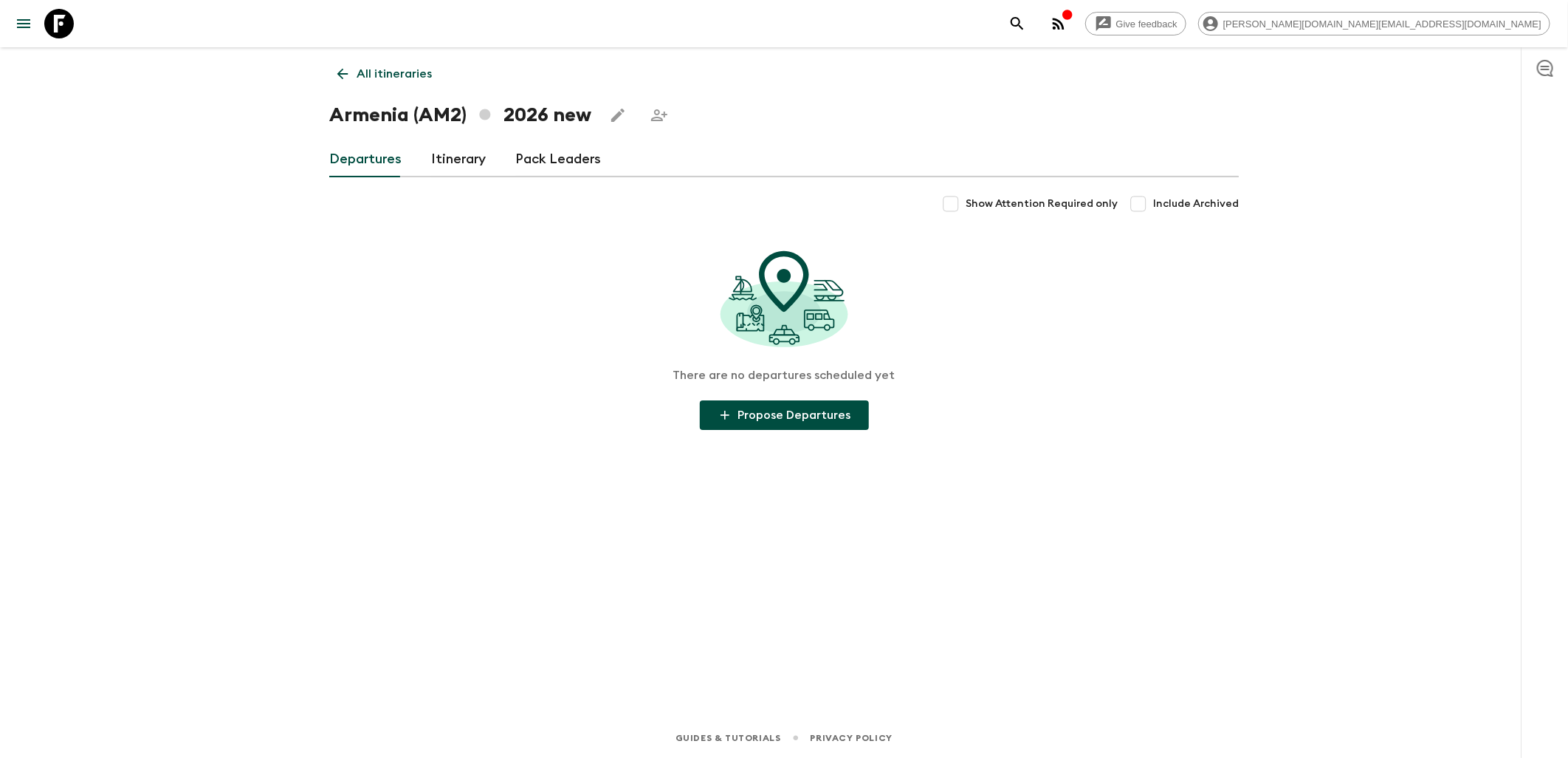
click at [449, 160] on link "Itinerary" at bounding box center [458, 159] width 55 height 35
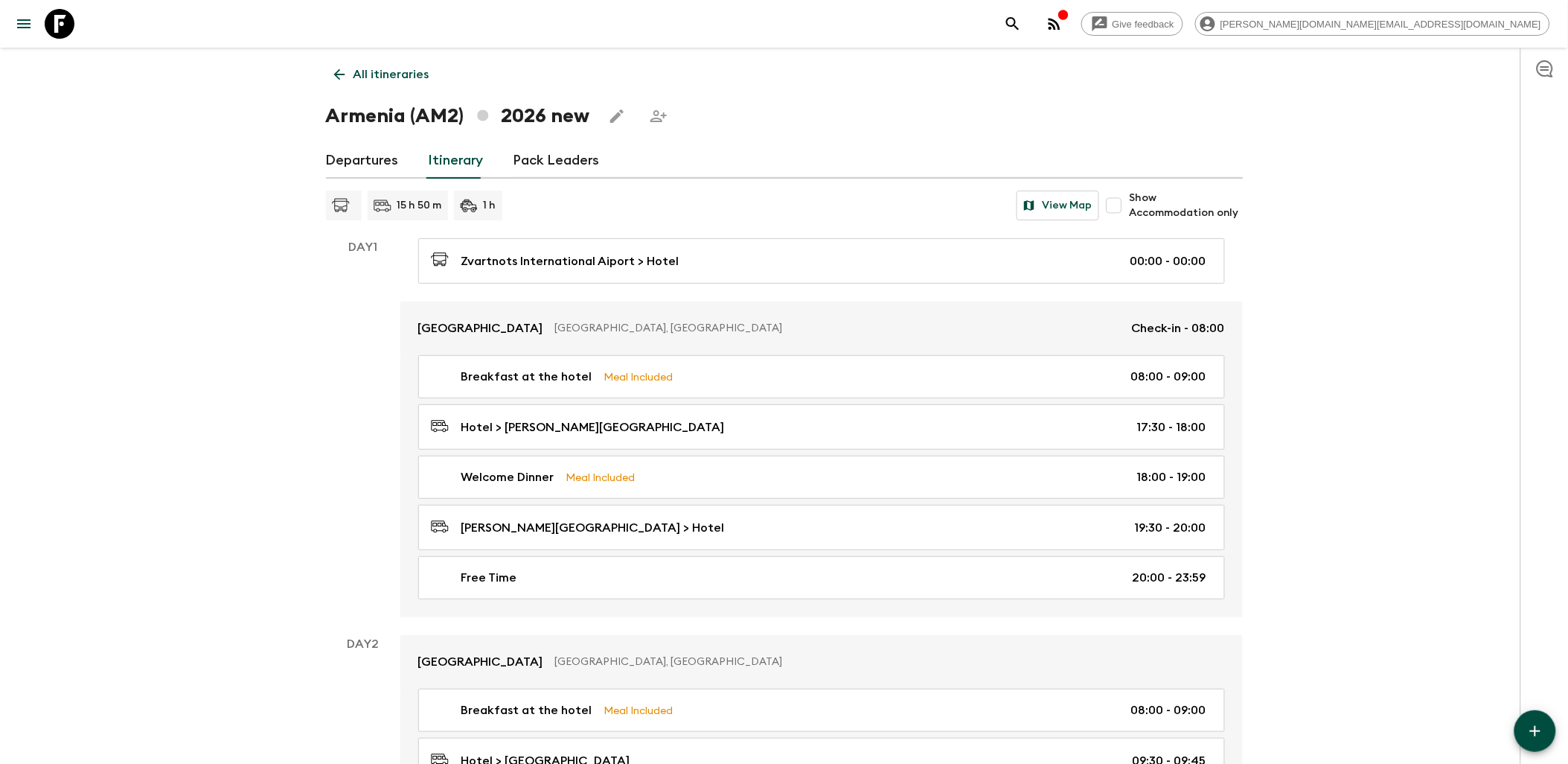
scroll to position [82, 0]
